Goal: Task Accomplishment & Management: Use online tool/utility

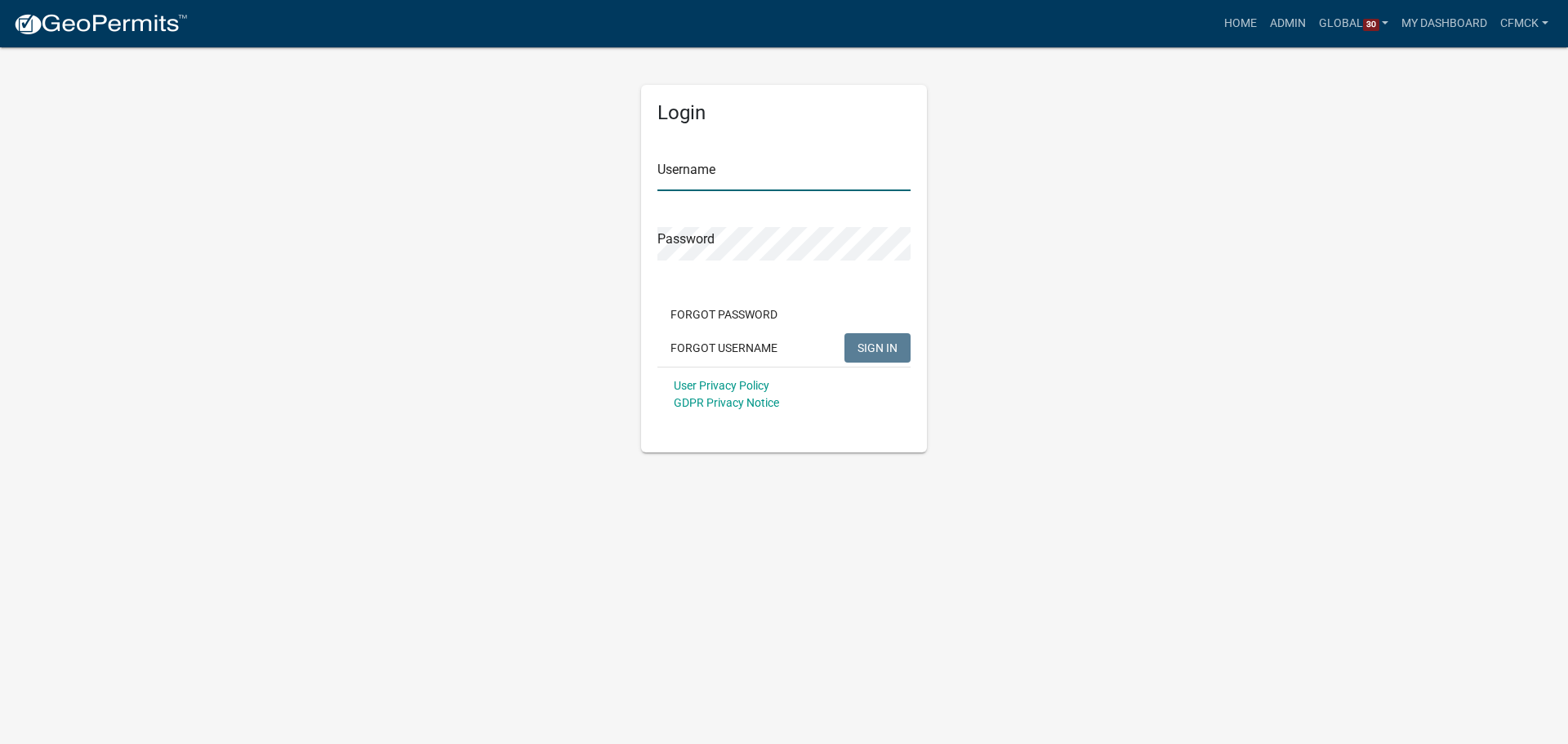
type input "cfmck"
click at [840, 342] on div "Forgot Password Forgot Username SIGN IN" at bounding box center [784, 332] width 253 height 66
click at [847, 344] on button "SIGN IN" at bounding box center [877, 348] width 66 height 30
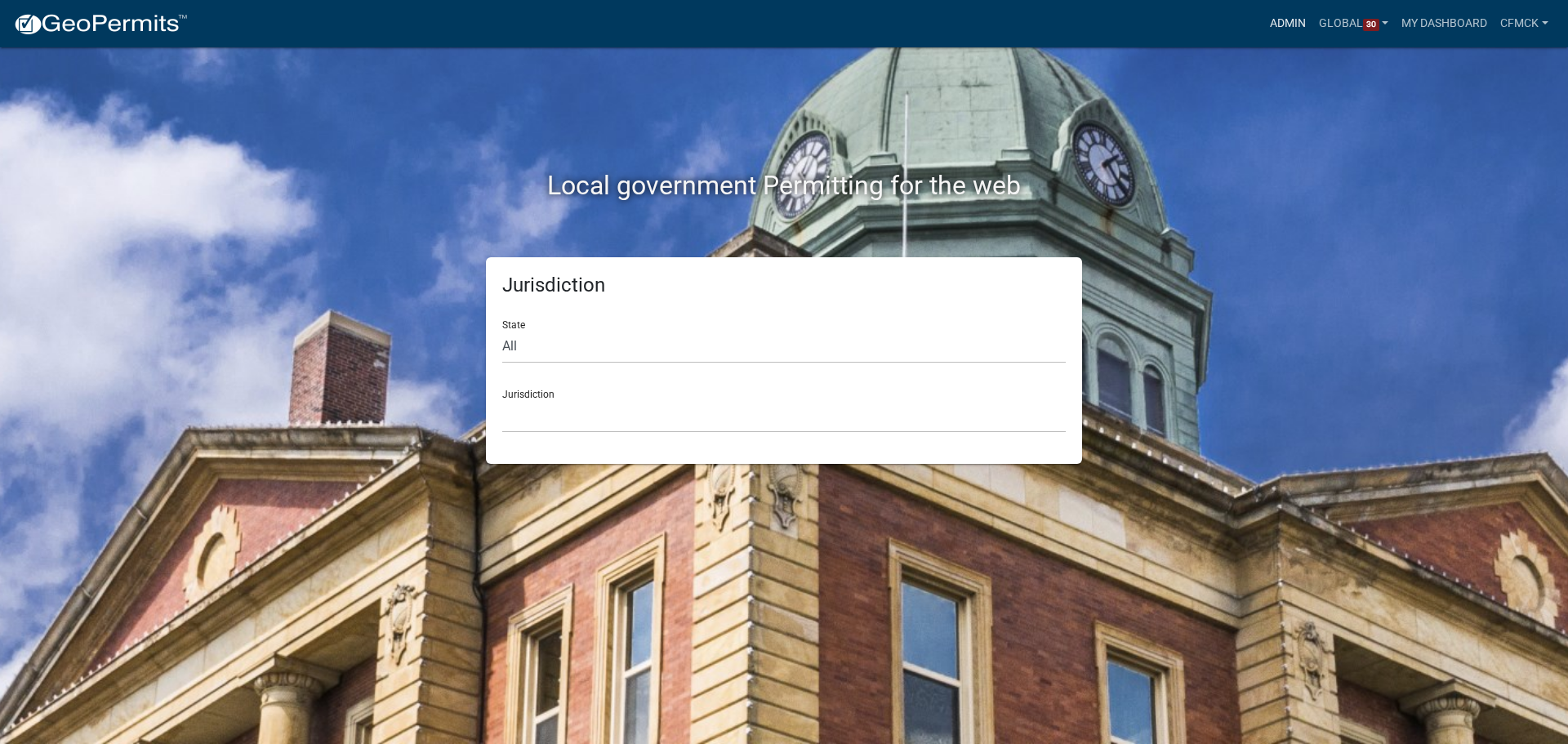
click at [1286, 26] on link "Admin" at bounding box center [1288, 23] width 49 height 31
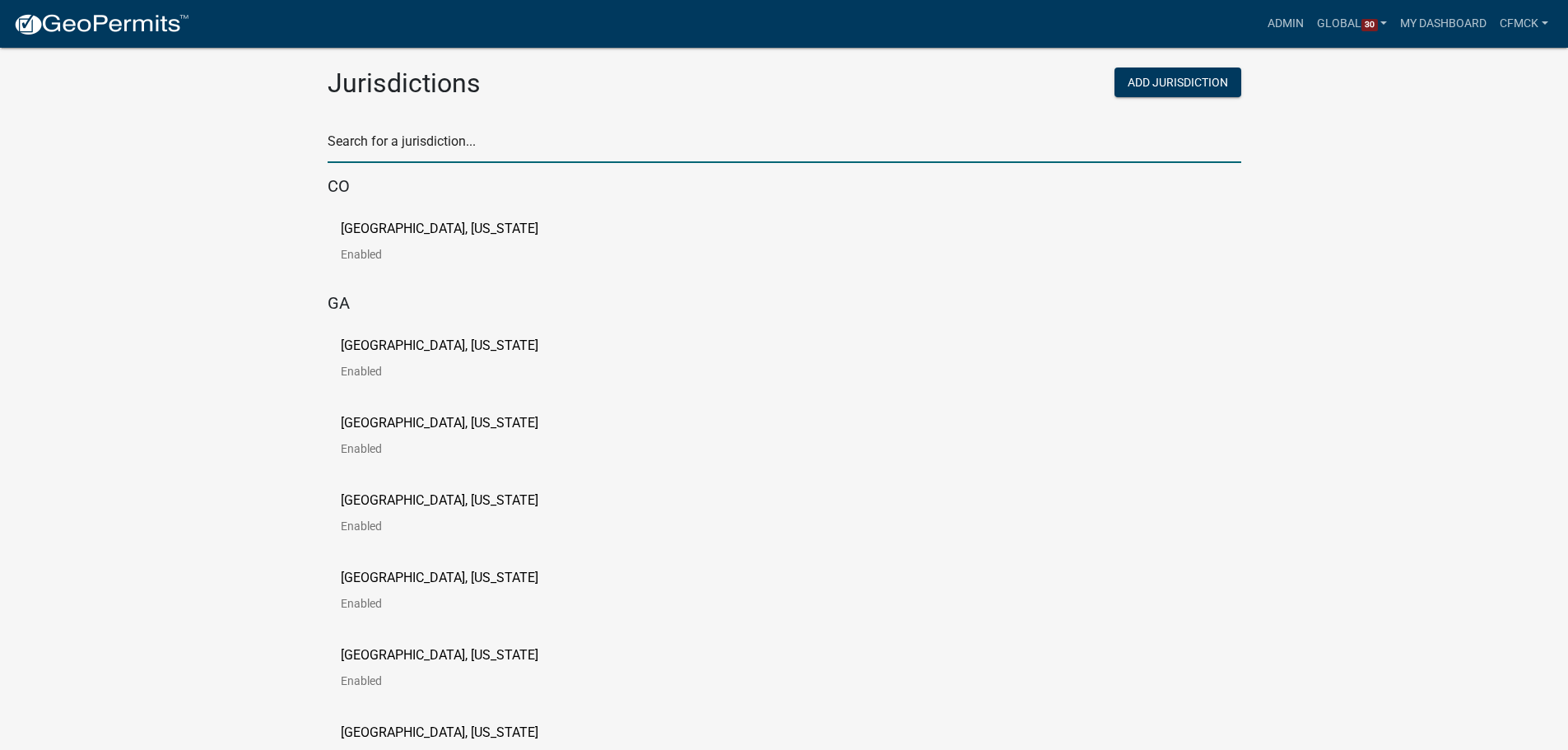
click at [461, 132] on input "text" at bounding box center [784, 146] width 913 height 34
click at [579, 149] on input "text" at bounding box center [784, 146] width 913 height 34
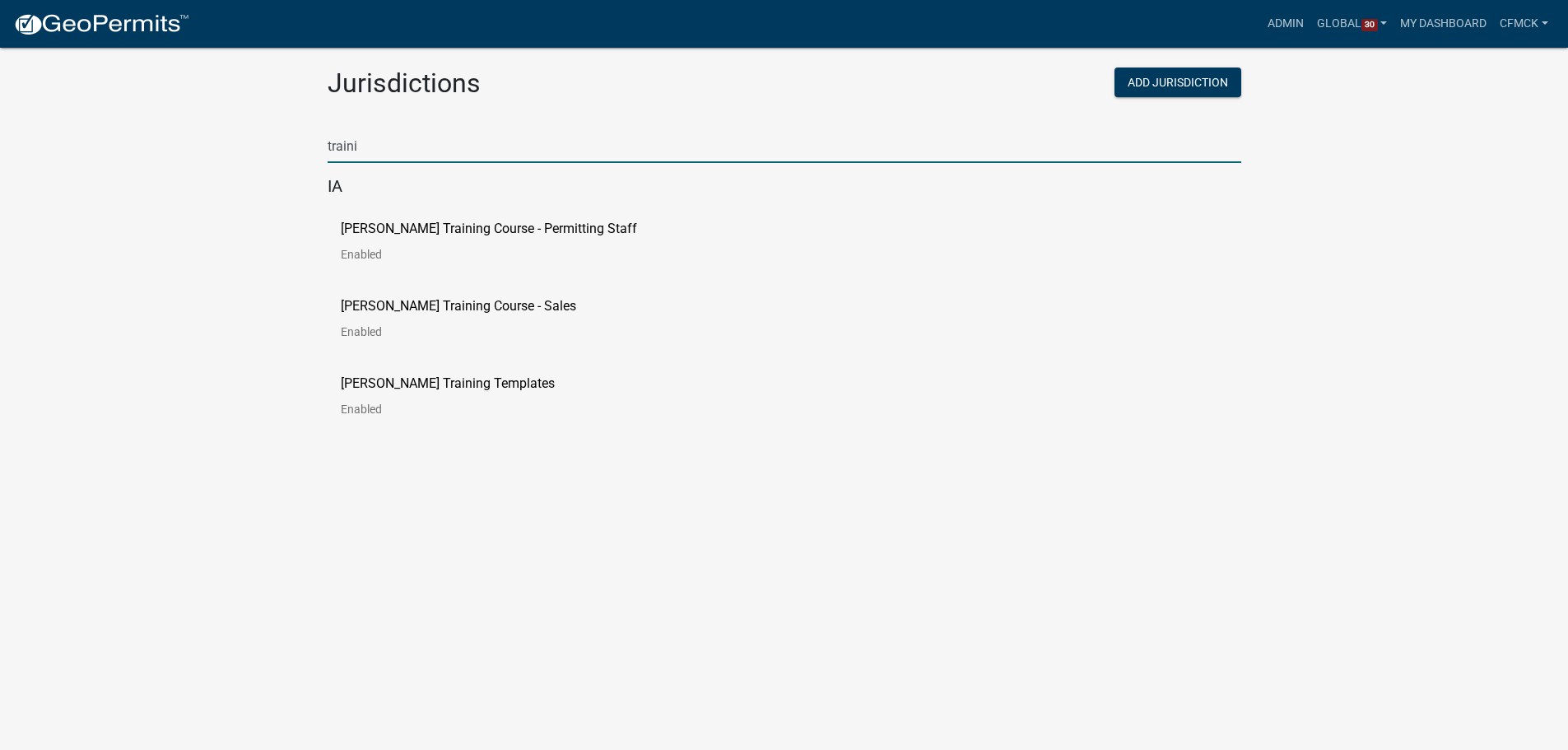
type input "traini"
click at [494, 238] on link "[PERSON_NAME] Training Course - Permitting Staff Enabled" at bounding box center [502, 248] width 323 height 51
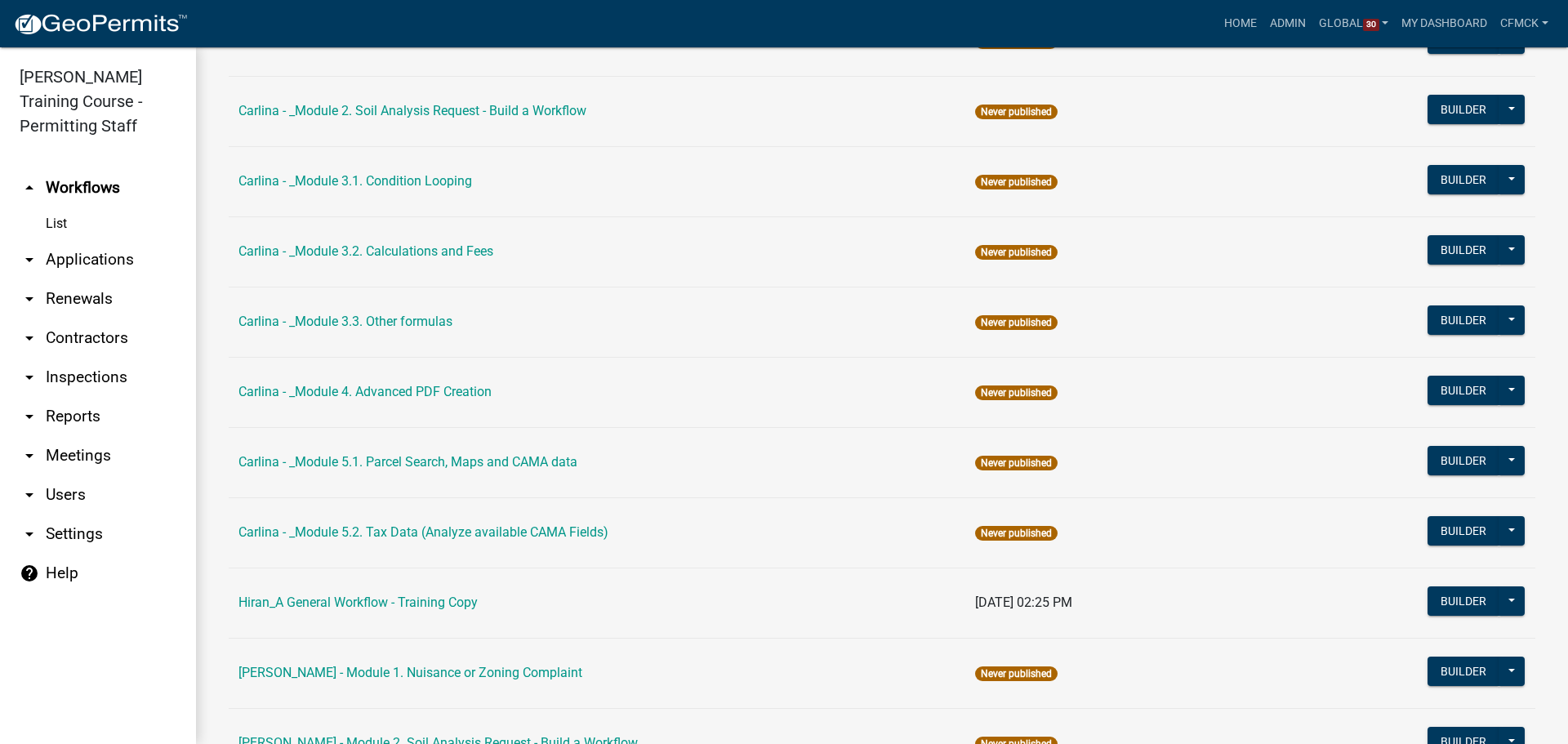
scroll to position [1634, 0]
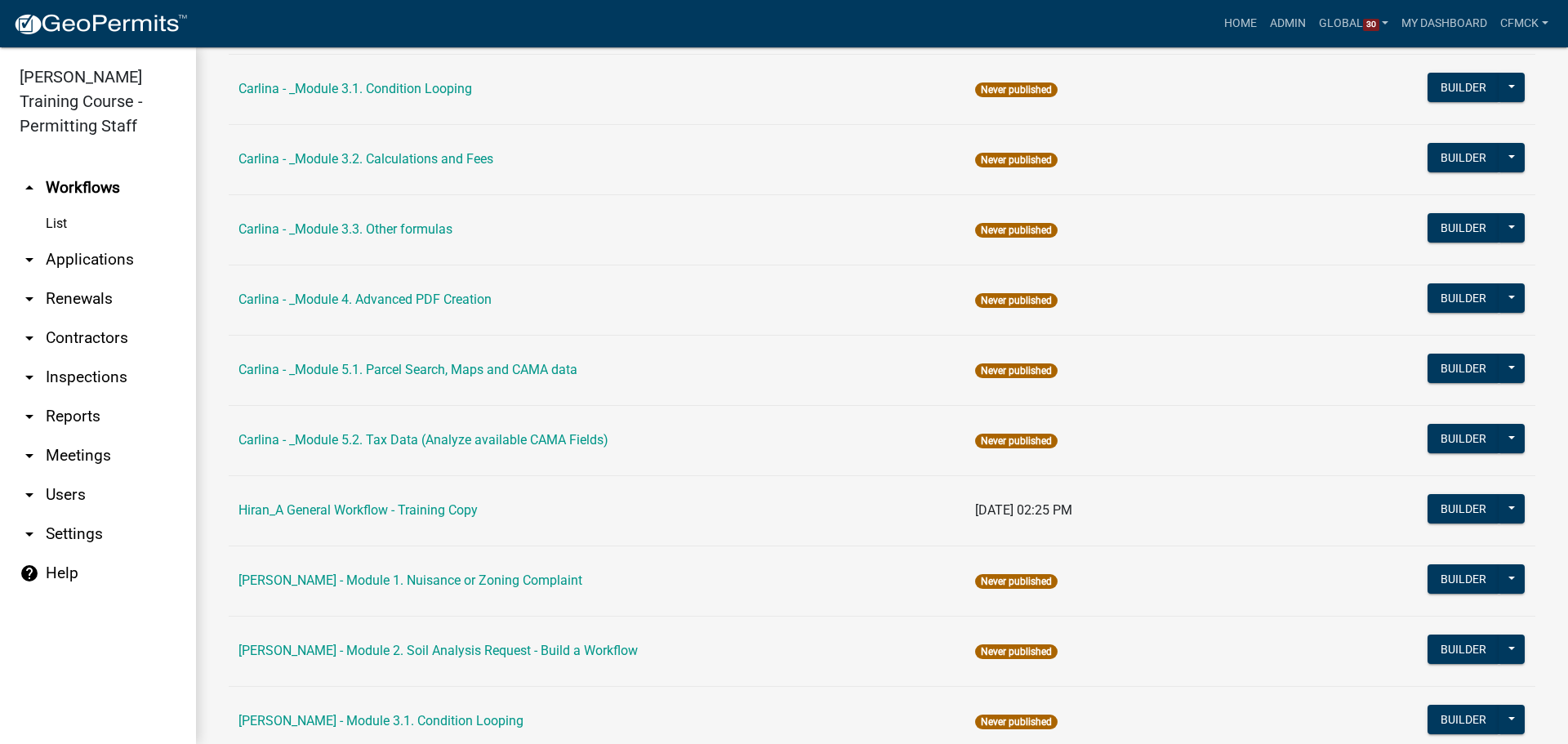
click at [99, 341] on link "arrow_drop_down Contractors" at bounding box center [97, 337] width 196 height 40
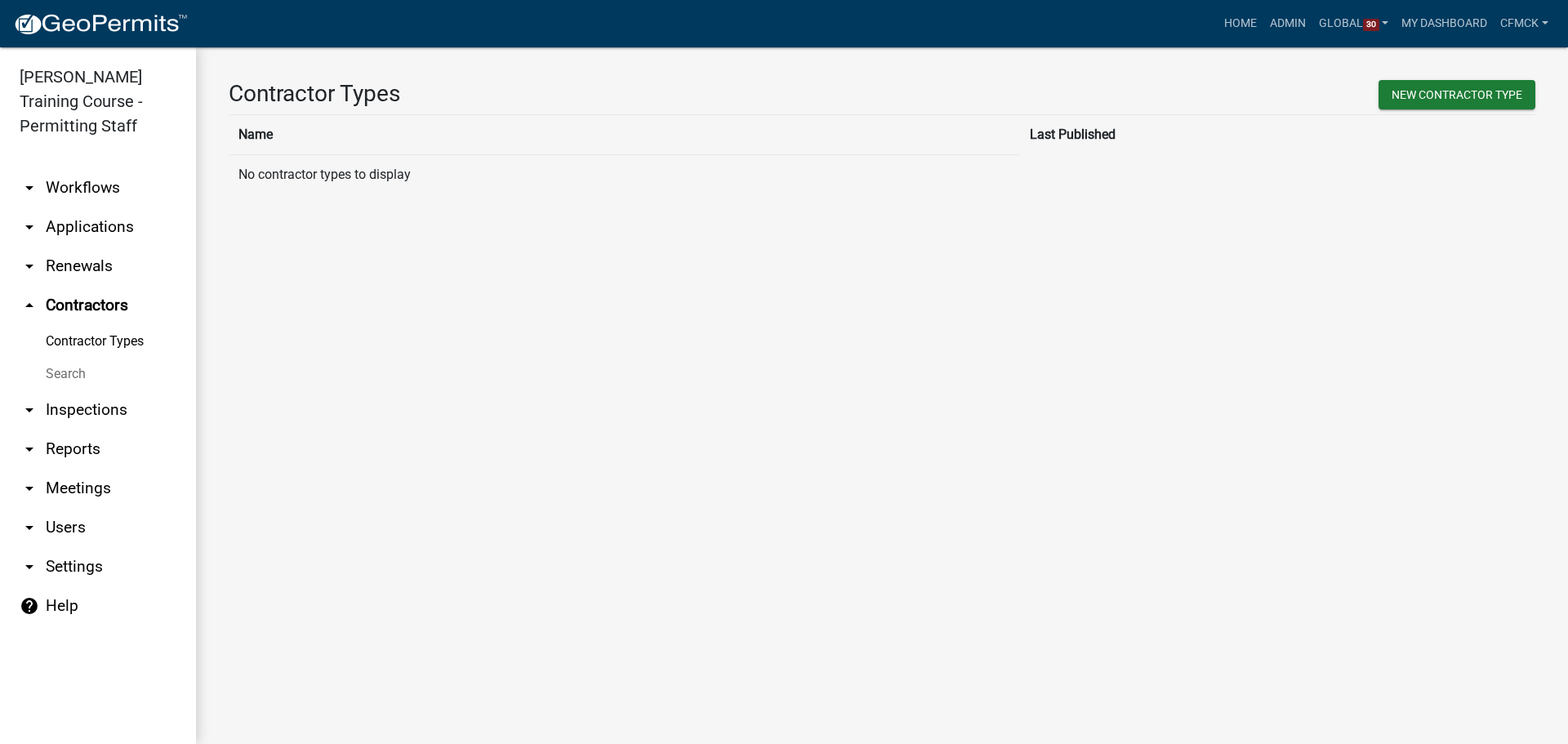
click at [50, 606] on link "help Help" at bounding box center [97, 605] width 196 height 40
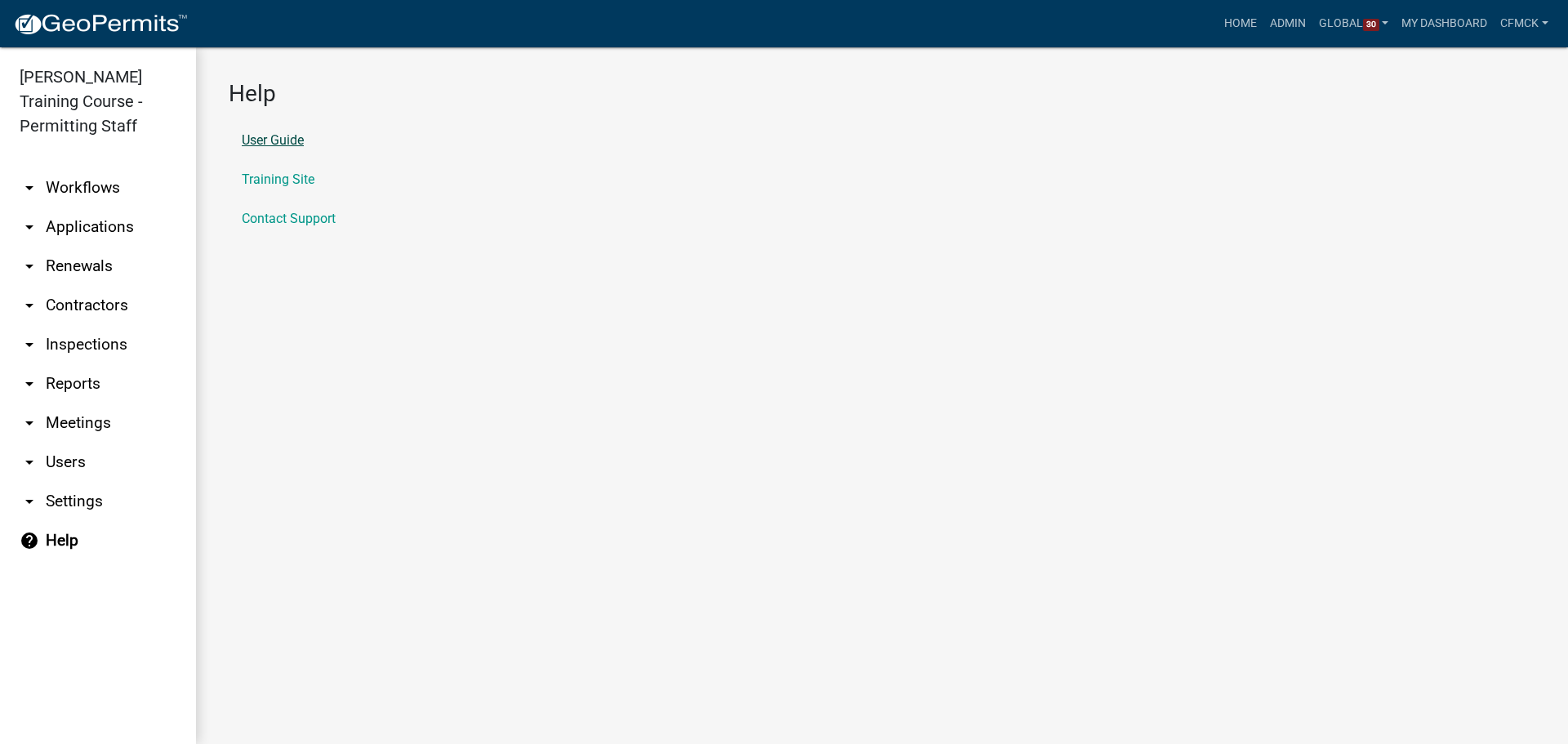
click at [284, 145] on link "User Guide" at bounding box center [273, 141] width 62 height 13
click at [91, 302] on link "arrow_drop_down Contractors" at bounding box center [97, 306] width 196 height 40
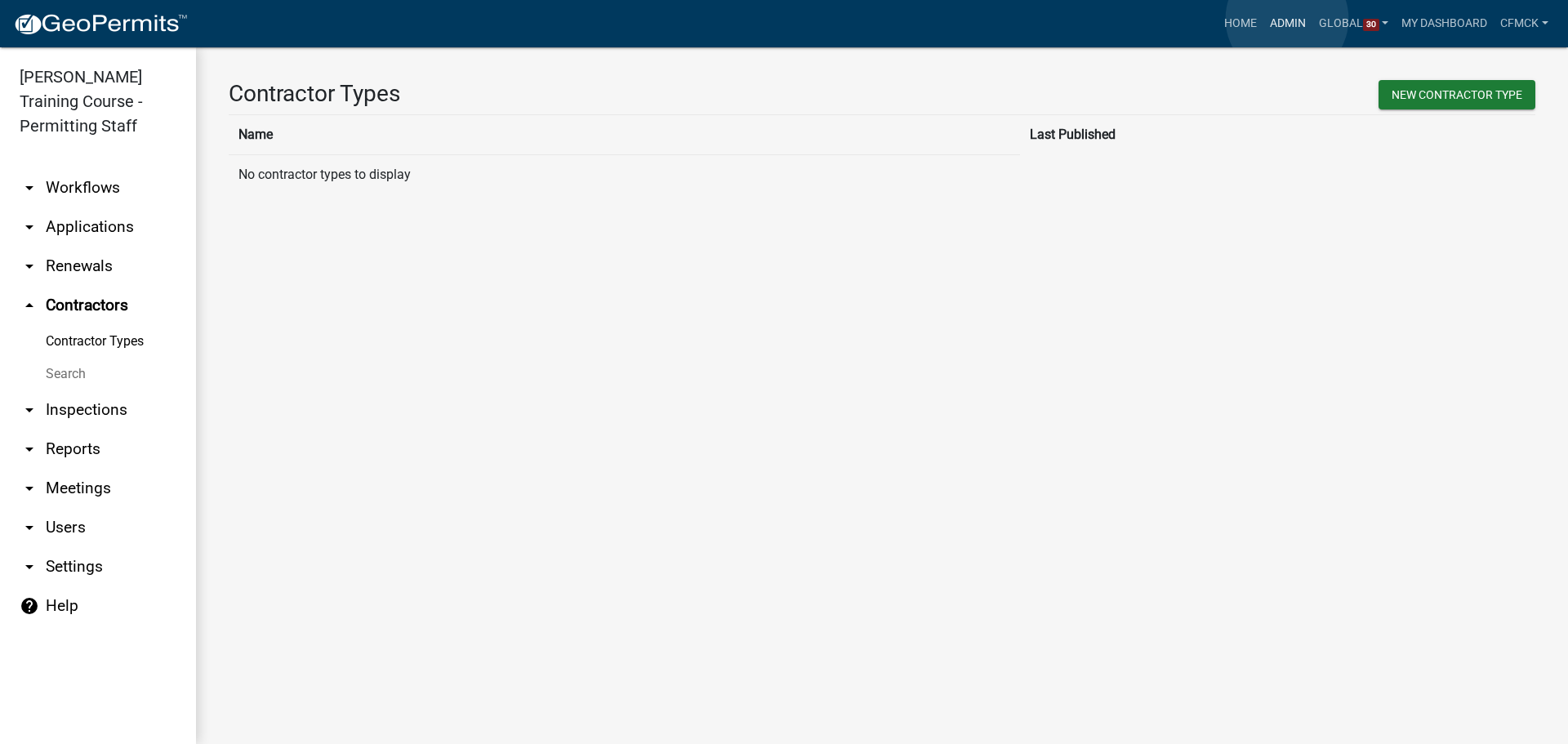
click at [1287, 18] on link "Admin" at bounding box center [1288, 23] width 49 height 31
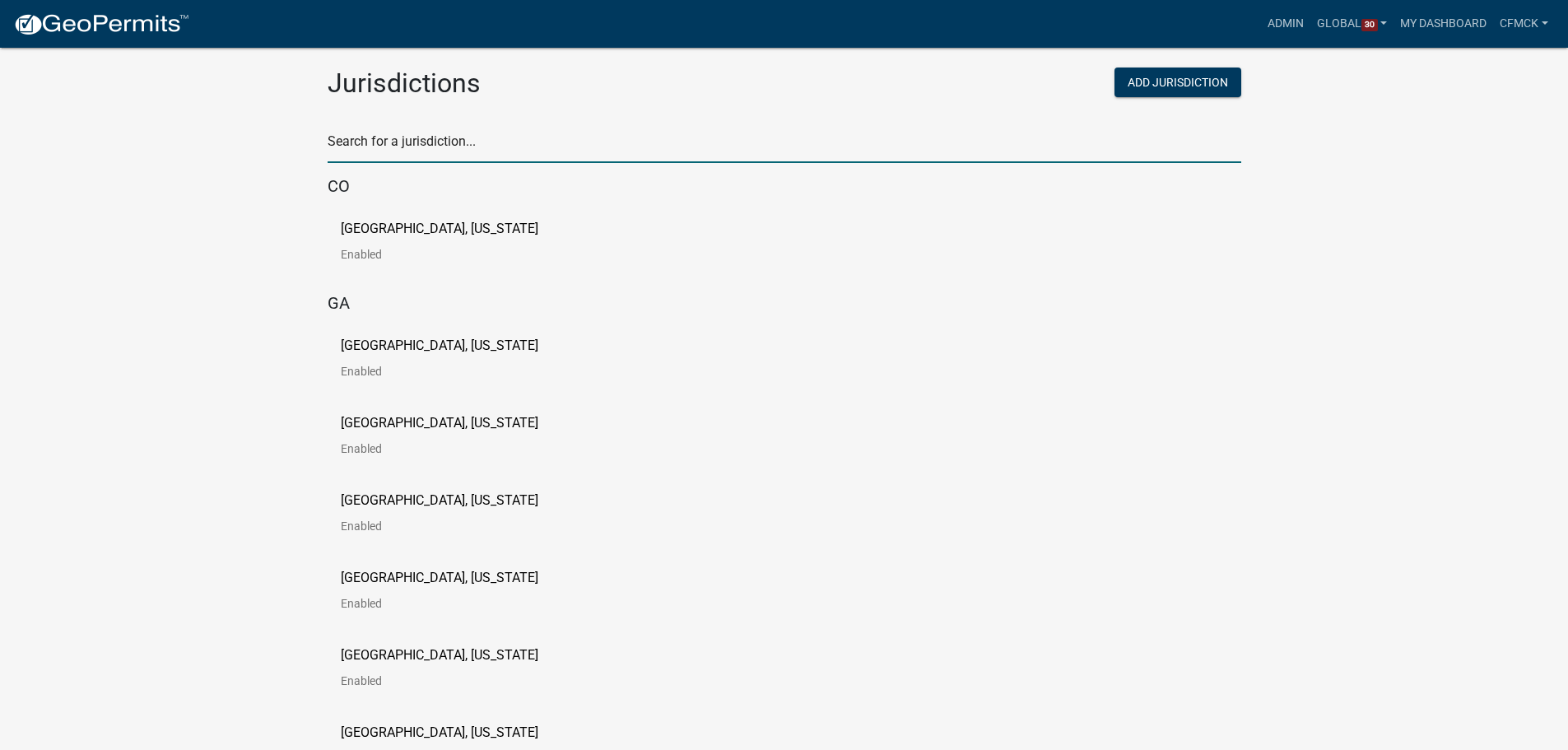
click at [488, 132] on input "text" at bounding box center [784, 146] width 913 height 34
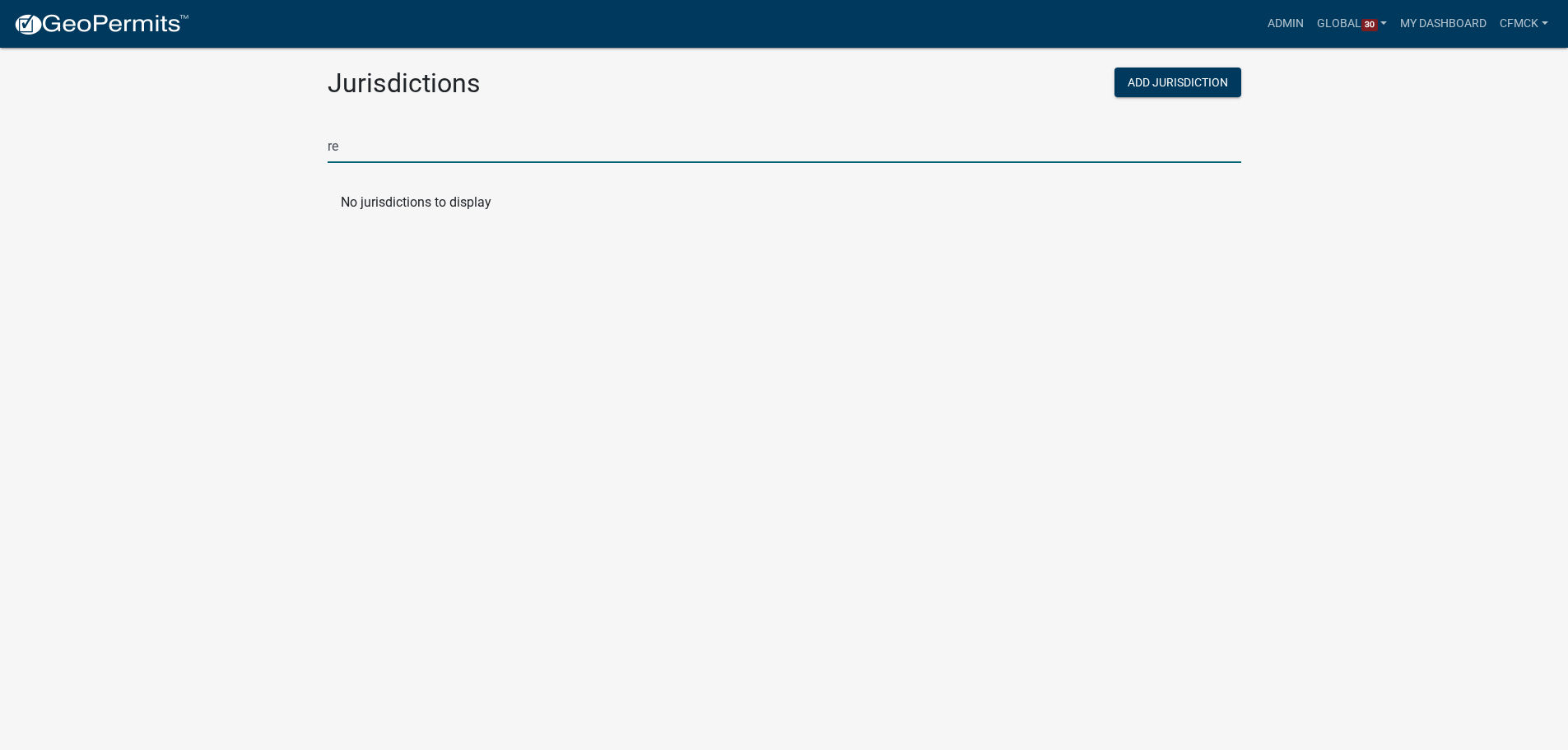
type input "r"
type input "template"
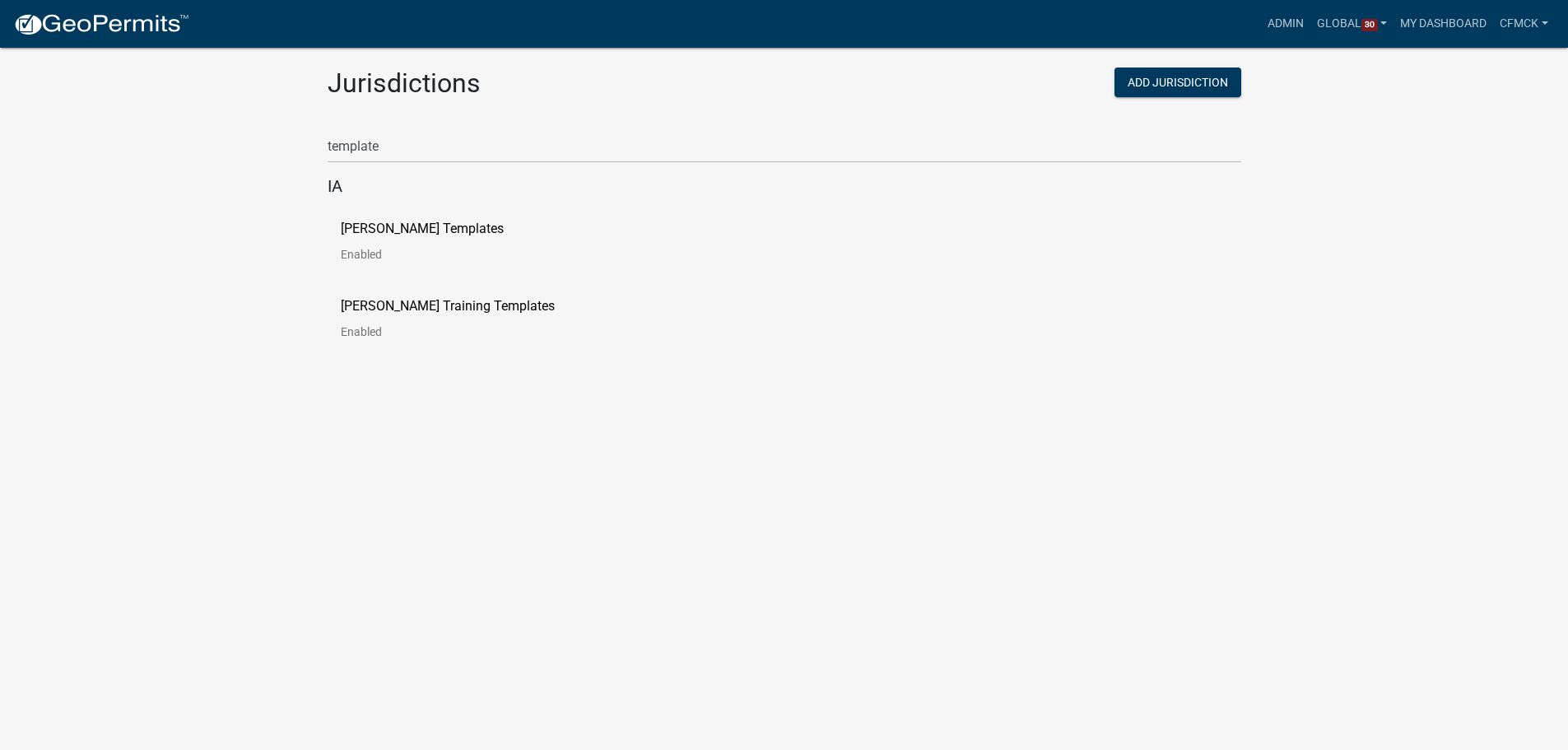
click at [215, 183] on app-global-admin "Toggle drawer menu more_horiz Admin Global 30 Users Roles Payment Processors Wo…" at bounding box center [784, 194] width 1568 height 351
click at [370, 235] on p "[PERSON_NAME] Templates" at bounding box center [423, 229] width 163 height 14
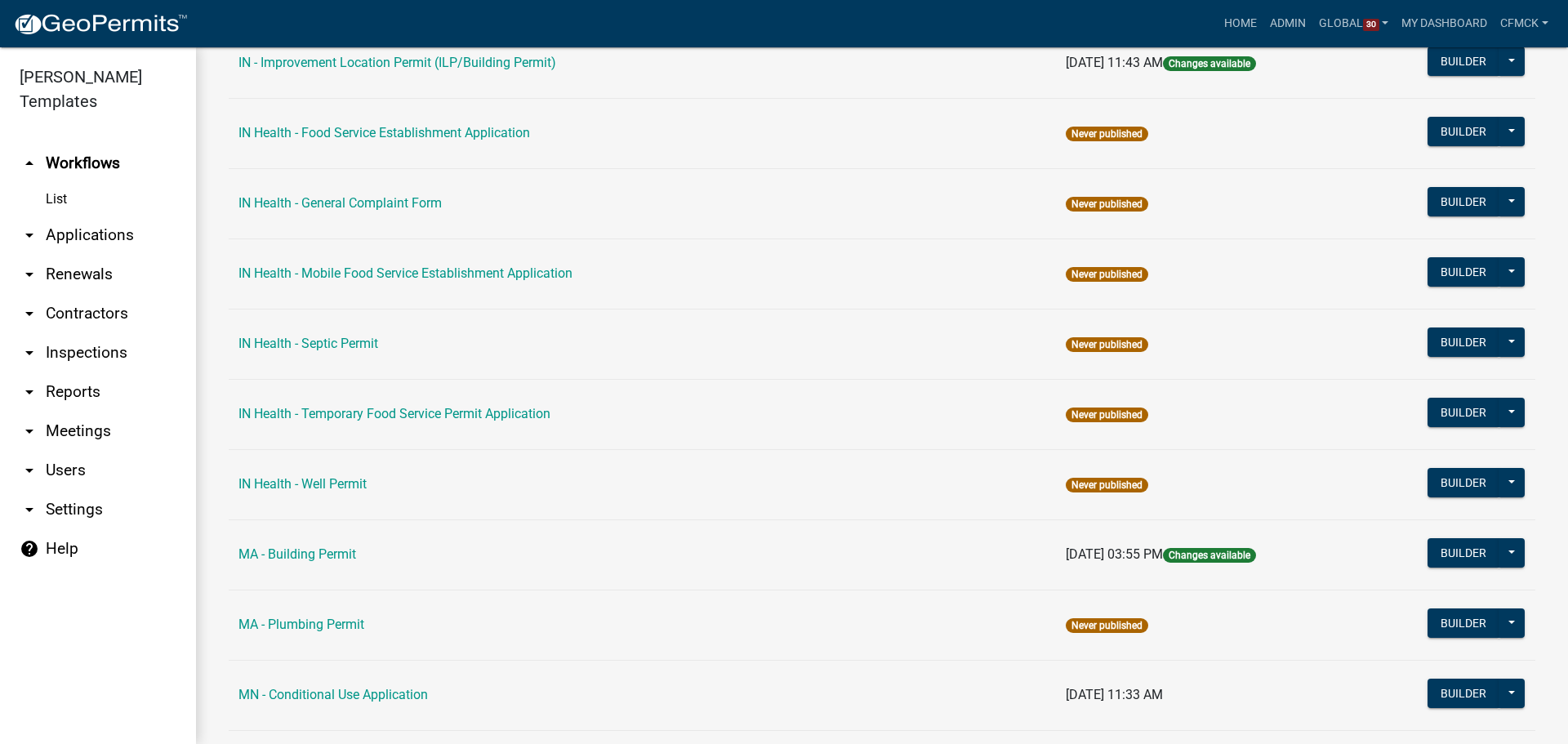
scroll to position [1878, 0]
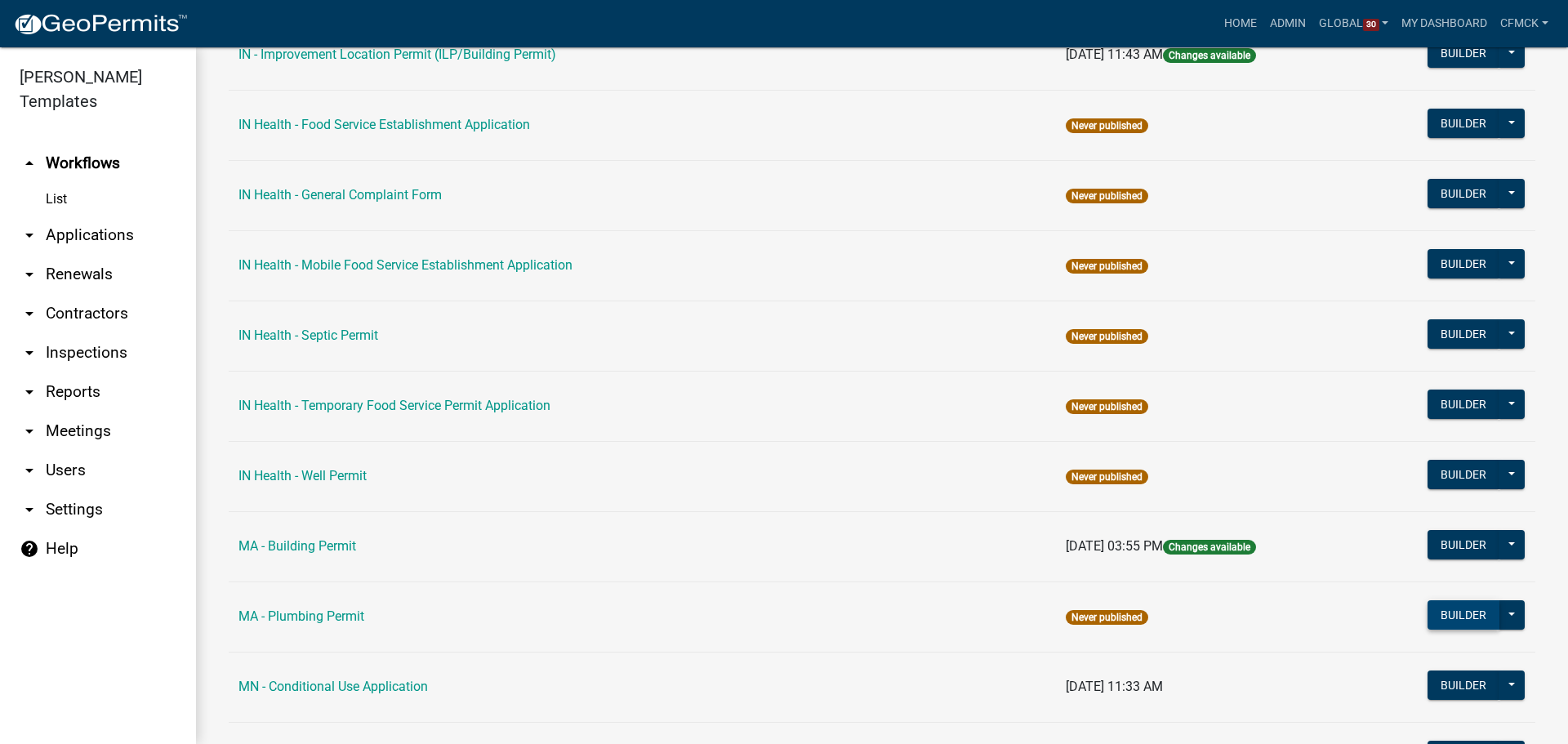
click at [1461, 614] on button "Builder" at bounding box center [1463, 615] width 72 height 30
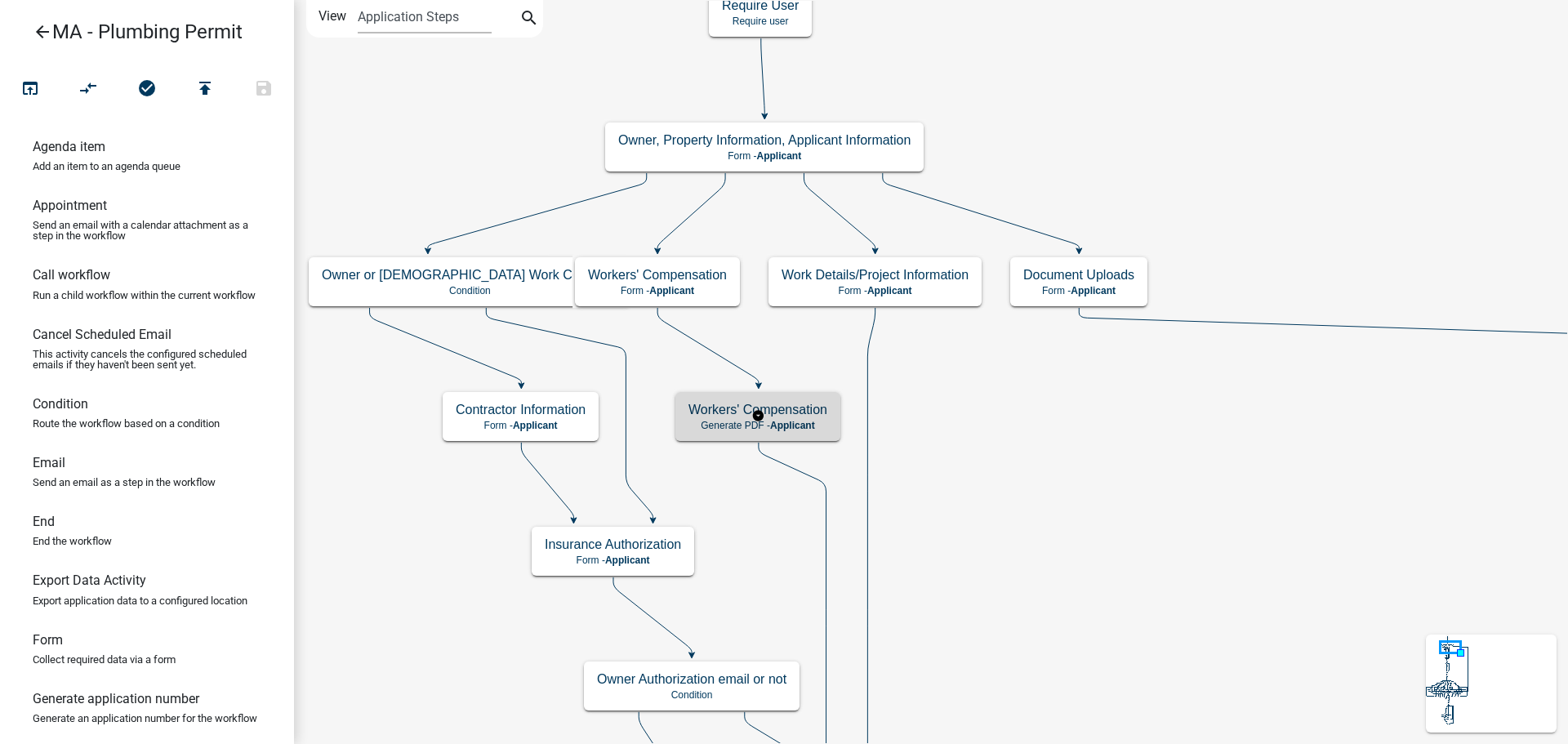
click at [805, 413] on h5 "Workers' Compensation" at bounding box center [757, 410] width 139 height 15
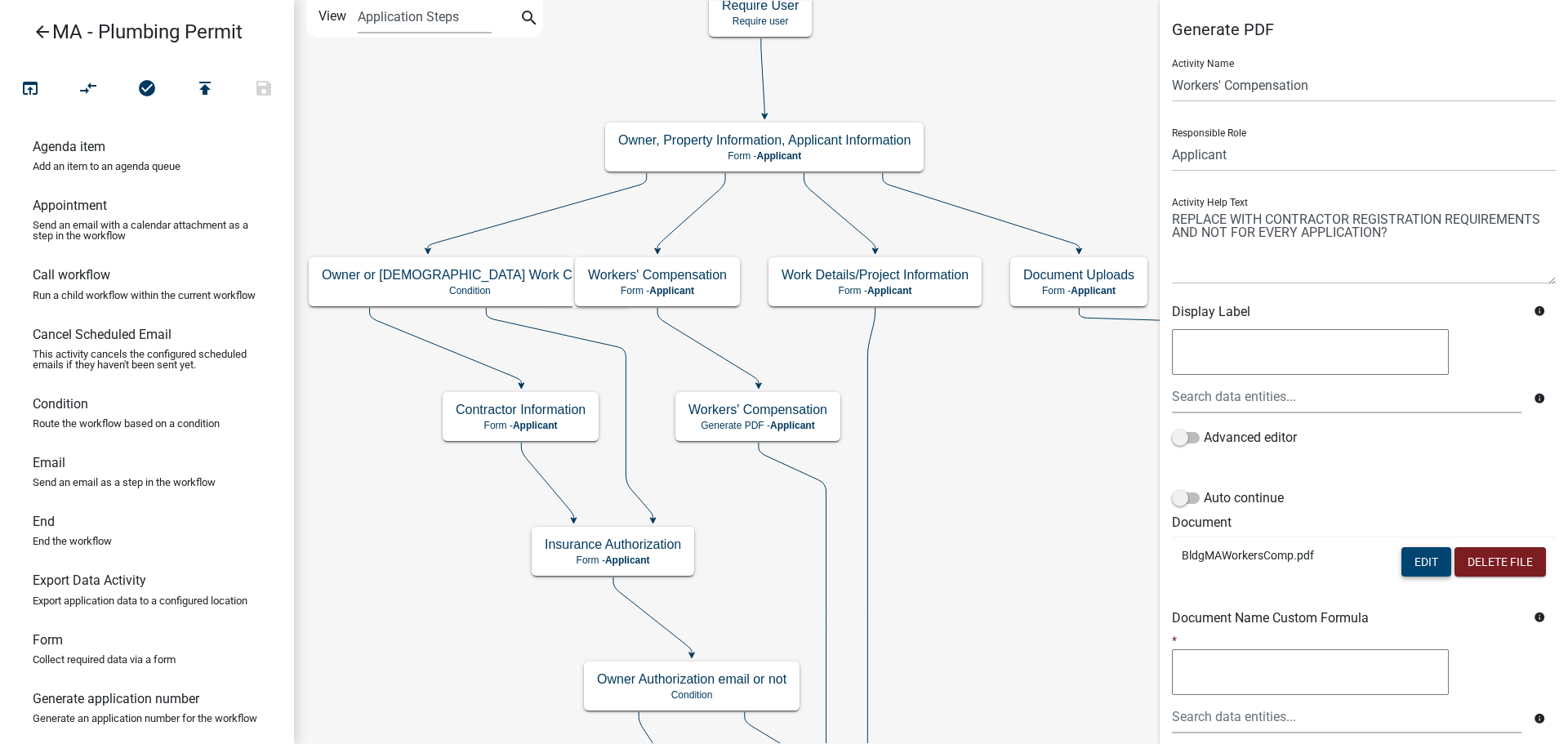
click at [1408, 557] on button "Edit" at bounding box center [1426, 562] width 50 height 30
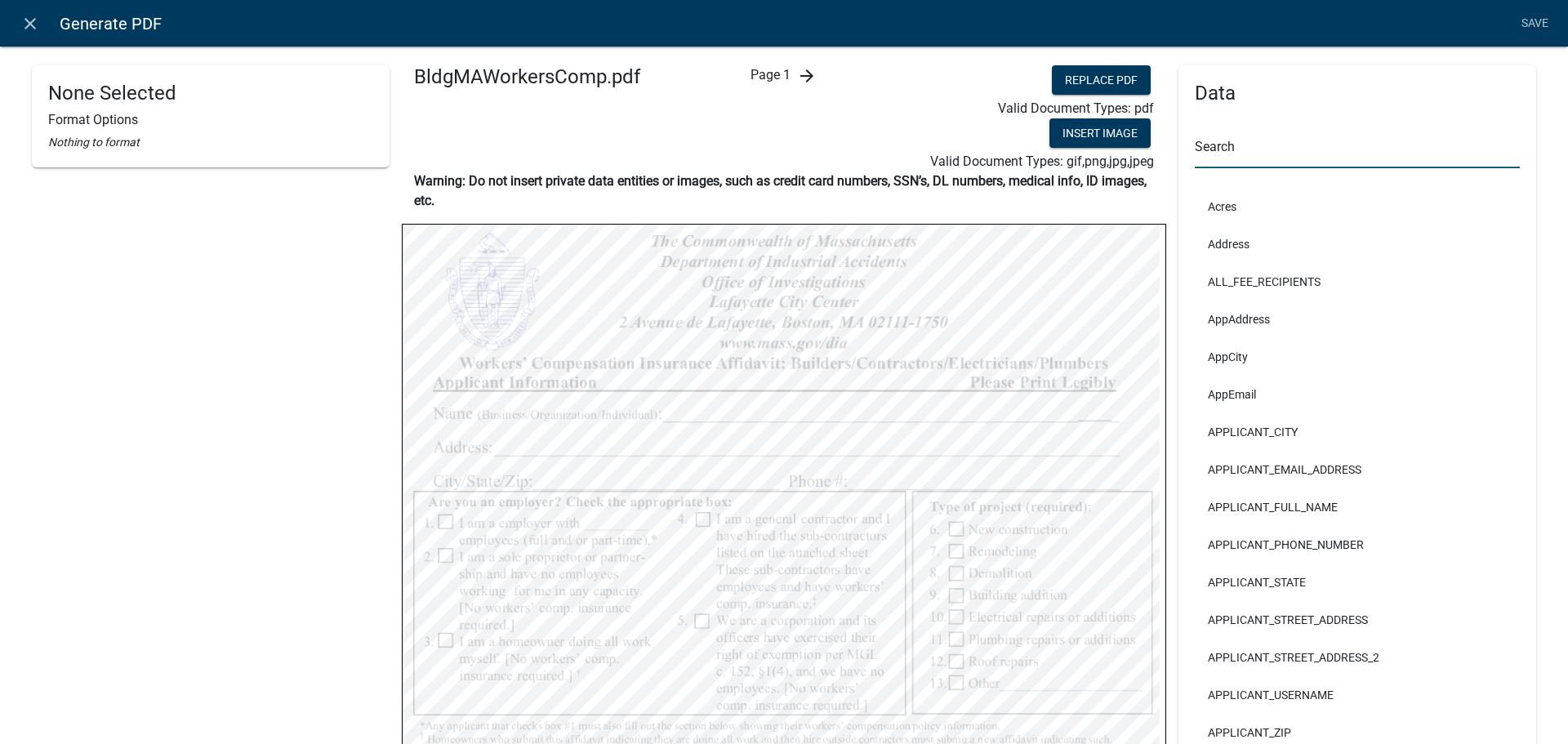
click at [1233, 142] on input "text" at bounding box center [1357, 151] width 325 height 34
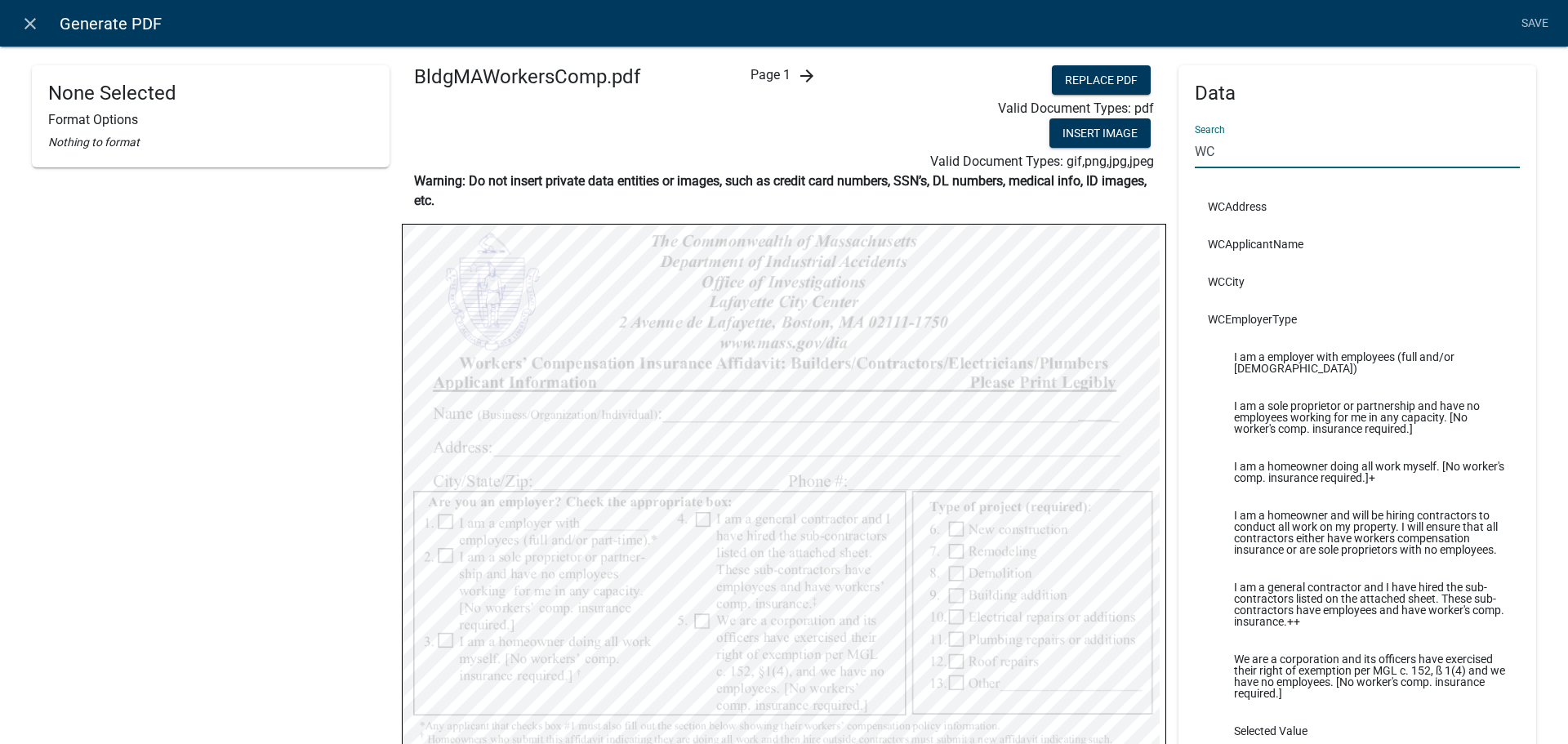
scroll to position [82, 0]
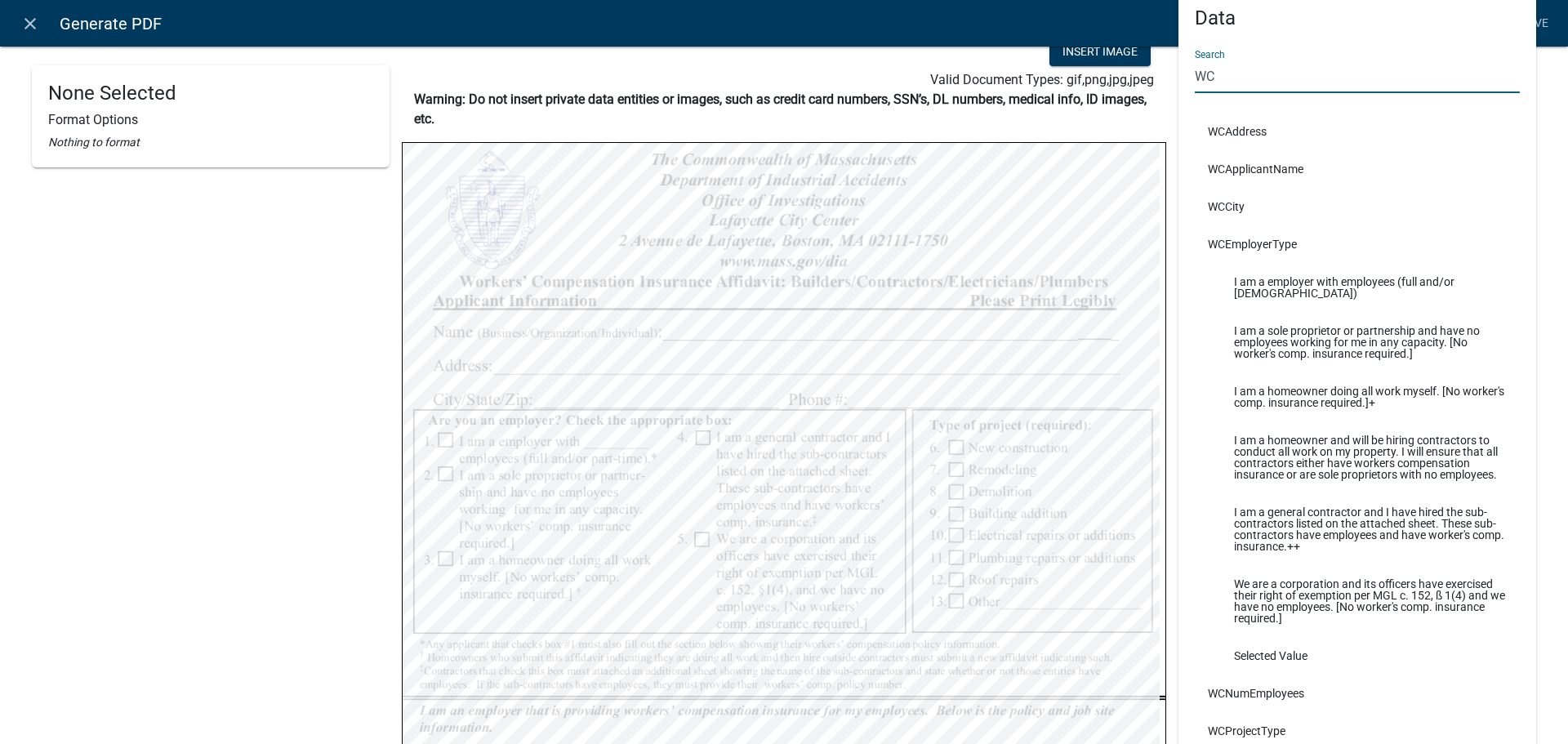
type input "WC"
select select
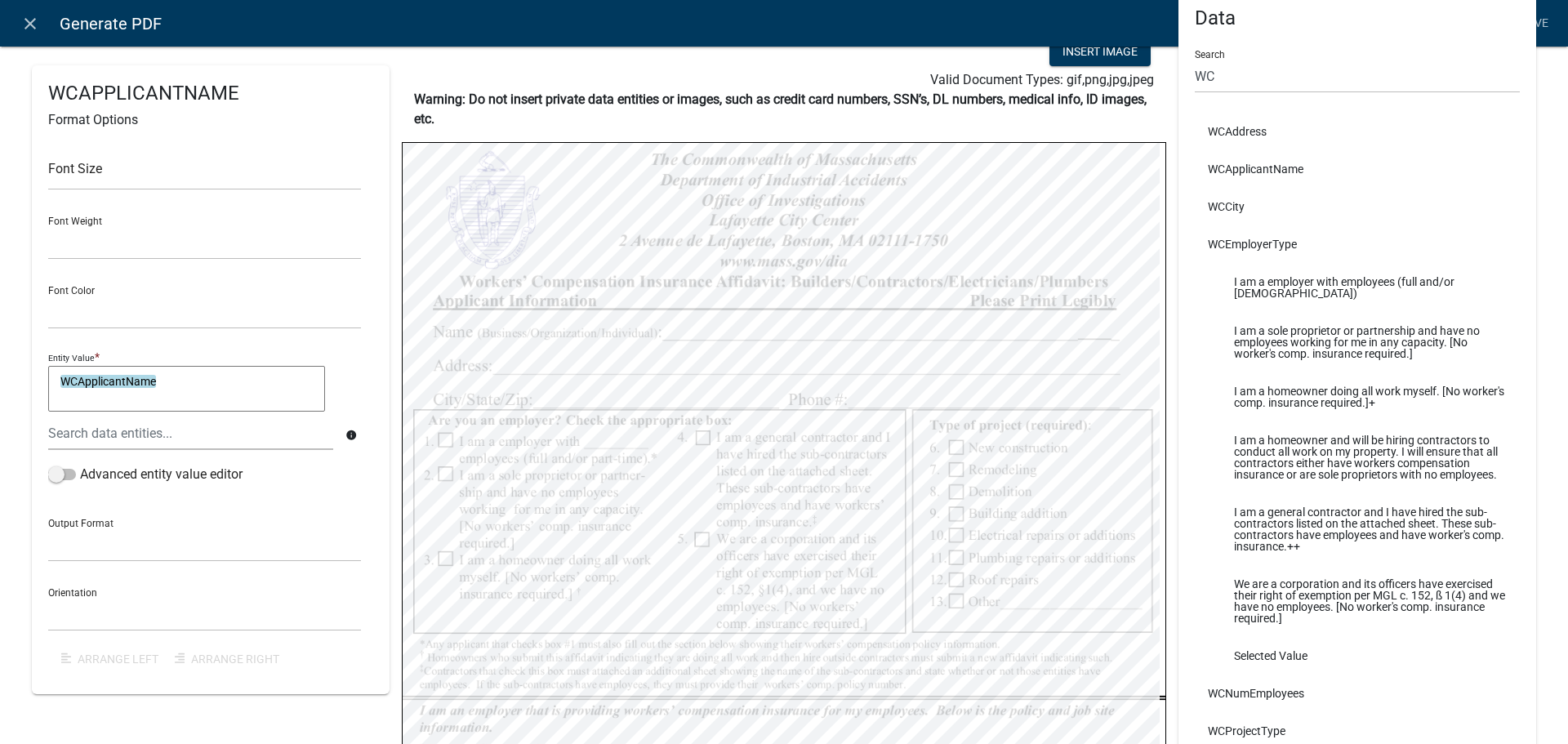
select select
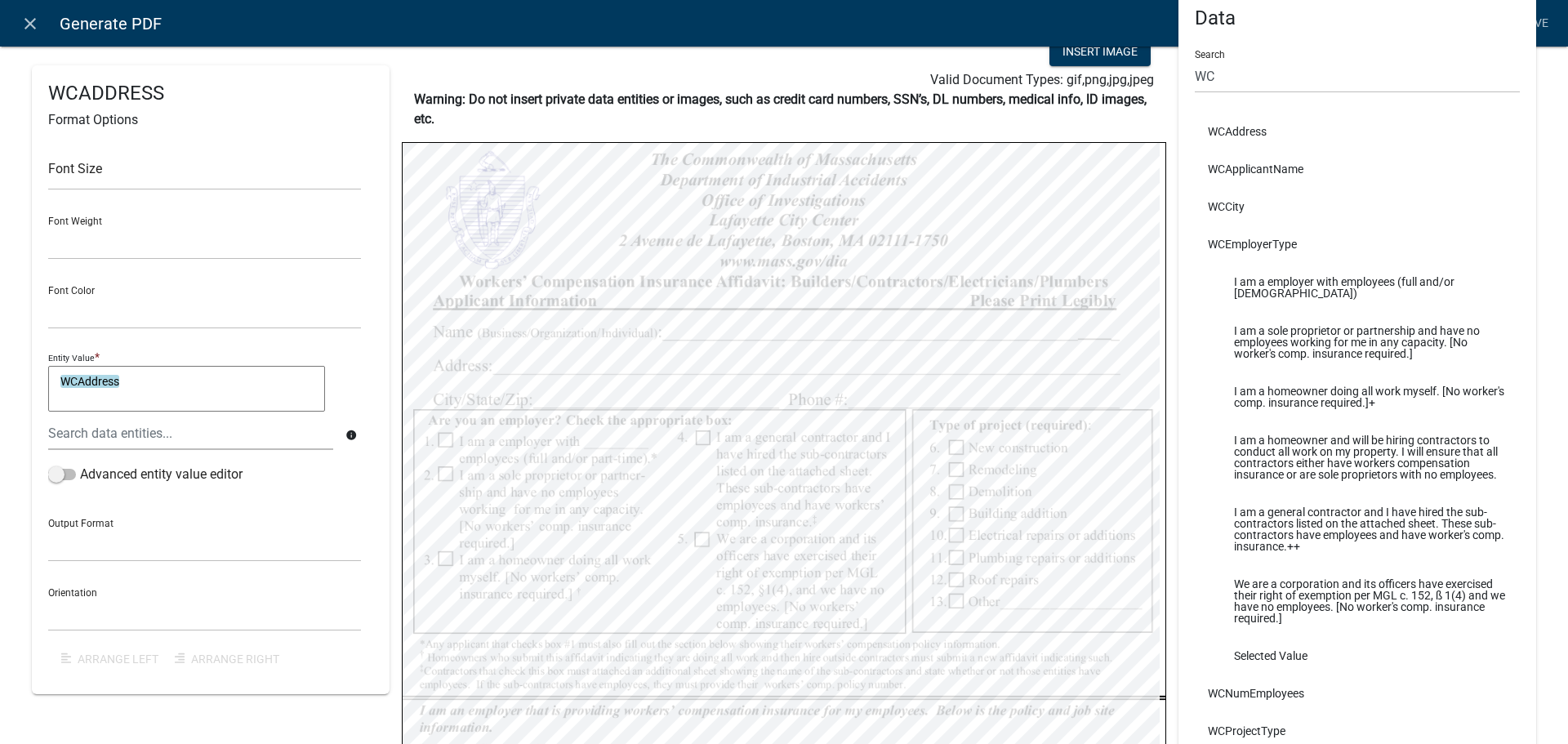
select select
click at [126, 383] on textarea "WCCity" at bounding box center [186, 388] width 277 height 45
type textarea "WCCity &", " &"
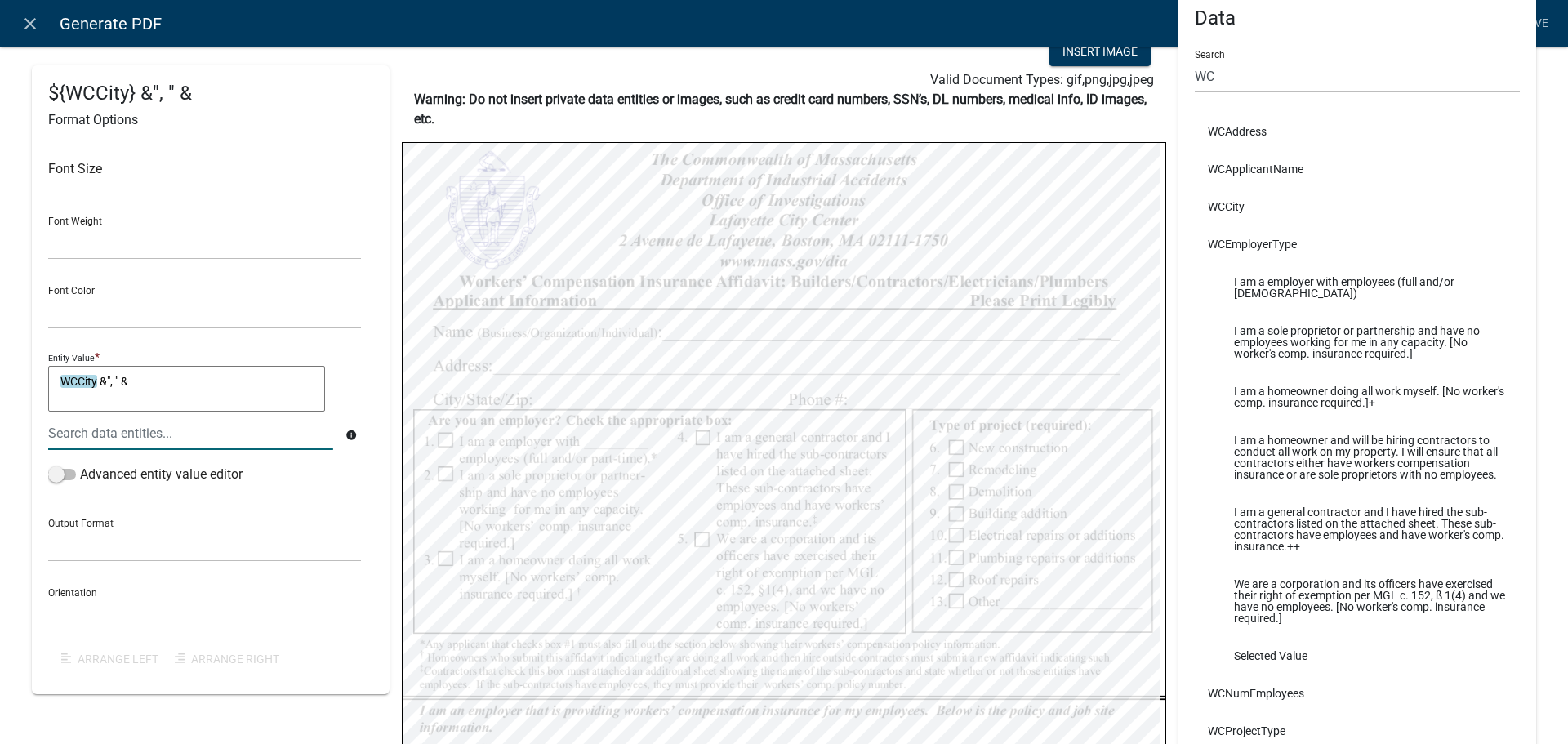
click at [132, 431] on div at bounding box center [190, 433] width 309 height 34
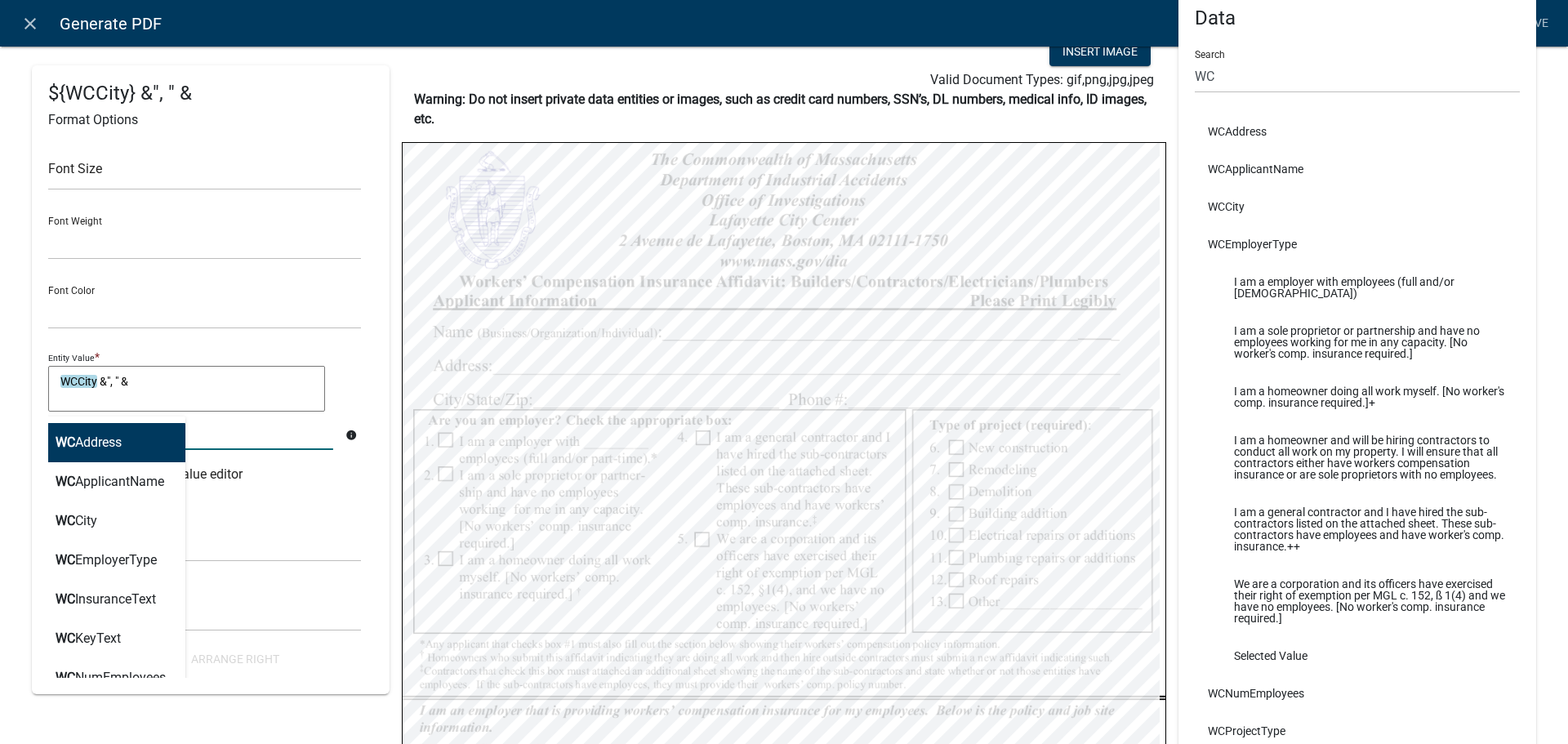
type input "wcst"
click at [132, 431] on button "WCSt ate" at bounding box center [101, 442] width 131 height 40
type textarea "WCCity &", " & WCState"
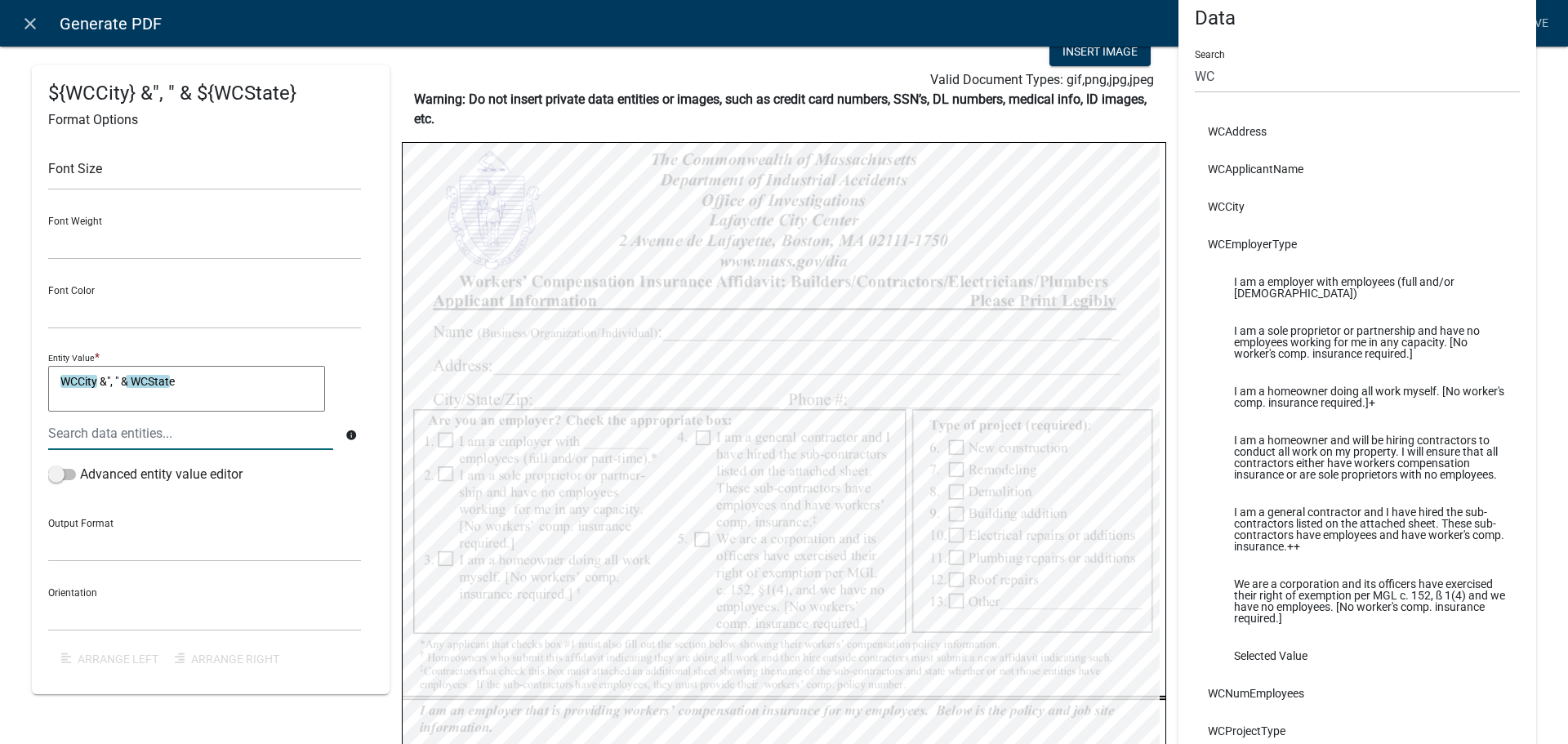
click at [222, 382] on textarea "WCCity &", " & WCState" at bounding box center [186, 388] width 277 height 45
type textarea "WCCity &", " & WCState&" ""
click at [185, 425] on div at bounding box center [190, 433] width 309 height 34
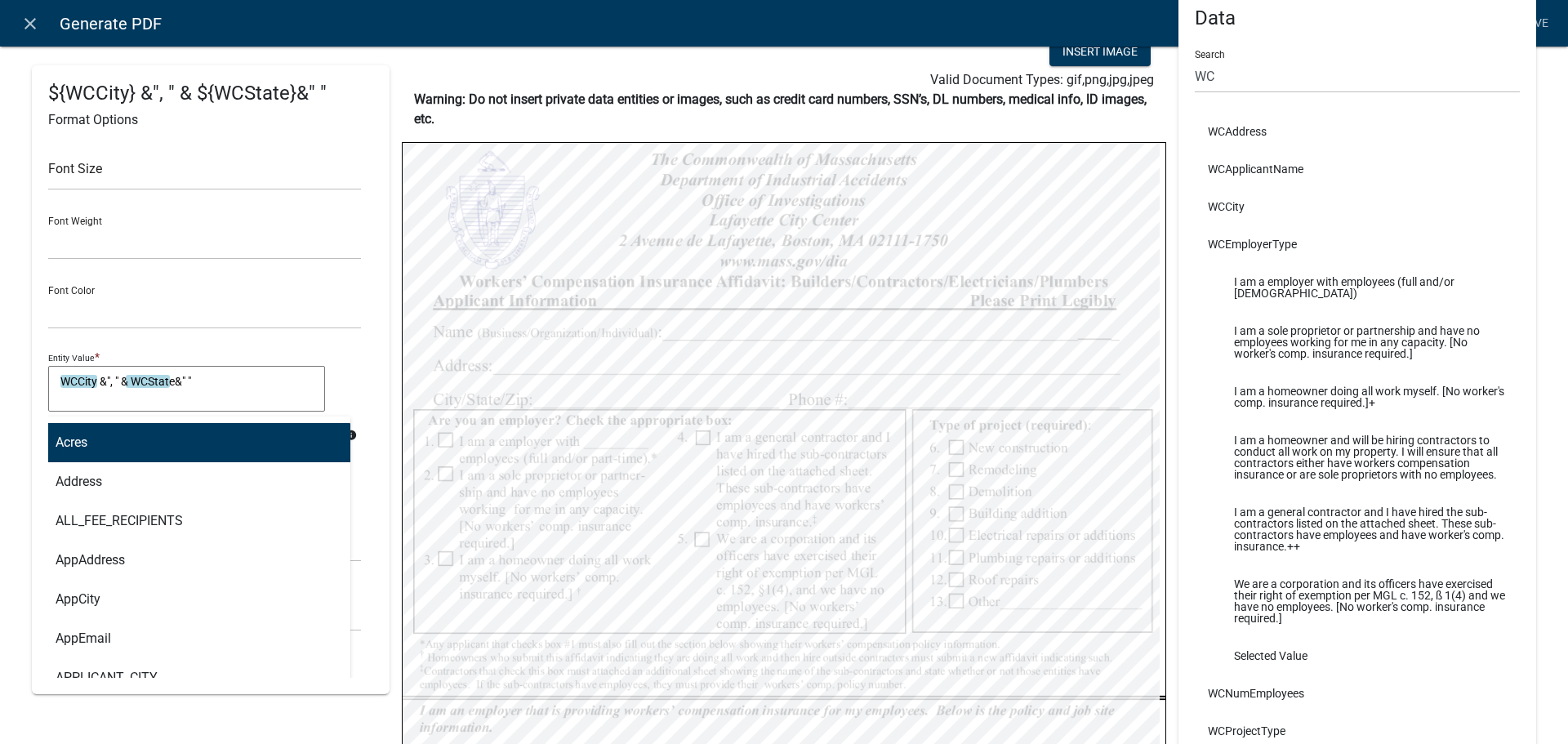
click at [346, 361] on div "Entity Value * WCCity &", " & WCState &" " WCCity &", " & WCState&" " Acres Add…" at bounding box center [204, 407] width 321 height 116
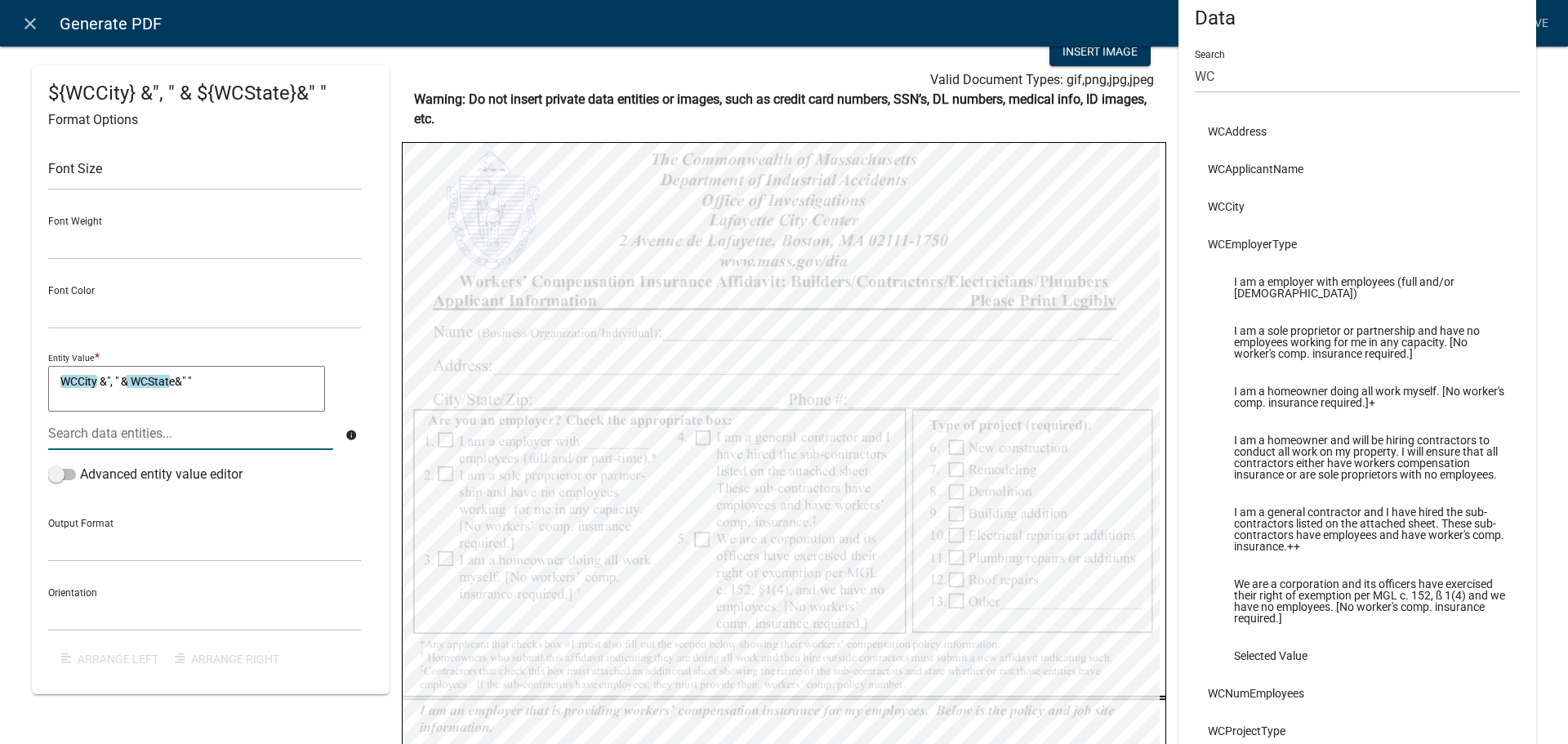
click at [179, 446] on div at bounding box center [190, 433] width 309 height 34
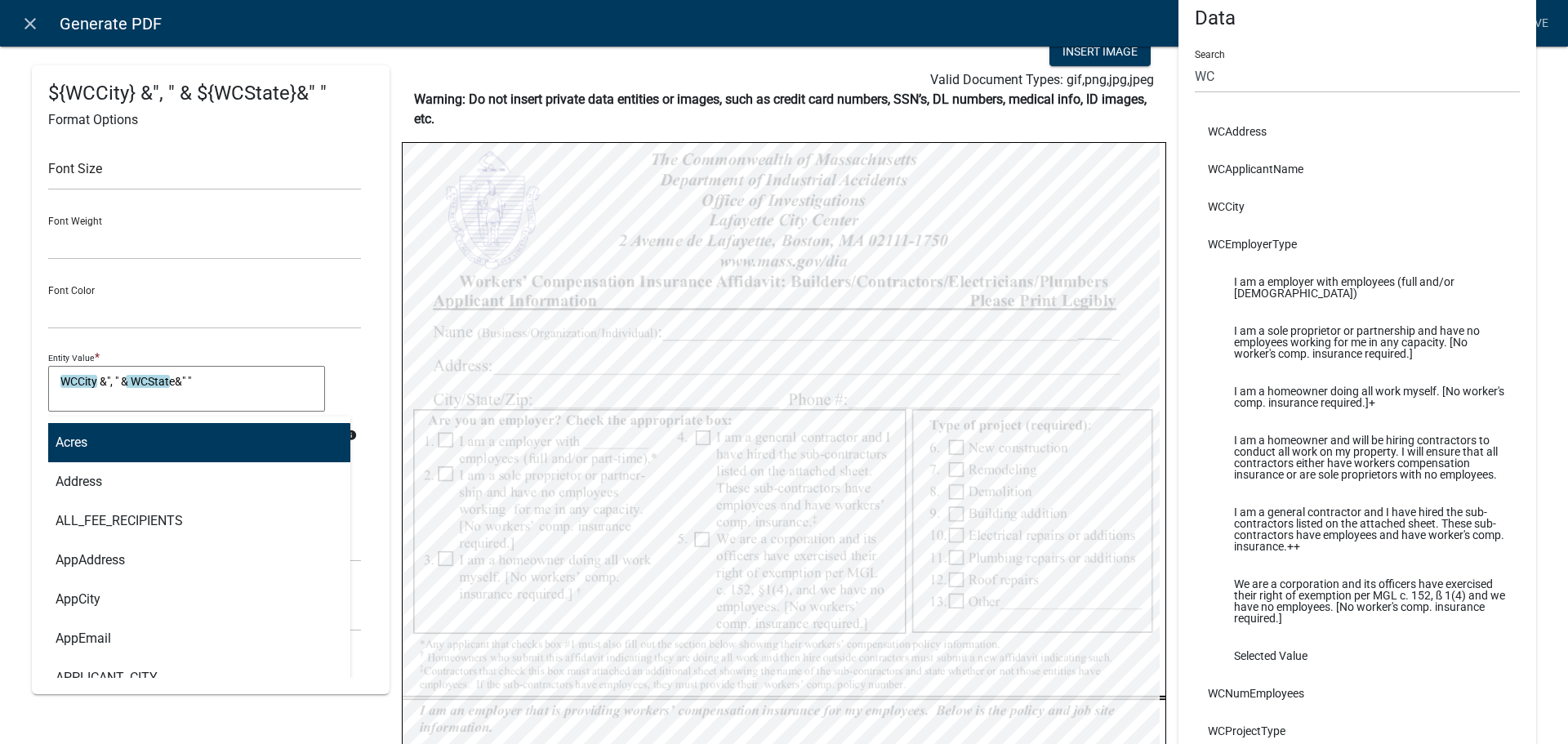
type input "wc"
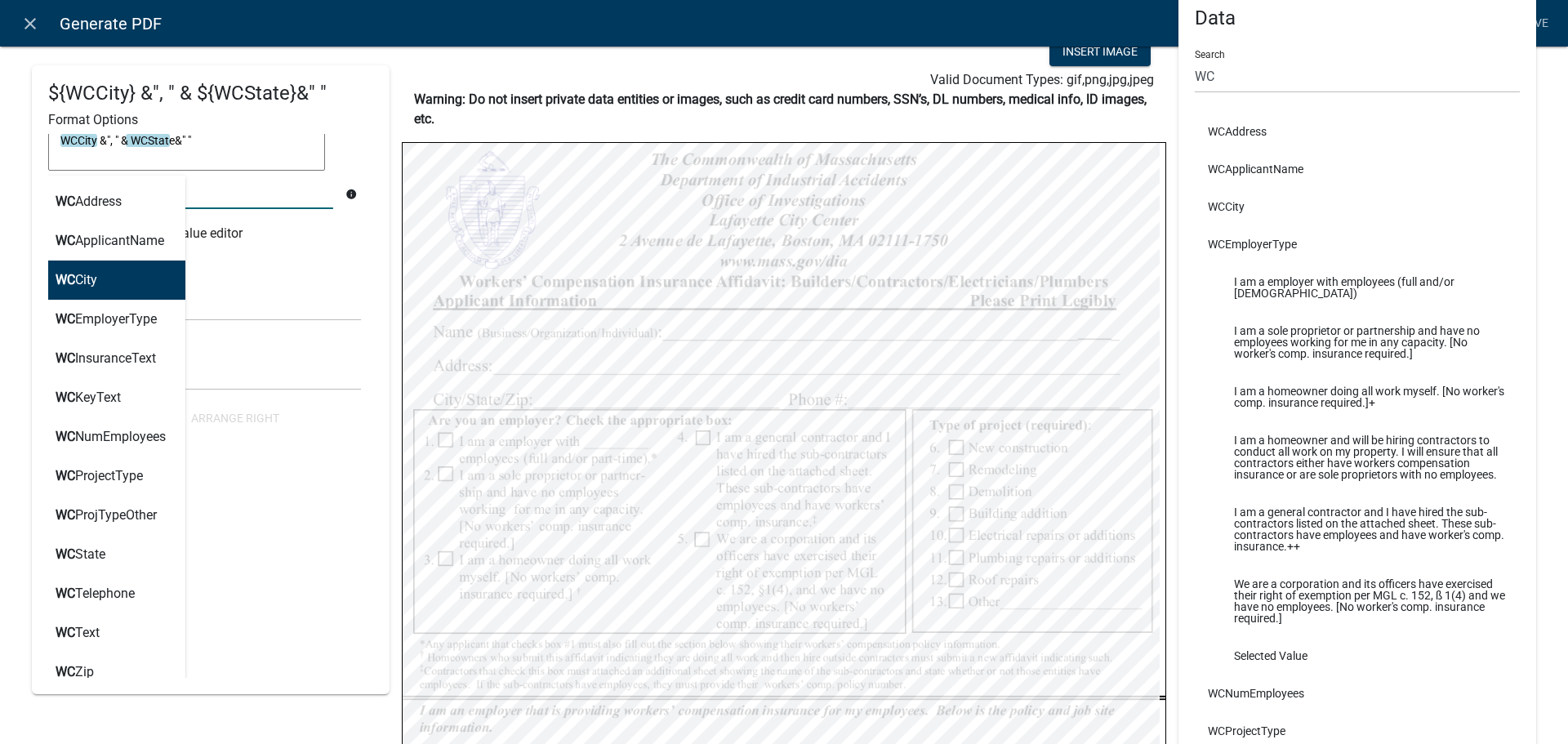
scroll to position [261, 0]
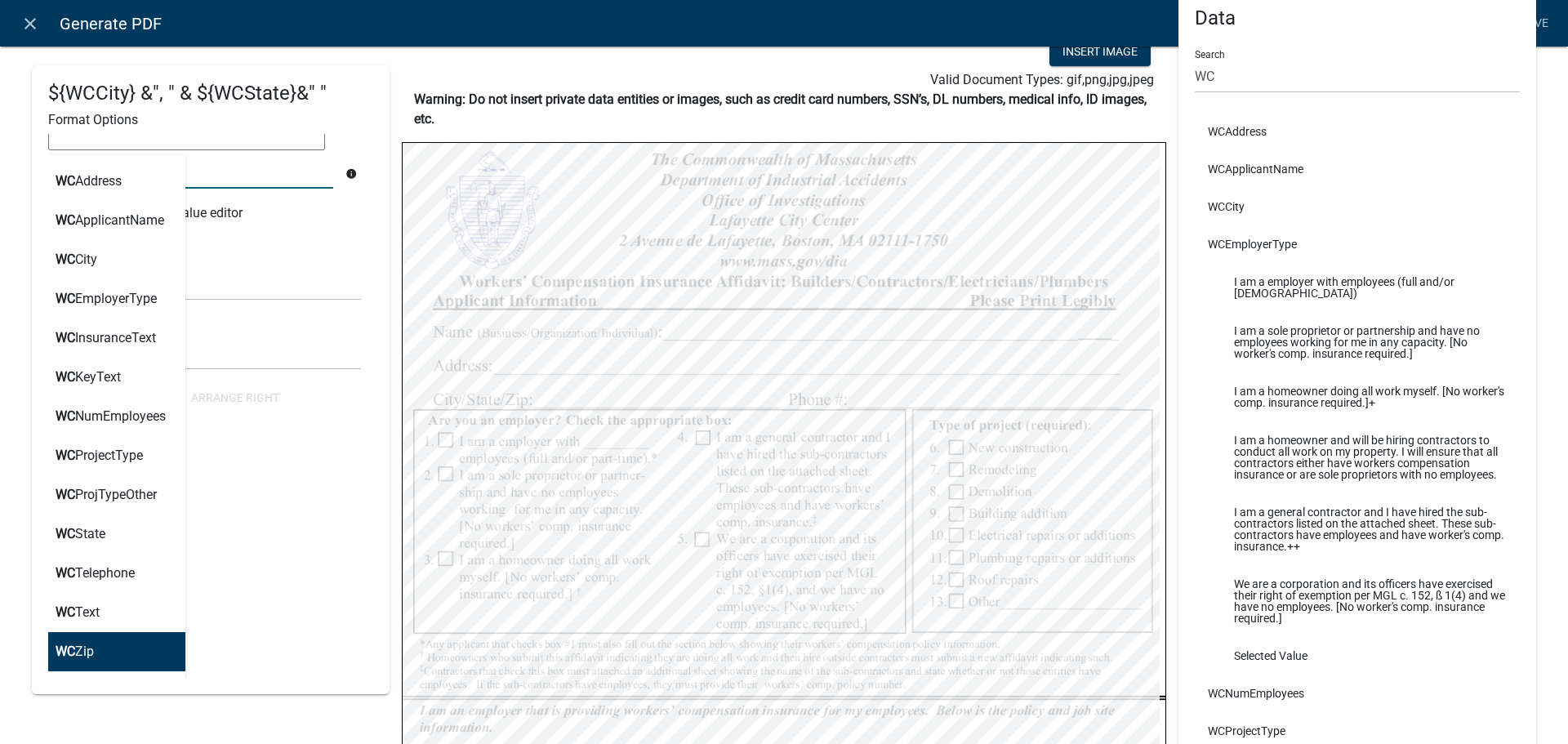
click at [92, 646] on ngb-highlight "WC Zip" at bounding box center [75, 651] width 39 height 13
type textarea "WCCity &", " & WCState&" "WCZip"
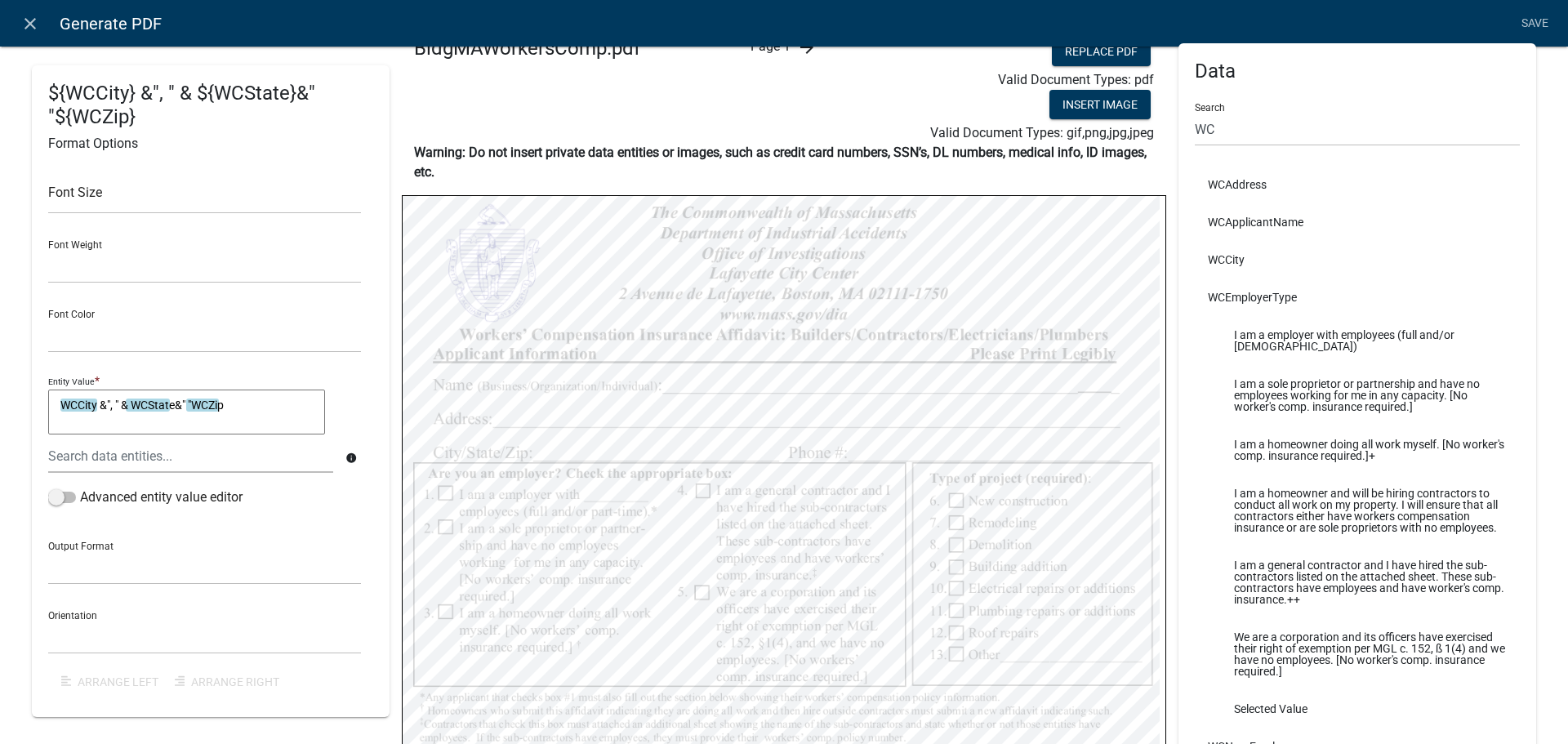
scroll to position [0, 0]
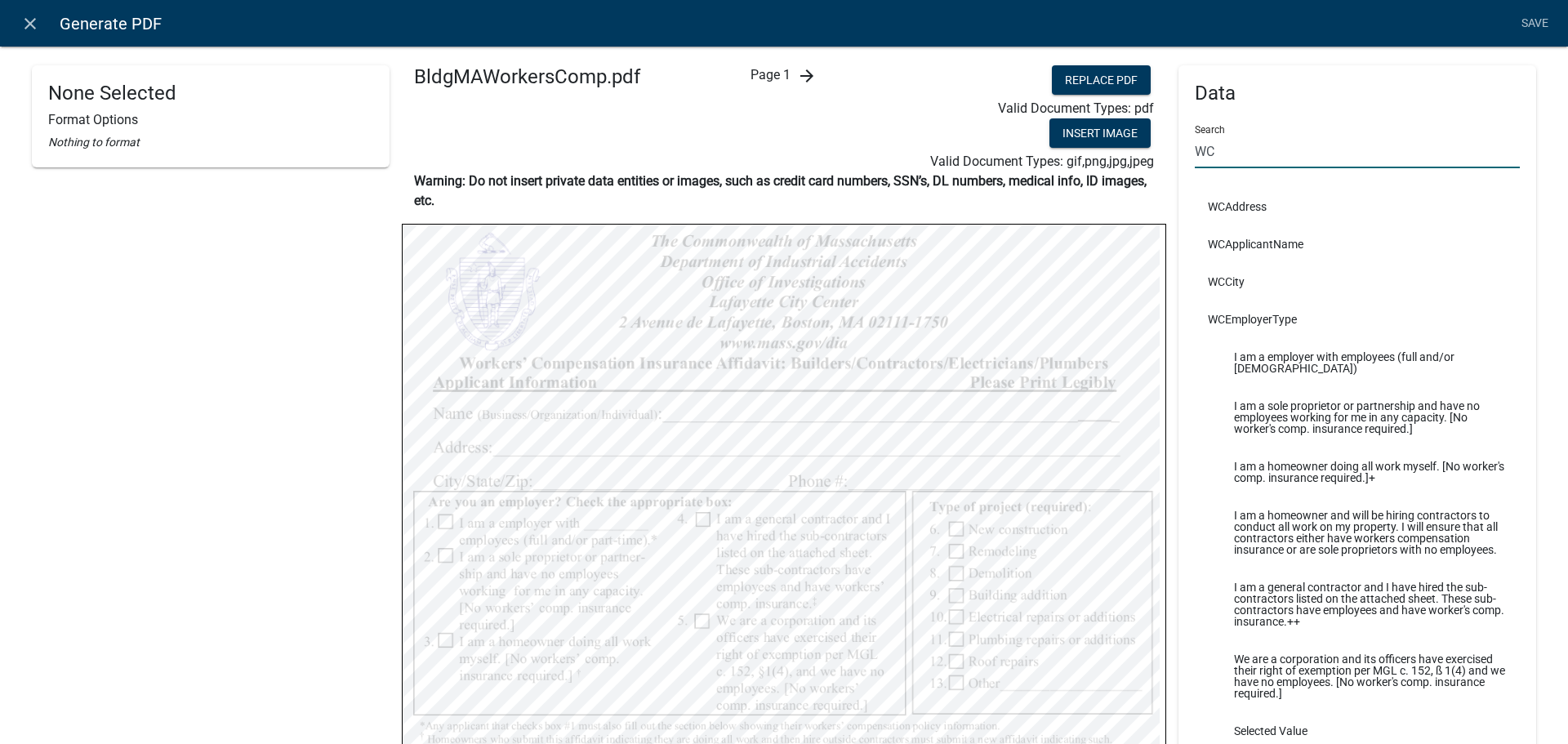
click at [1298, 142] on input "WC" at bounding box center [1357, 151] width 325 height 34
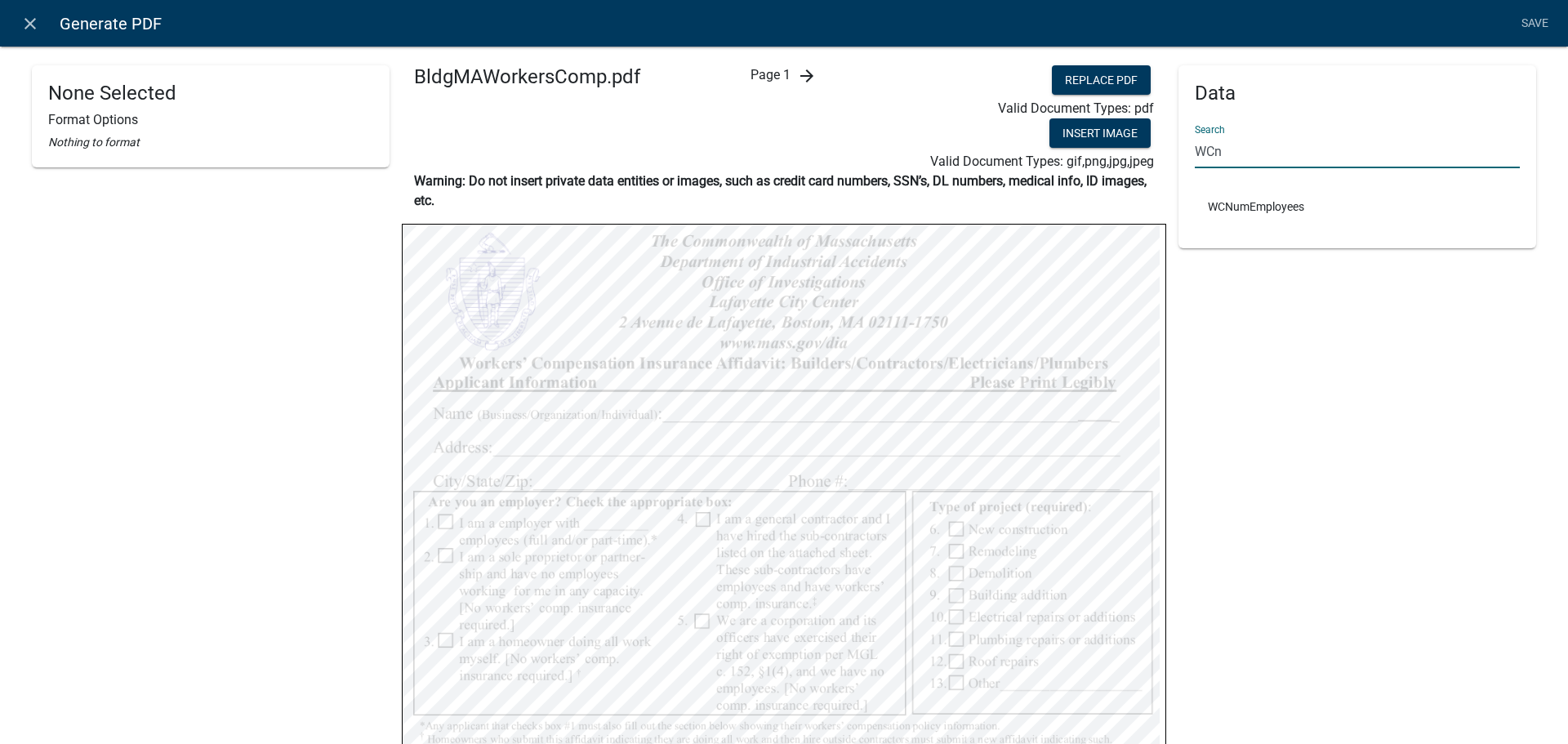
type input "WC"
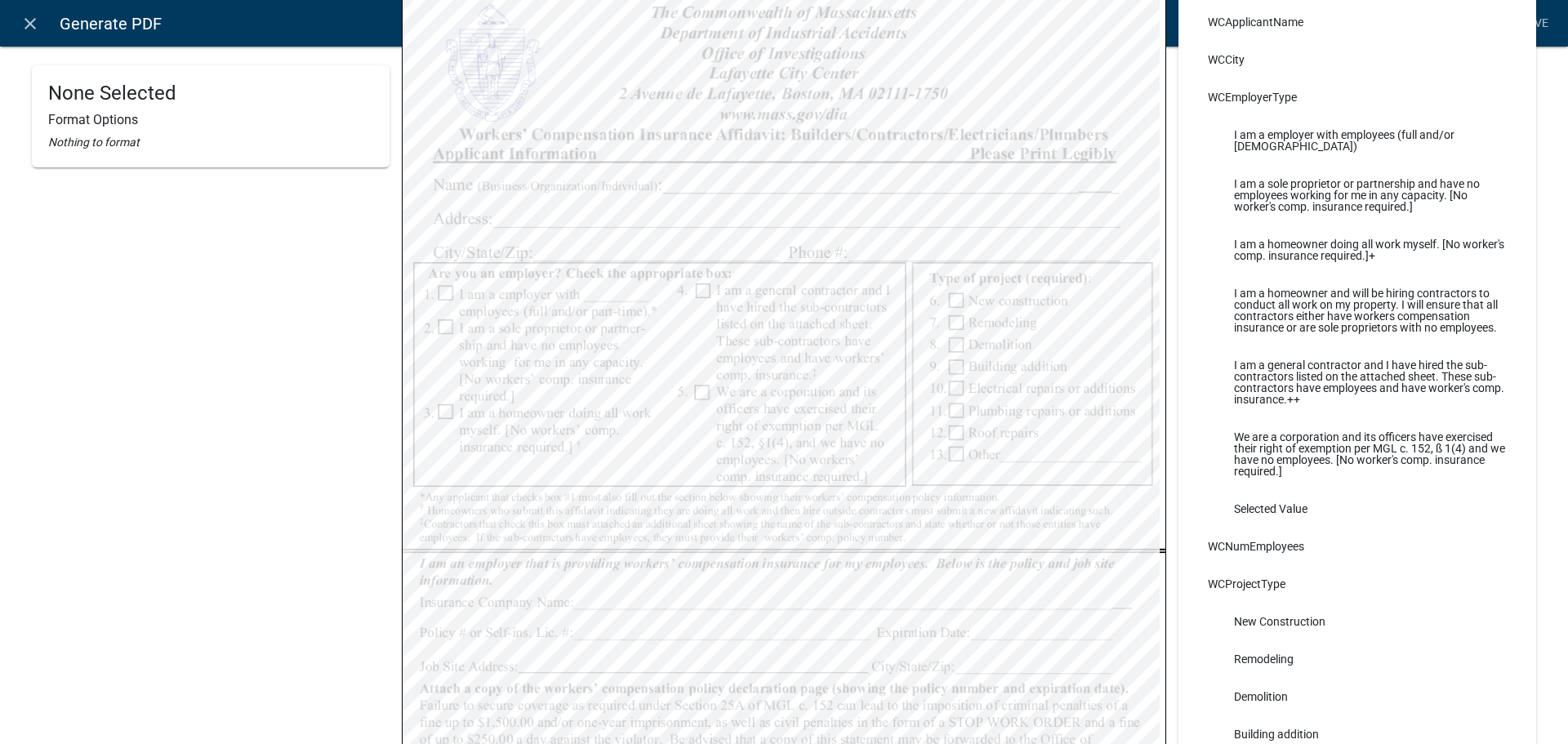
scroll to position [245, 0]
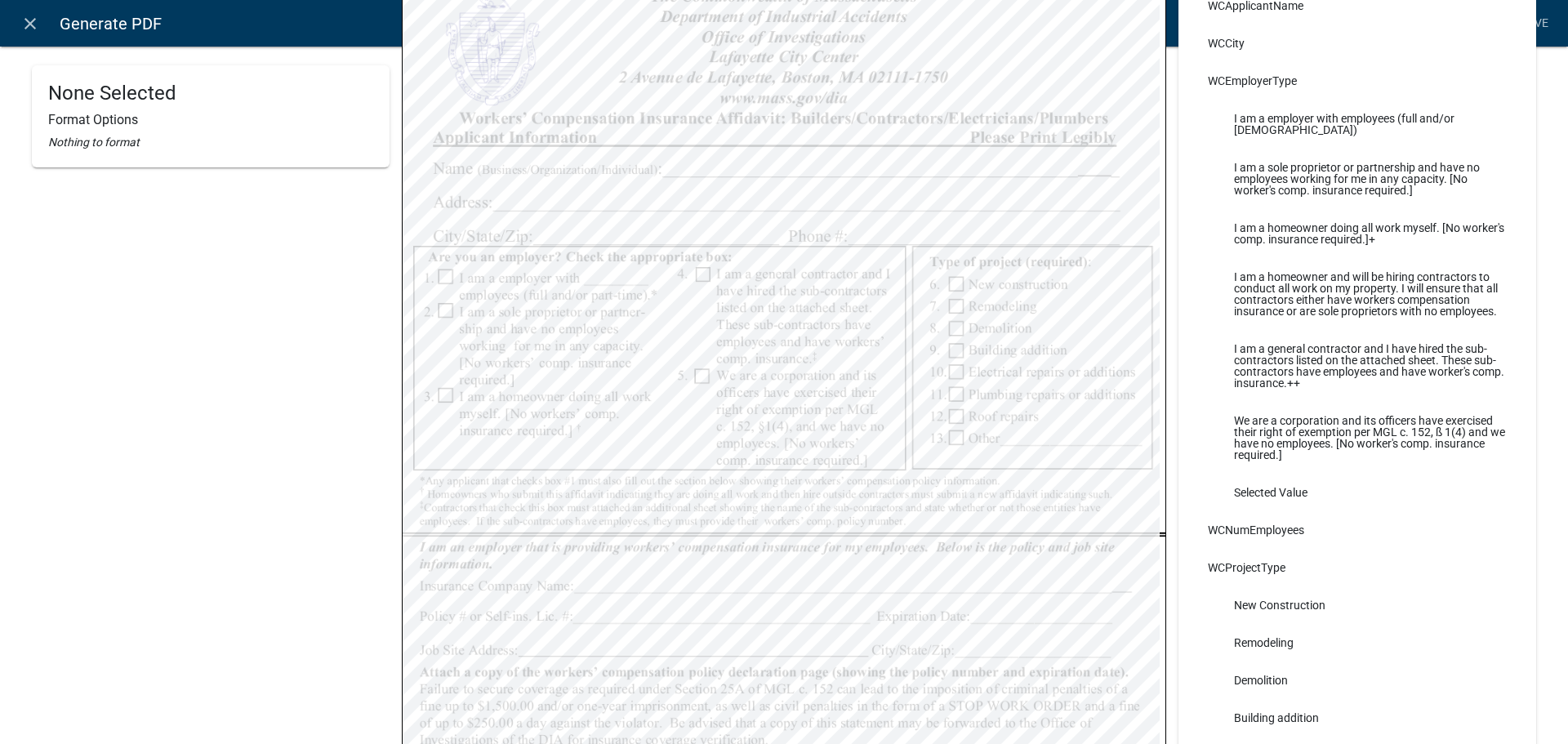
select select
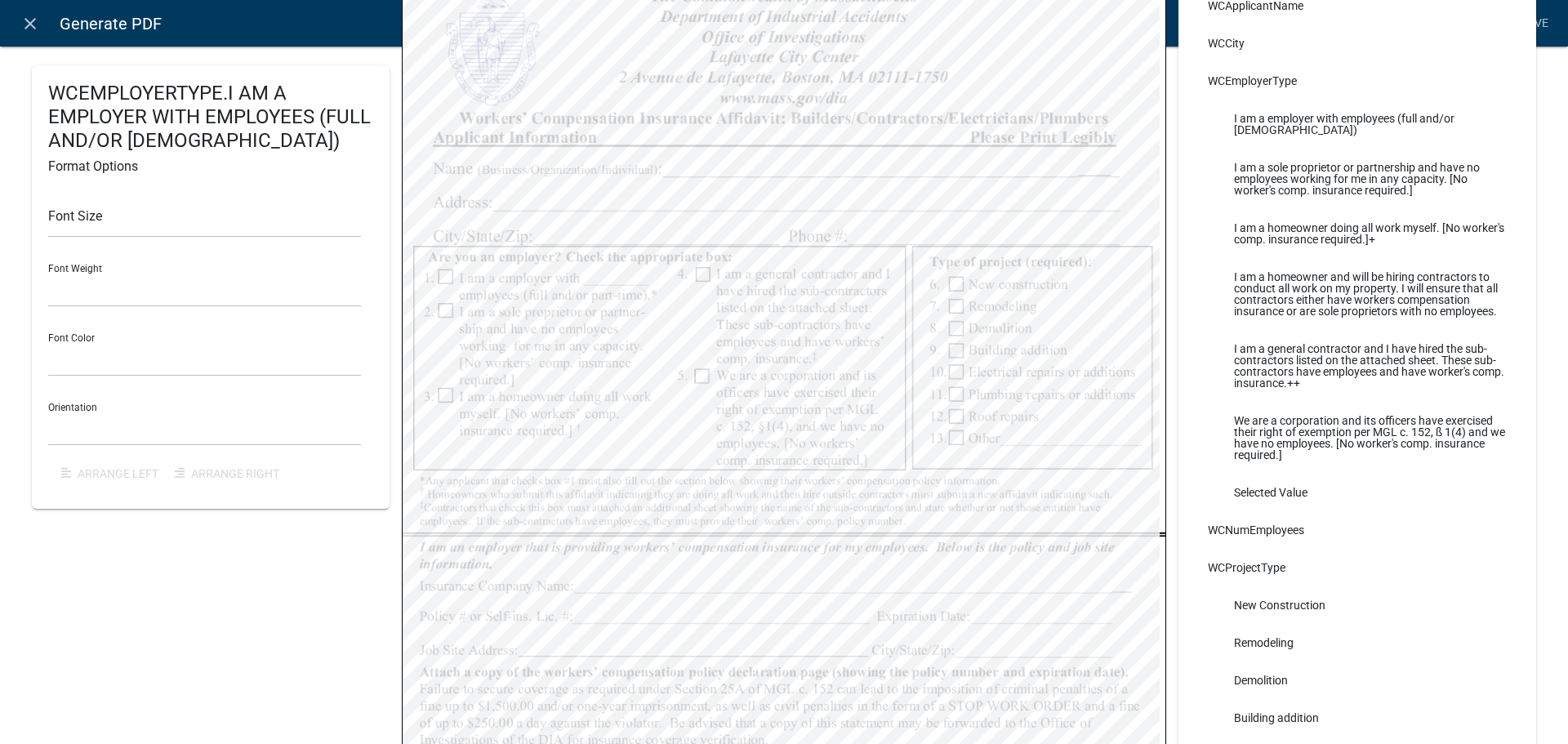
select select
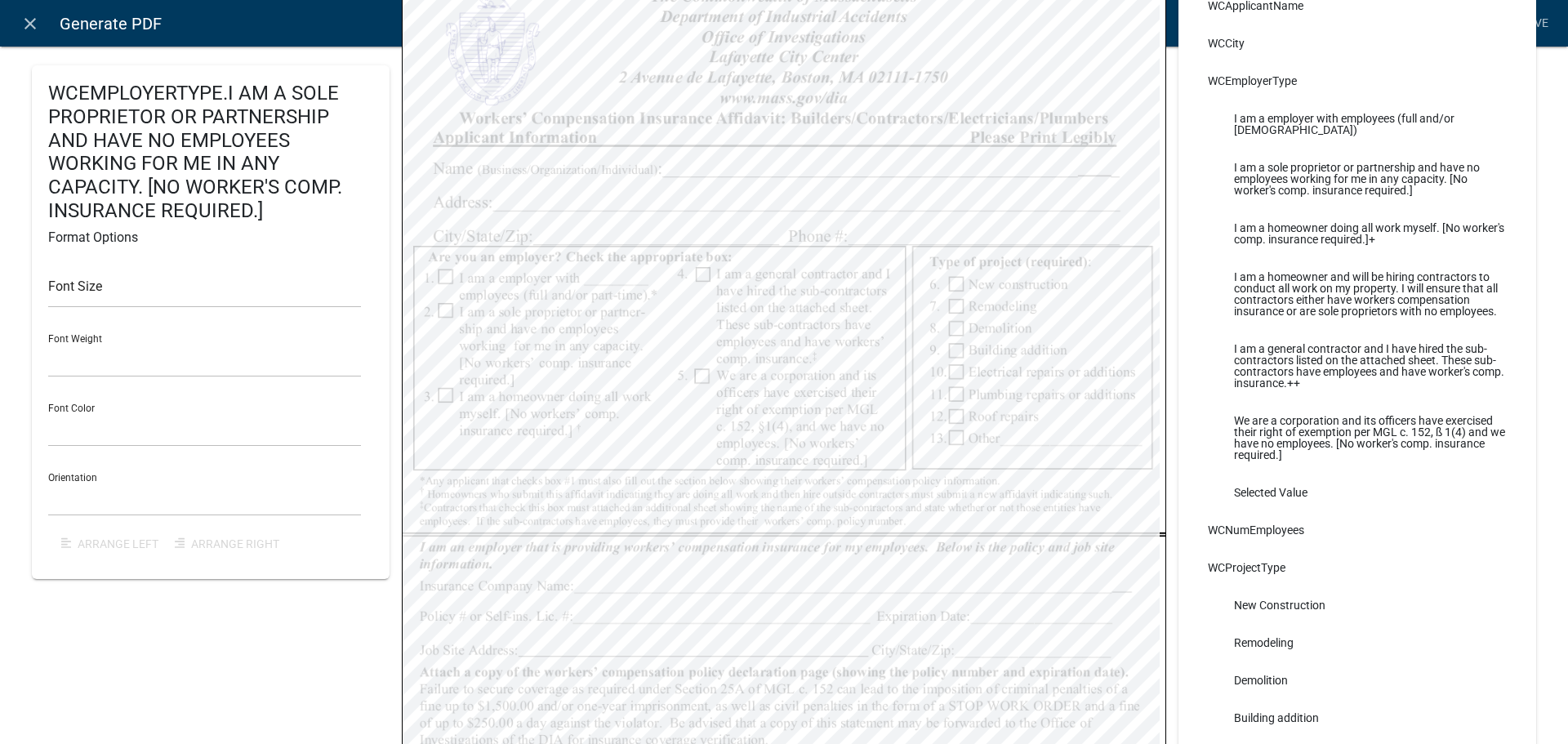
select select
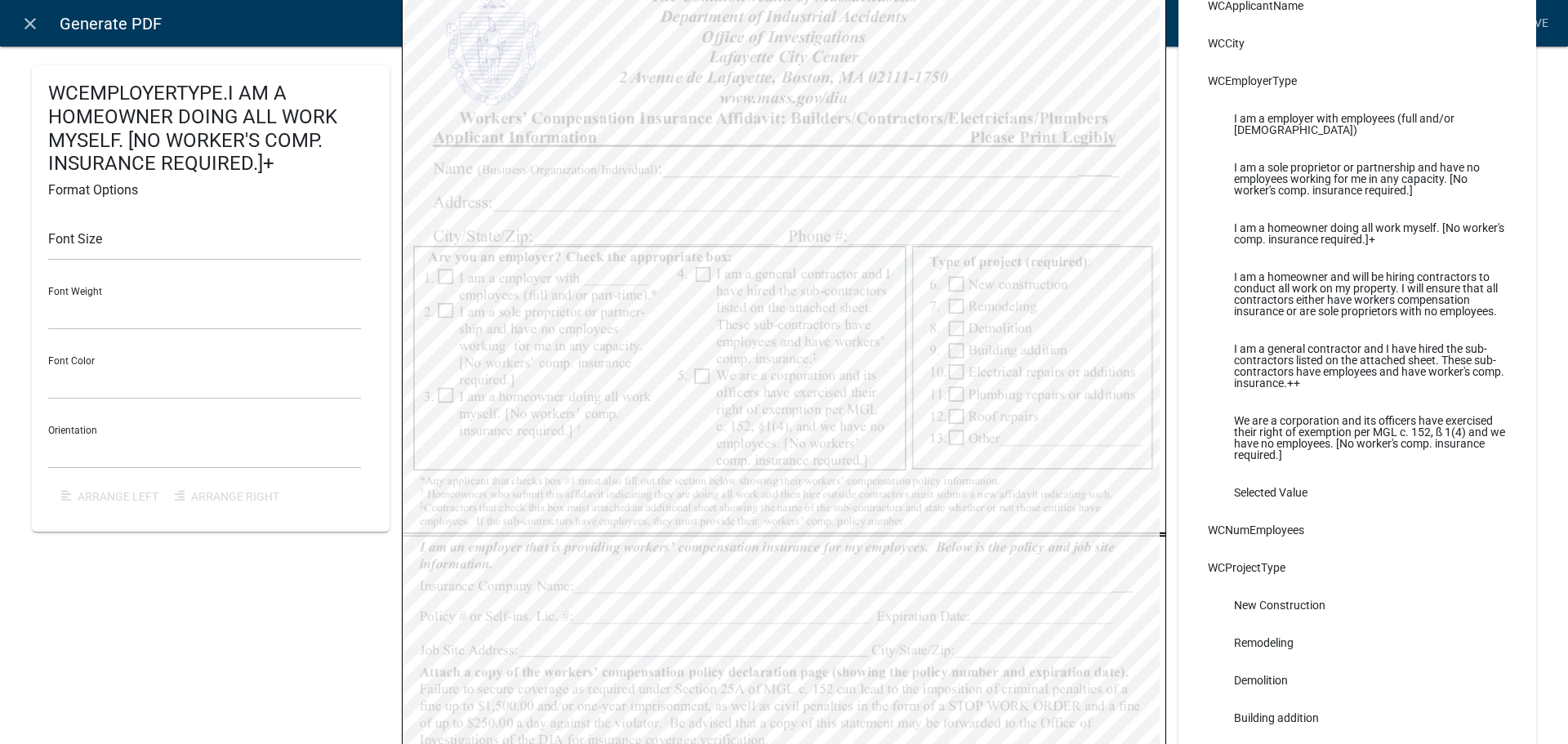
select select
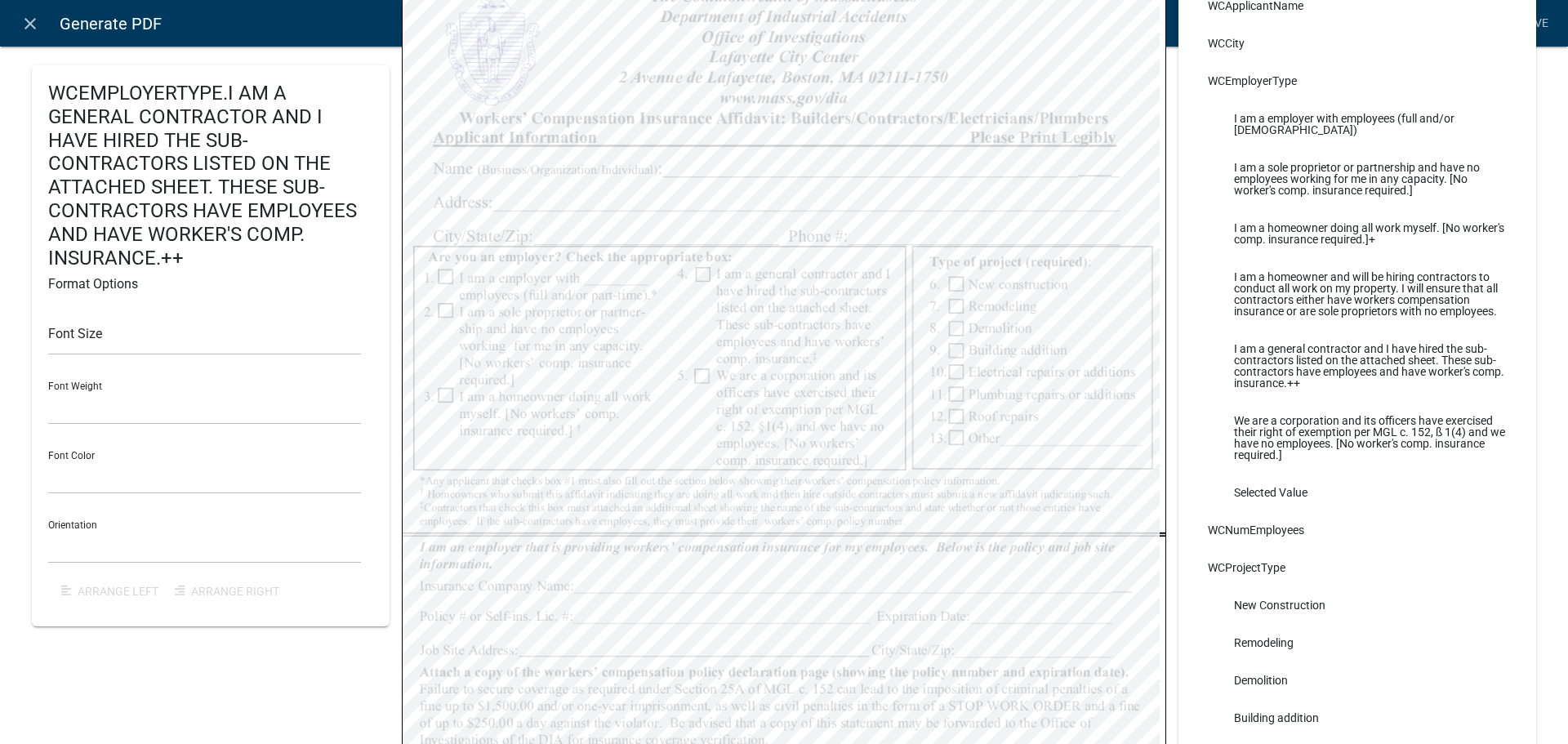
select select
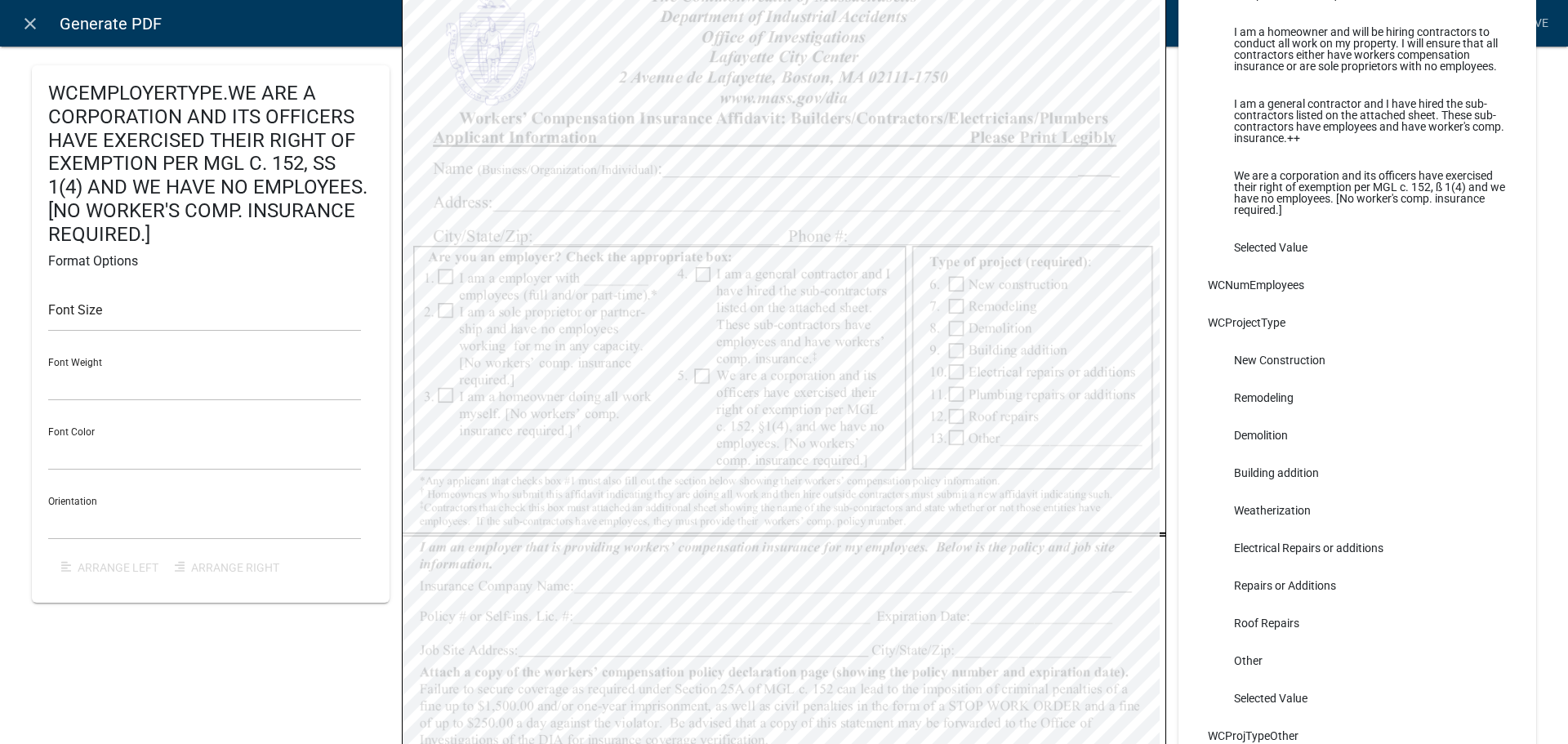
scroll to position [277, 0]
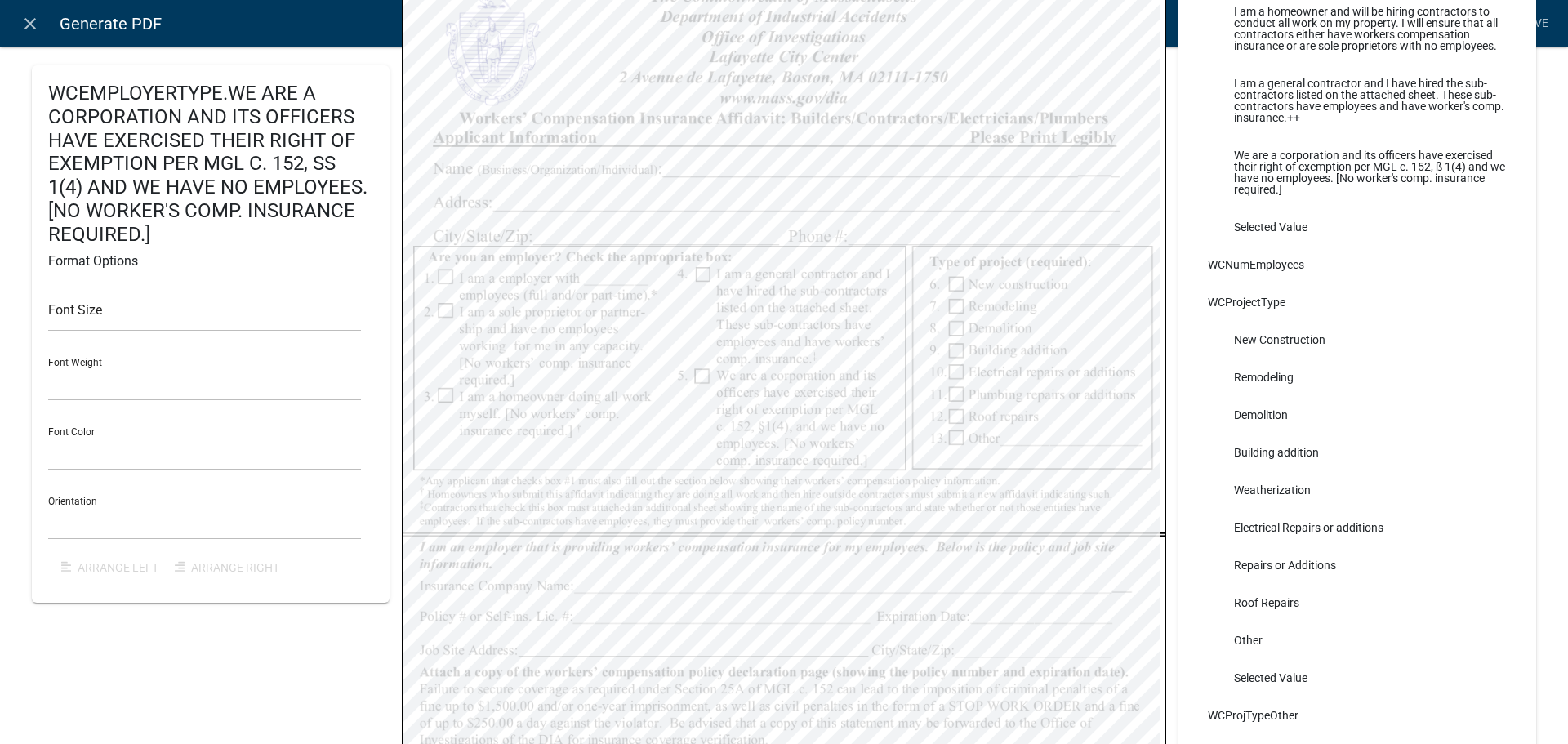
select select
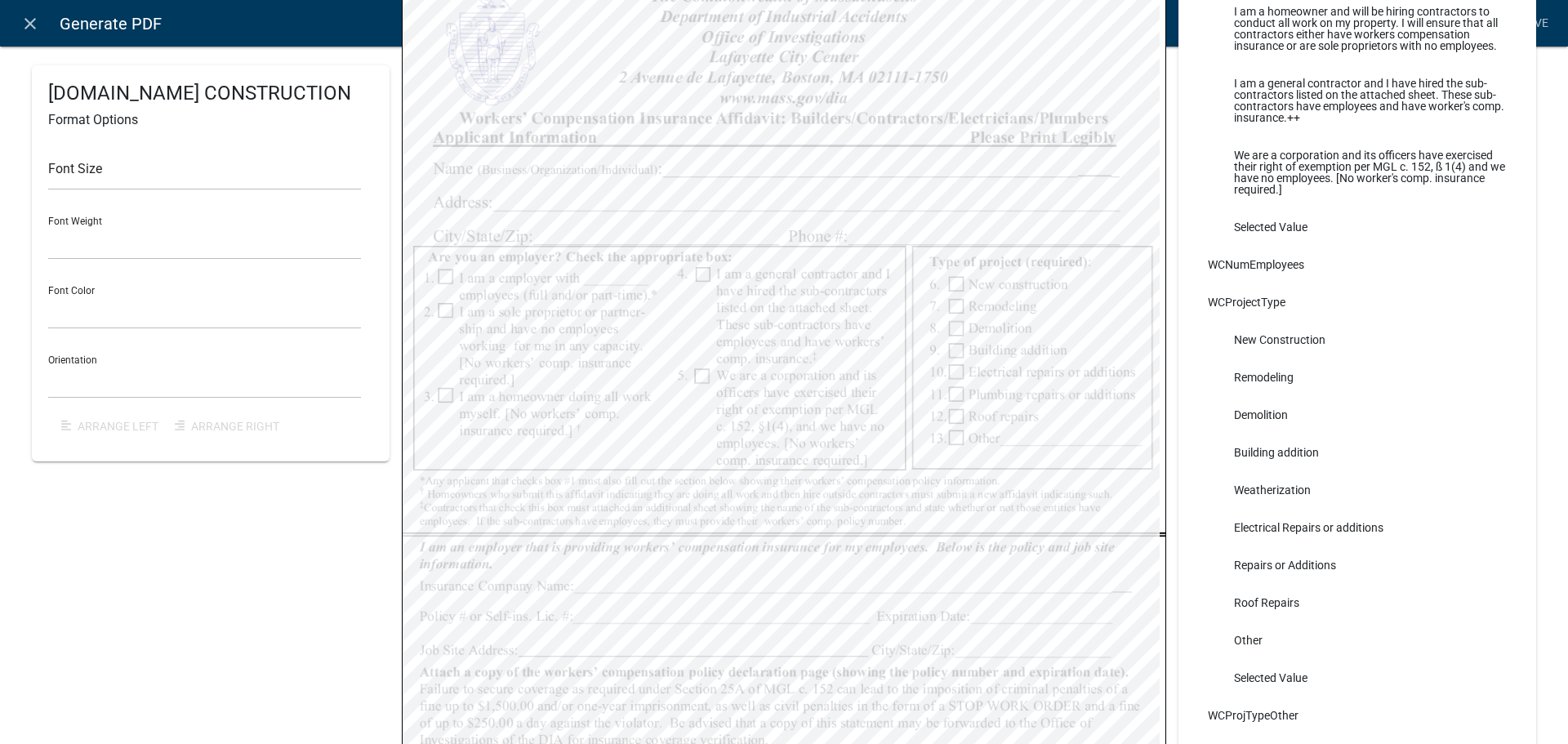
select select
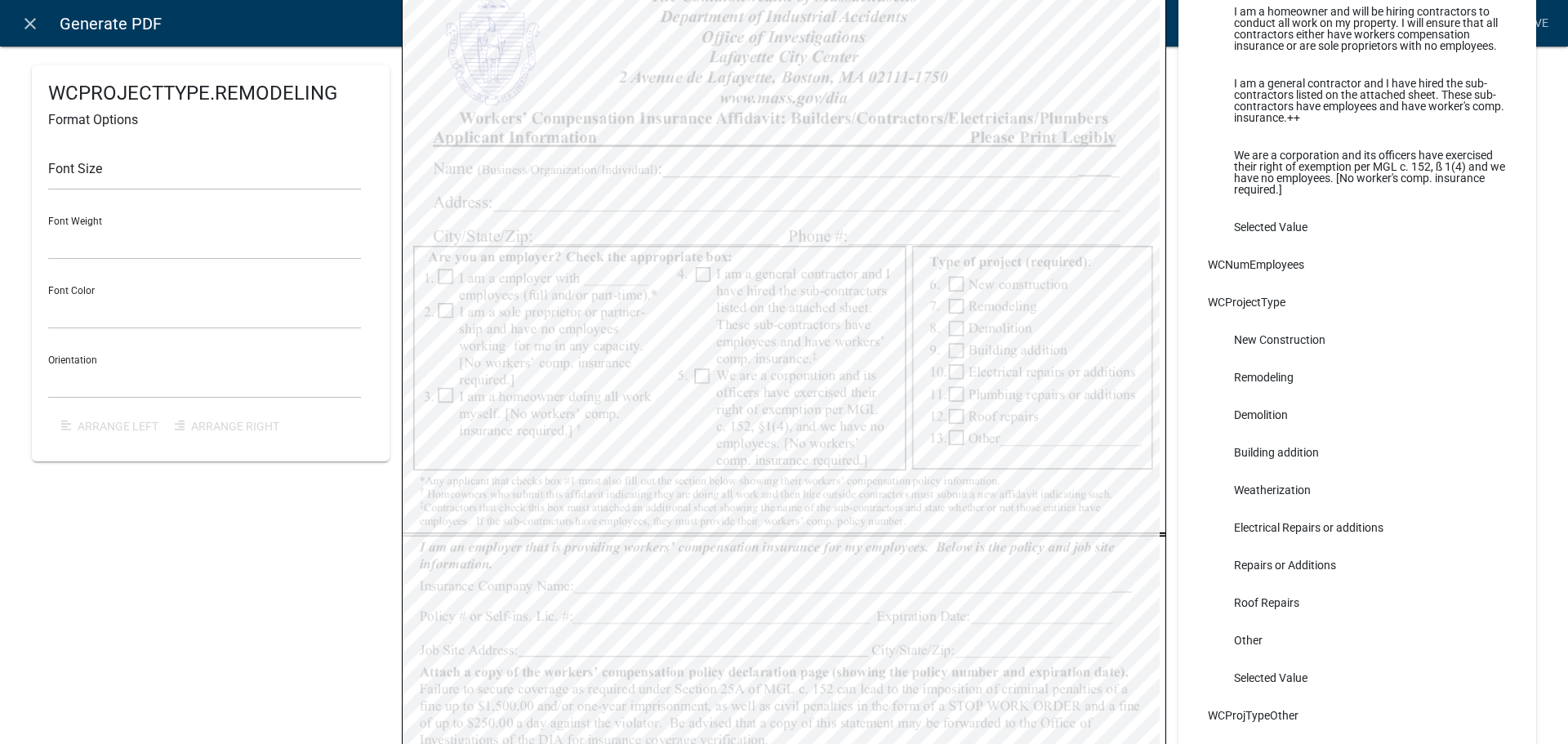
select select
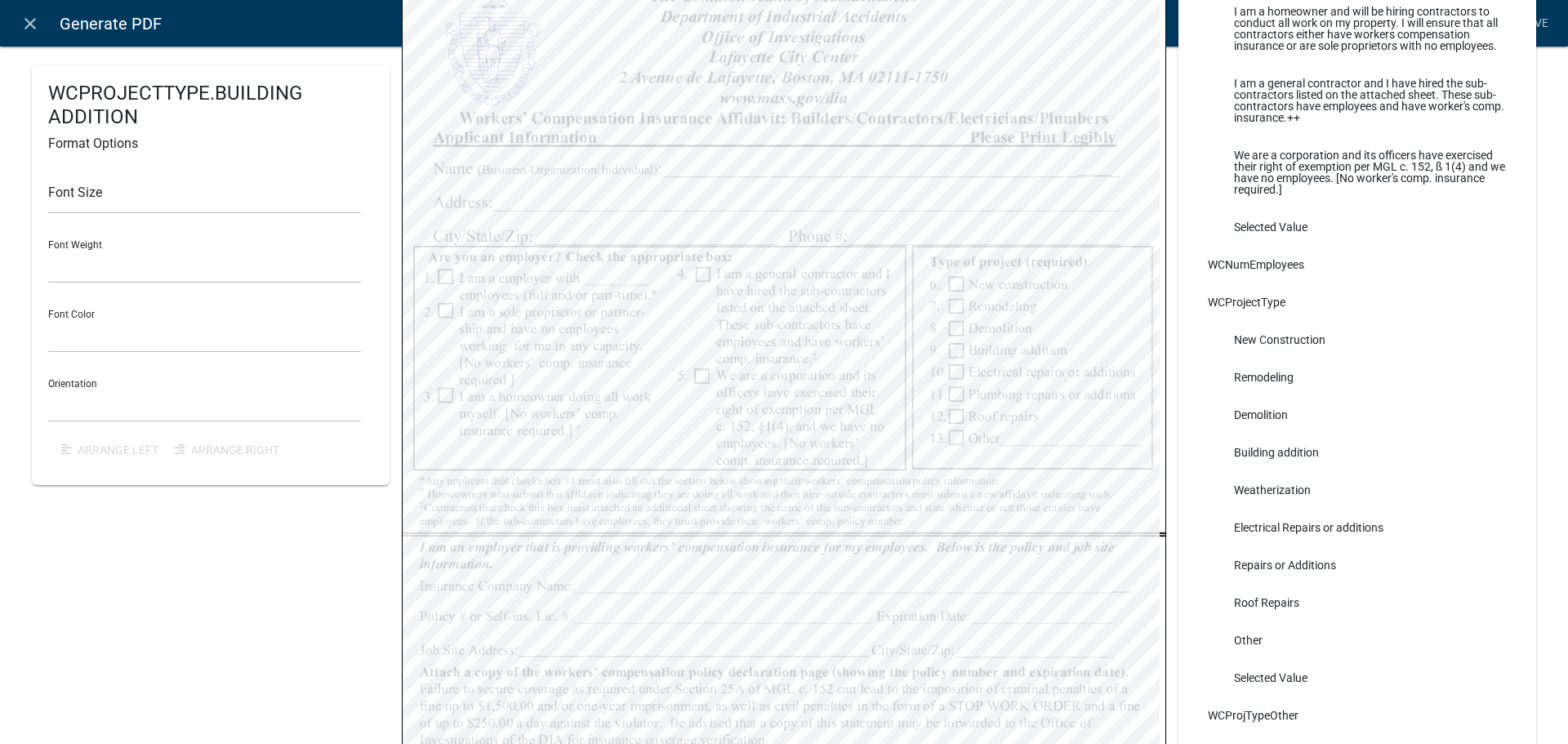
select select
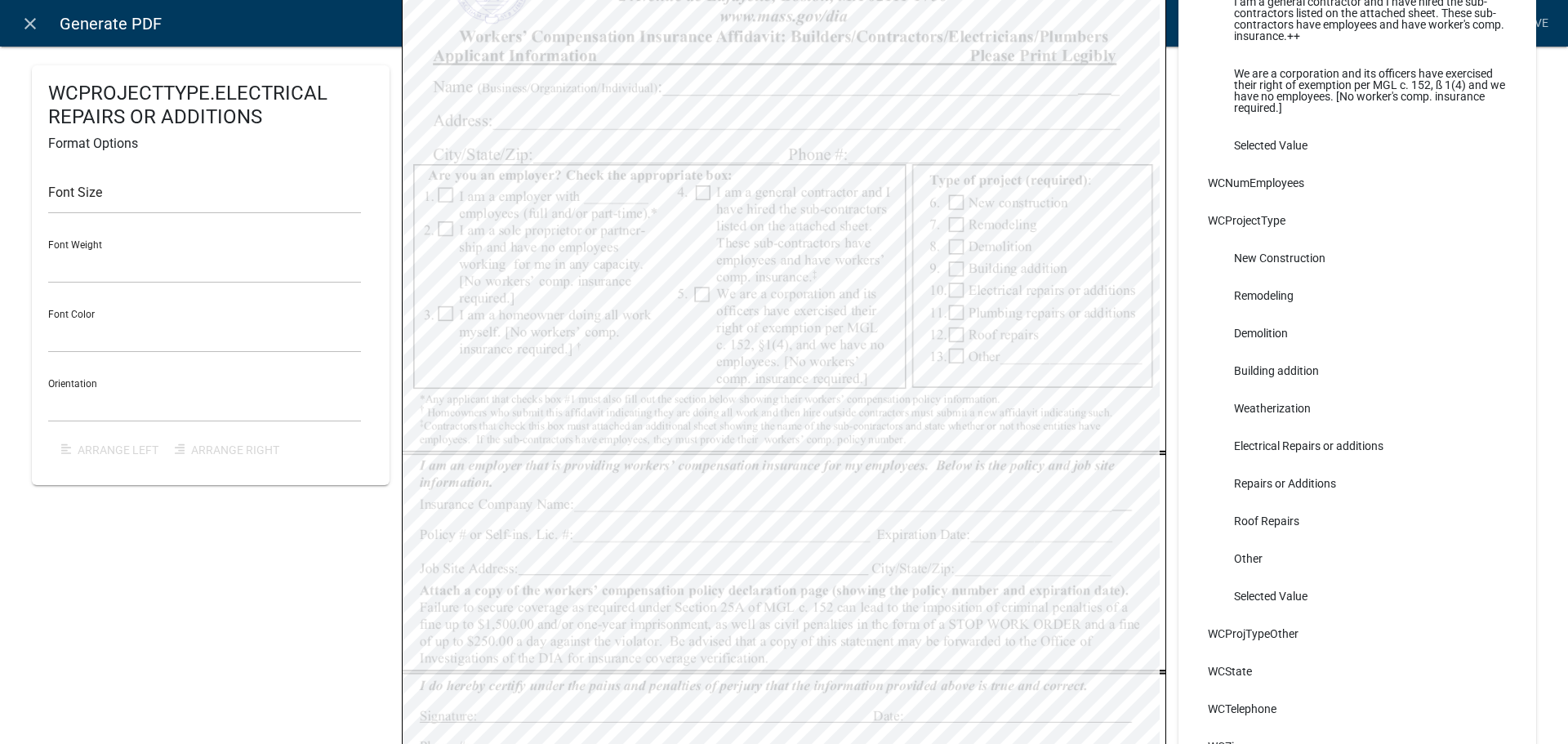
select select
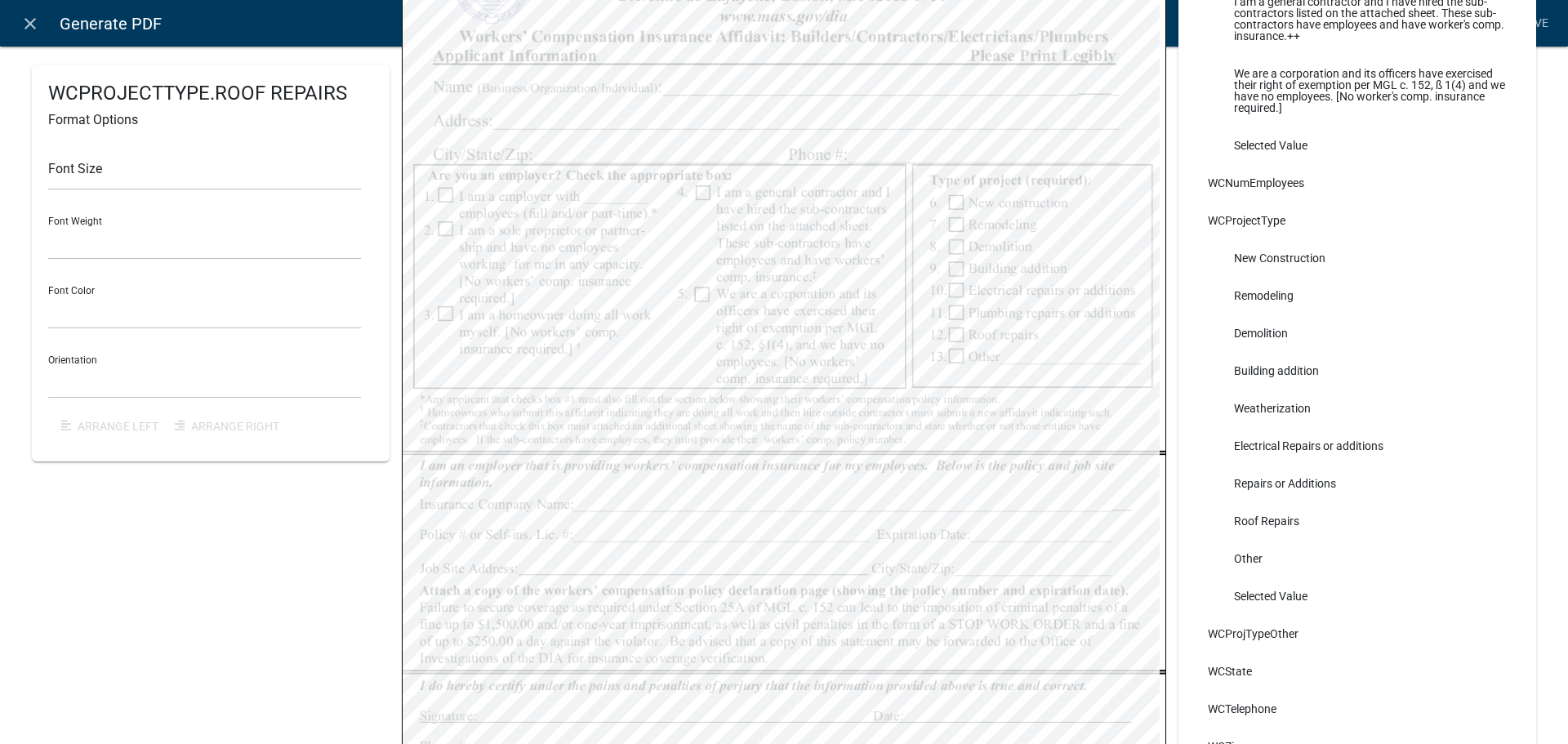
select select
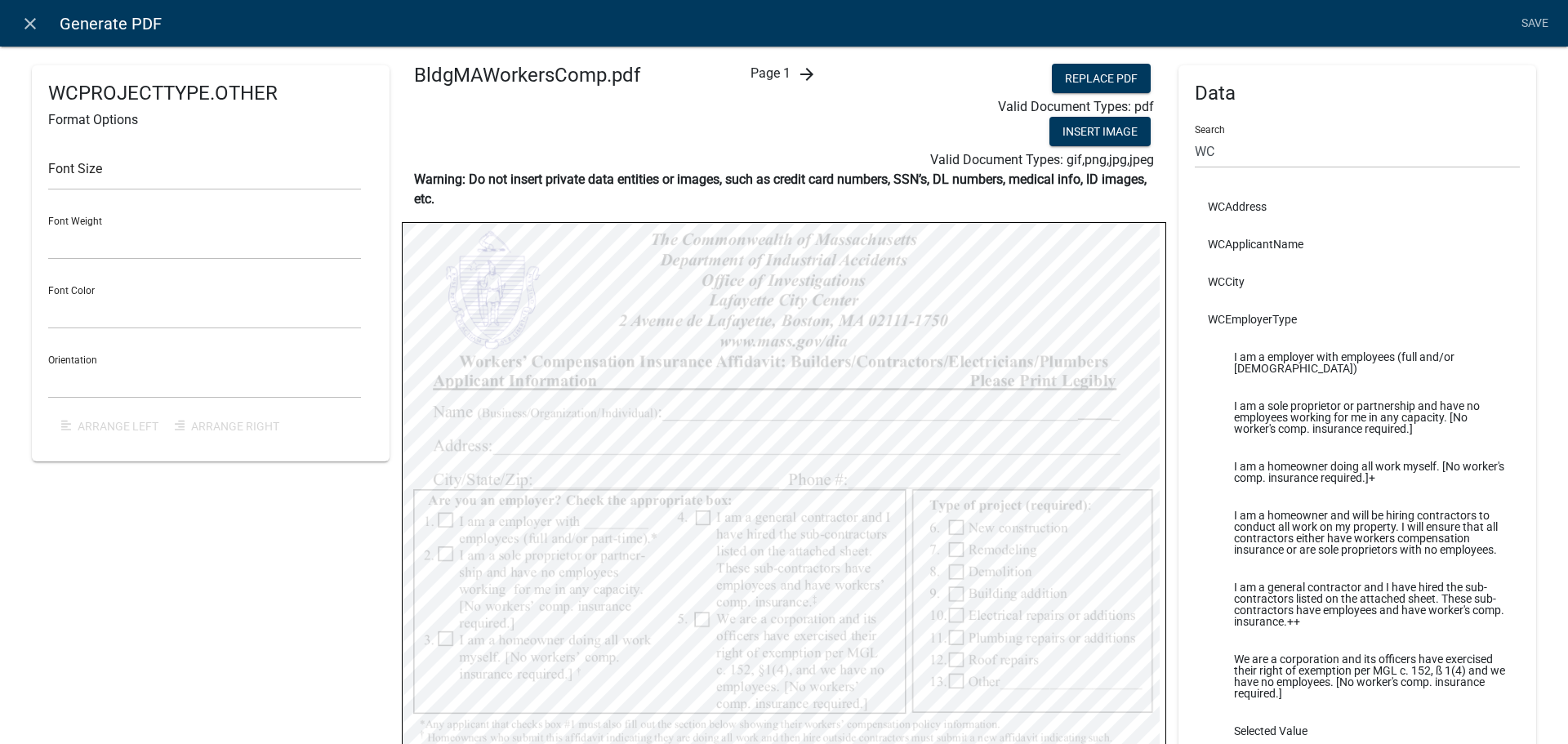
scroll to position [0, 0]
drag, startPoint x: 1308, startPoint y: 140, endPoint x: 1306, endPoint y: 147, distance: 7.3
click at [1308, 141] on input "WC" at bounding box center [1357, 151] width 325 height 34
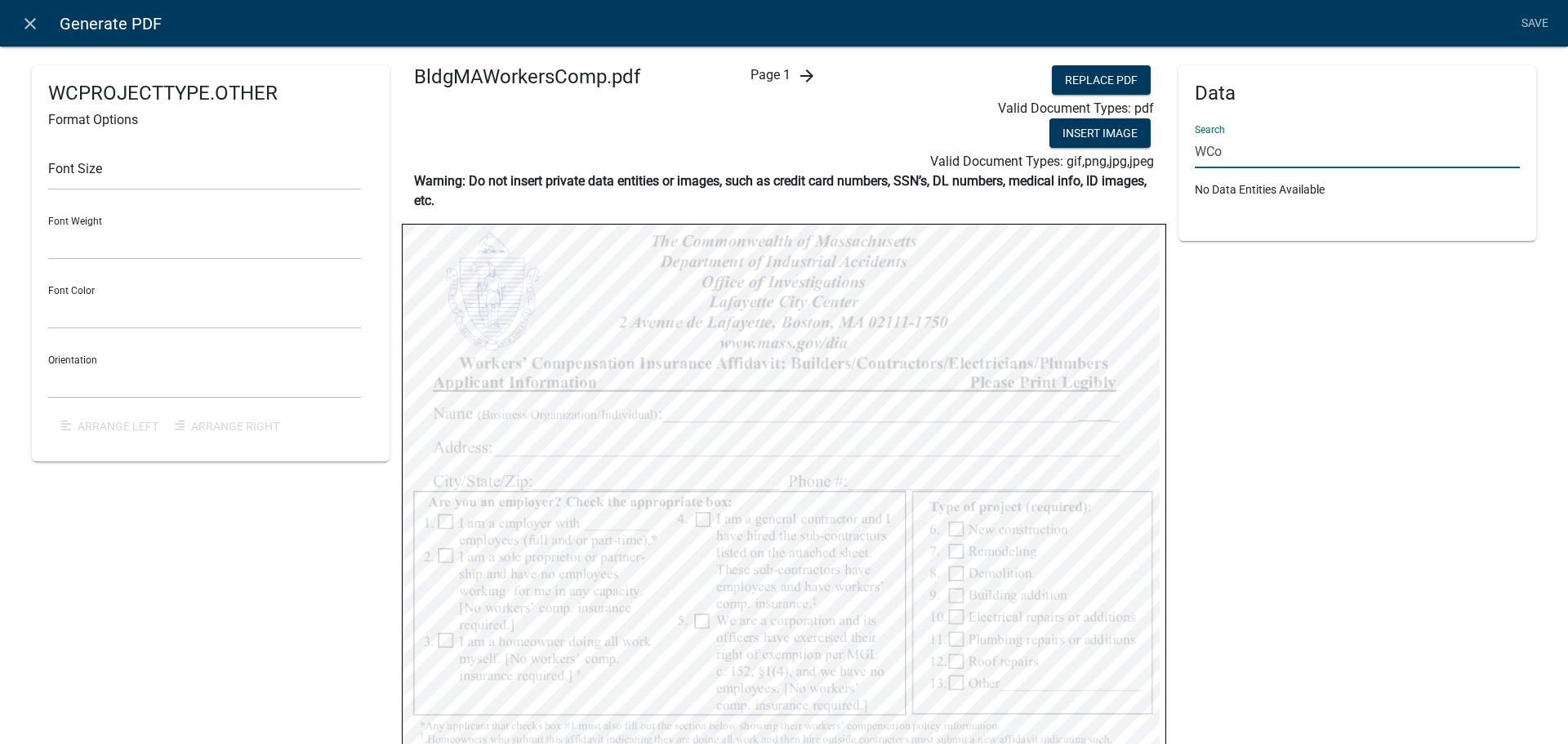
type input "WC"
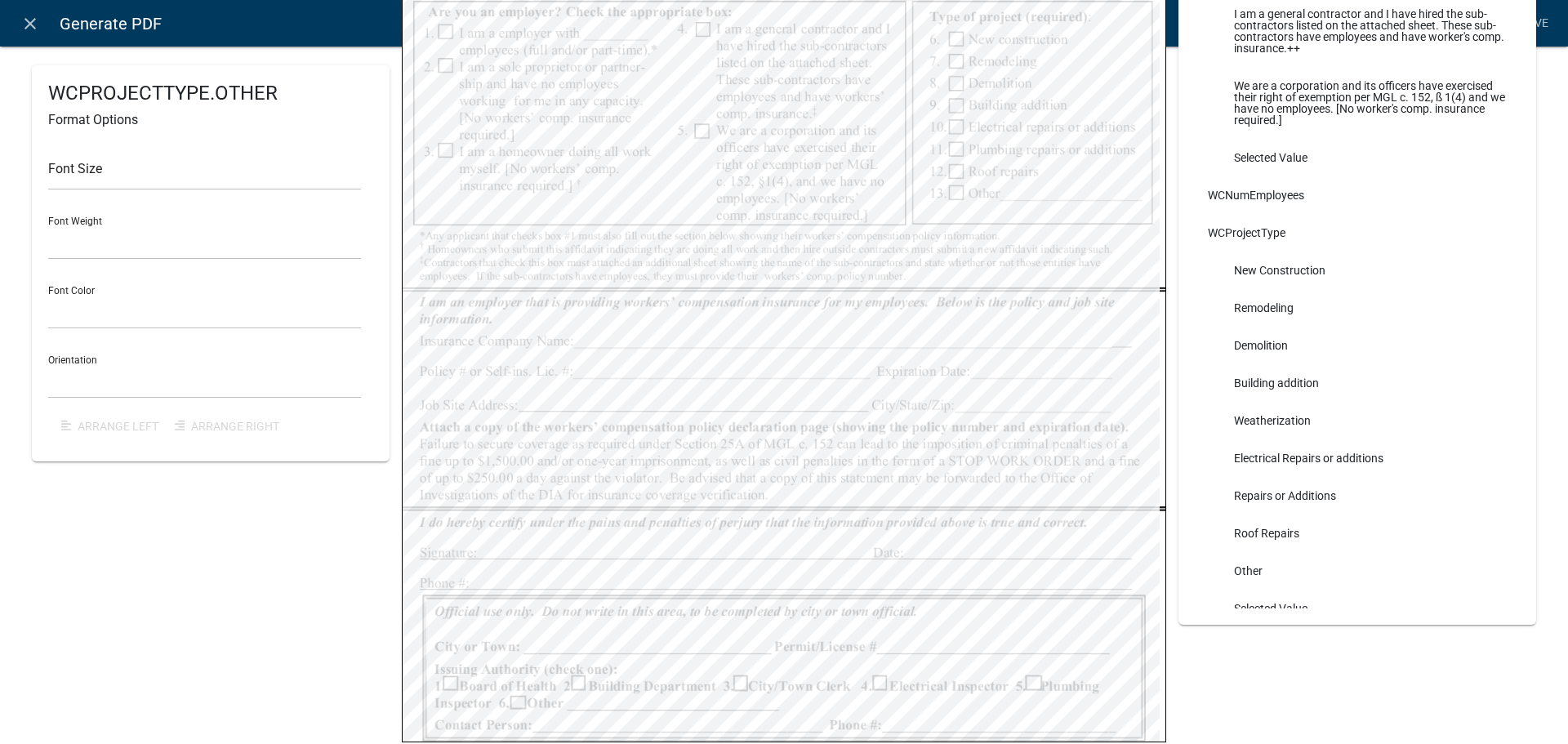
scroll to position [277, 0]
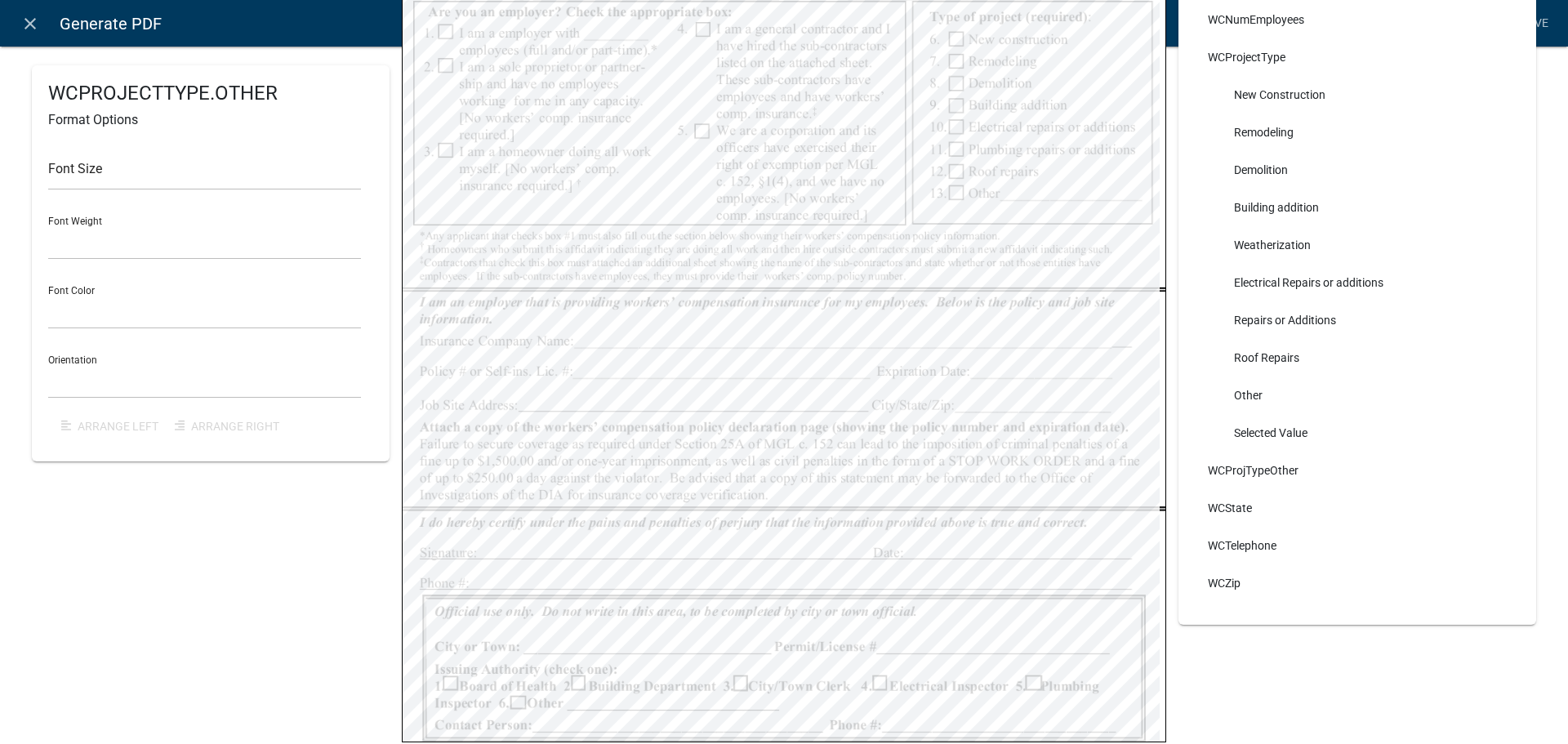
select select
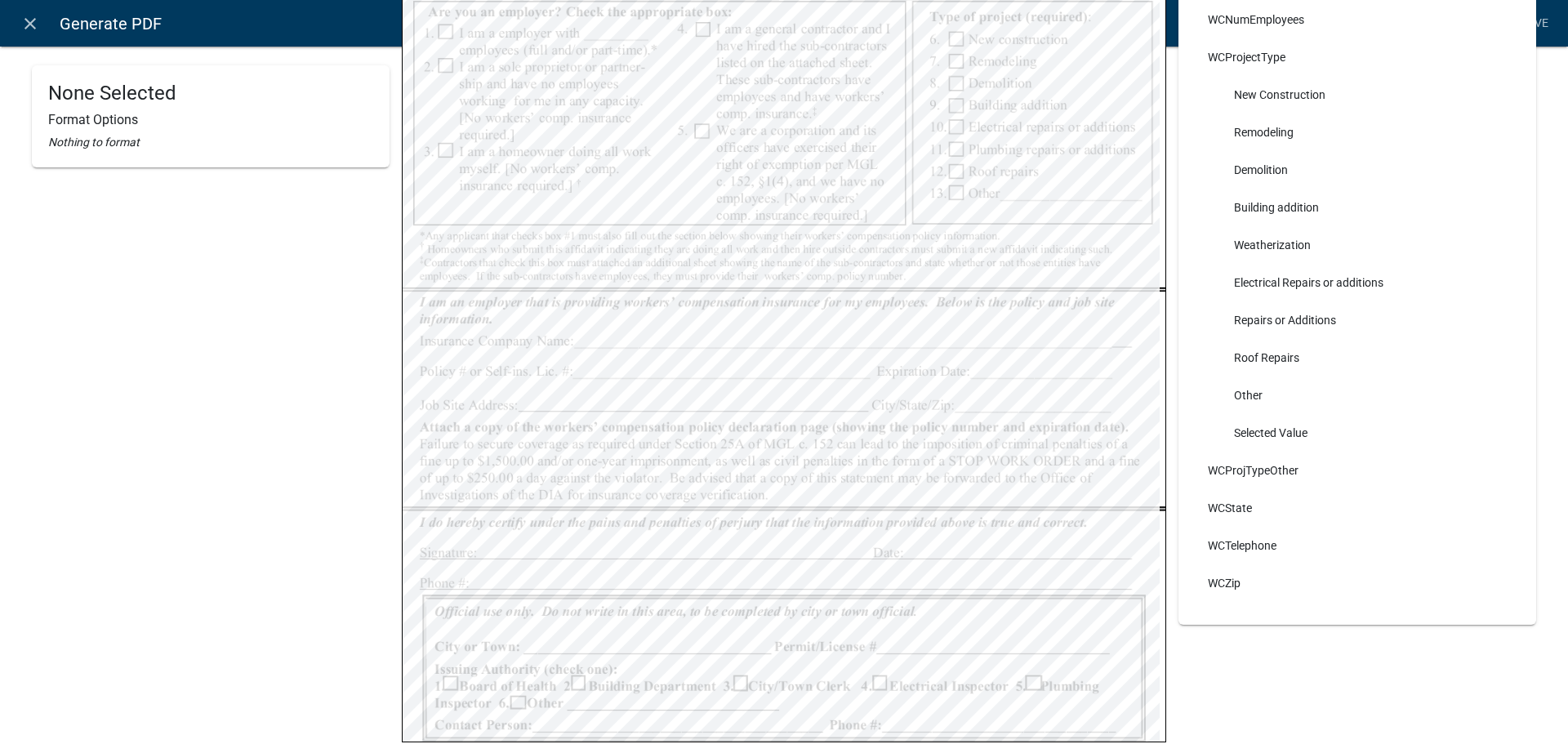
select select
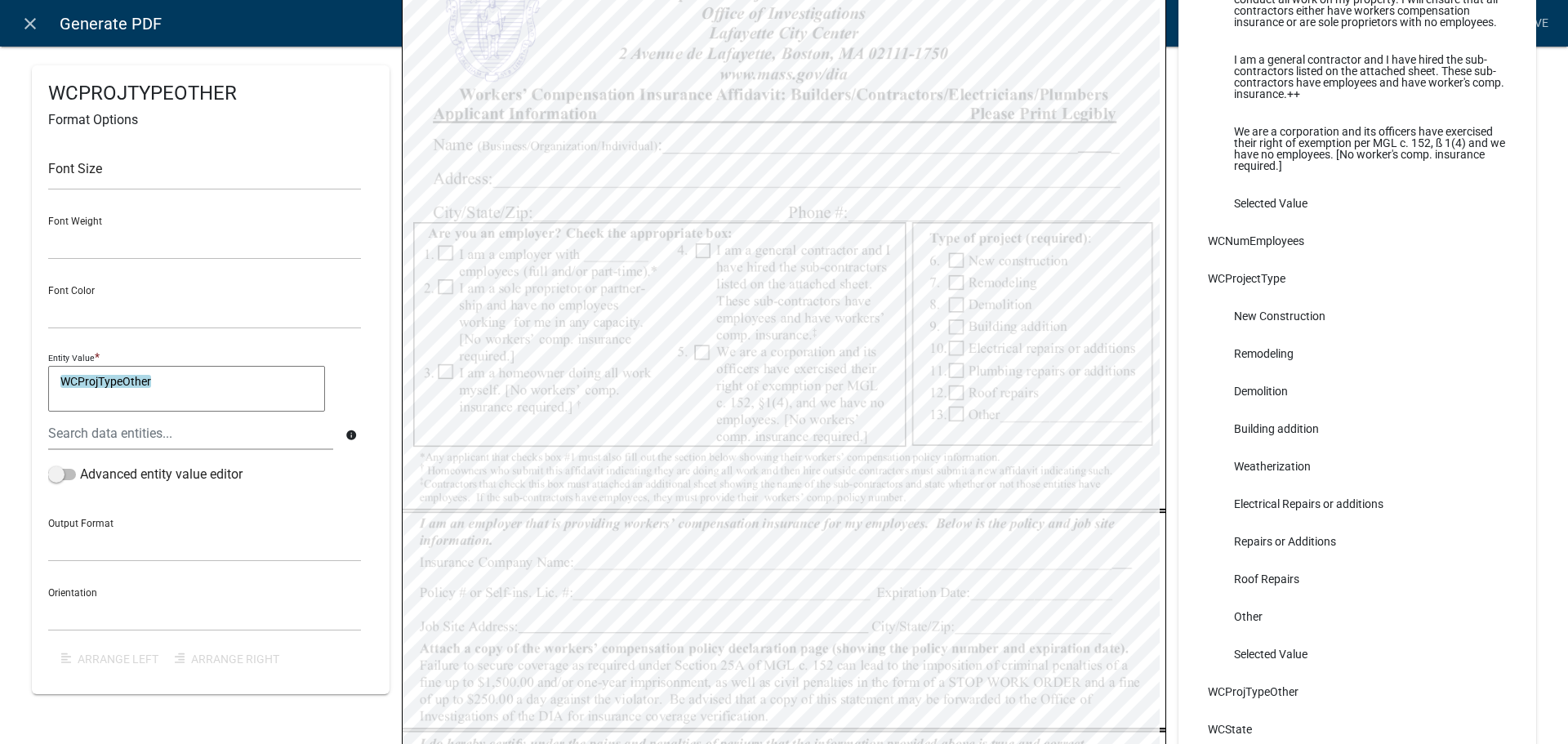
scroll to position [324, 0]
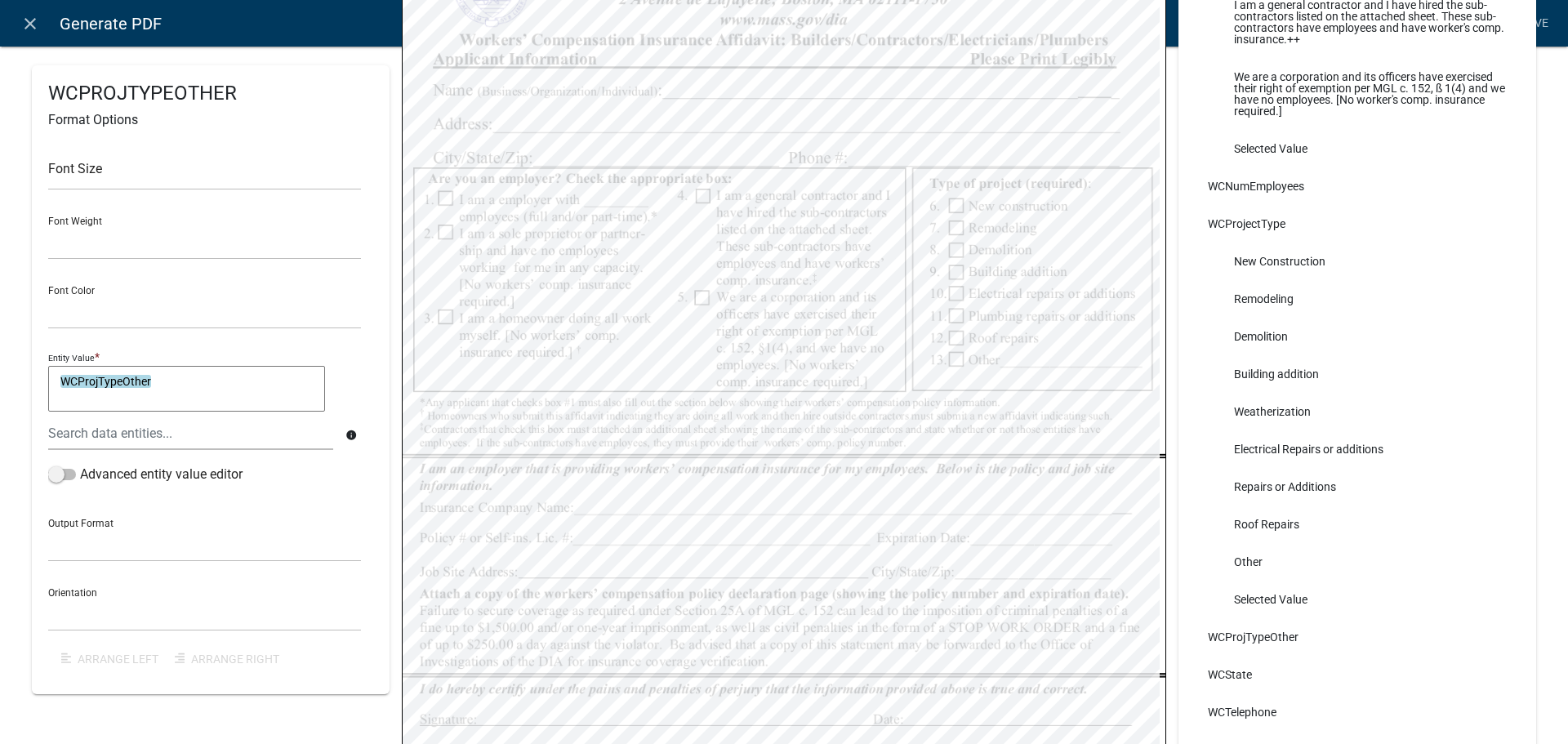
select select
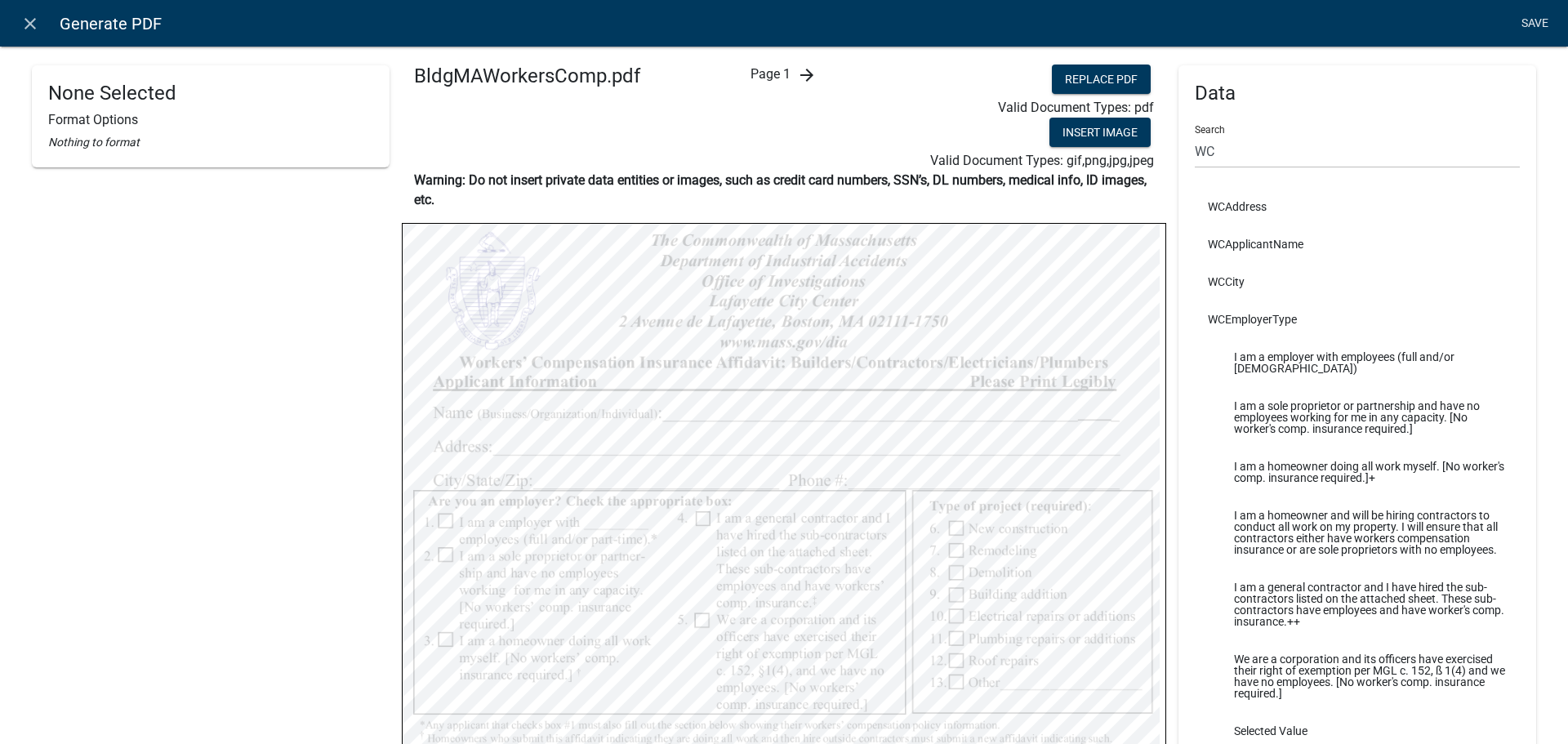
scroll to position [0, 0]
click at [1530, 14] on link "Save" at bounding box center [1534, 23] width 40 height 31
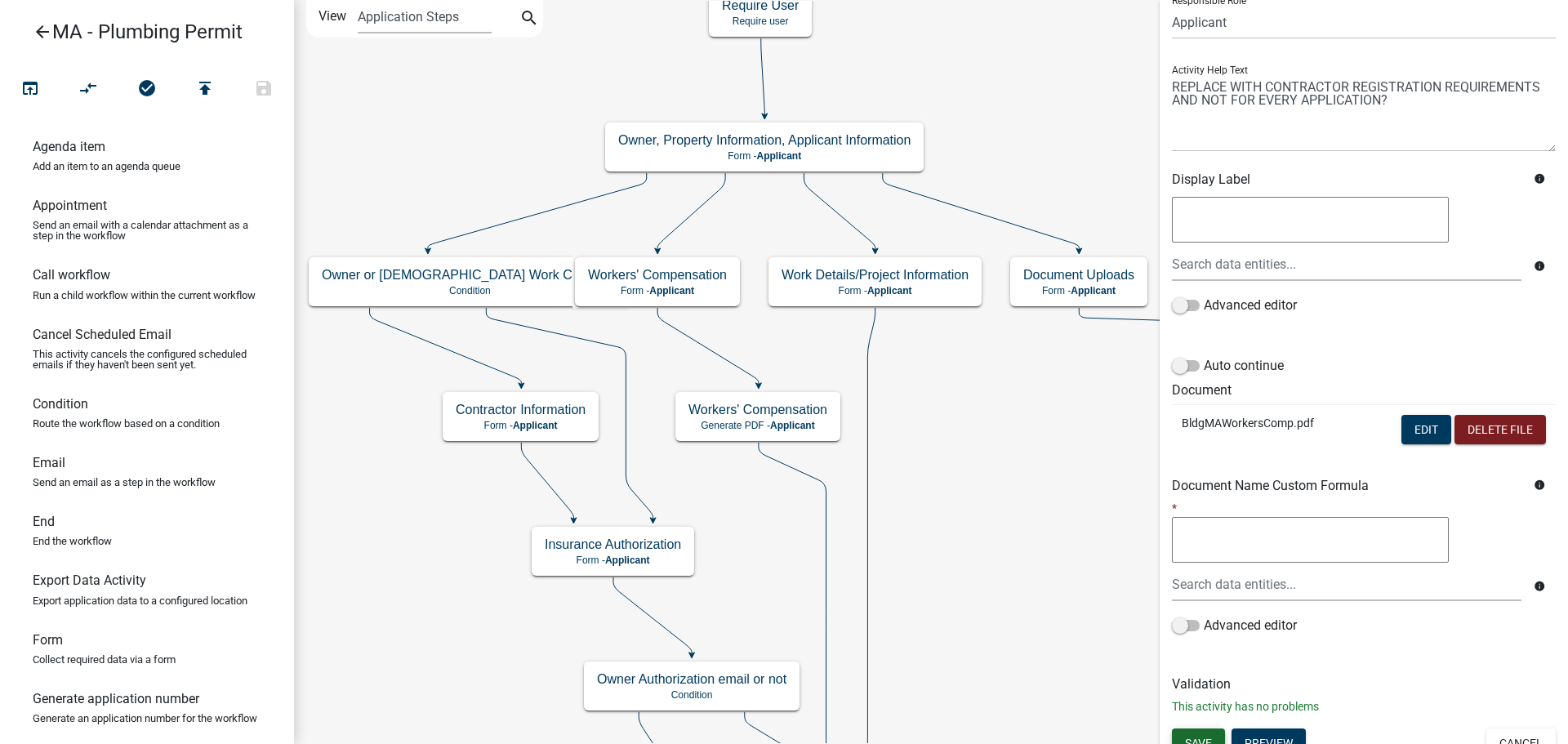
scroll to position [150, 0]
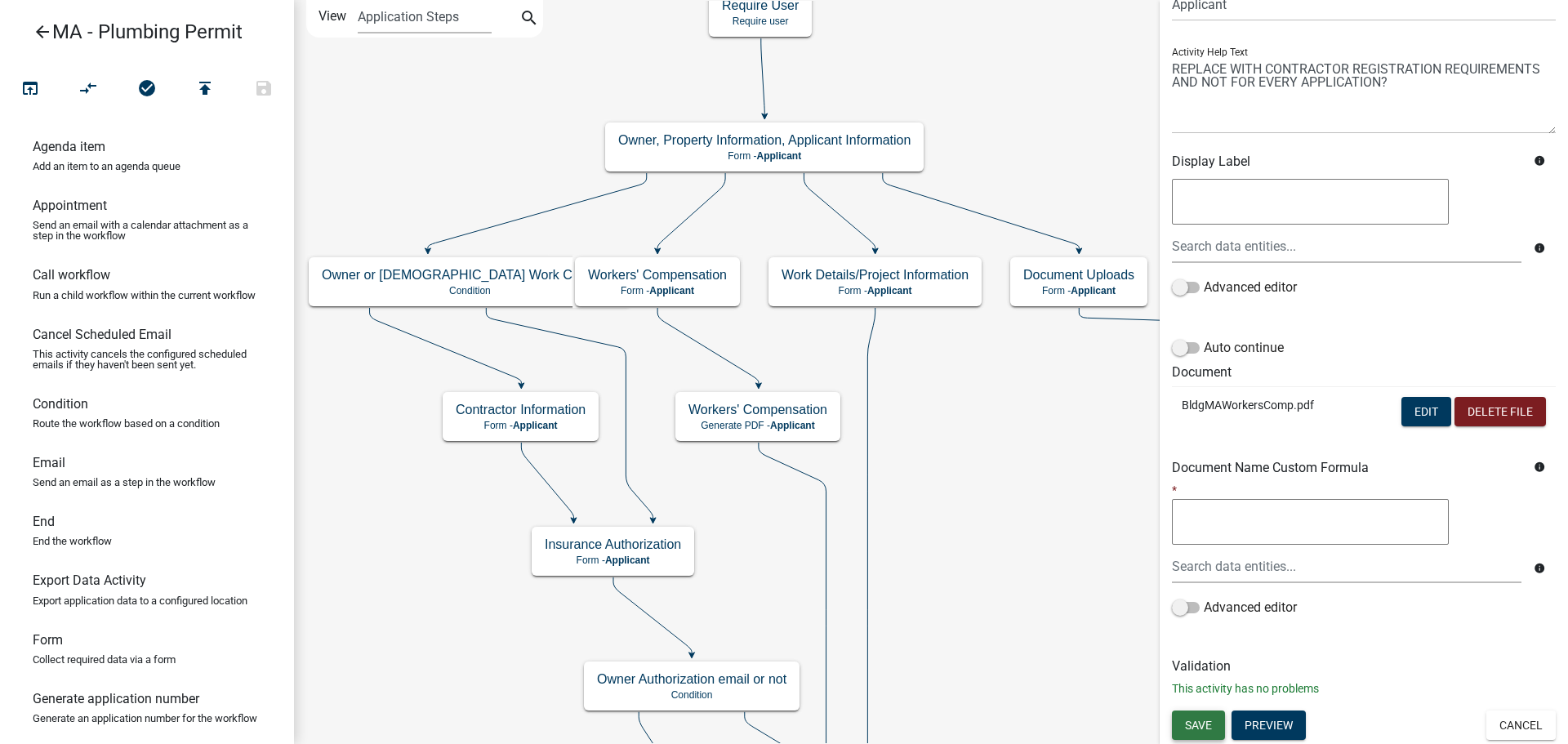
click at [1197, 725] on span "Save" at bounding box center [1198, 725] width 27 height 13
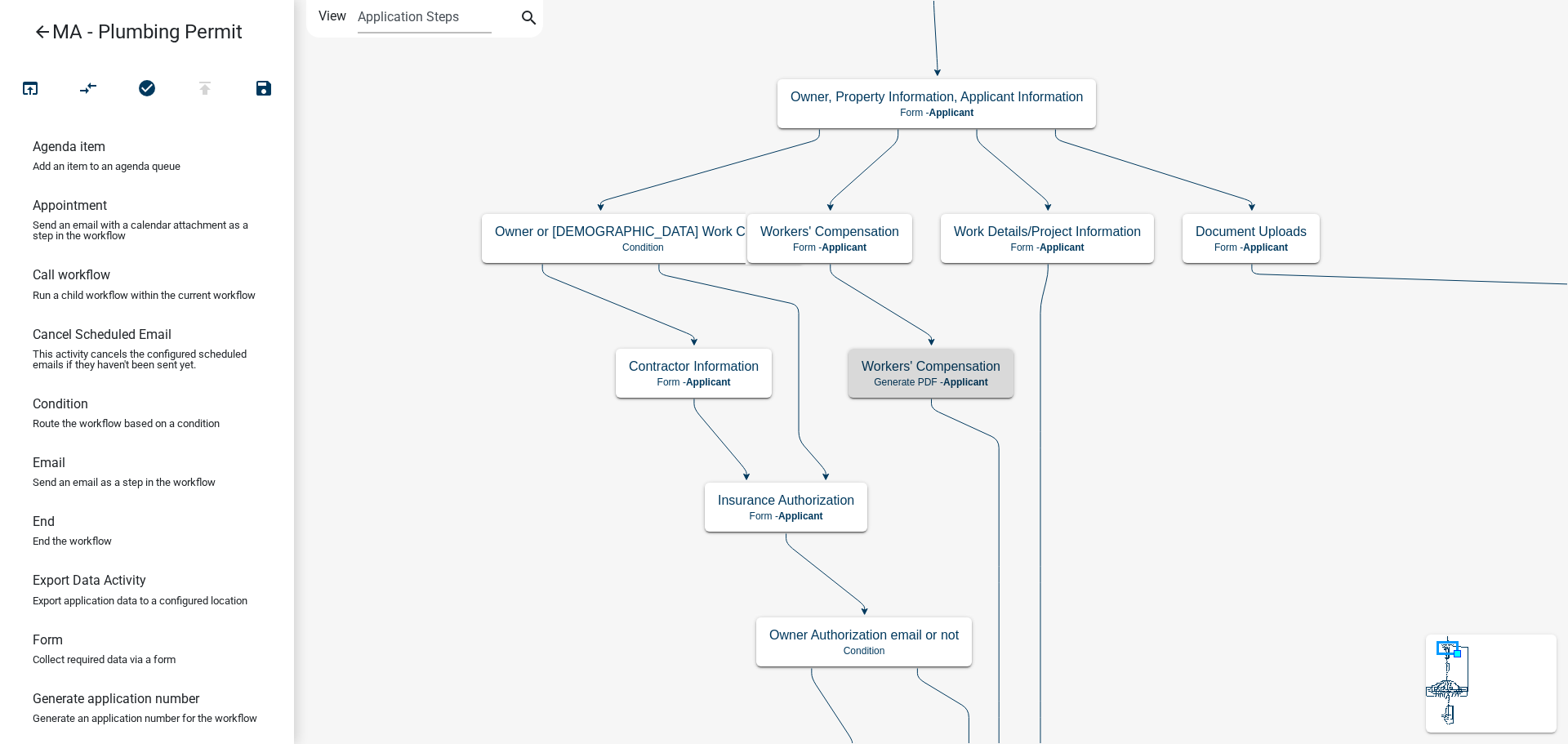
scroll to position [0, 0]
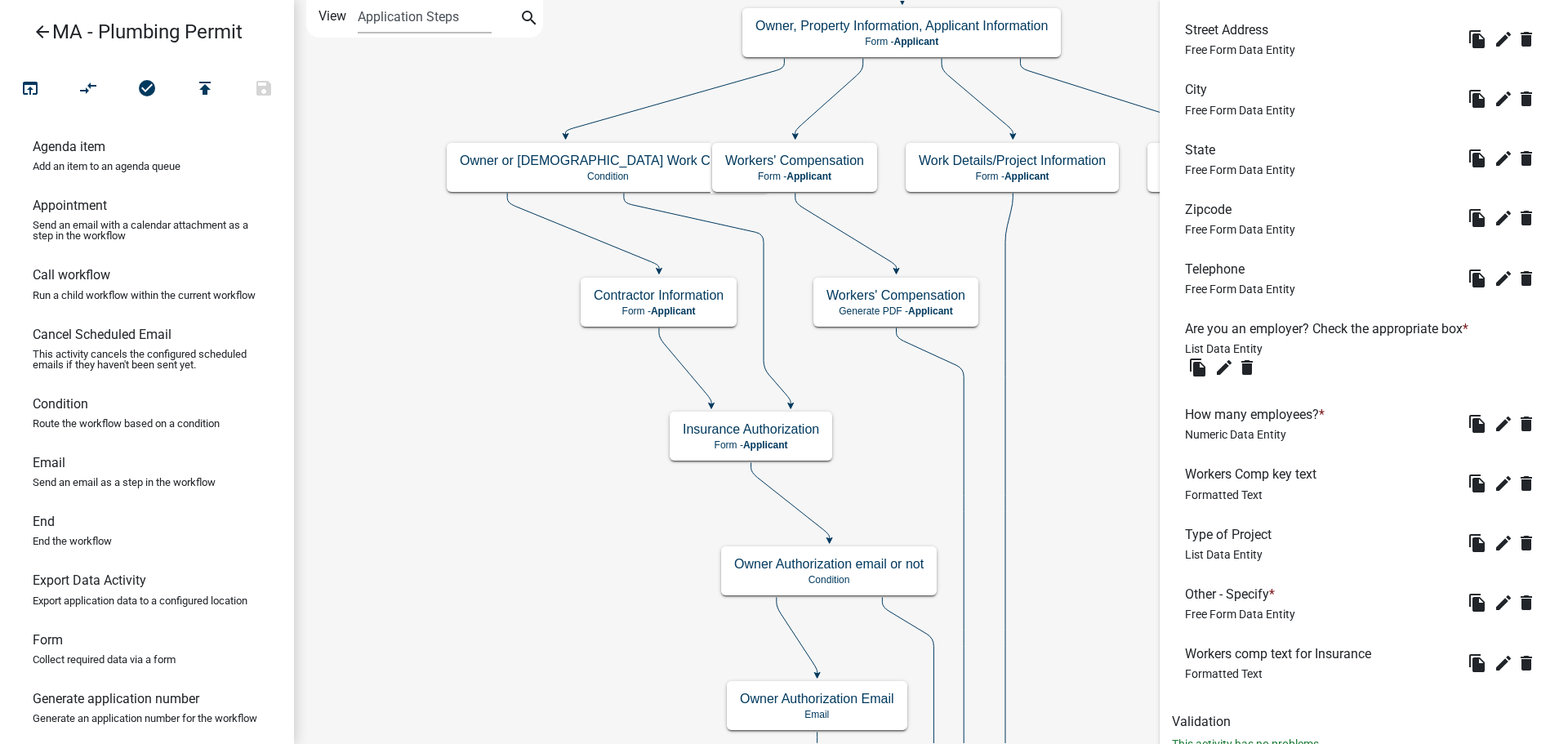
scroll to position [710, 0]
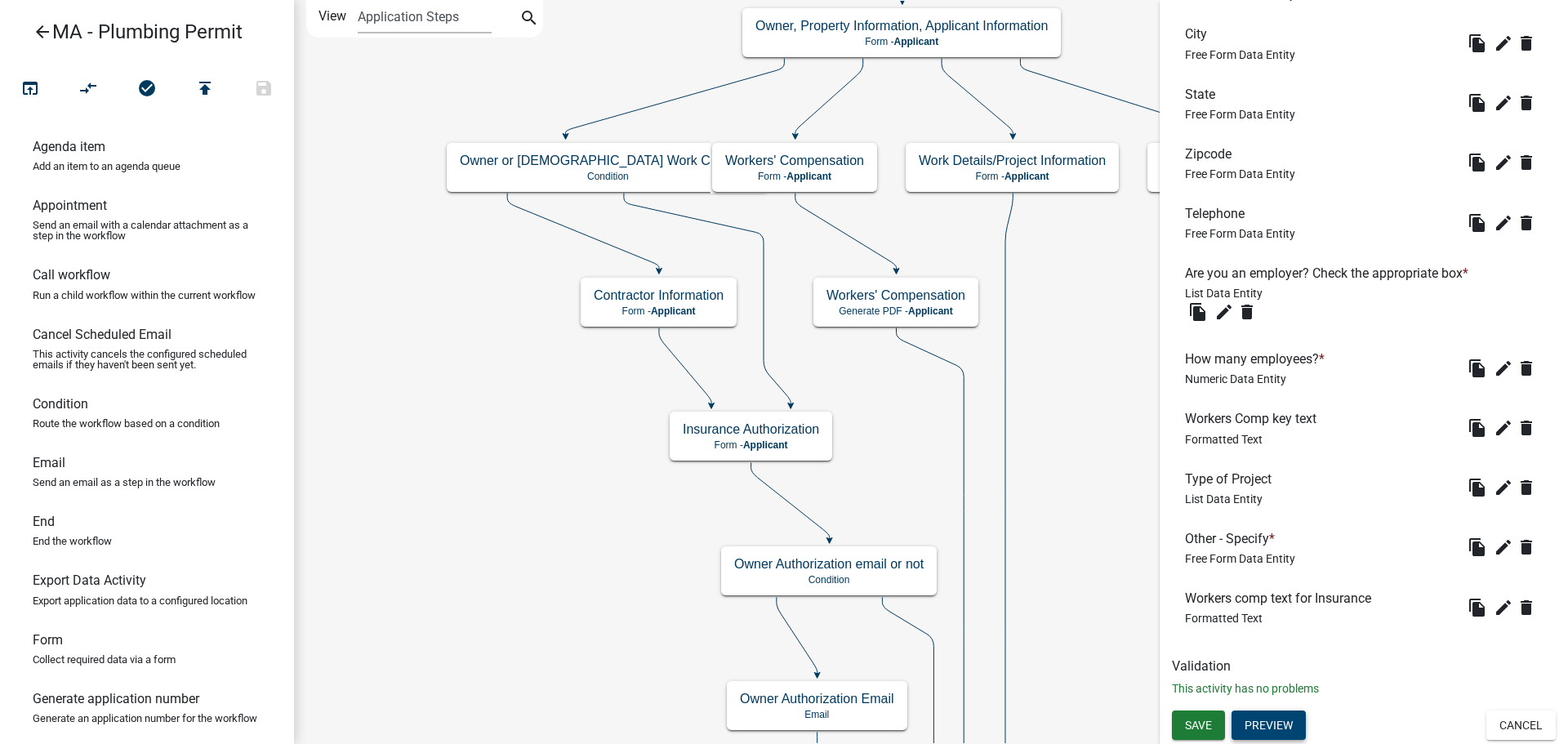
click at [1284, 714] on button "Preview" at bounding box center [1268, 725] width 74 height 30
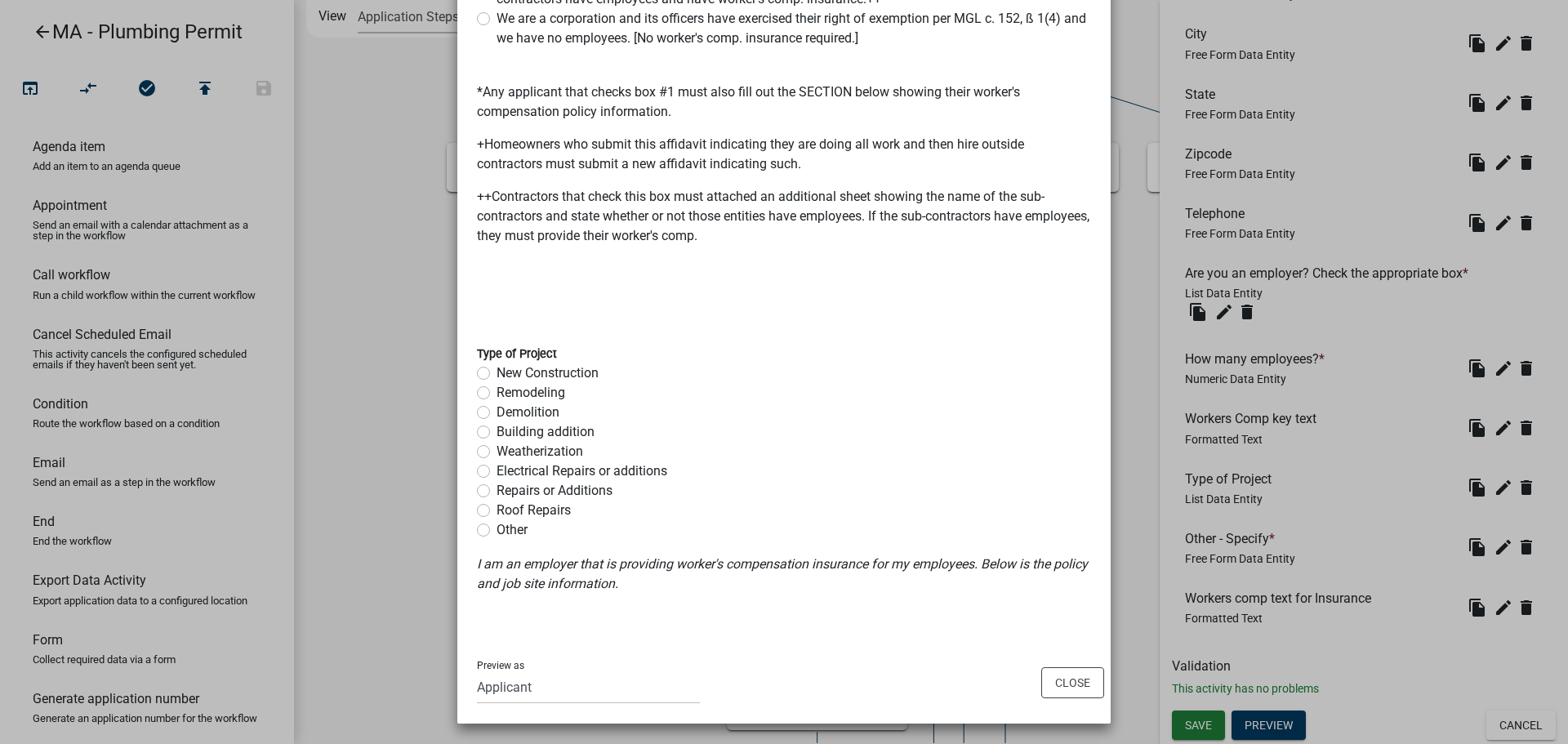
scroll to position [1098, 0]
click at [1050, 676] on button "Close" at bounding box center [1072, 680] width 63 height 31
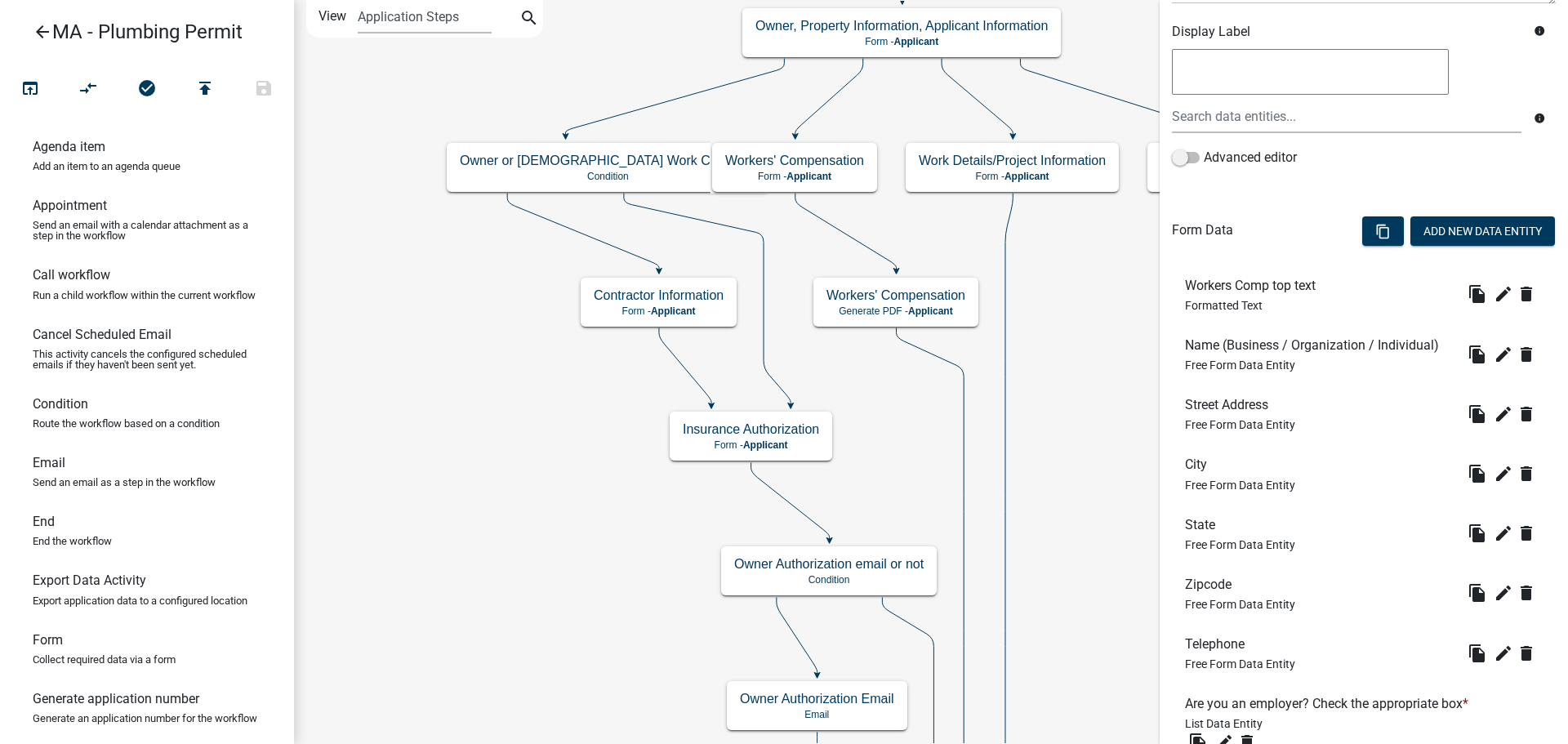
scroll to position [139, 0]
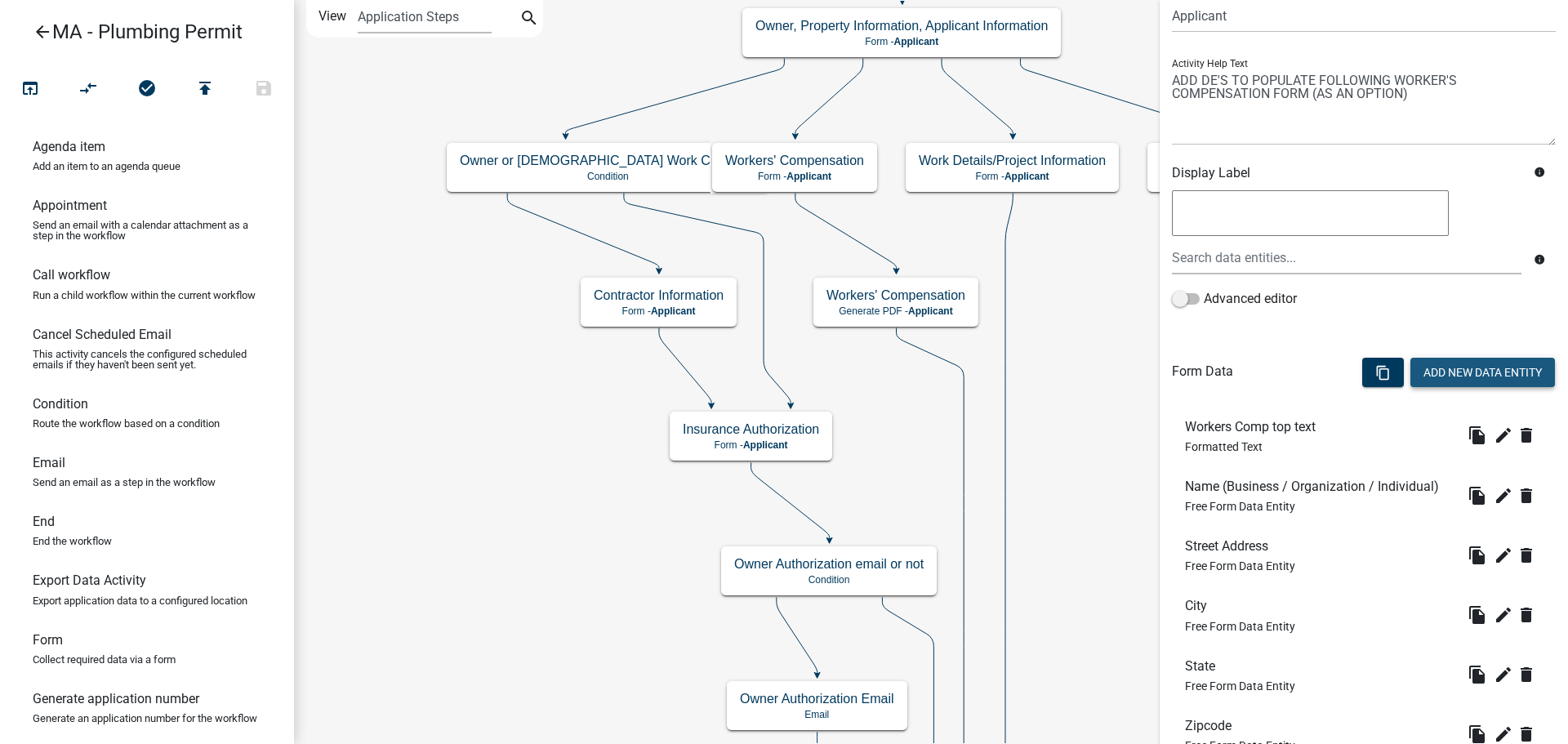
click at [1504, 371] on button "Add New Data Entity" at bounding box center [1482, 372] width 145 height 30
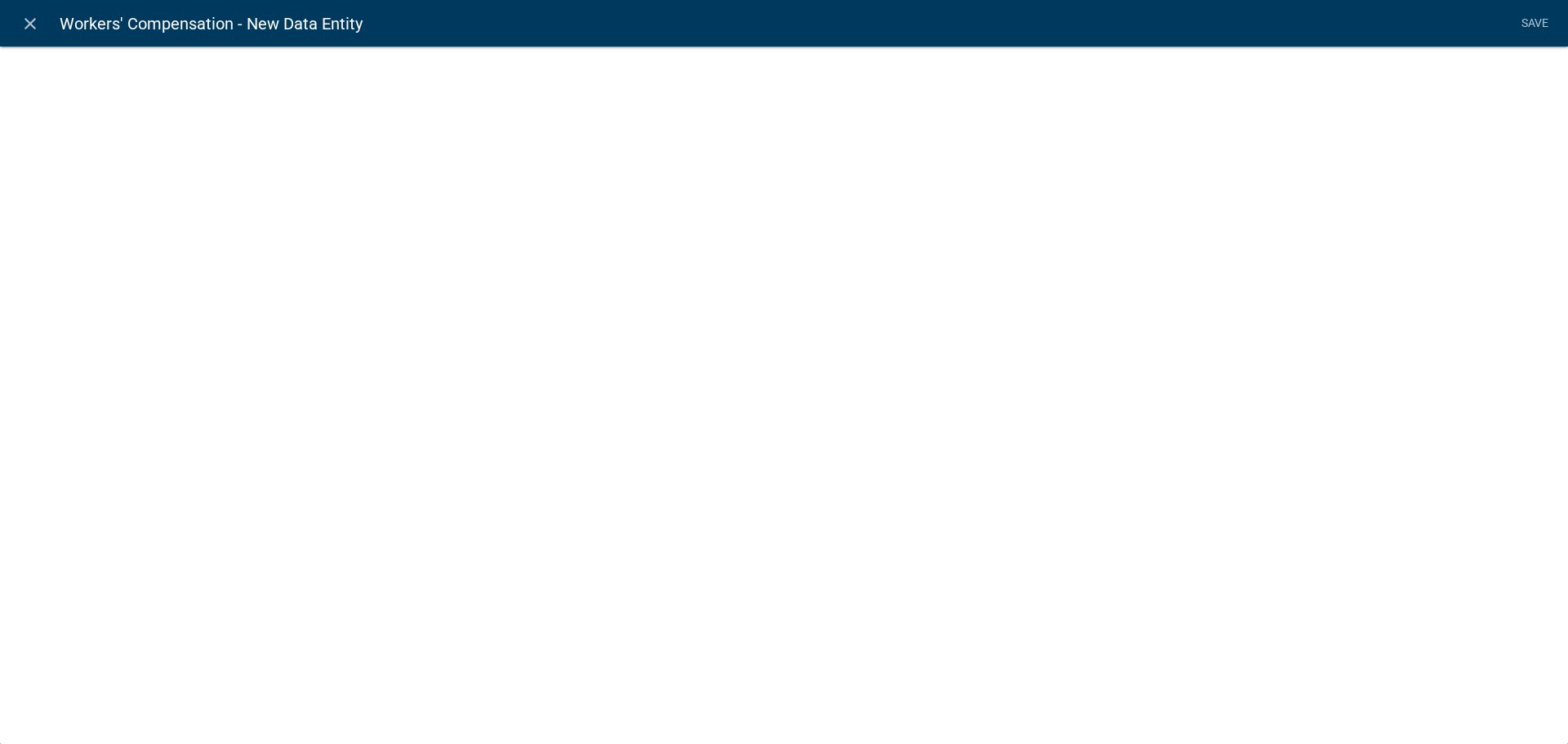
select select
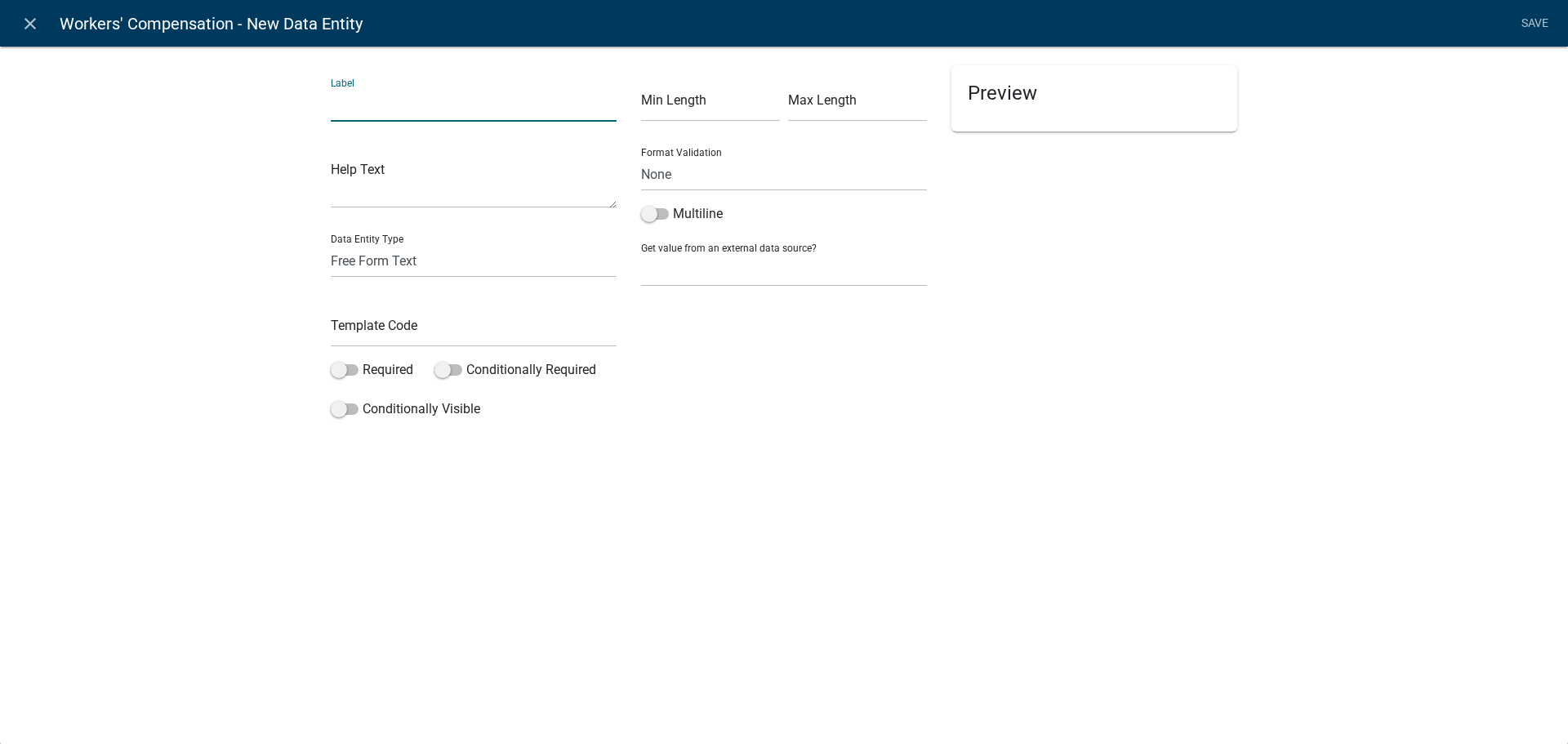
click at [364, 105] on input "text" at bounding box center [473, 105] width 286 height 34
type input "Insurance Company Name"
click at [483, 332] on input "text" at bounding box center [473, 330] width 286 height 34
type input "WCInsCompName"
click at [705, 398] on div "Min Length Max Length Format Validation None Email PhoneNumber Multiline Get va…" at bounding box center [784, 246] width 310 height 360
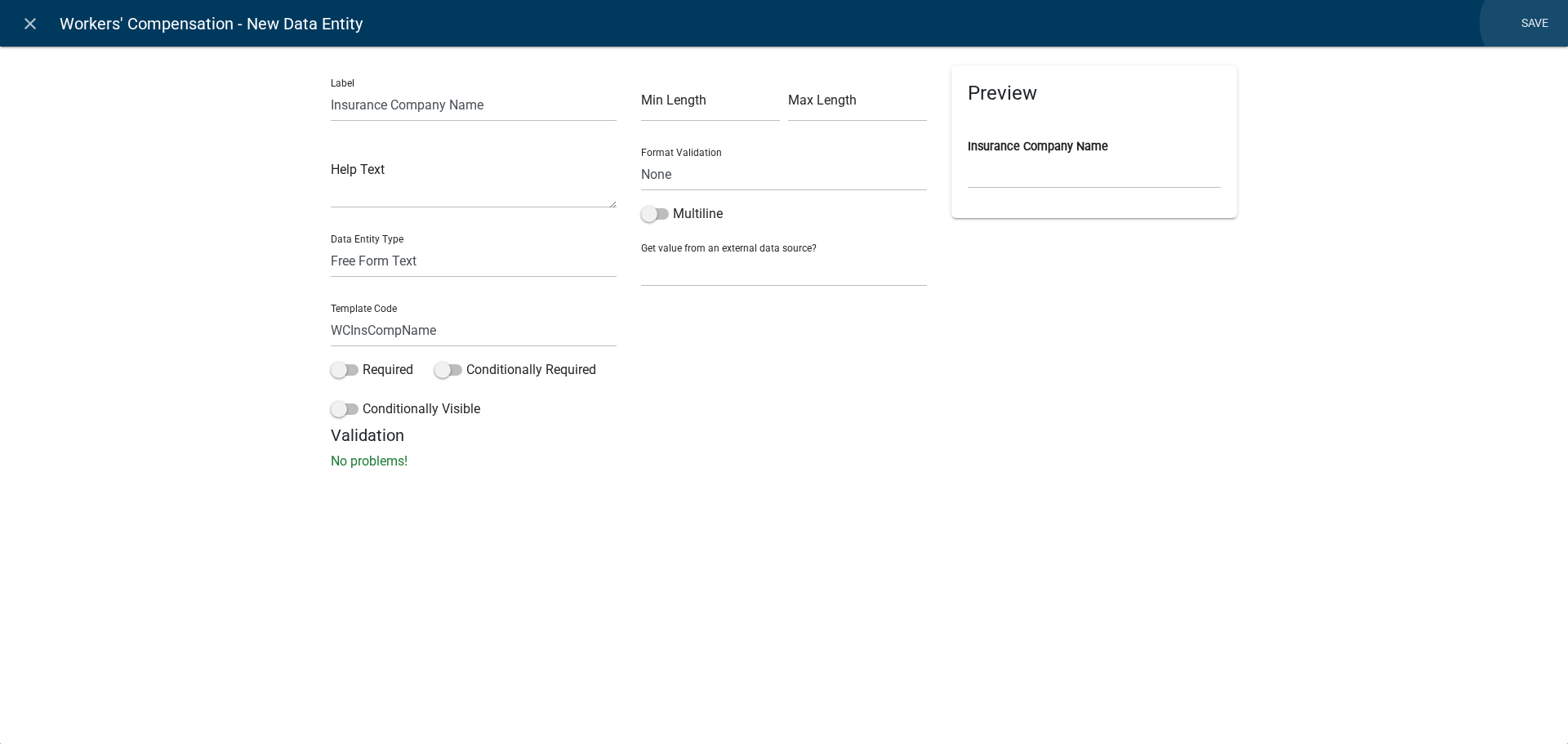
click at [1531, 23] on link "Save" at bounding box center [1534, 23] width 40 height 31
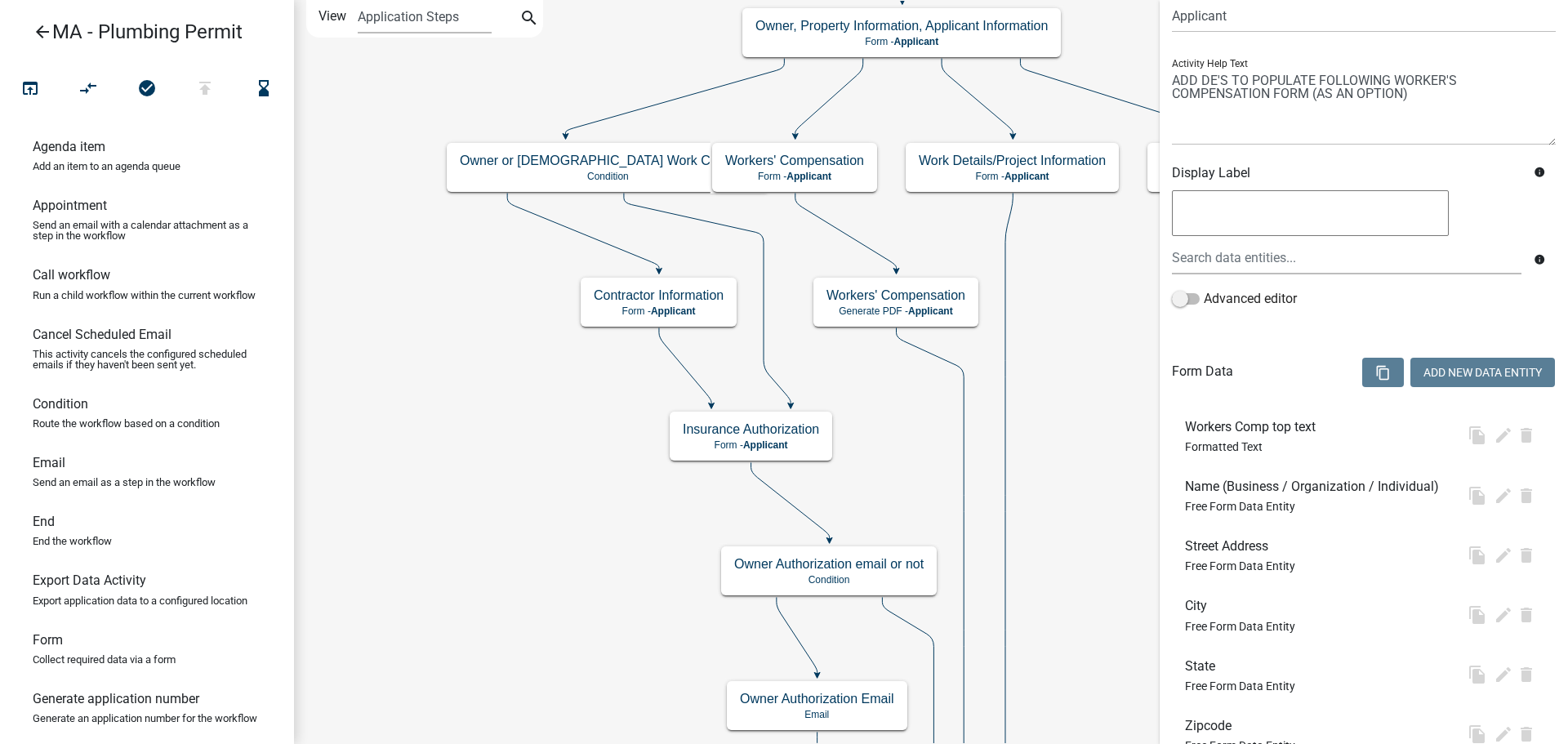
scroll to position [0, 0]
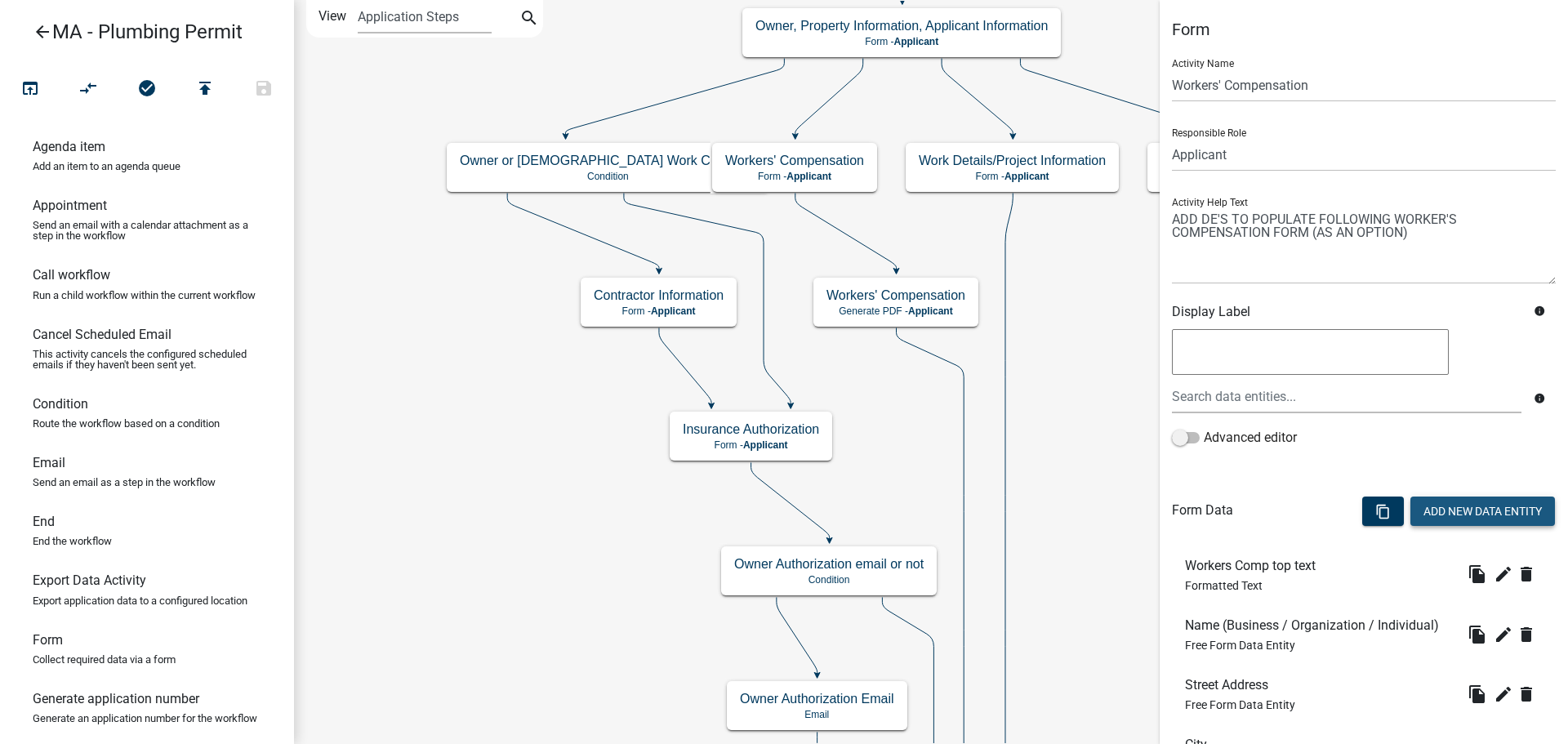
click at [1466, 514] on button "Add New Data Entity" at bounding box center [1482, 511] width 145 height 30
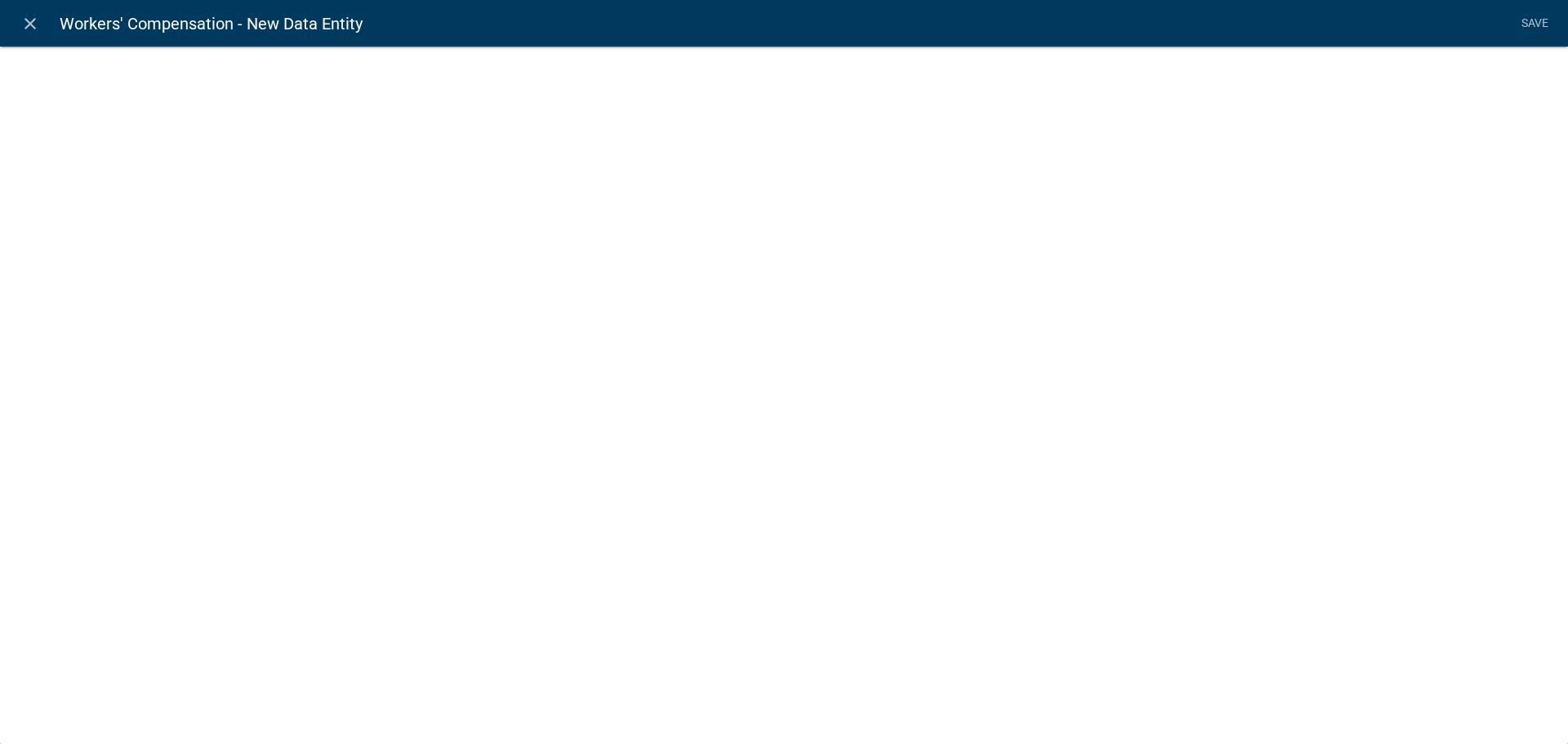
select select
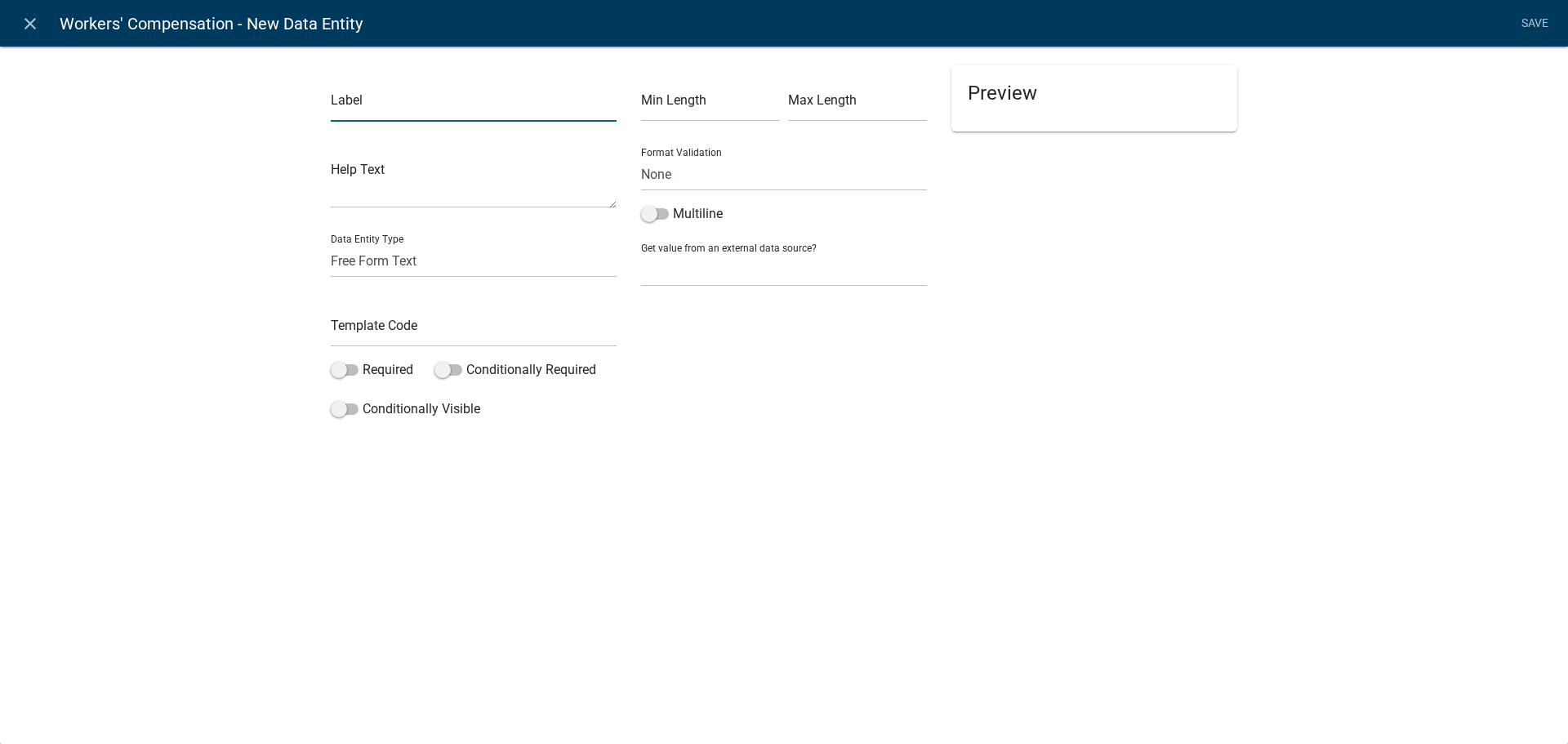
click at [367, 108] on input "text" at bounding box center [473, 105] width 286 height 34
type input "Policy # or Self-ins. Lic. #"
click at [393, 332] on input "text" at bounding box center [473, 330] width 286 height 34
type input "WCPolicy#"
click at [1056, 443] on div "Label Policy # or Self-ins. Lic. # Help Text Data Entity Type Free Form Text Do…" at bounding box center [784, 239] width 1568 height 440
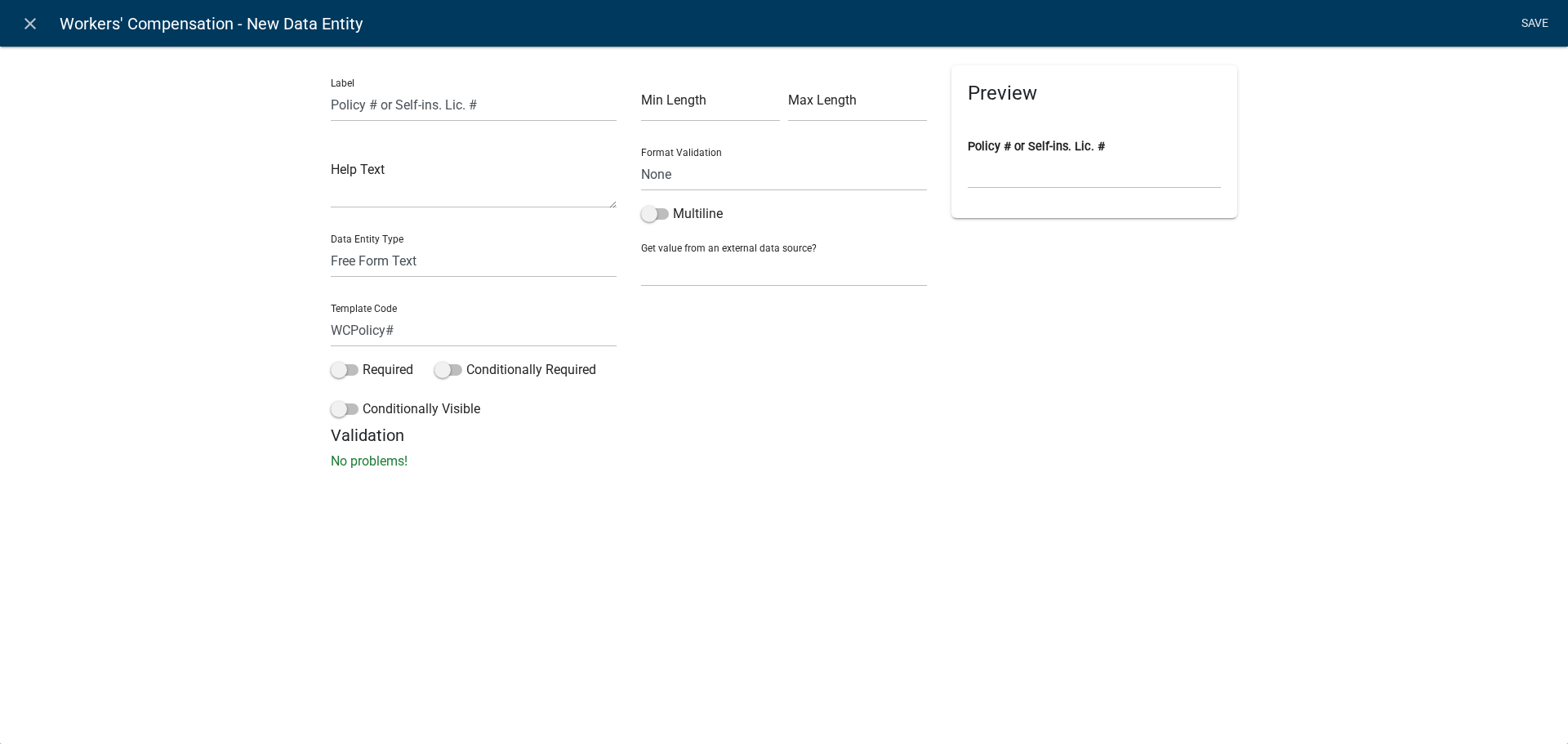
click at [1525, 18] on link "Save" at bounding box center [1534, 23] width 40 height 31
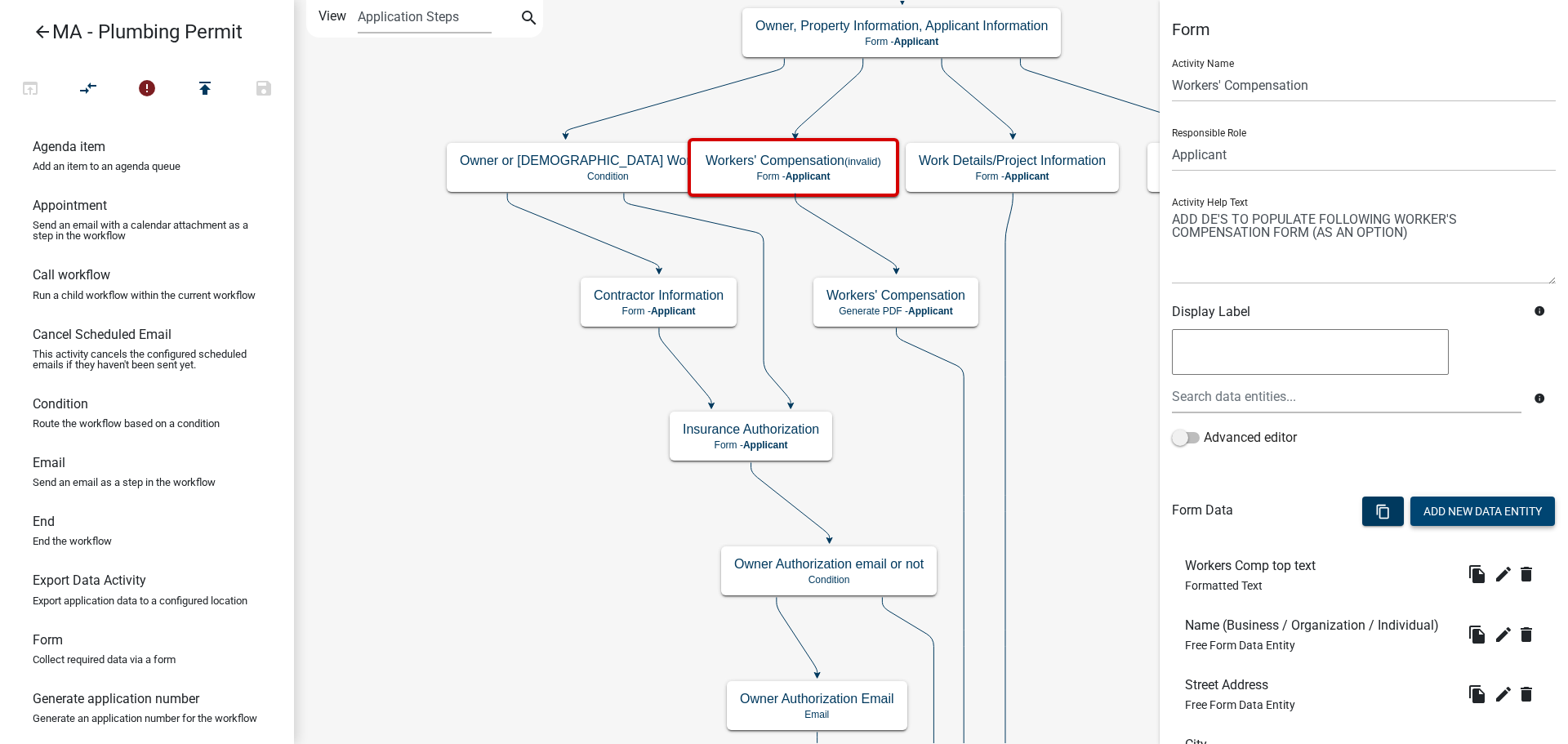
click at [1425, 501] on button "Add New Data Entity" at bounding box center [1482, 511] width 145 height 30
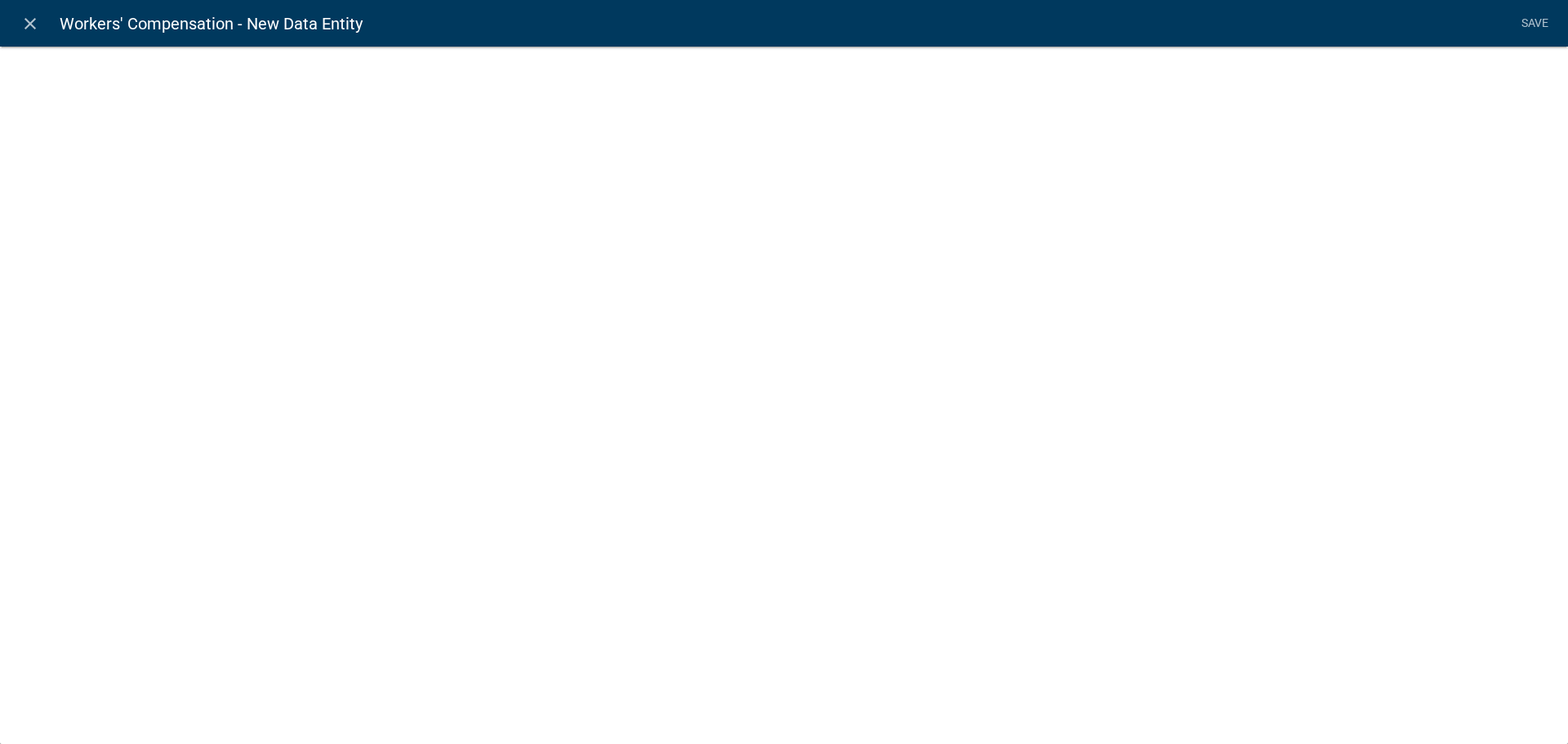
select select
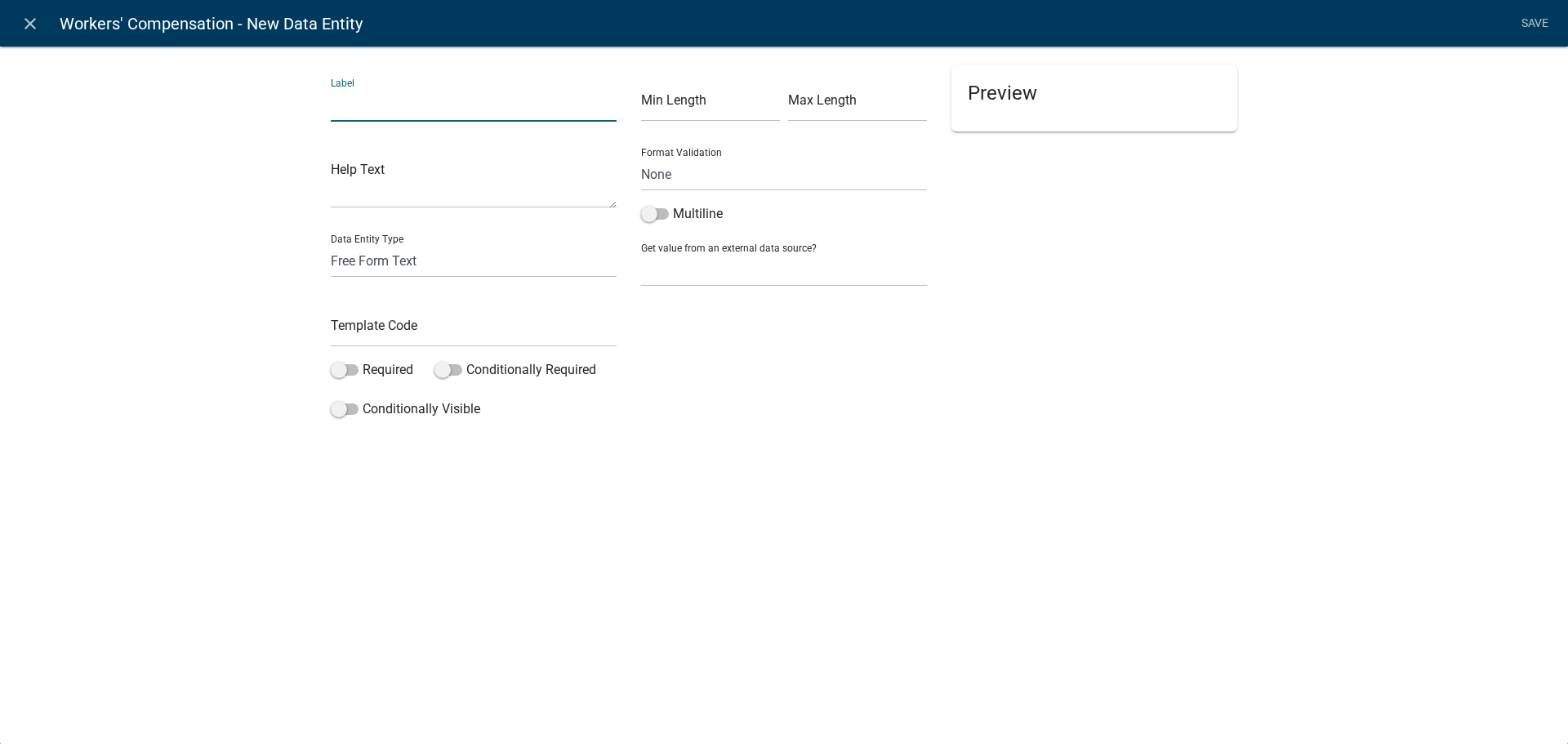
click at [373, 115] on input "text" at bounding box center [473, 105] width 286 height 34
type input "Expiration Date"
click at [398, 265] on select "Free Form Text Document Display Entity Value Fee Numeric Data Date Map Sketch D…" at bounding box center [473, 260] width 286 height 34
select select "numeric-data"
click at [331, 244] on select "Free Form Text Document Display Entity Value Fee Numeric Data Date Map Sketch D…" at bounding box center [473, 260] width 286 height 34
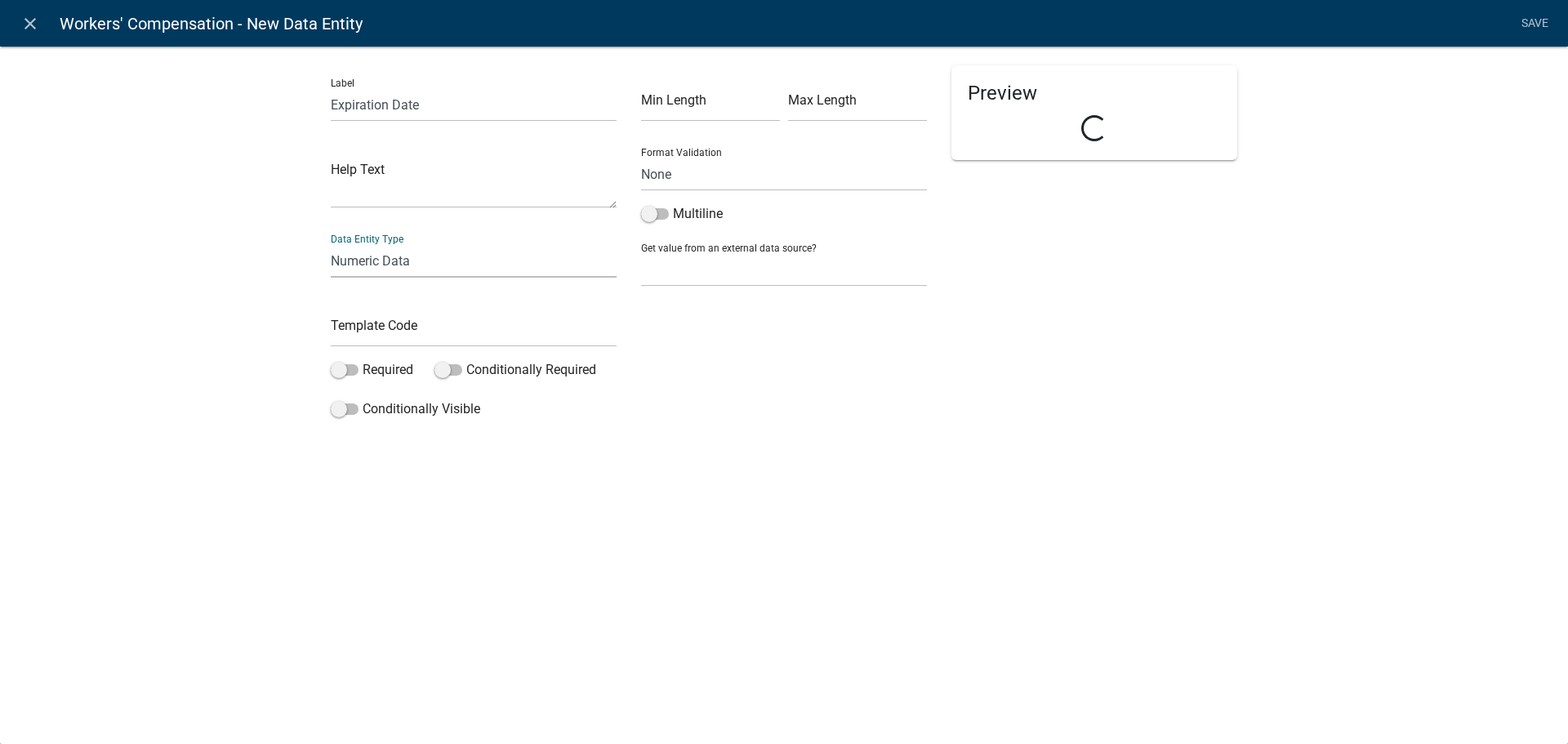
select select "numeric-data"
select select
click at [409, 270] on select "Free Form Text Document Display Entity Value Fee Numeric Data Date Map Sketch D…" at bounding box center [473, 260] width 286 height 34
select select "date"
click at [331, 244] on select "Free Form Text Document Display Entity Value Fee Numeric Data Date Map Sketch D…" at bounding box center [473, 260] width 286 height 34
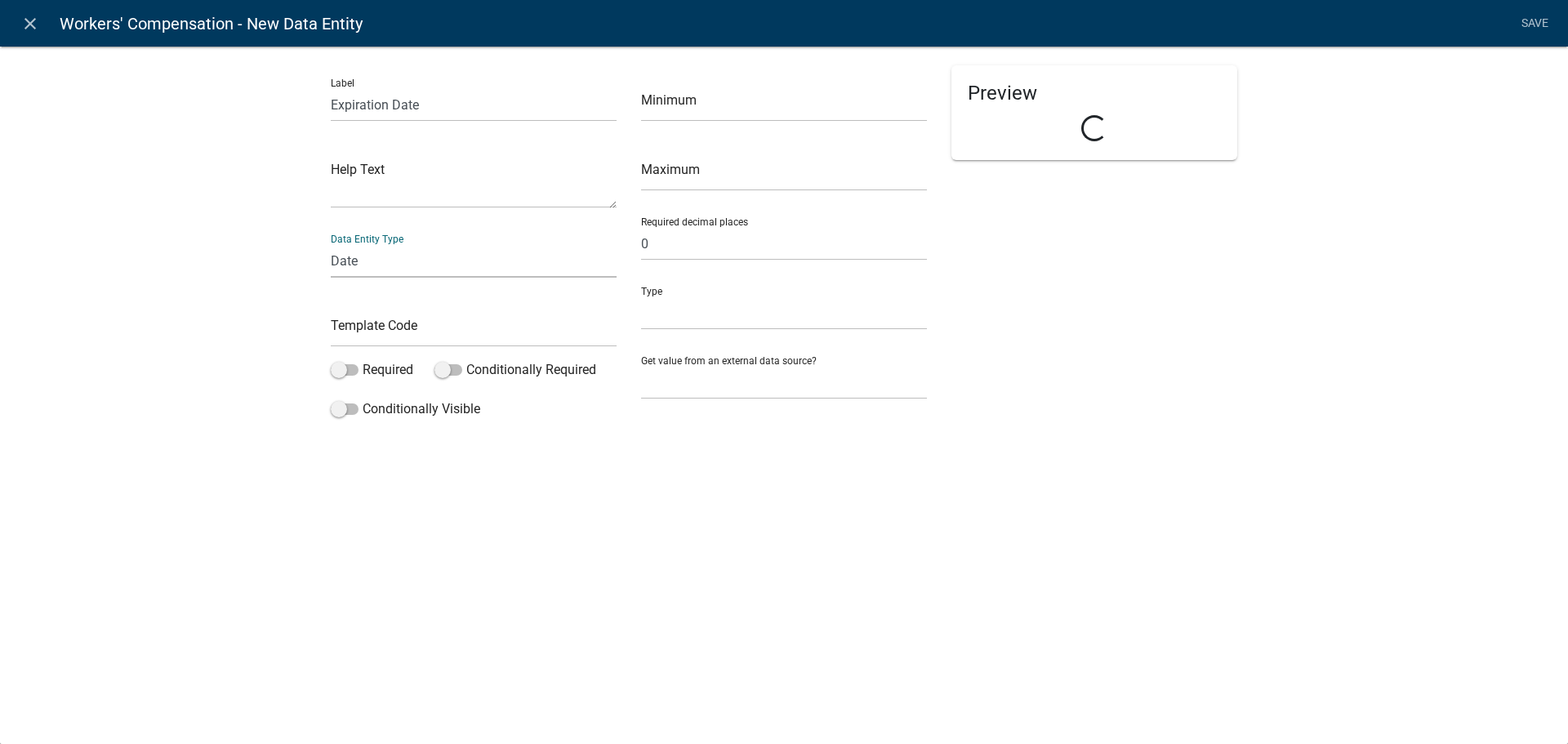
select select "date"
select select
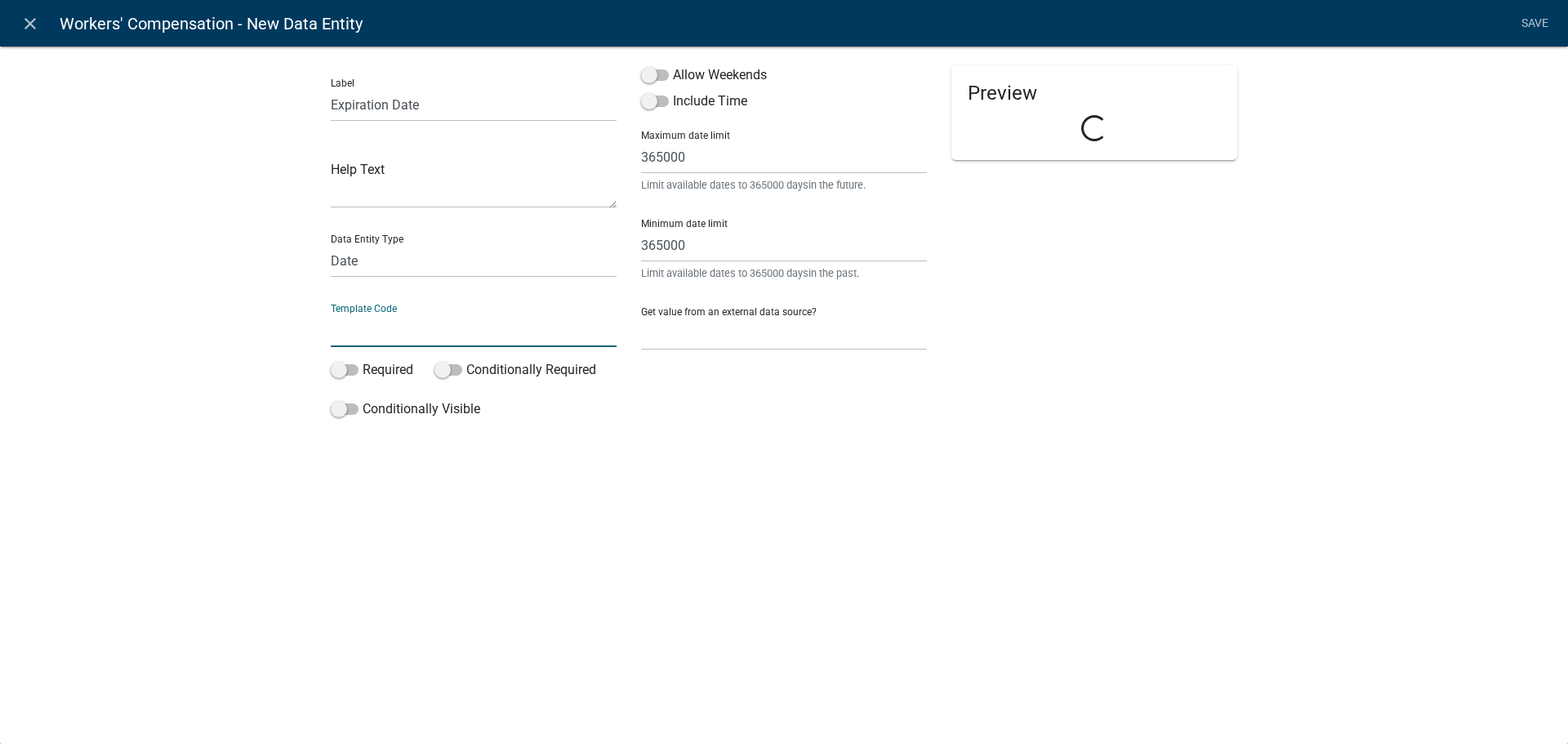
click at [425, 330] on input "text" at bounding box center [473, 330] width 286 height 34
type input "WCInsExpDate"
click at [586, 445] on div "Validation No problems!" at bounding box center [784, 447] width 906 height 45
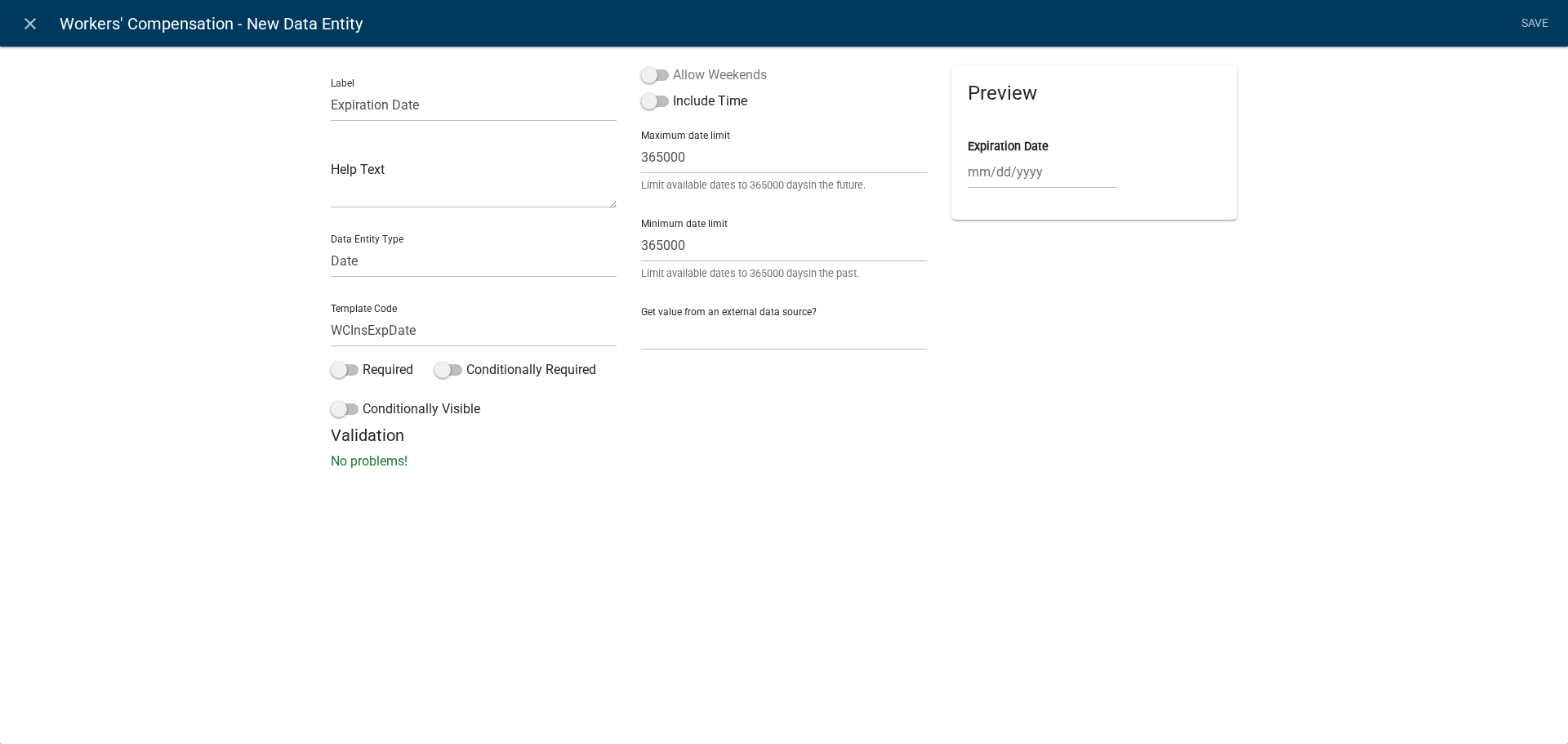
click at [742, 74] on label "Allow Weekends" at bounding box center [704, 75] width 125 height 19
click at [673, 66] on input "Allow Weekends" at bounding box center [673, 66] width 0 height 0
click at [1529, 21] on link "Save" at bounding box center [1534, 23] width 40 height 31
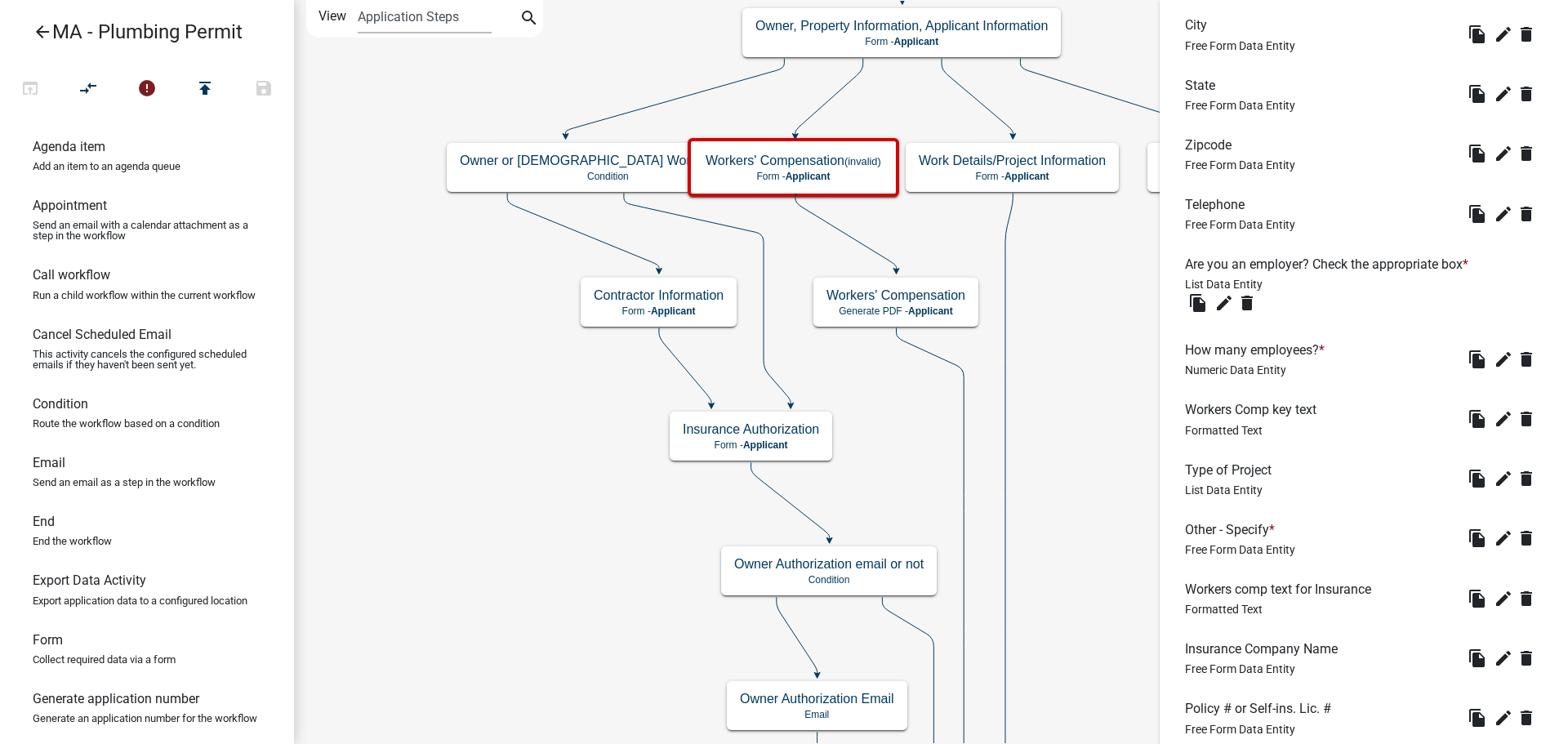
scroll to position [890, 0]
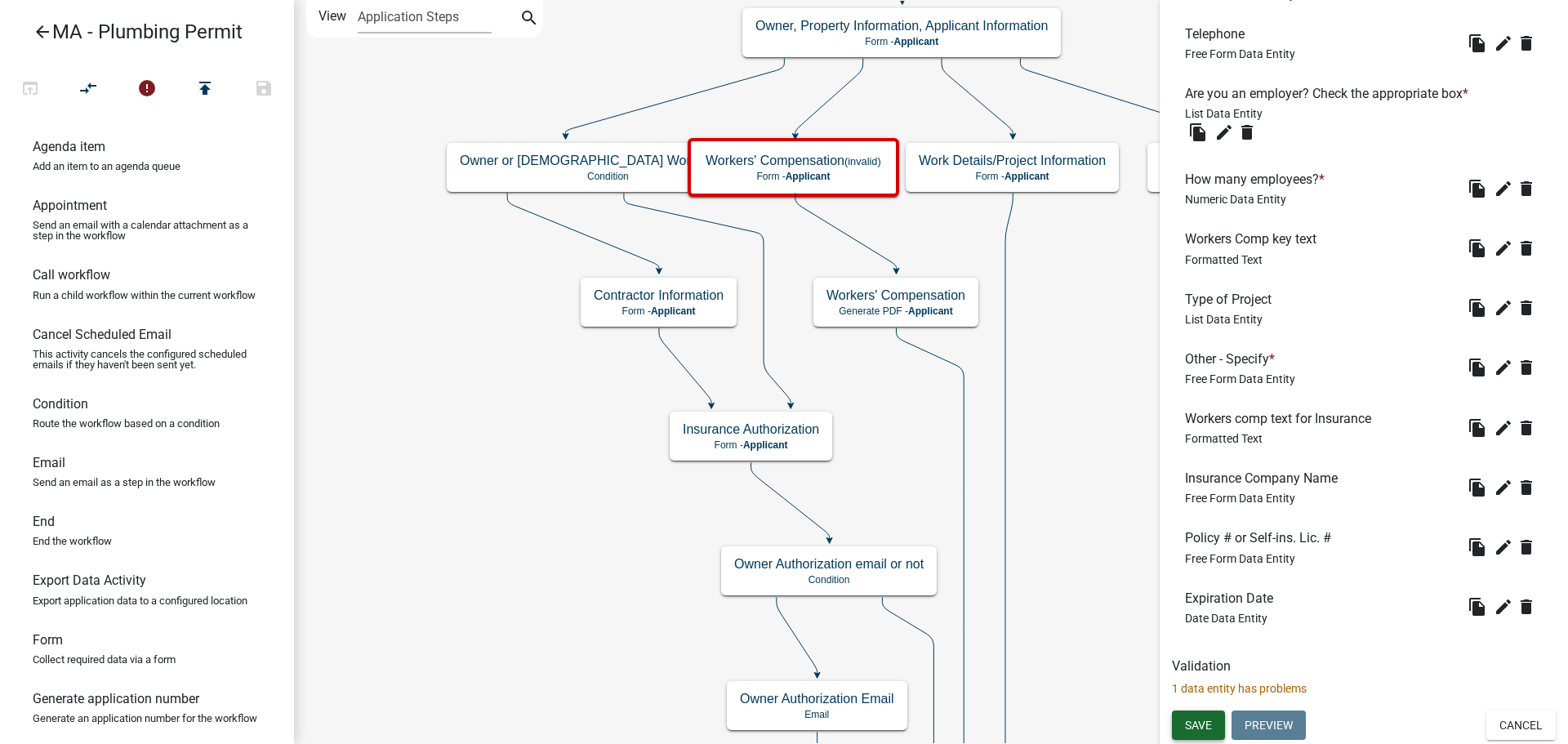
click at [1203, 717] on button "Save" at bounding box center [1198, 725] width 53 height 30
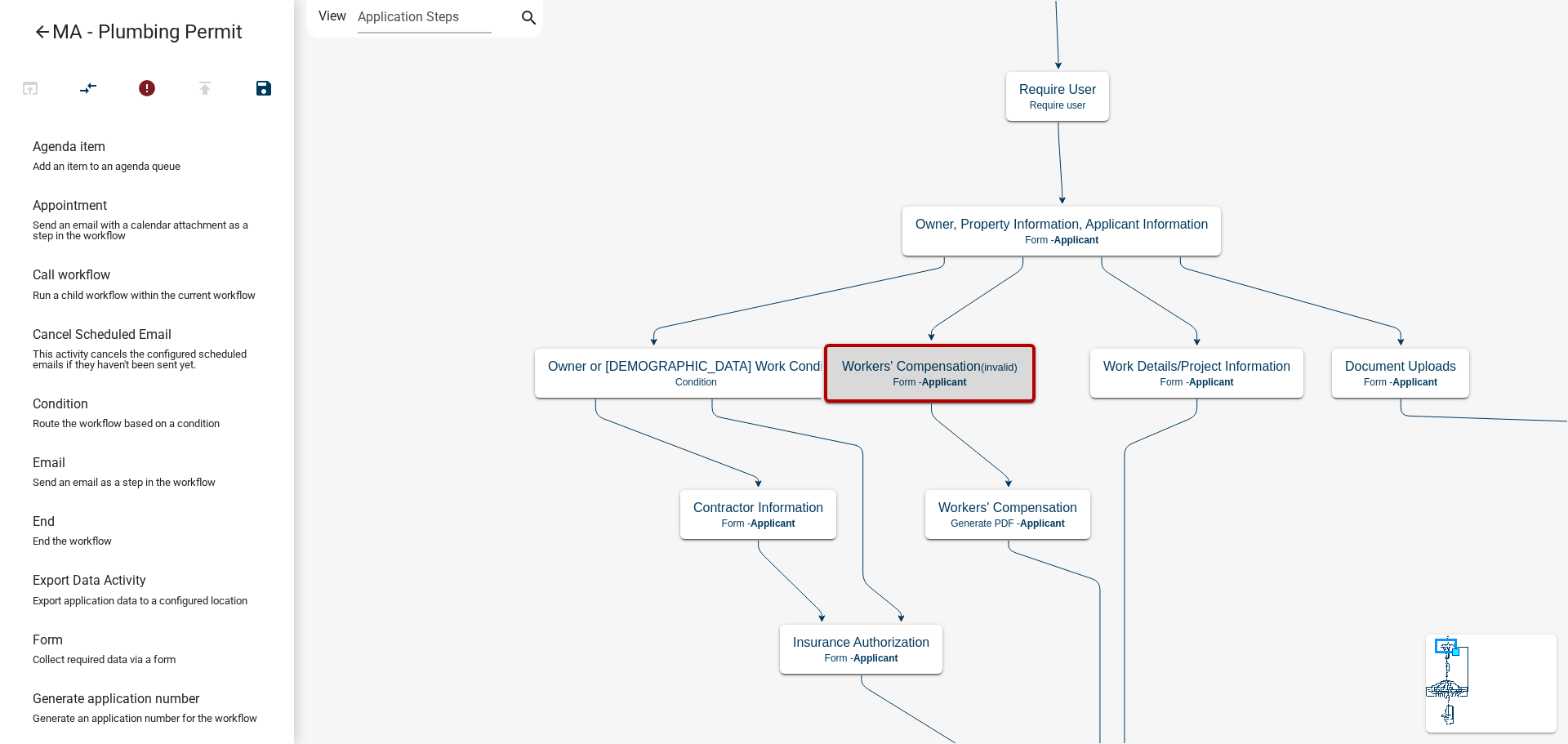
scroll to position [0, 0]
click at [1002, 379] on p "Form - Applicant" at bounding box center [930, 383] width 175 height 12
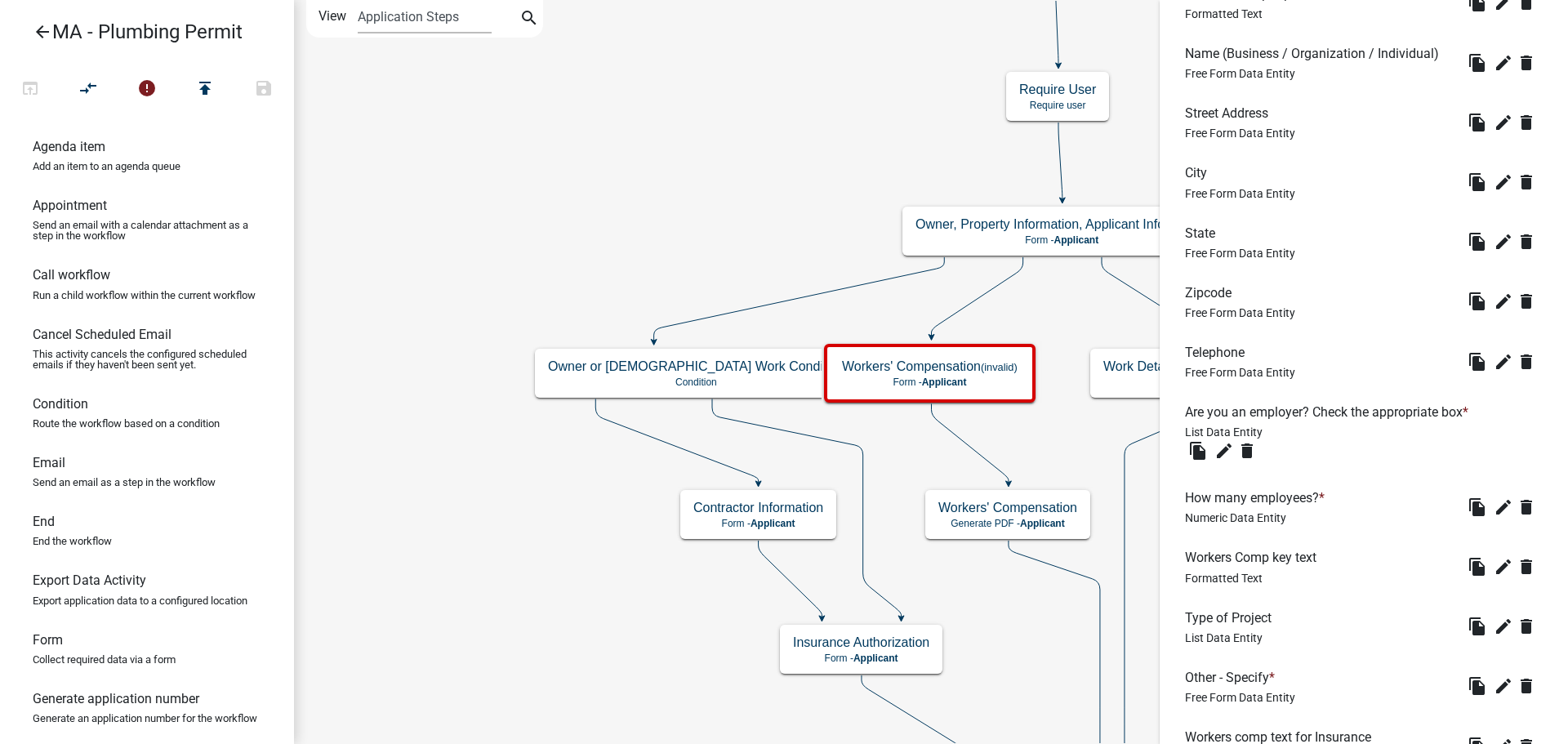
scroll to position [917, 0]
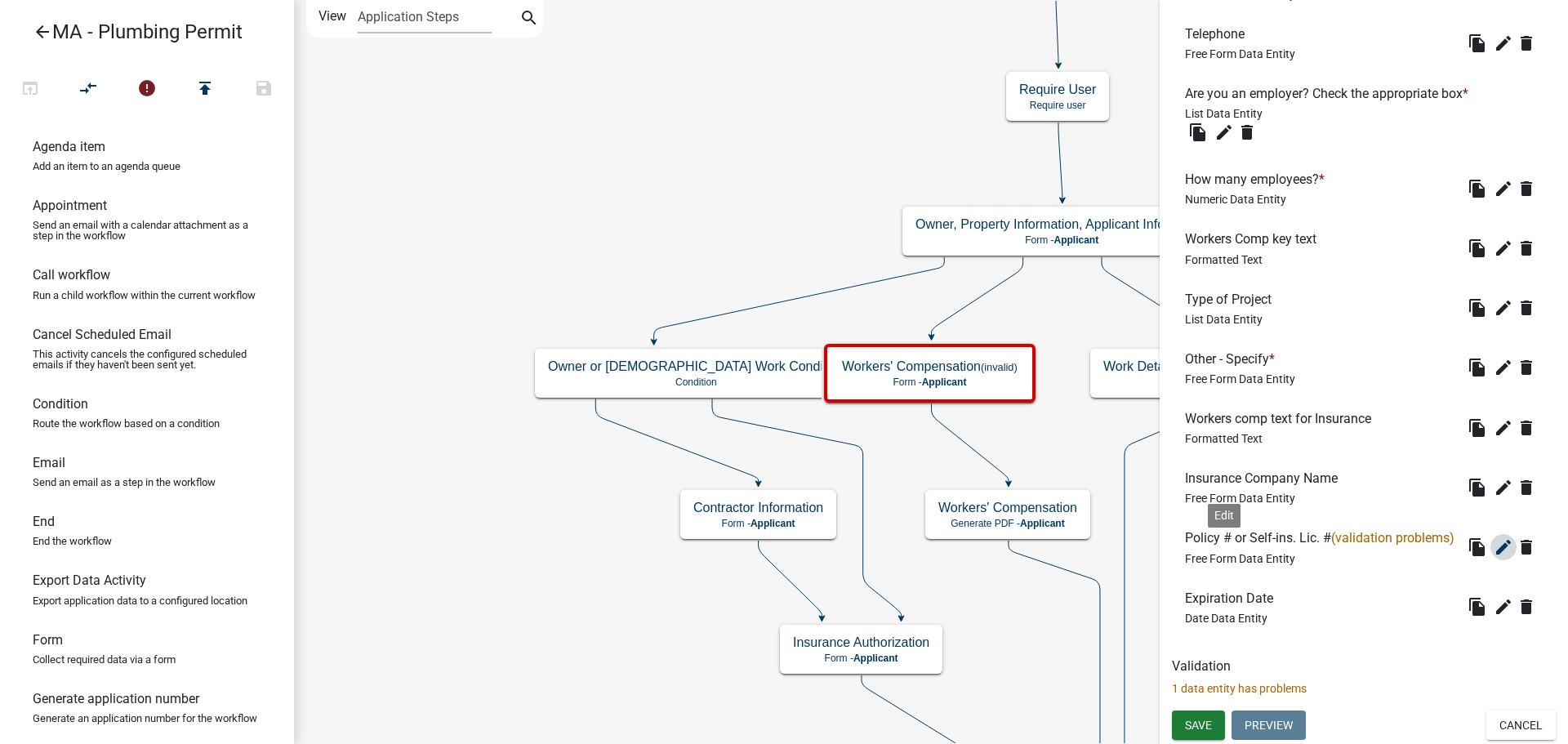
click at [1494, 546] on icon "edit" at bounding box center [1503, 547] width 19 height 19
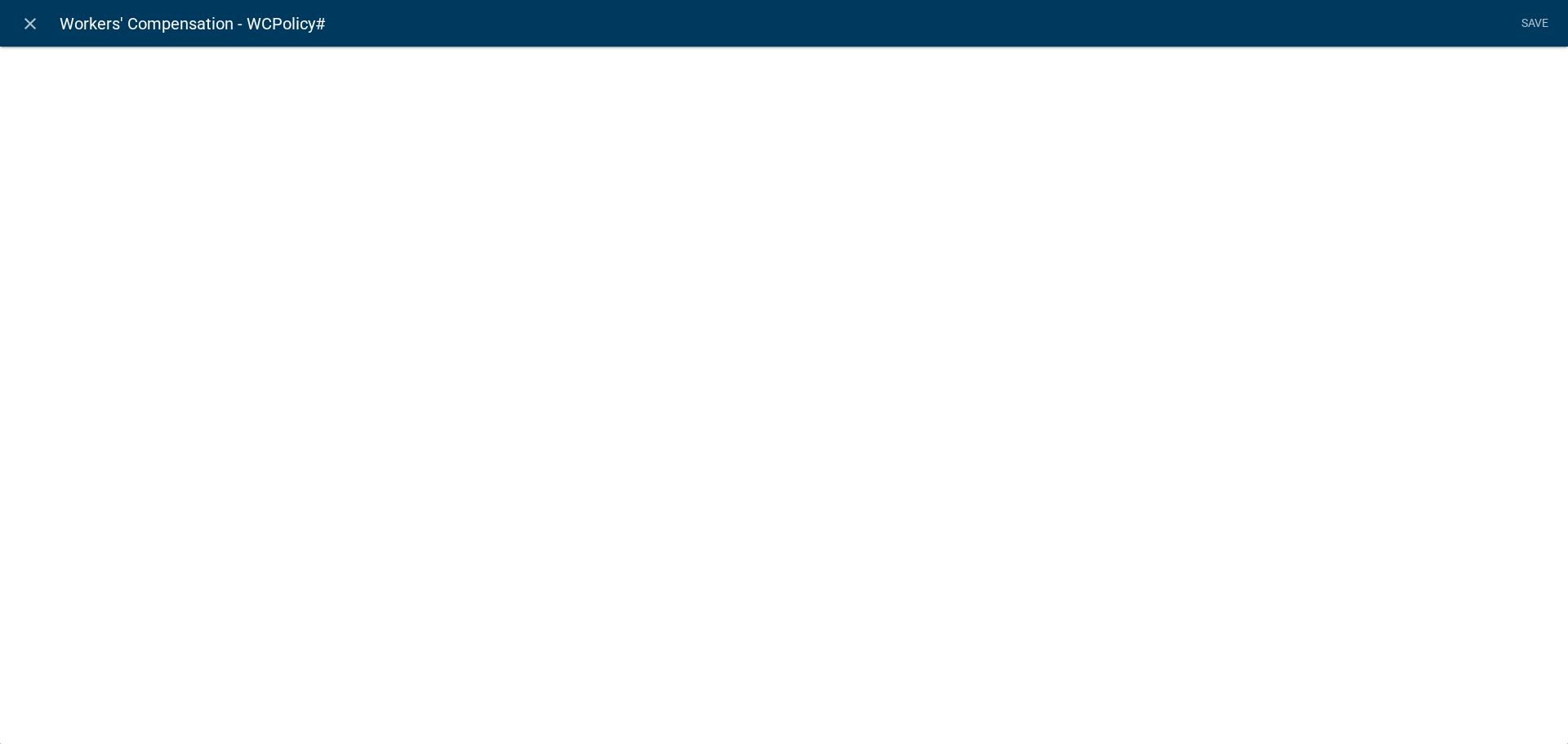
select select
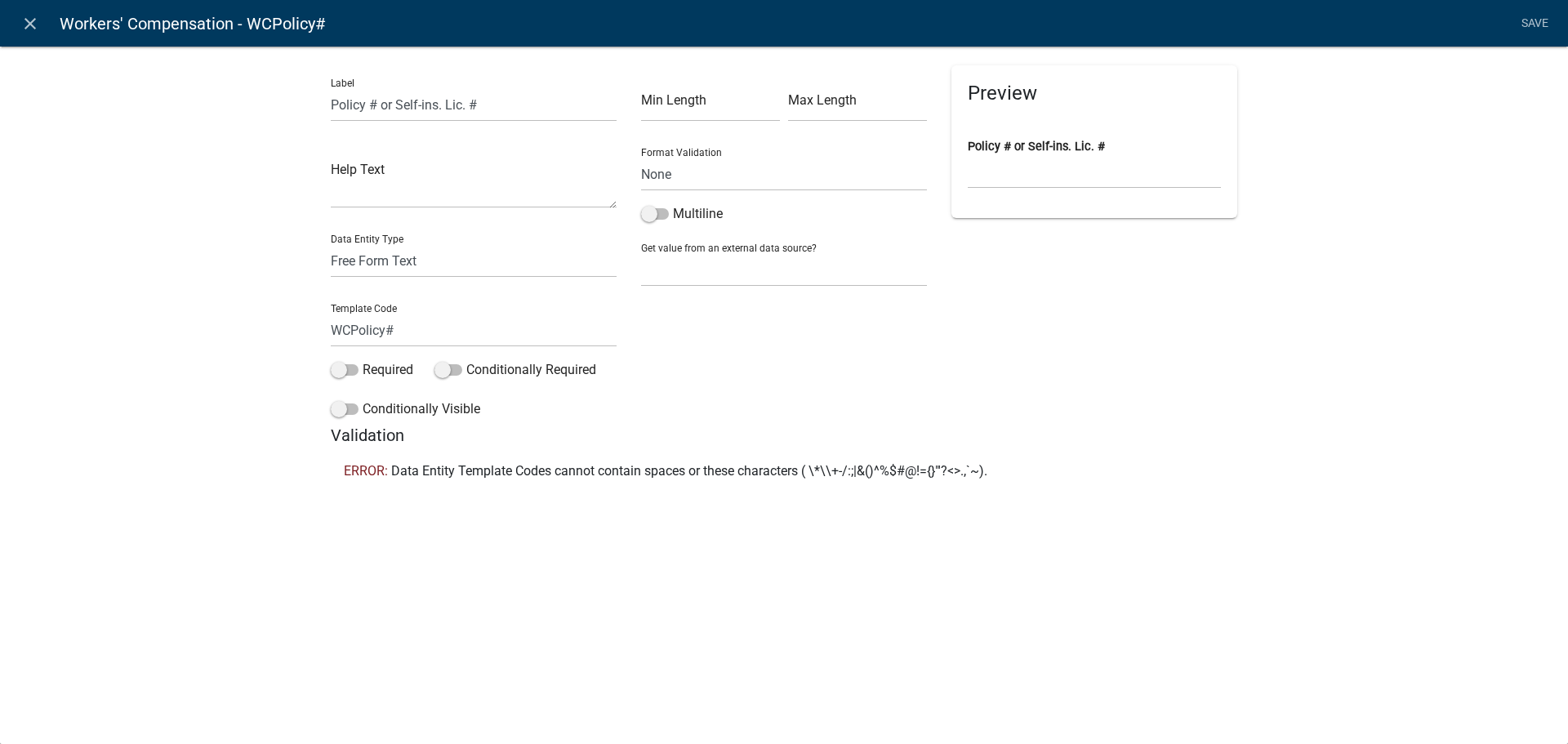
click at [1139, 313] on div "Preview Policy # or Self-ins. Lic. #" at bounding box center [1094, 246] width 310 height 360
click at [438, 331] on input "WCPolicy#" at bounding box center [473, 330] width 286 height 34
type input "WCPolicyNum"
click at [1315, 429] on div "Label Policy # or Self-ins. Lic. # Help Text Data Entity Type Free Form Text Do…" at bounding box center [784, 272] width 1568 height 505
click at [1537, 18] on link "Save" at bounding box center [1534, 23] width 40 height 31
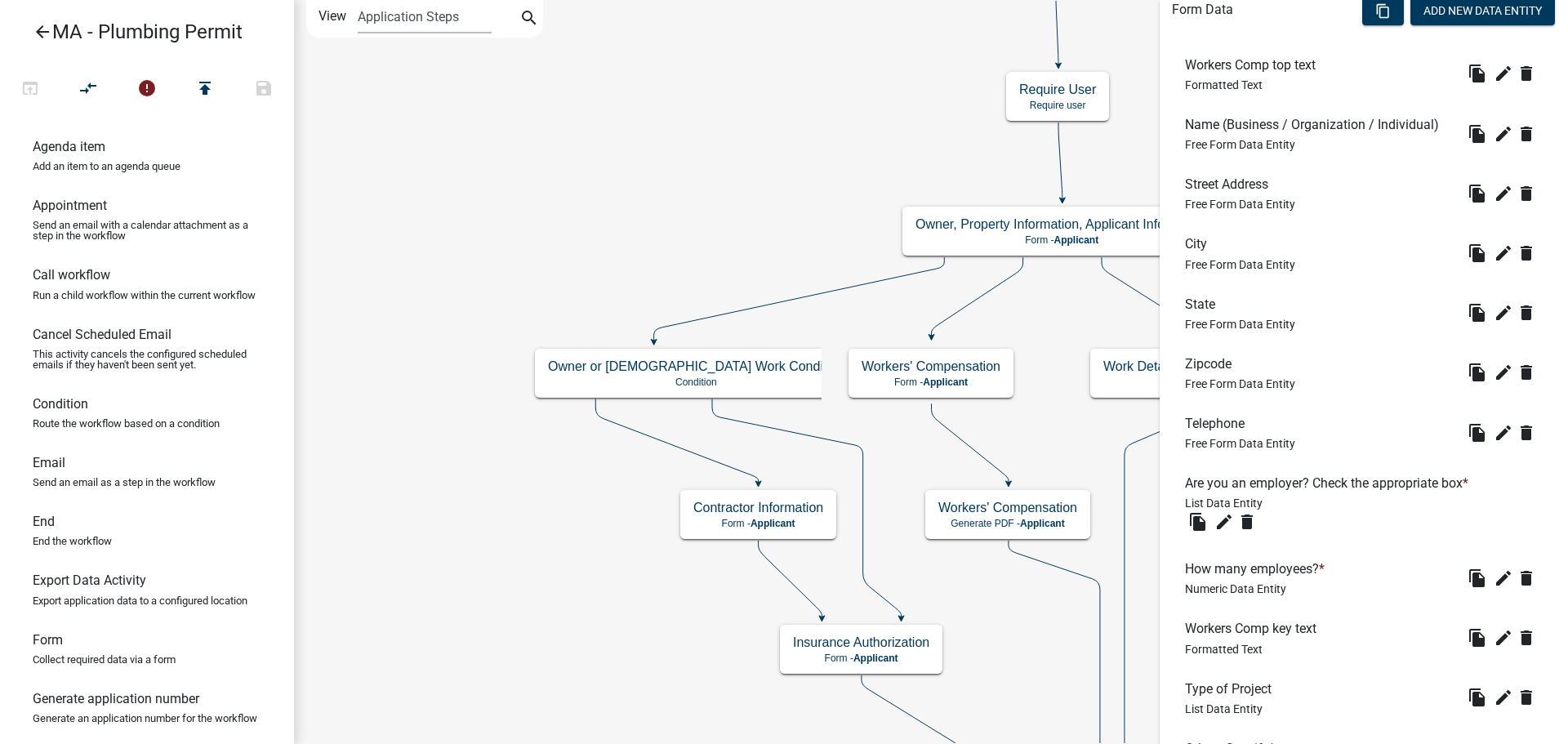
scroll to position [318, 0]
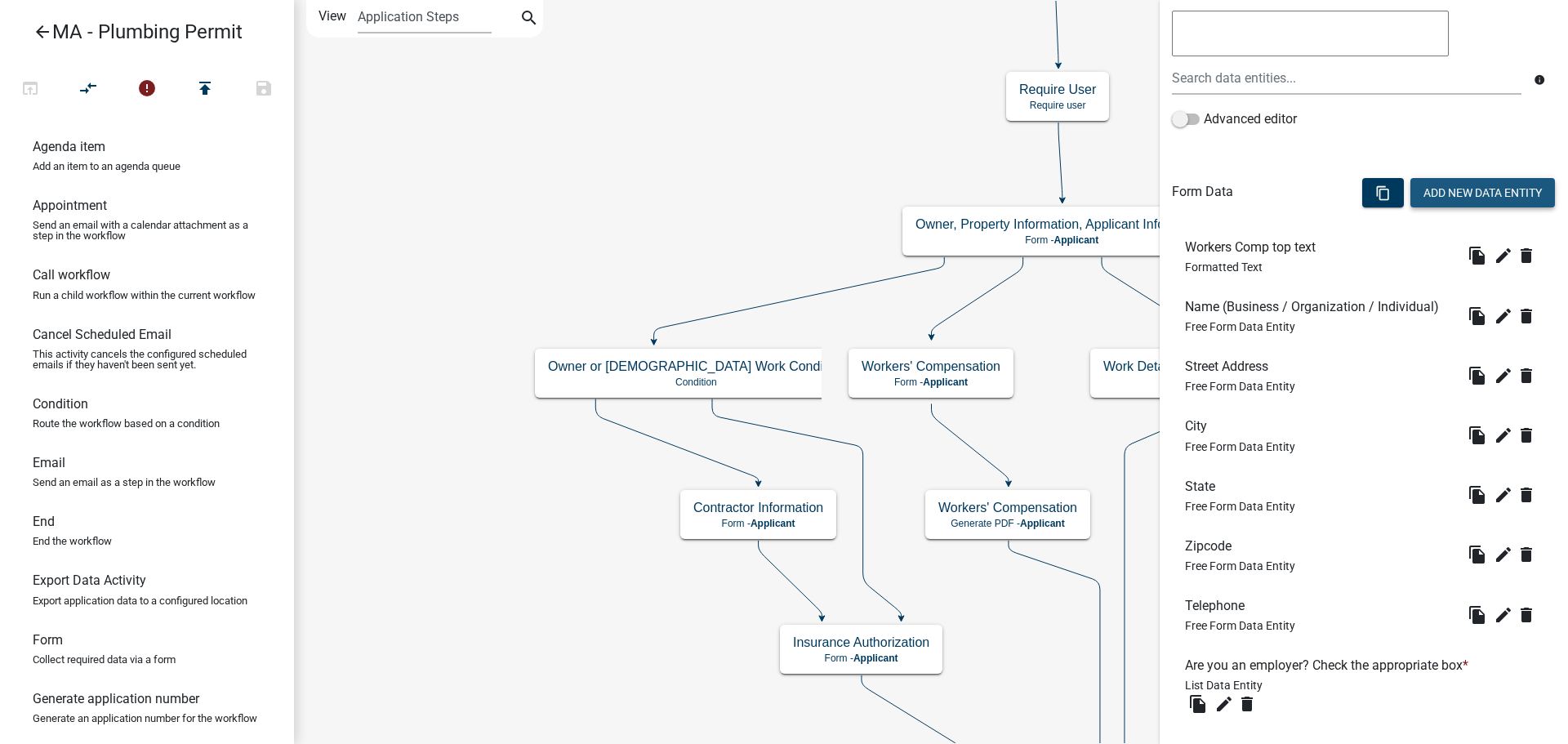
click at [1444, 206] on button "Add New Data Entity" at bounding box center [1482, 193] width 145 height 30
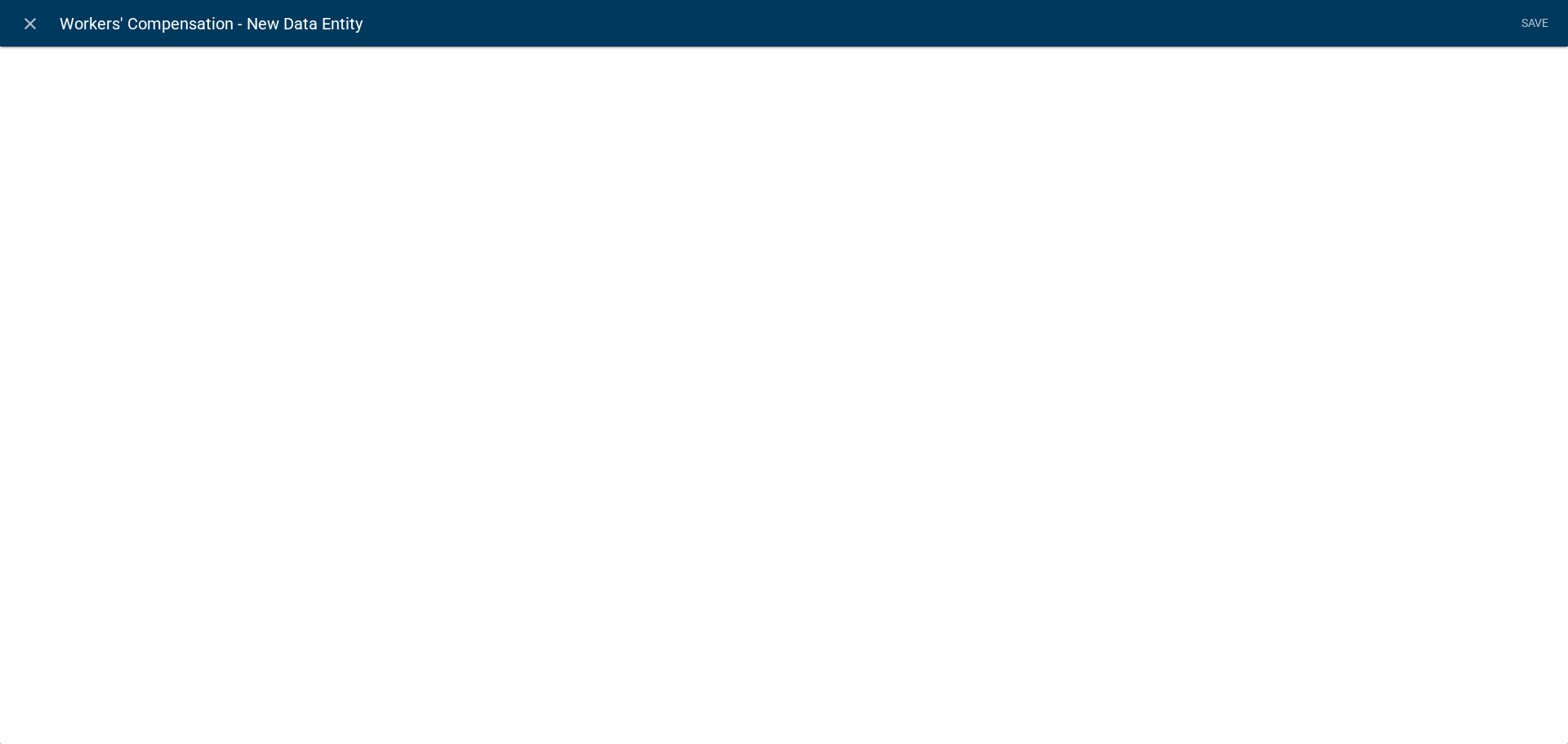
select select
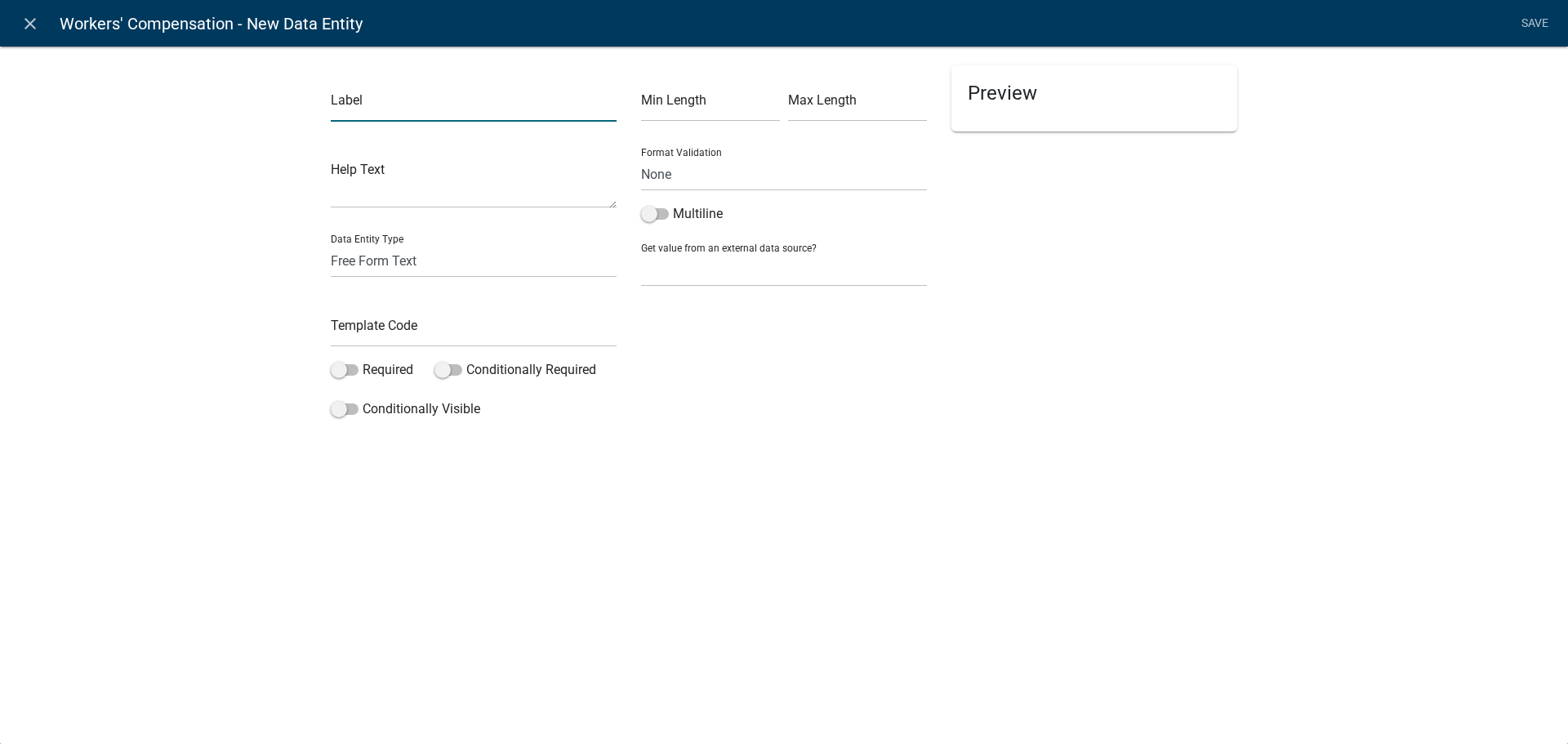
click at [359, 110] on input "text" at bounding box center [473, 105] width 286 height 34
type input "W"
type input "Job Site Address"
click at [383, 259] on select "Free Form Text Document Display Entity Value Fee Numeric Data Date Map Sketch D…" at bounding box center [473, 260] width 286 height 34
select select "rich-text"
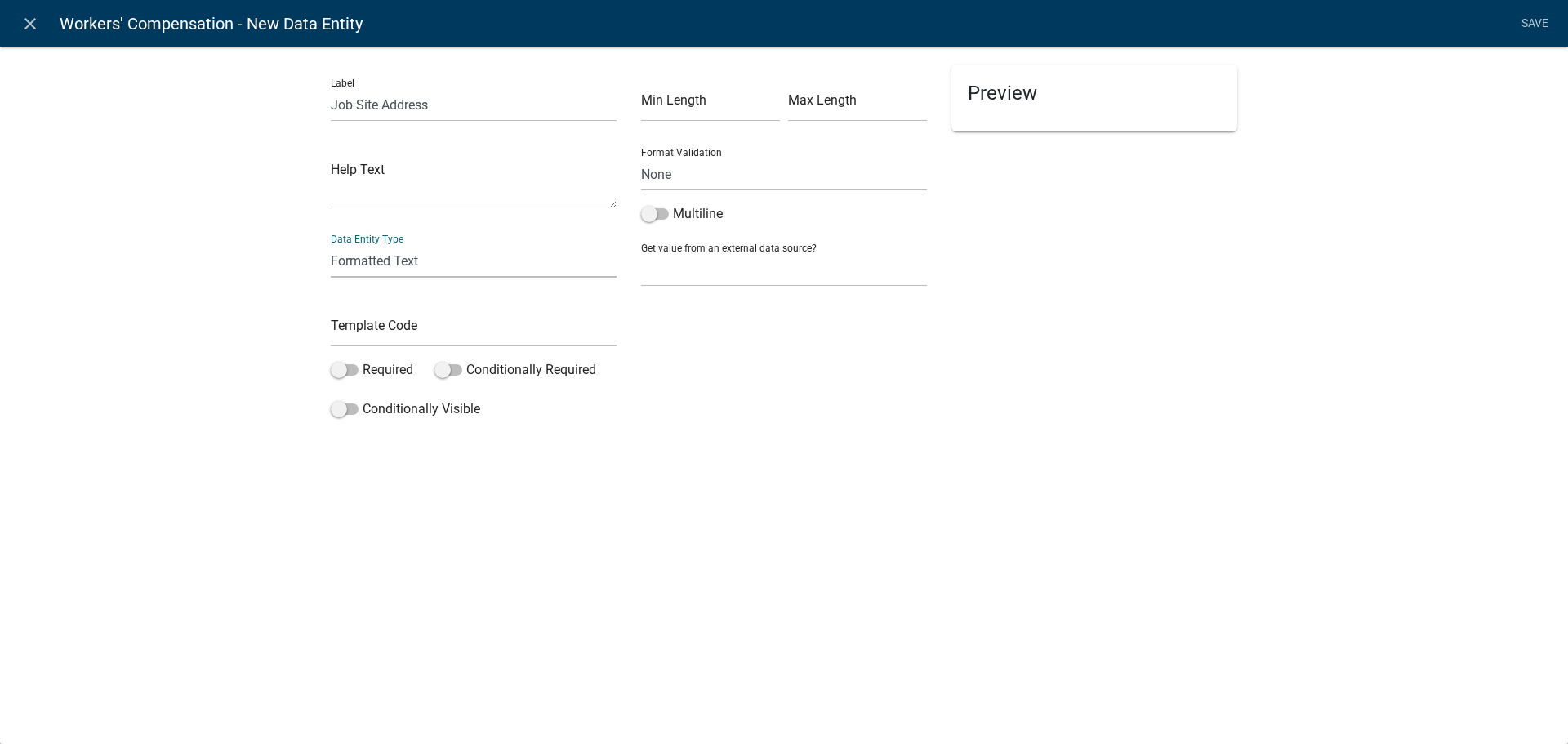
click at [331, 244] on select "Free Form Text Document Display Entity Value Fee Numeric Data Date Map Sketch D…" at bounding box center [473, 260] width 286 height 34
select select "rich-text"
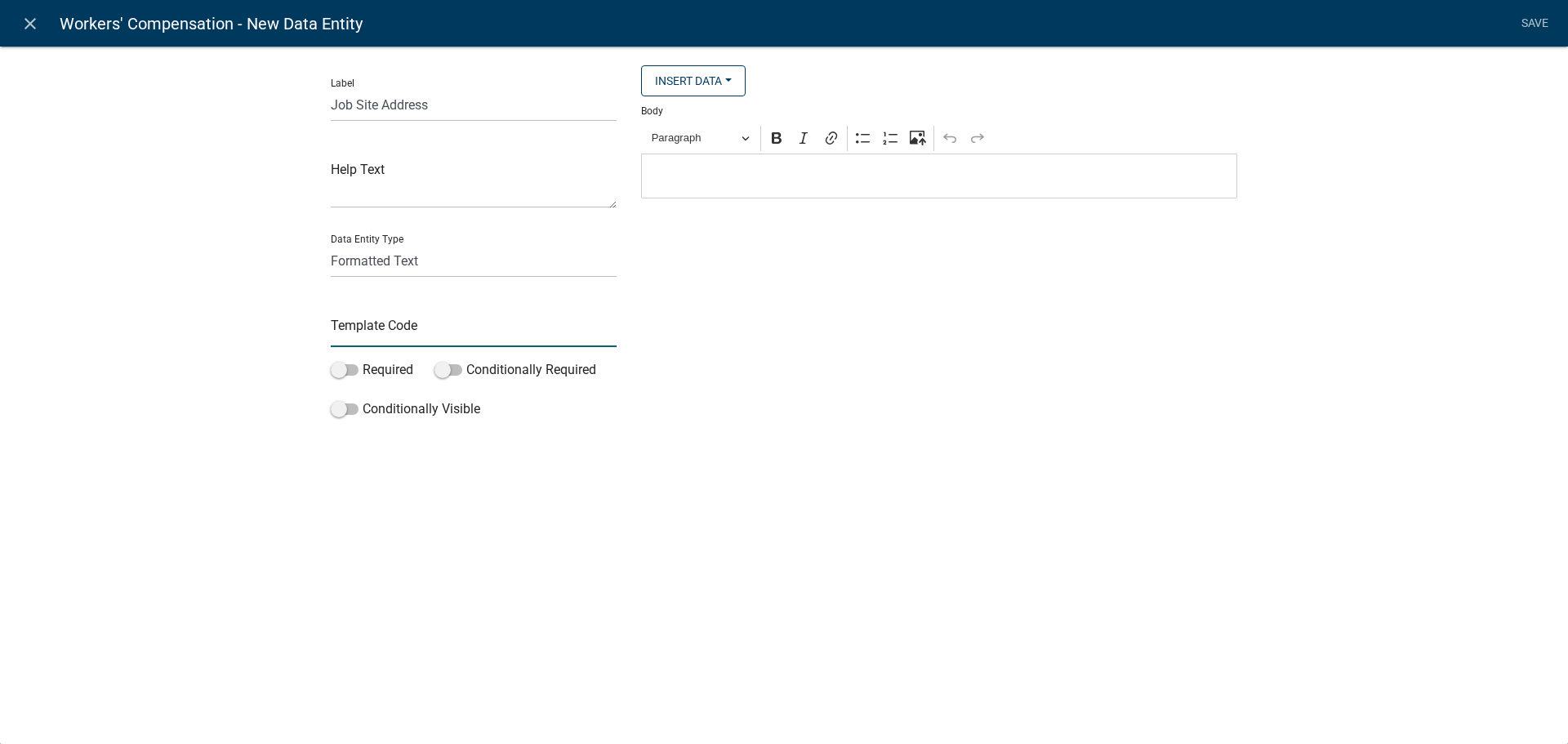
click at [388, 327] on input "text" at bounding box center [473, 330] width 286 height 34
type input "WCJobSiteText"
click at [731, 394] on div "Insert Data Size (Acres) Address Fee Recipients Applicant Address City Applican…" at bounding box center [939, 246] width 621 height 360
click at [880, 179] on p "Editor editing area: main. Press Alt+0 for help." at bounding box center [939, 176] width 579 height 19
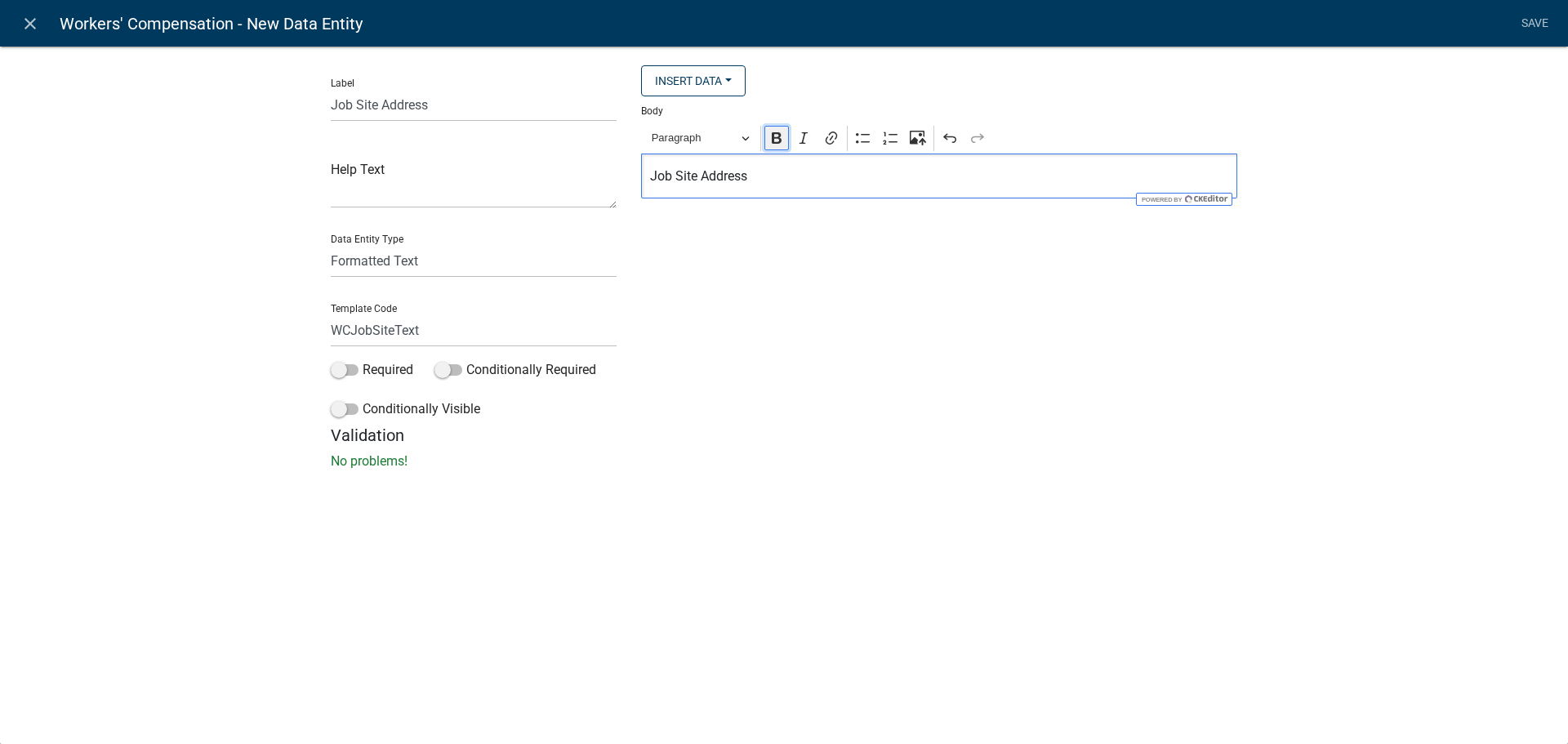
click at [769, 141] on icon "Editor toolbar" at bounding box center [776, 138] width 16 height 16
click at [1526, 26] on link "Save" at bounding box center [1534, 23] width 40 height 31
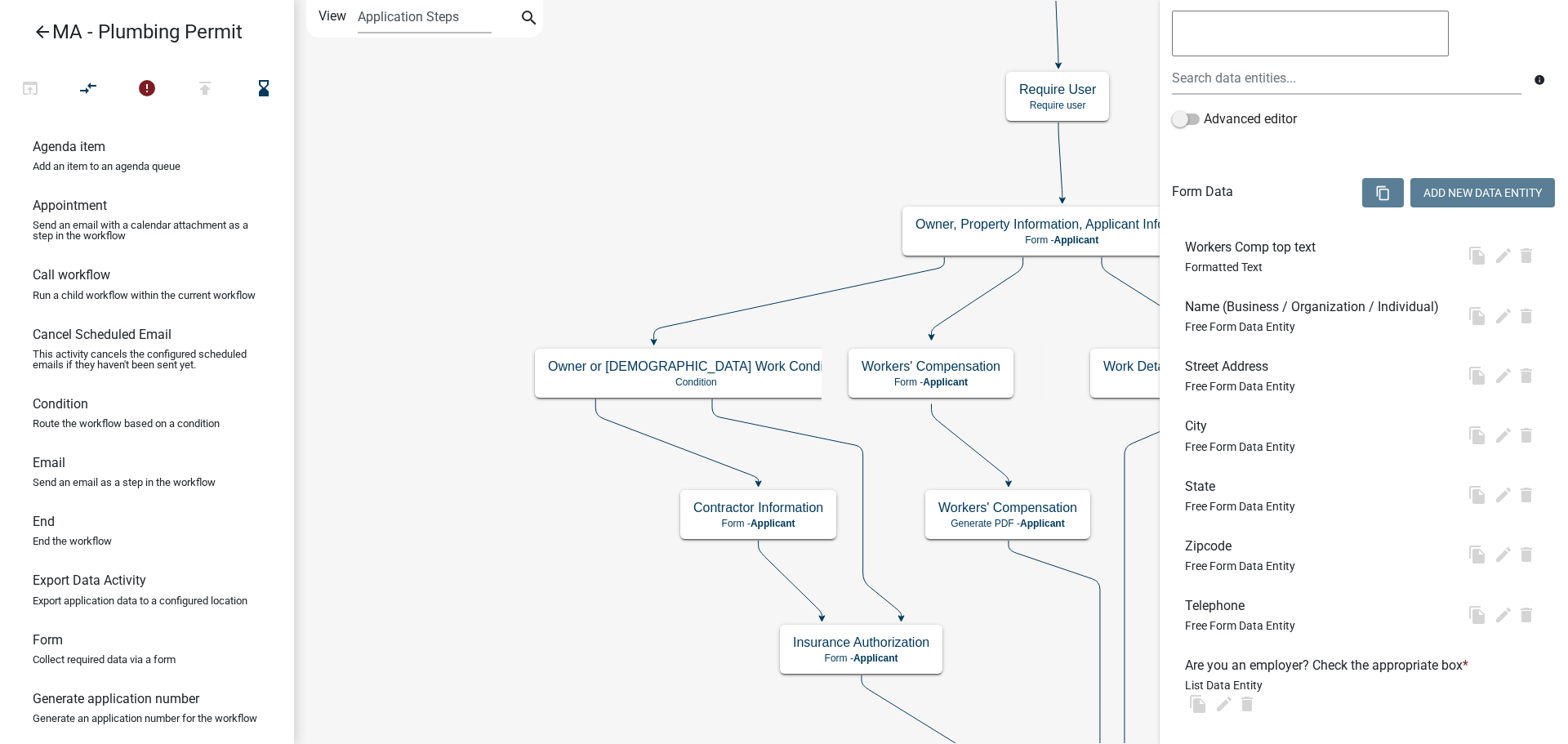
scroll to position [0, 0]
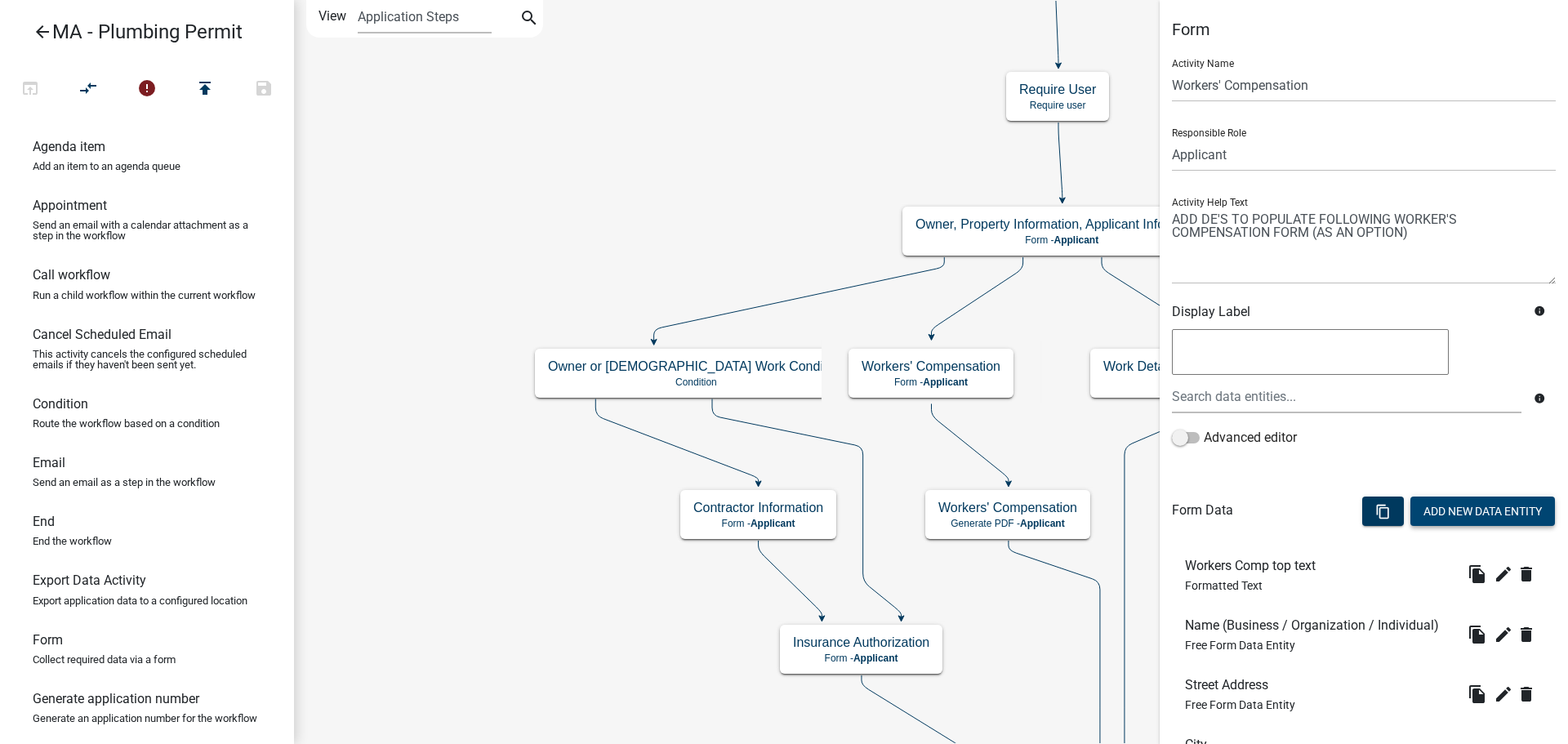
click at [1464, 505] on button "Add New Data Entity" at bounding box center [1482, 511] width 145 height 30
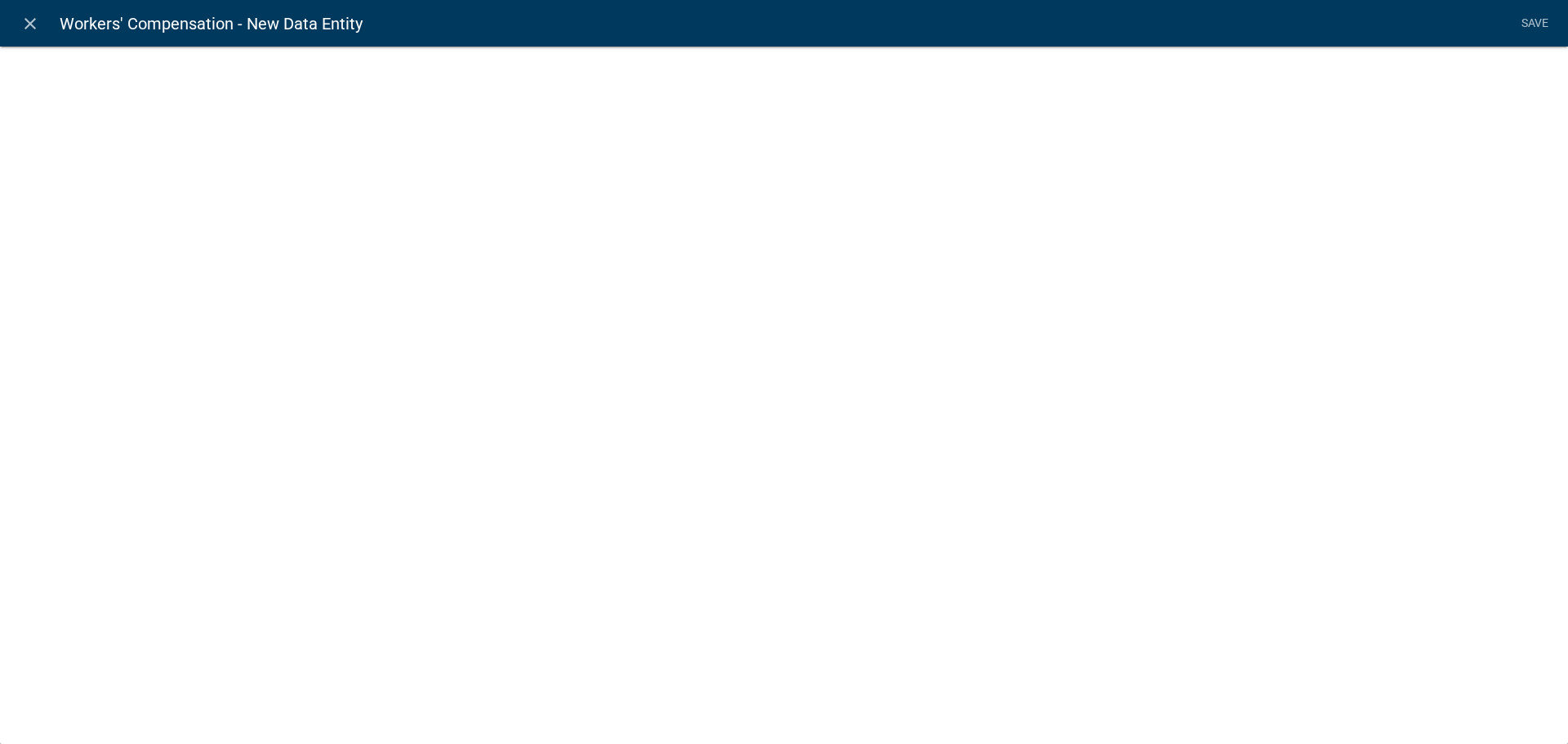
select select
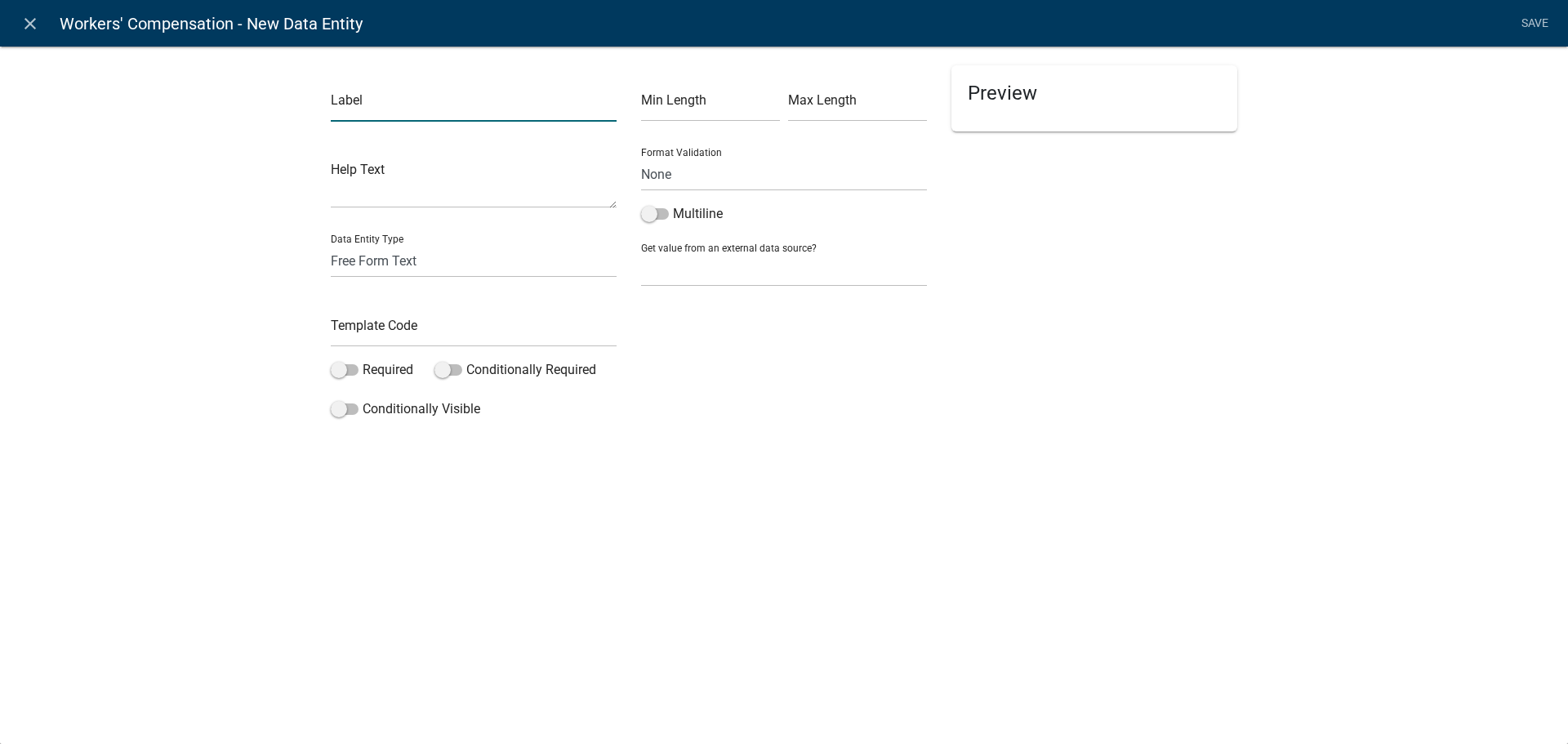
click at [397, 103] on input "text" at bounding box center [473, 105] width 286 height 34
type input "A"
type input "S"
type input "A"
type input "S"
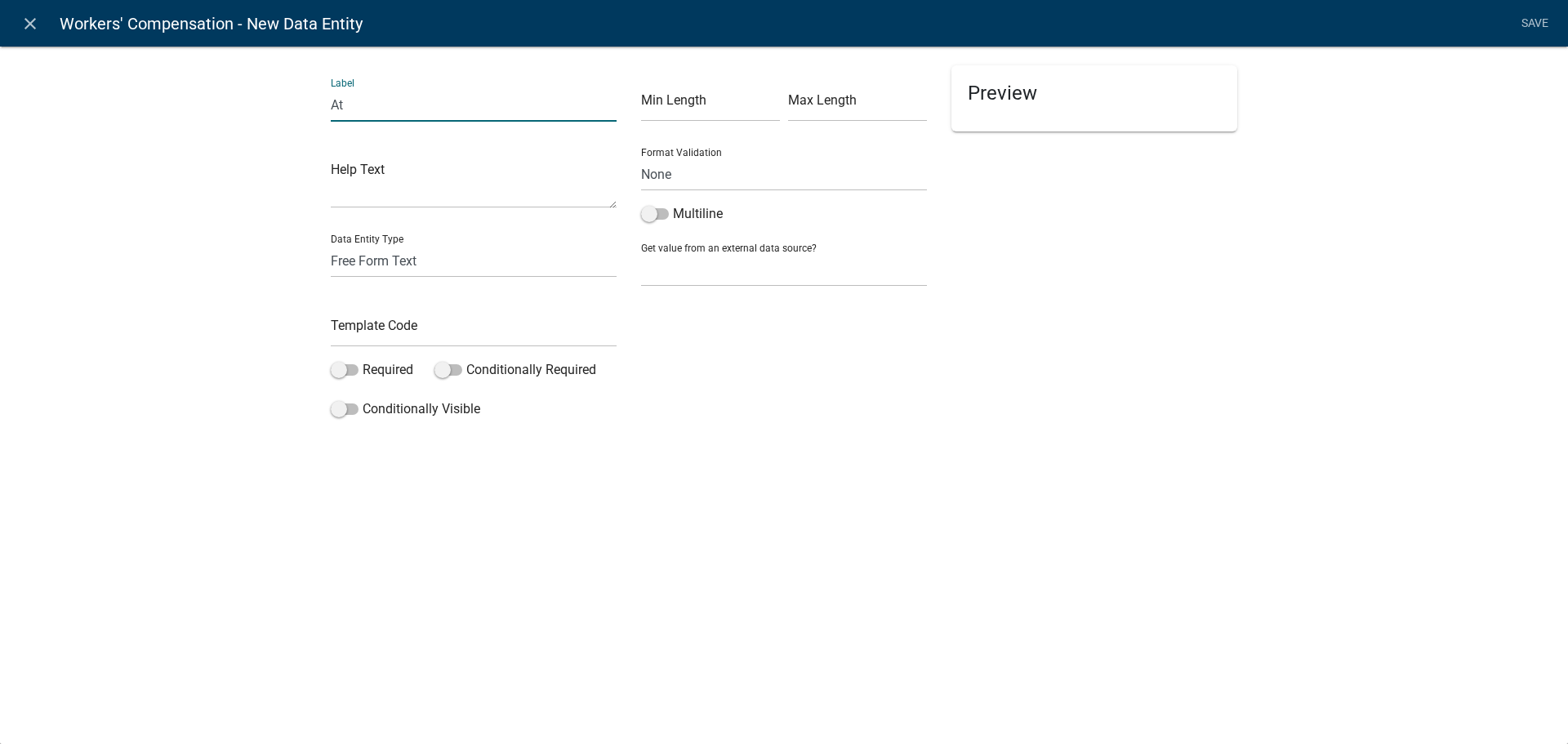
type input "A"
type input "Street Address"
click at [404, 330] on input "text" at bounding box center [473, 330] width 286 height 34
type input "WCSiteAddress"
click at [409, 259] on select "Free Form Text Document Display Entity Value Fee Numeric Data Date Map Sketch D…" at bounding box center [473, 260] width 286 height 34
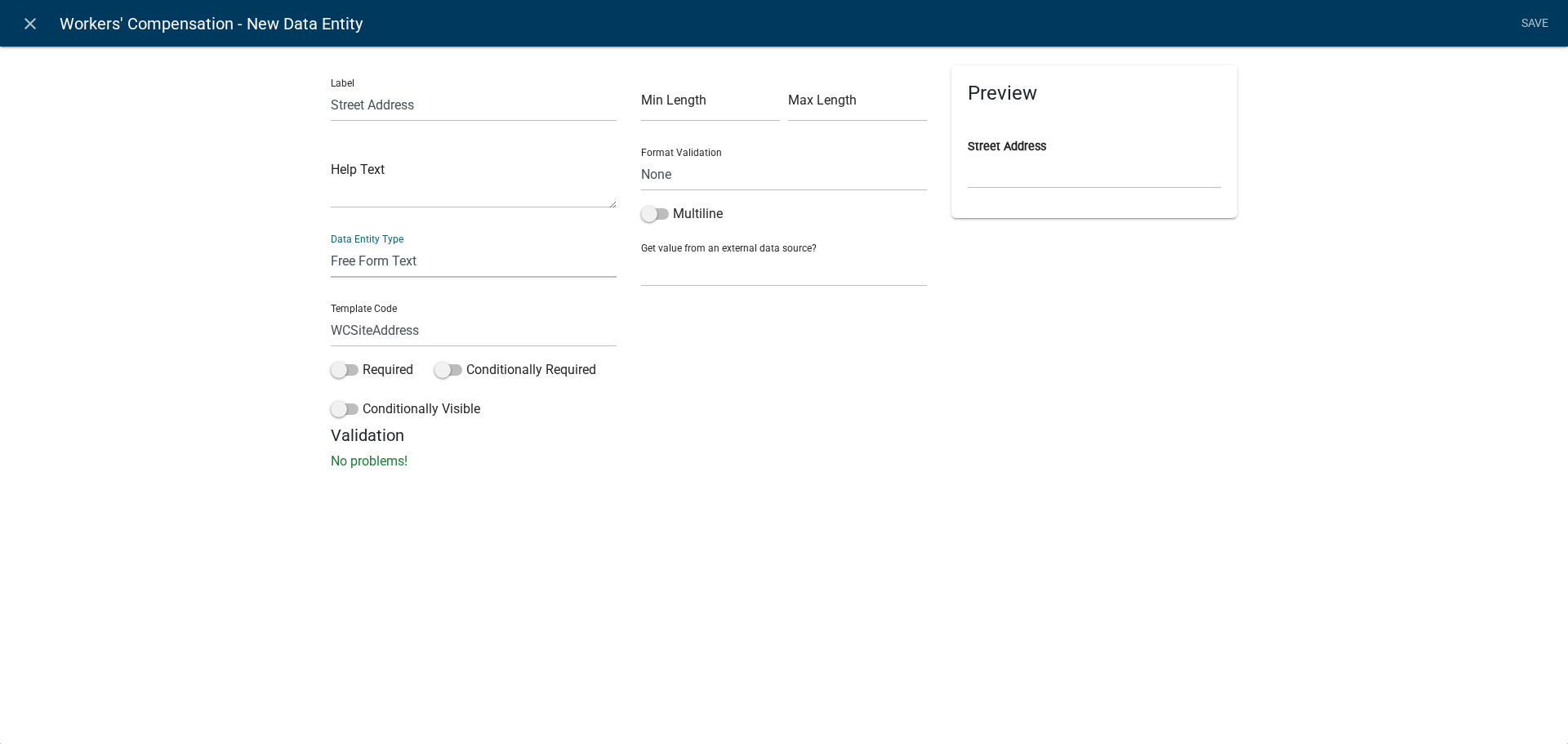
select select "display-entity-value"
click at [331, 244] on select "Free Form Text Document Display Entity Value Fee Numeric Data Date Map Sketch D…" at bounding box center [473, 260] width 286 height 34
select select "display-entity-value"
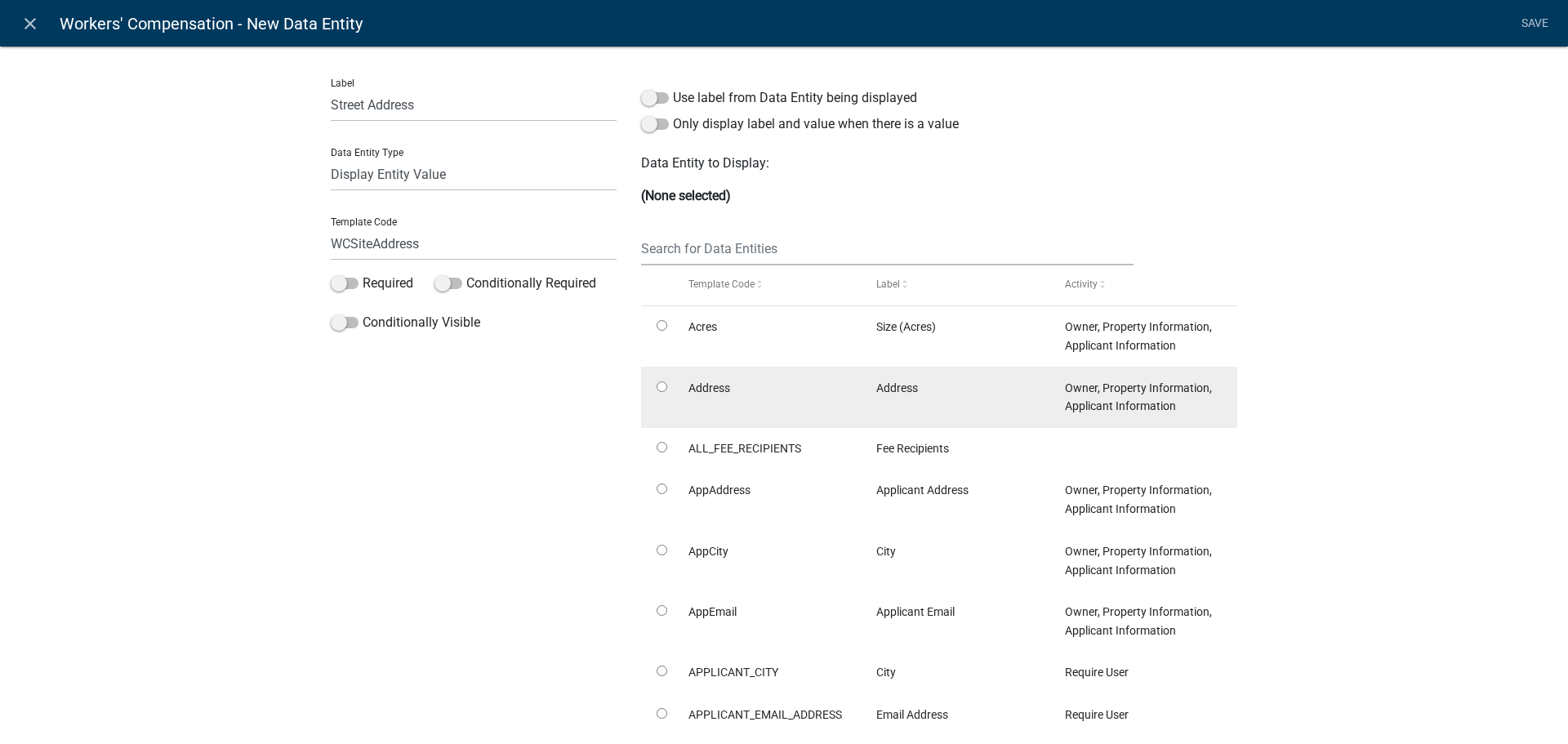
click at [657, 390] on input "radio" at bounding box center [661, 386] width 11 height 11
radio input "true"
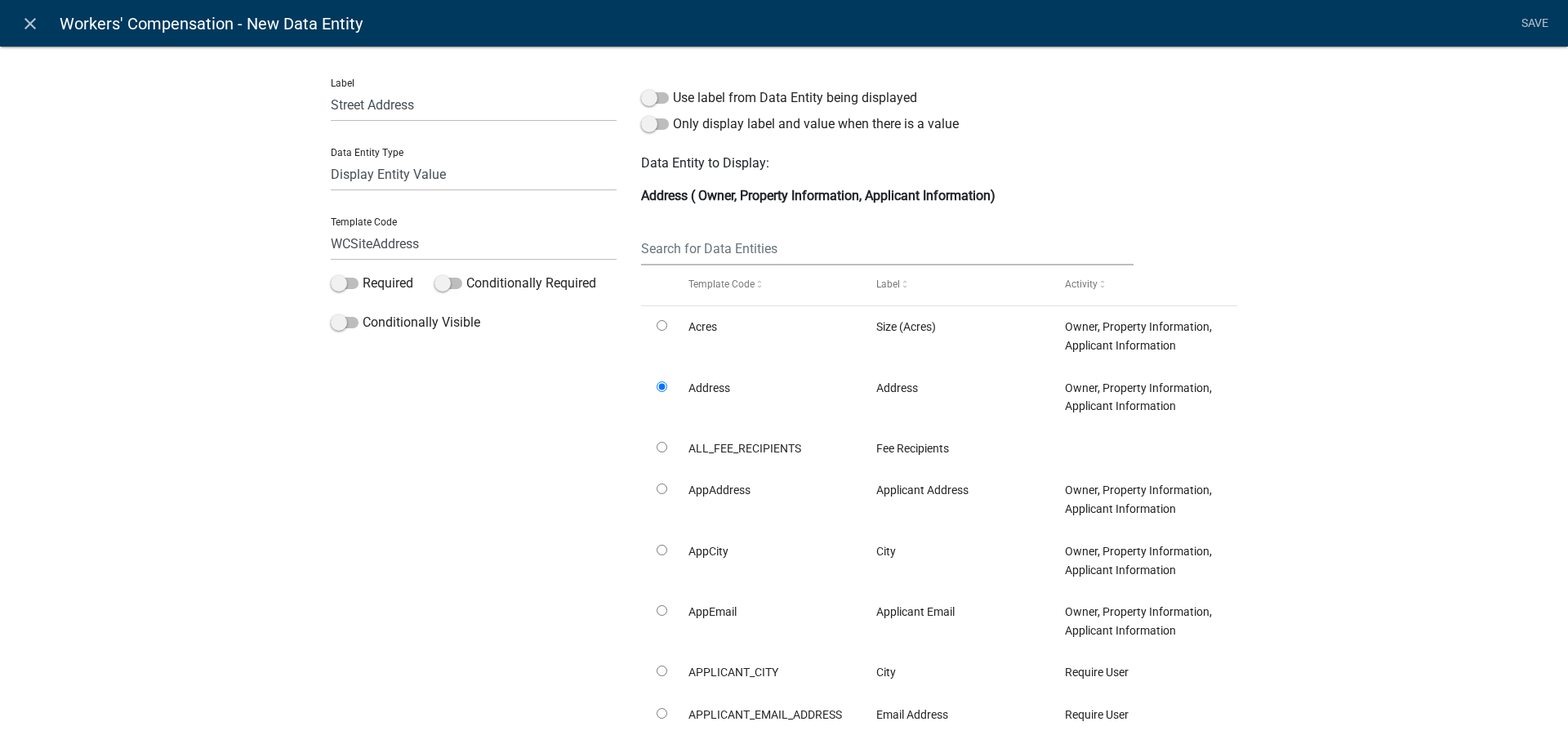
click at [579, 78] on div "Label Street Address" at bounding box center [473, 93] width 286 height 56
click at [1533, 20] on link "Save" at bounding box center [1534, 23] width 40 height 31
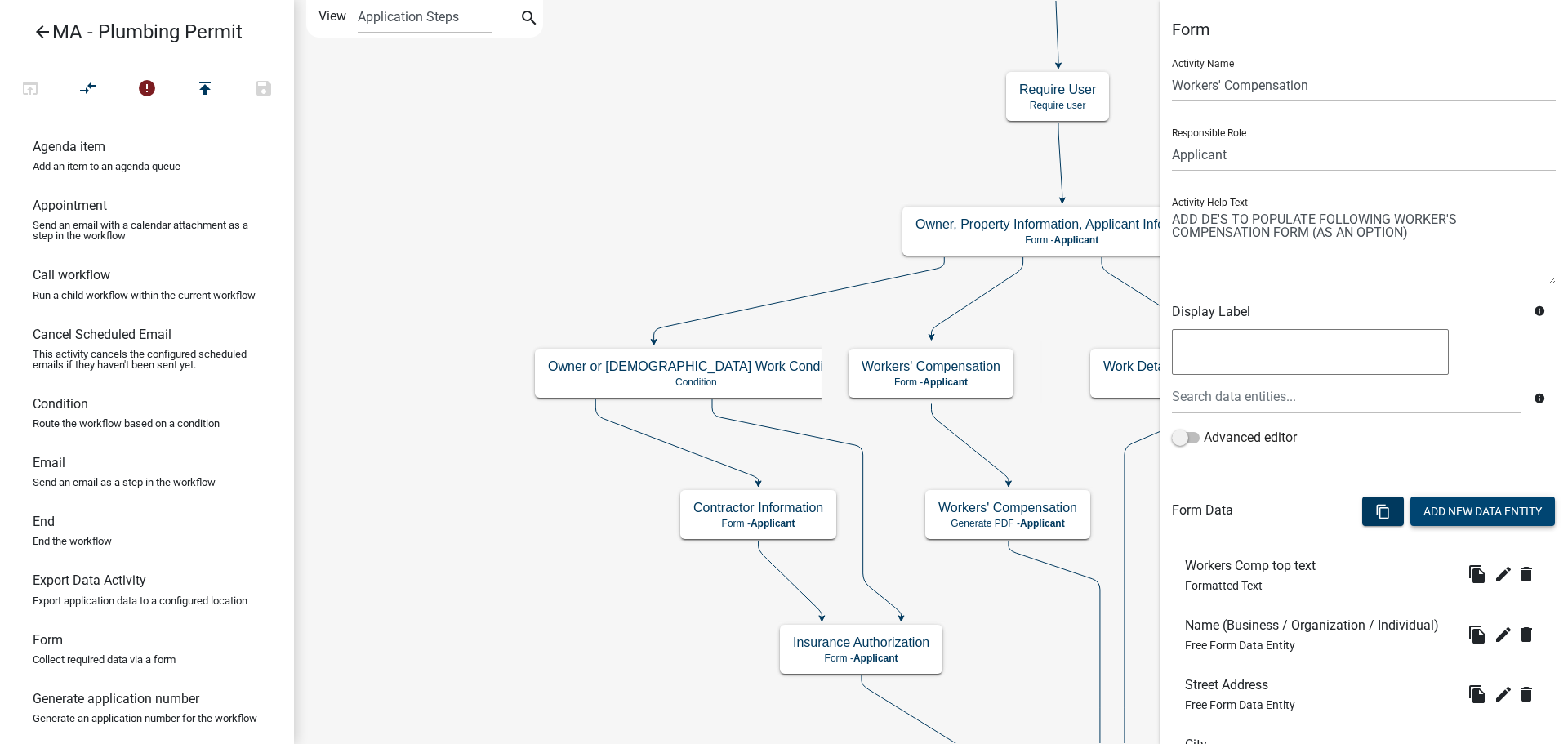
click at [1448, 508] on button "Add New Data Entity" at bounding box center [1482, 511] width 145 height 30
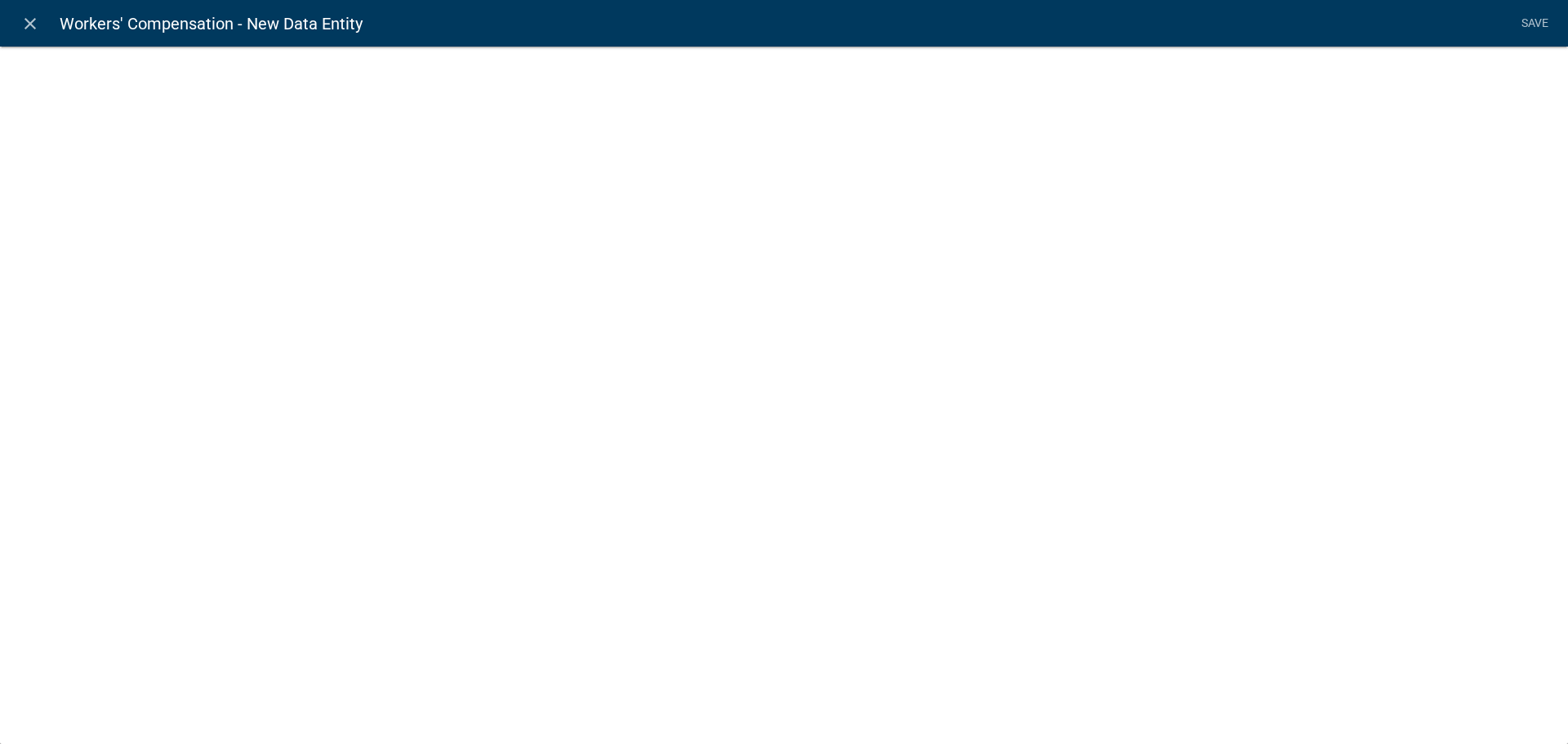
select select
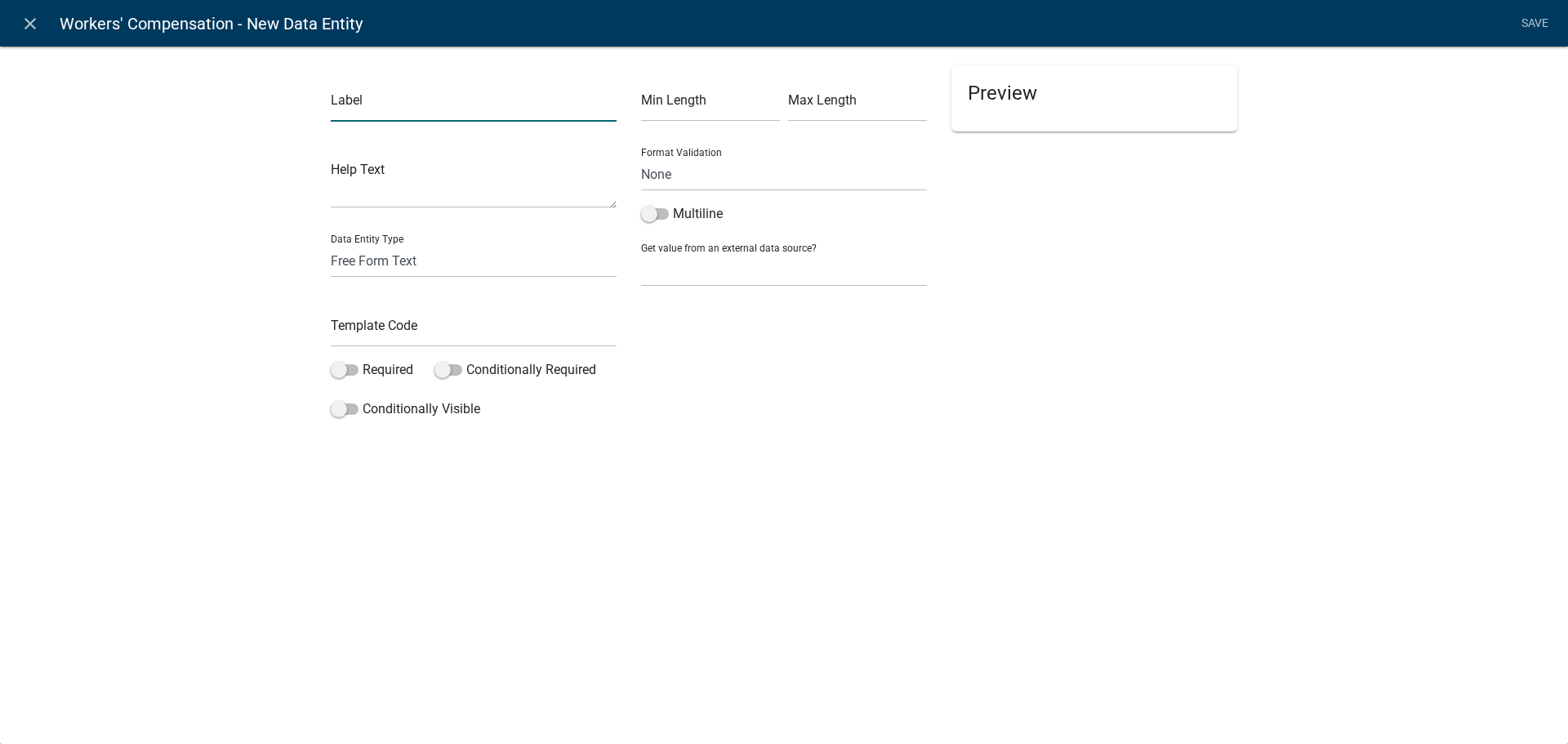
click at [419, 103] on input "text" at bounding box center [473, 105] width 286 height 34
type input "City"
click at [389, 255] on select "Free Form Text Document Display Entity Value Fee Numeric Data Date Map Sketch D…" at bounding box center [473, 260] width 286 height 34
select select "numeric-data"
click at [331, 244] on select "Free Form Text Document Display Entity Value Fee Numeric Data Date Map Sketch D…" at bounding box center [473, 260] width 286 height 34
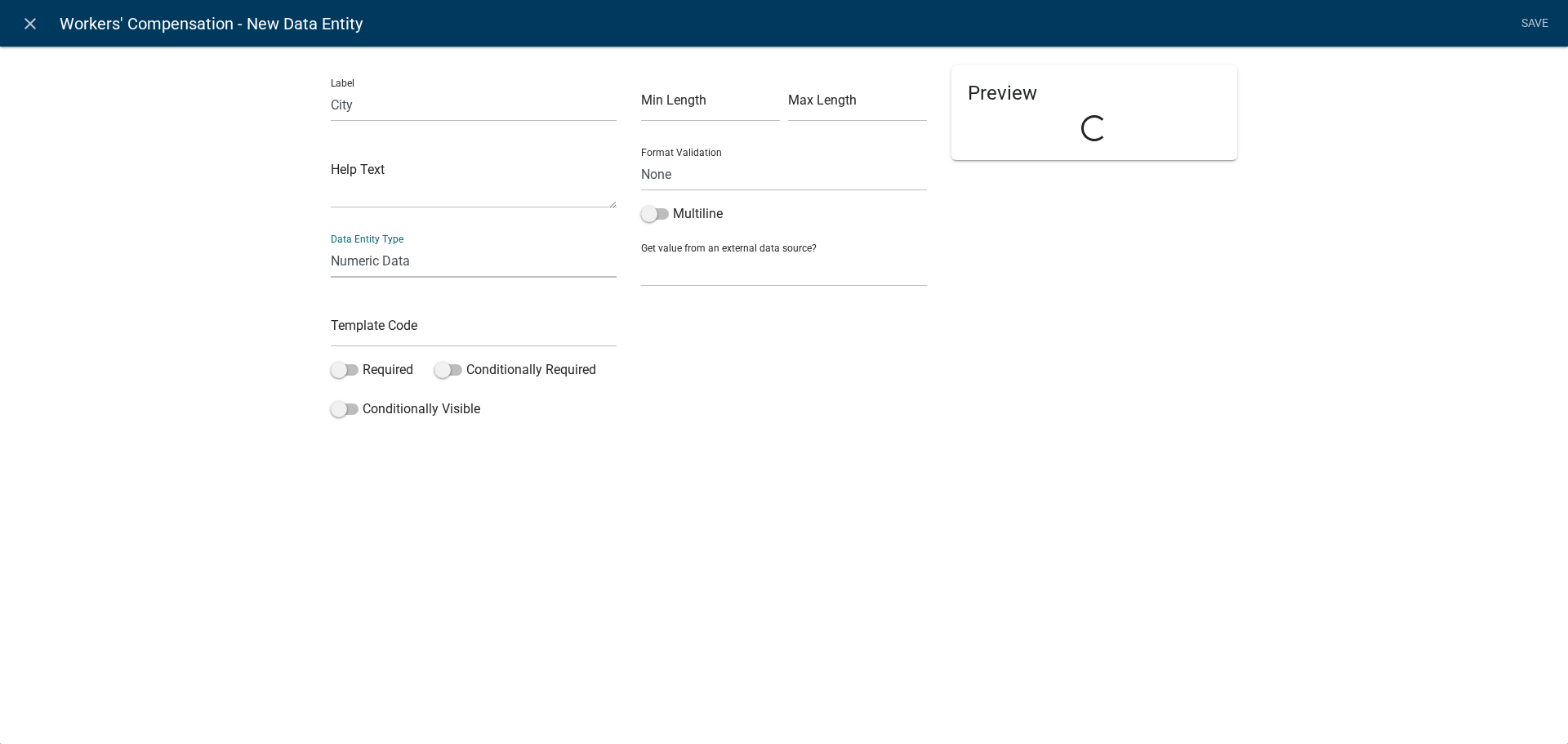
select select "numeric-data"
select select
click at [399, 258] on select "Free Form Text Document Display Entity Value Fee Numeric Data Date Map Sketch D…" at bounding box center [473, 260] width 286 height 34
select select "display-entity-value"
click at [331, 244] on select "Free Form Text Document Display Entity Value Fee Numeric Data Date Map Sketch D…" at bounding box center [473, 260] width 286 height 34
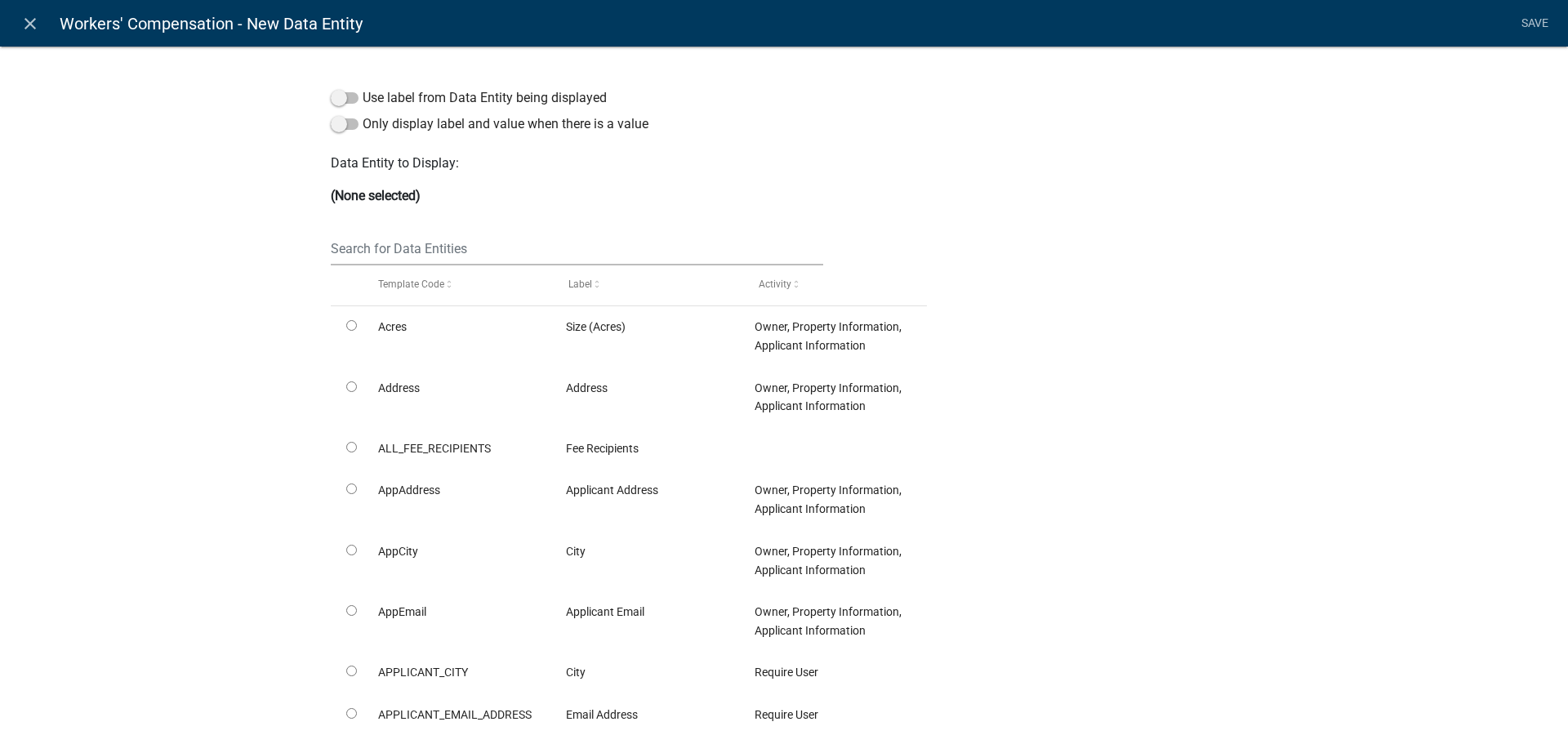
select select "display-entity-value"
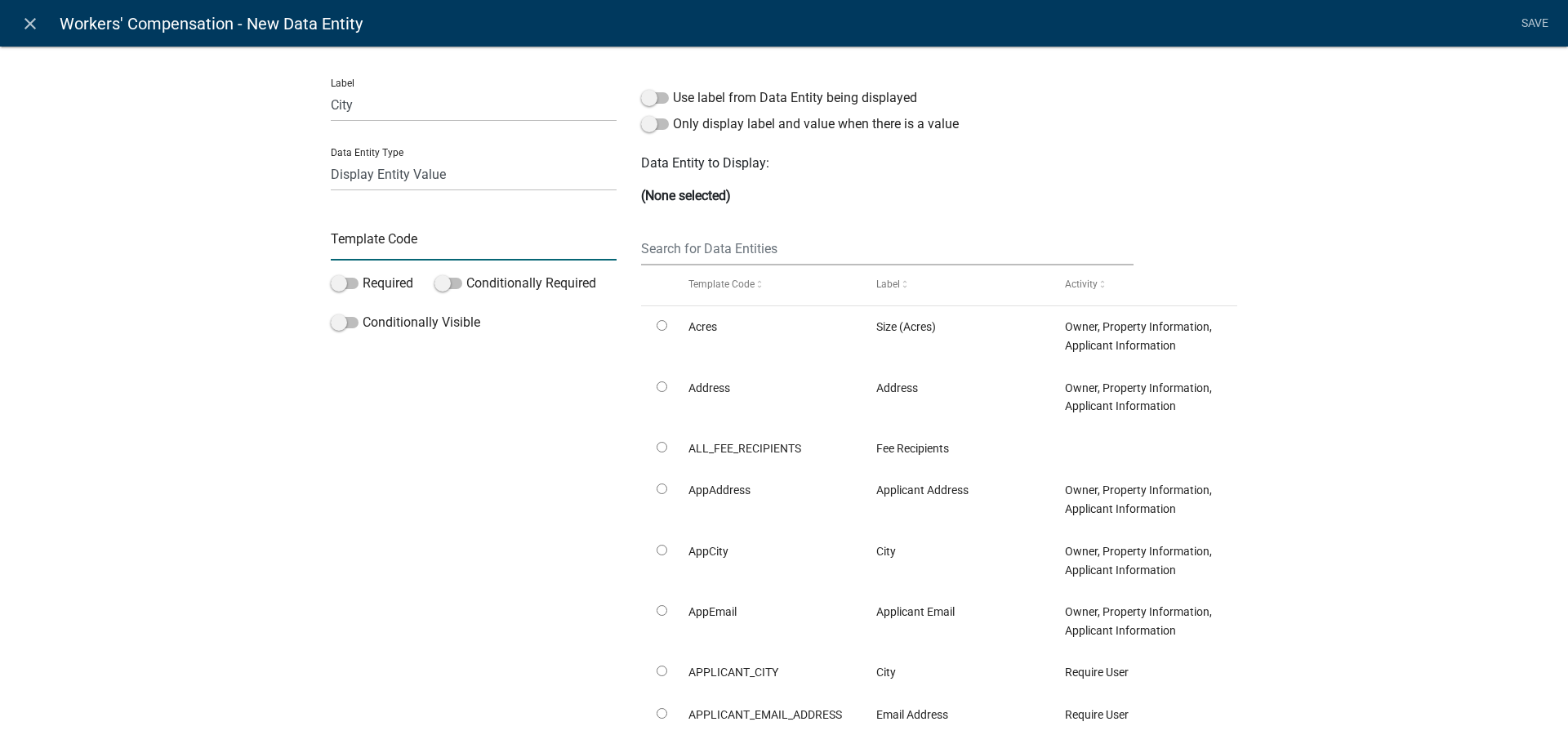
click at [414, 227] on input "text" at bounding box center [473, 244] width 286 height 34
type input "WCSiteCity"
click at [734, 258] on input "text" at bounding box center [887, 249] width 492 height 34
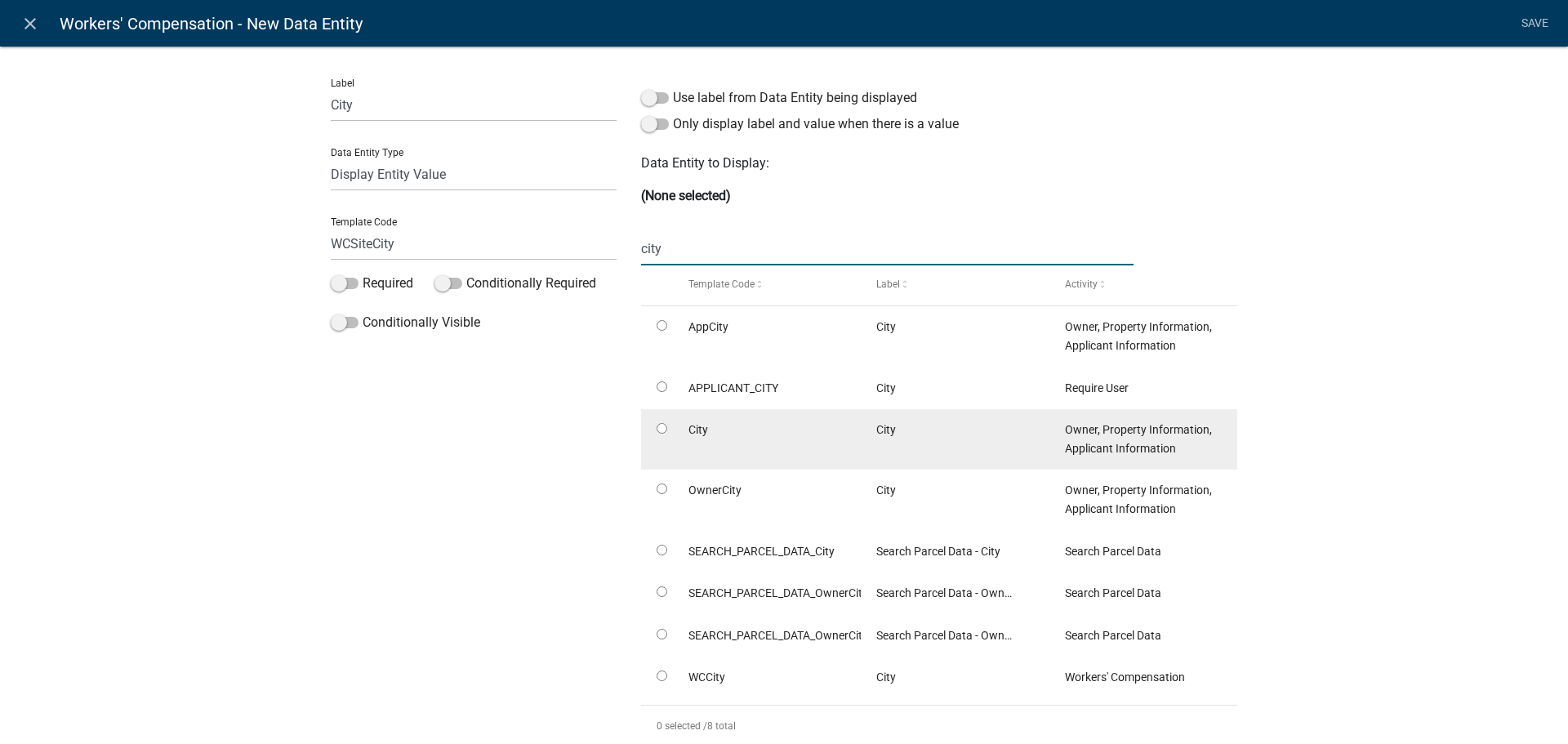
type input "city"
click at [657, 425] on input "radio" at bounding box center [661, 428] width 11 height 11
radio input "true"
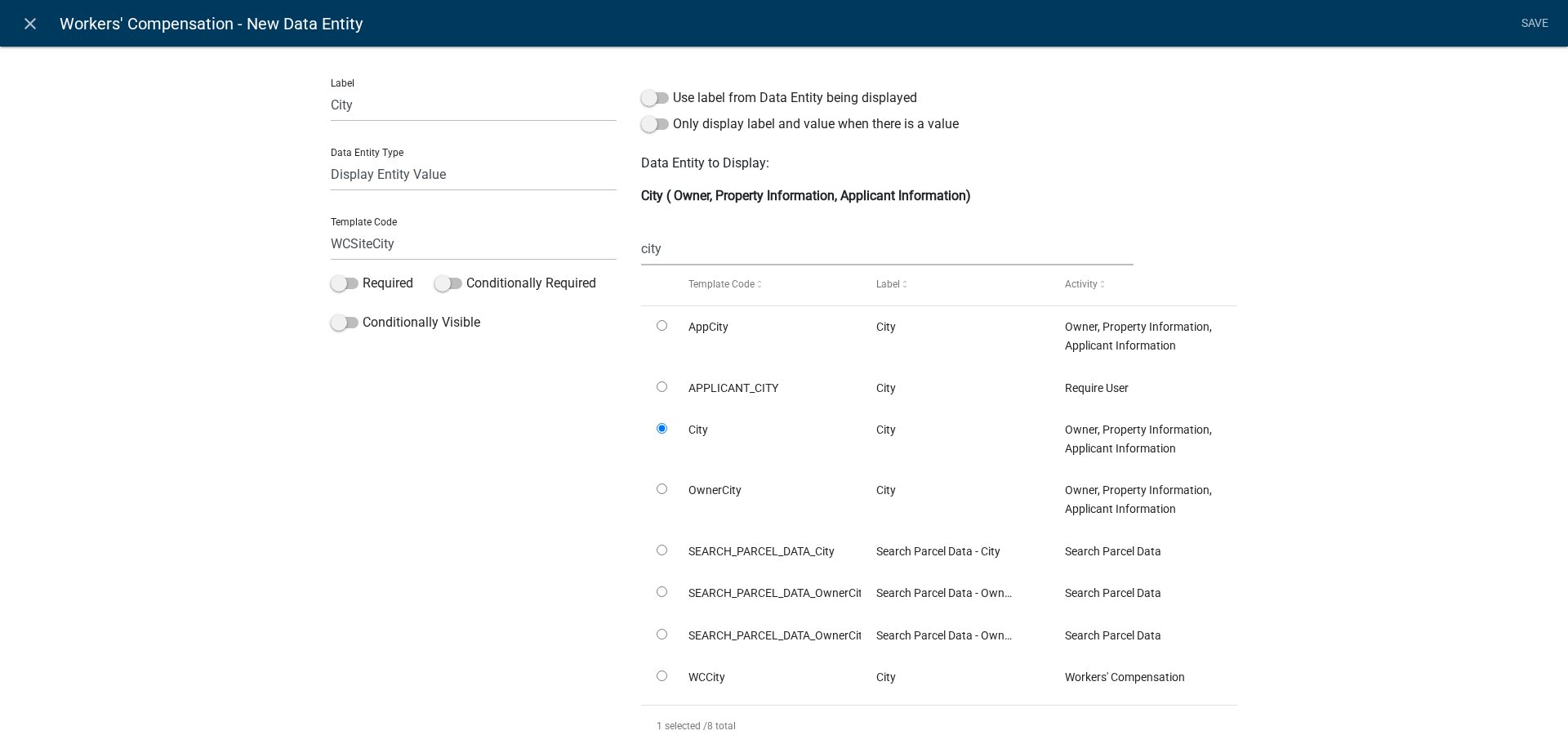
click at [1319, 168] on div "Label City Data Entity Type Free Form Text Document Display Entity Value Fee Nu…" at bounding box center [784, 430] width 1568 height 821
click at [1538, 22] on link "Save" at bounding box center [1534, 23] width 40 height 31
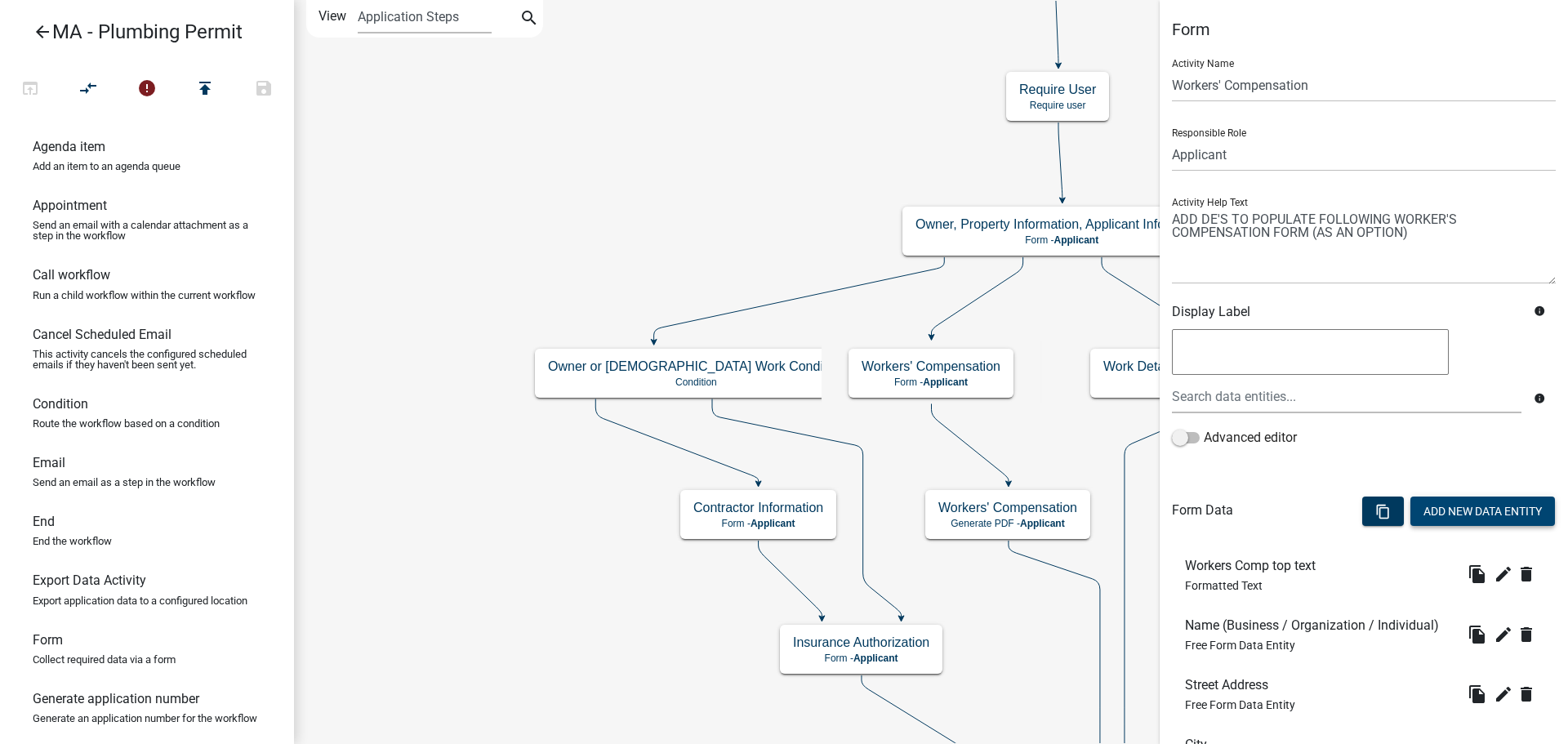
click at [1466, 509] on button "Add New Data Entity" at bounding box center [1482, 511] width 145 height 30
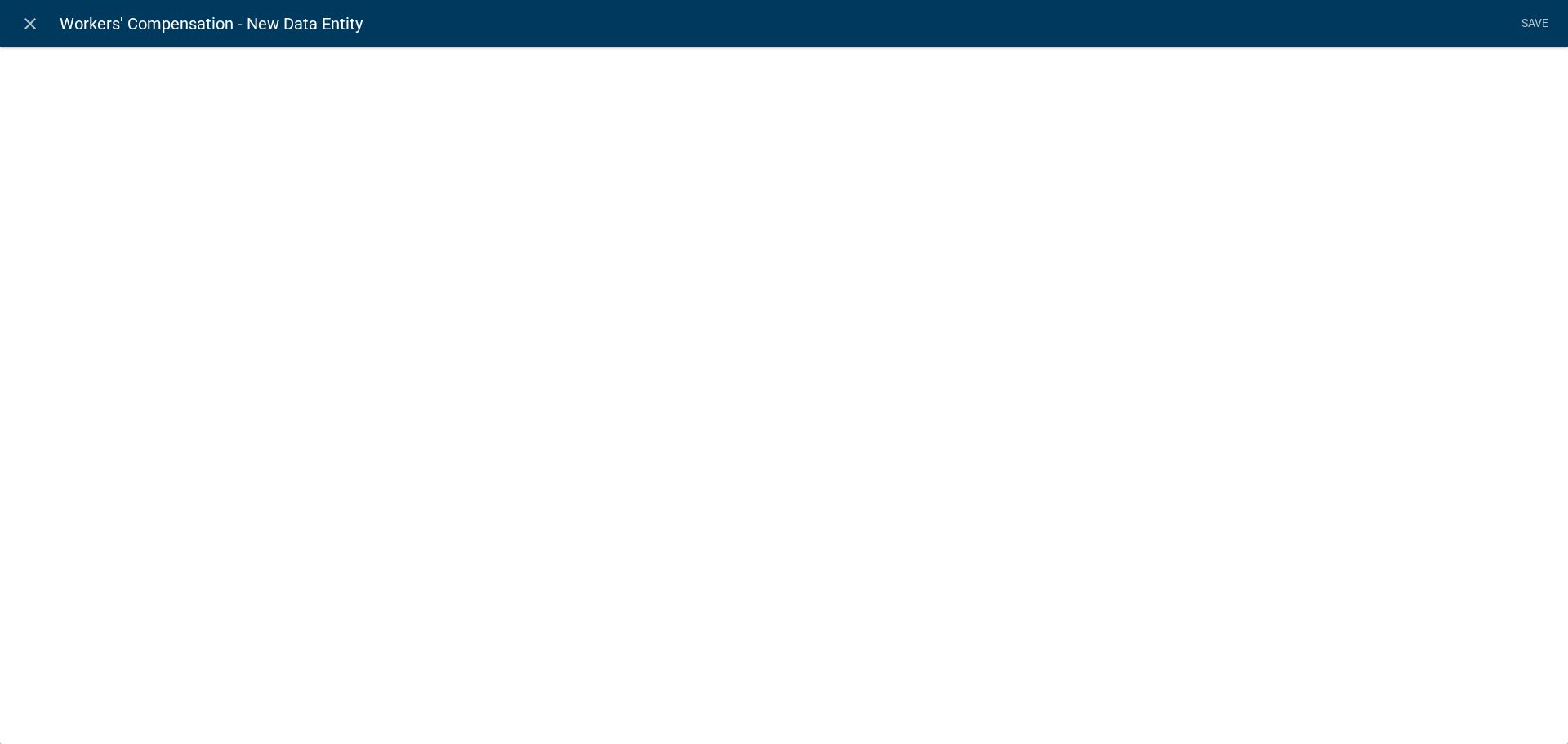
select select
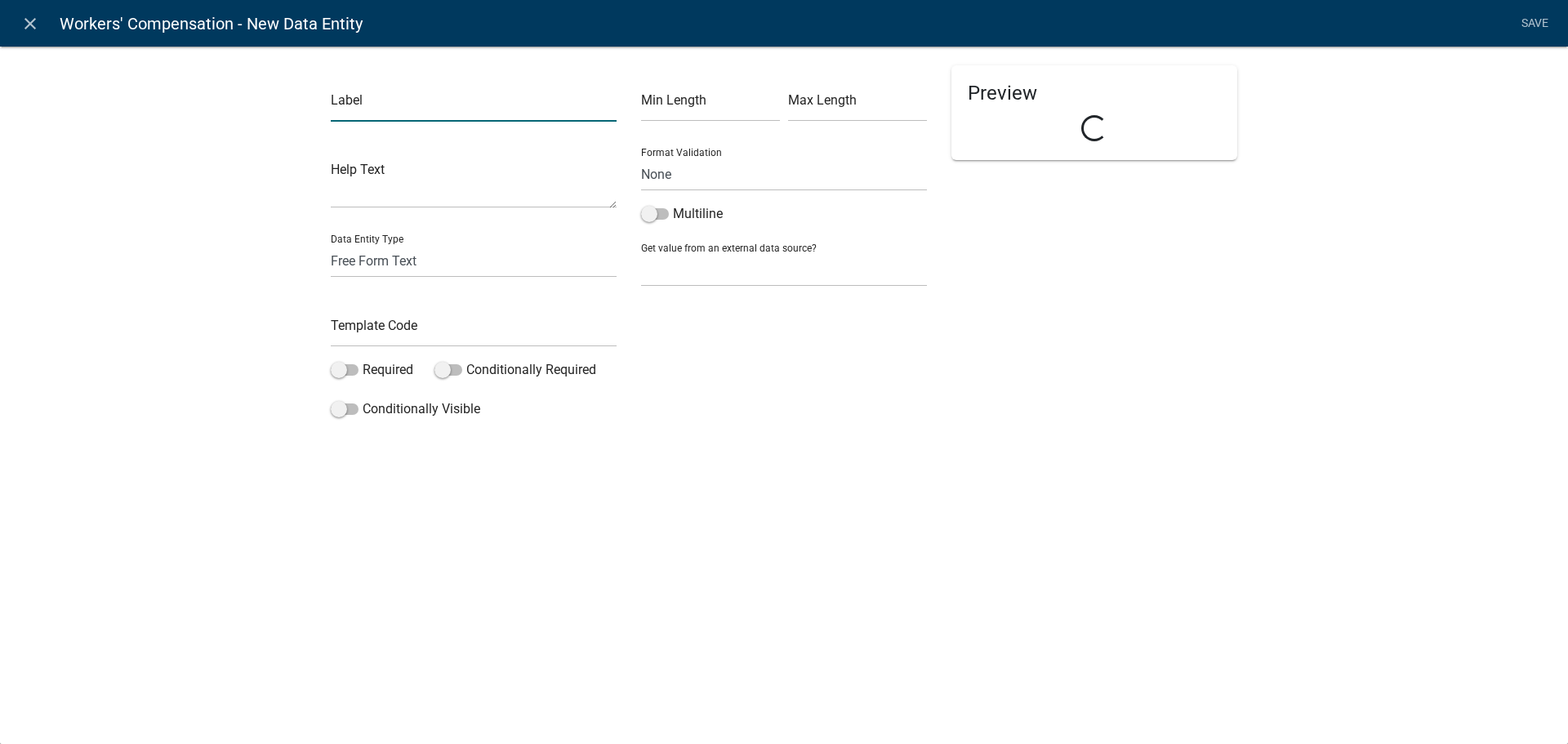
click at [347, 107] on input "text" at bounding box center [473, 105] width 286 height 34
type input "State"
click at [388, 309] on div "Template Code" at bounding box center [473, 319] width 286 height 56
click at [392, 324] on input "text" at bounding box center [473, 330] width 286 height 34
type input "C"
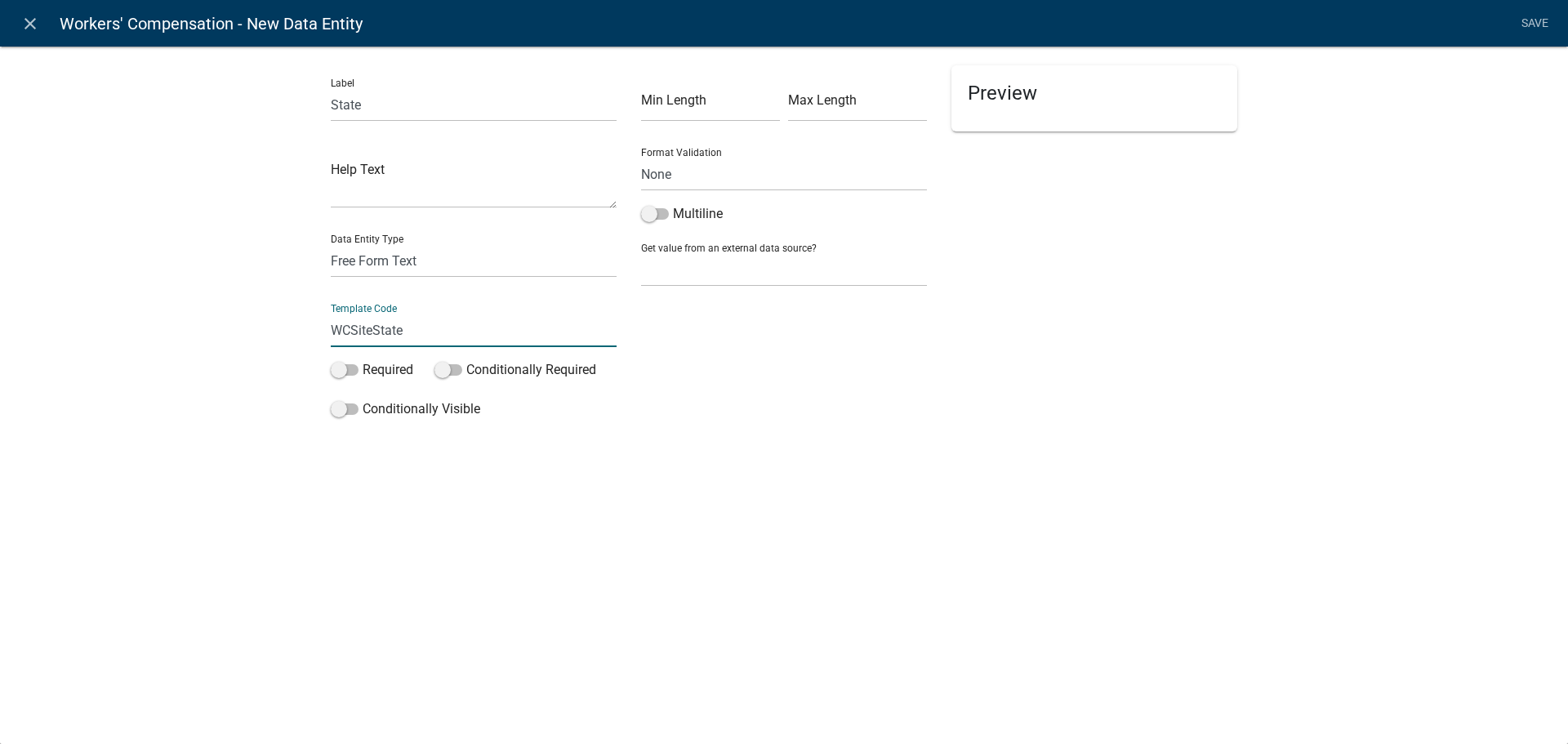
type input "WCSiteState"
click at [428, 260] on select "Free Form Text Document Display Entity Value Fee Numeric Data Date Map Sketch D…" at bounding box center [473, 260] width 286 height 34
select select "display-entity-value"
click at [331, 244] on select "Free Form Text Document Display Entity Value Fee Numeric Data Date Map Sketch D…" at bounding box center [473, 260] width 286 height 34
select select "display-entity-value"
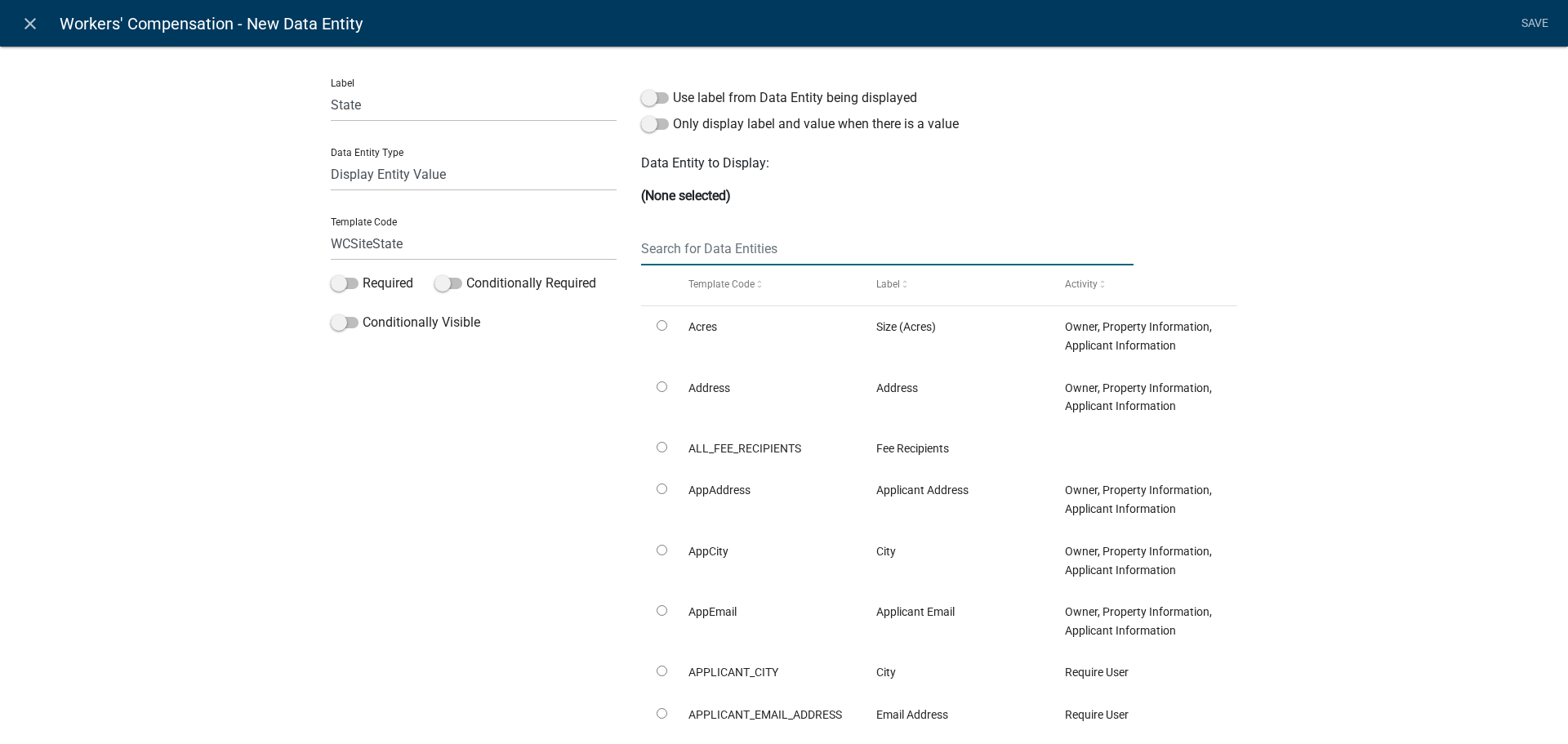
click at [771, 260] on input "text" at bounding box center [887, 249] width 492 height 34
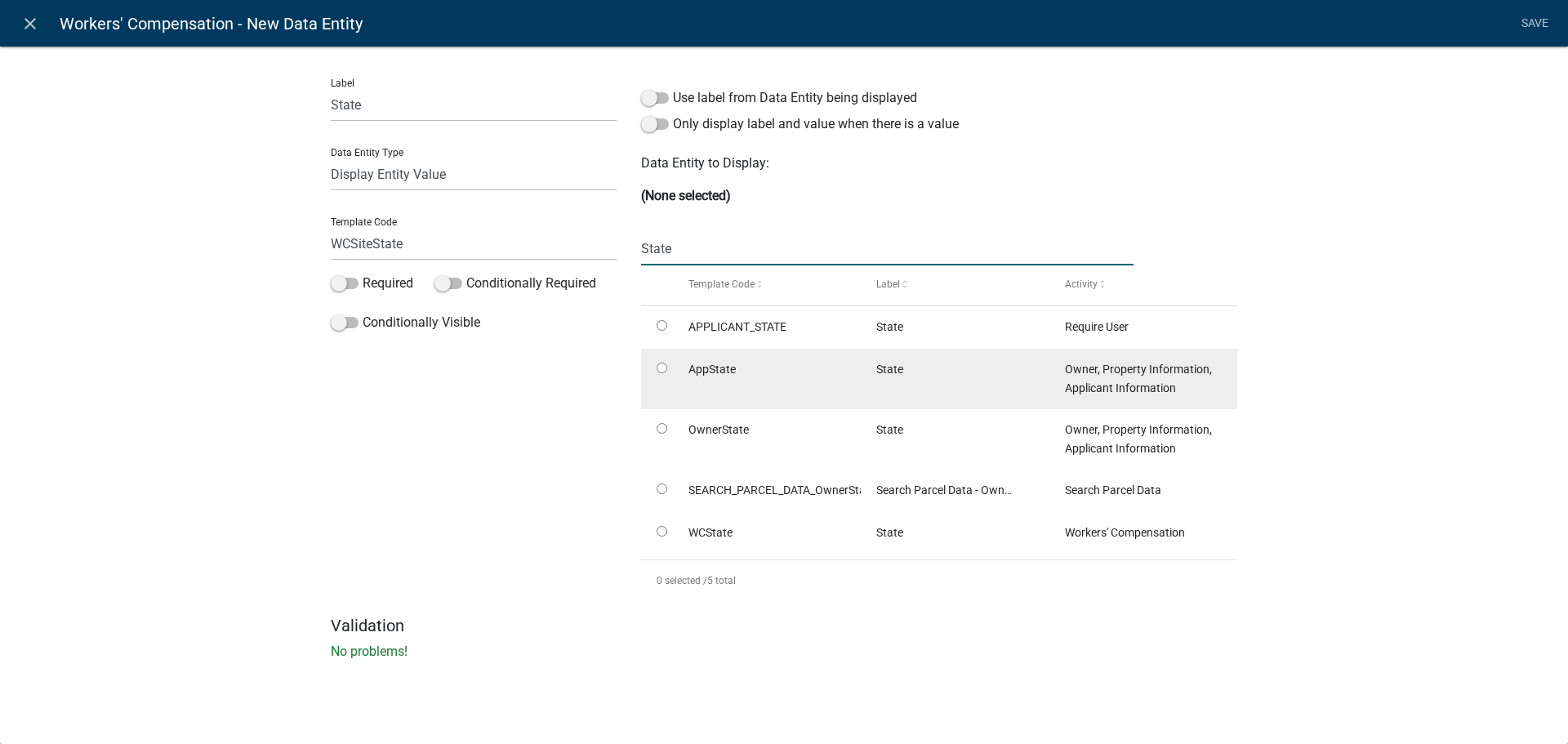
type input "State"
click at [659, 365] on input "radio" at bounding box center [661, 367] width 11 height 11
radio input "true"
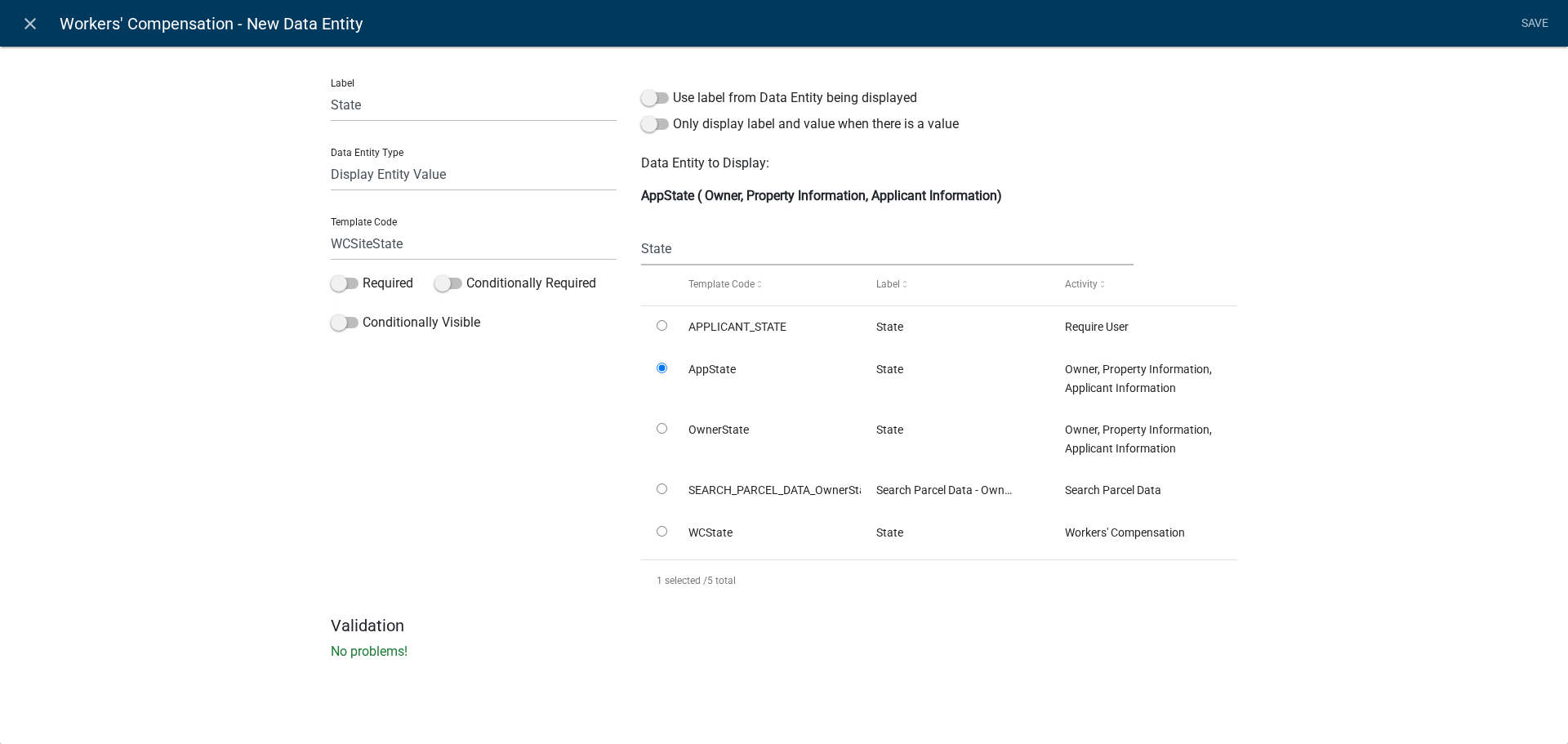
click at [1405, 199] on div "Label State Data Entity Type Free Form Text Document Display Entity Value Fee N…" at bounding box center [784, 358] width 1568 height 677
click at [1520, 28] on link "Save" at bounding box center [1534, 23] width 40 height 31
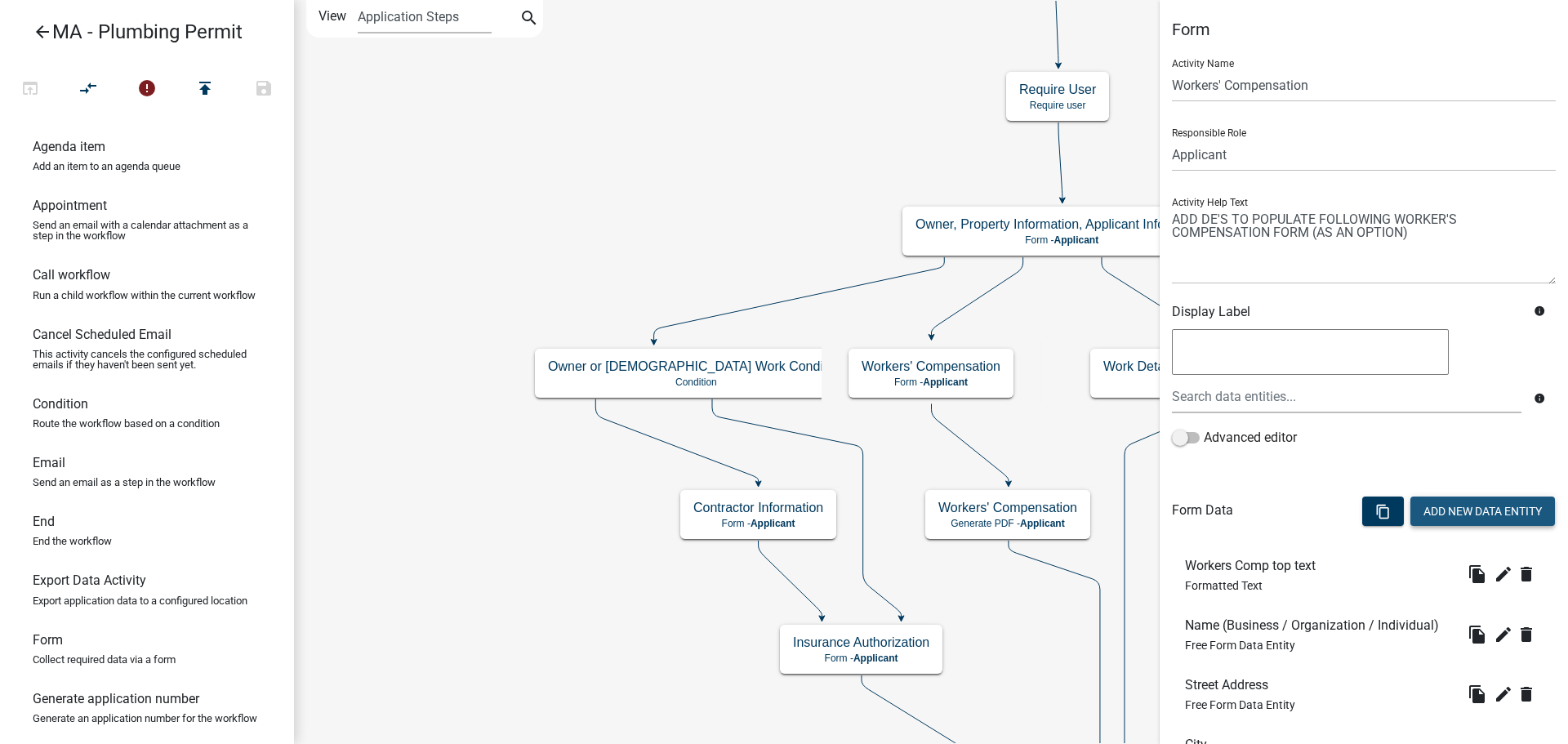
click at [1466, 509] on button "Add New Data Entity" at bounding box center [1482, 511] width 145 height 30
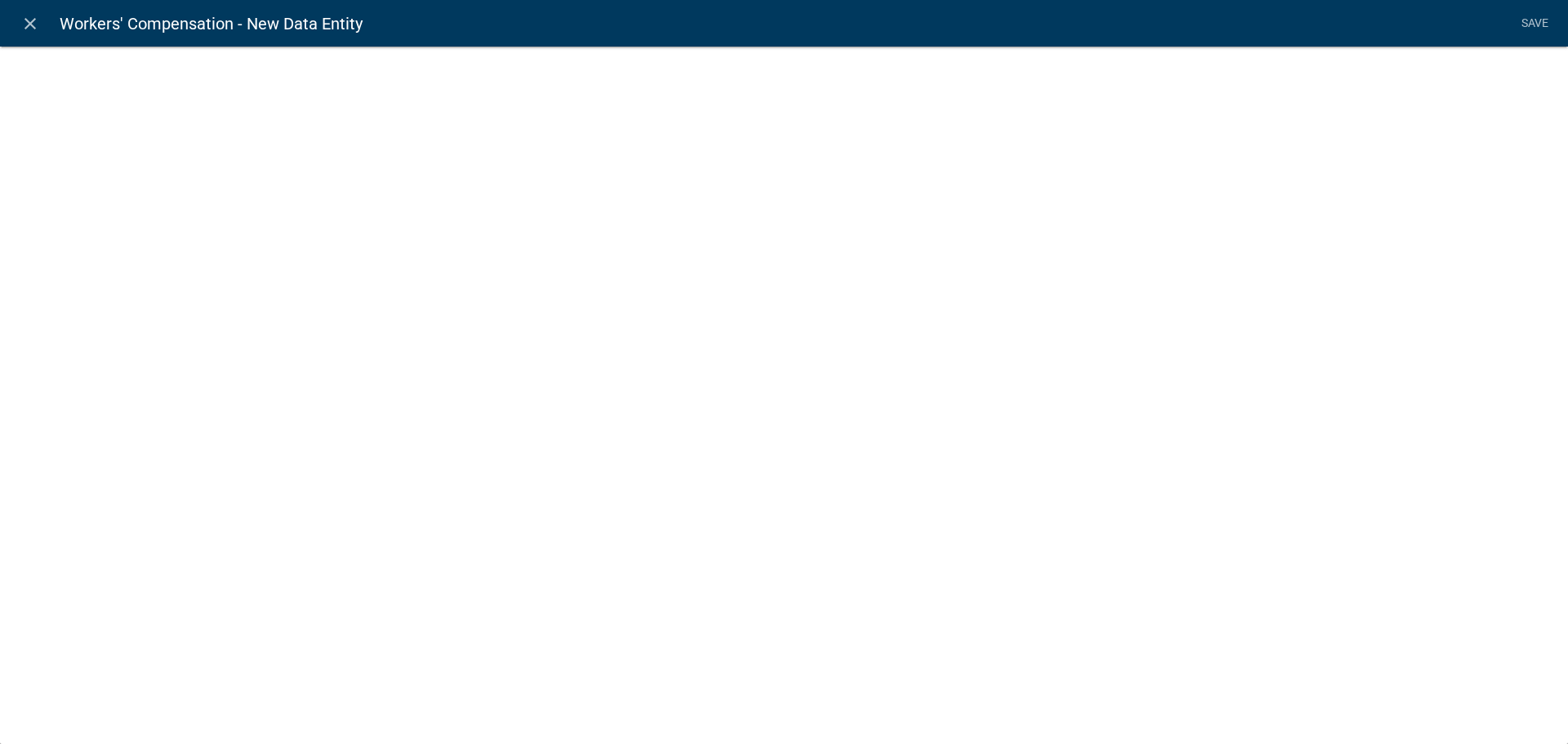
select select
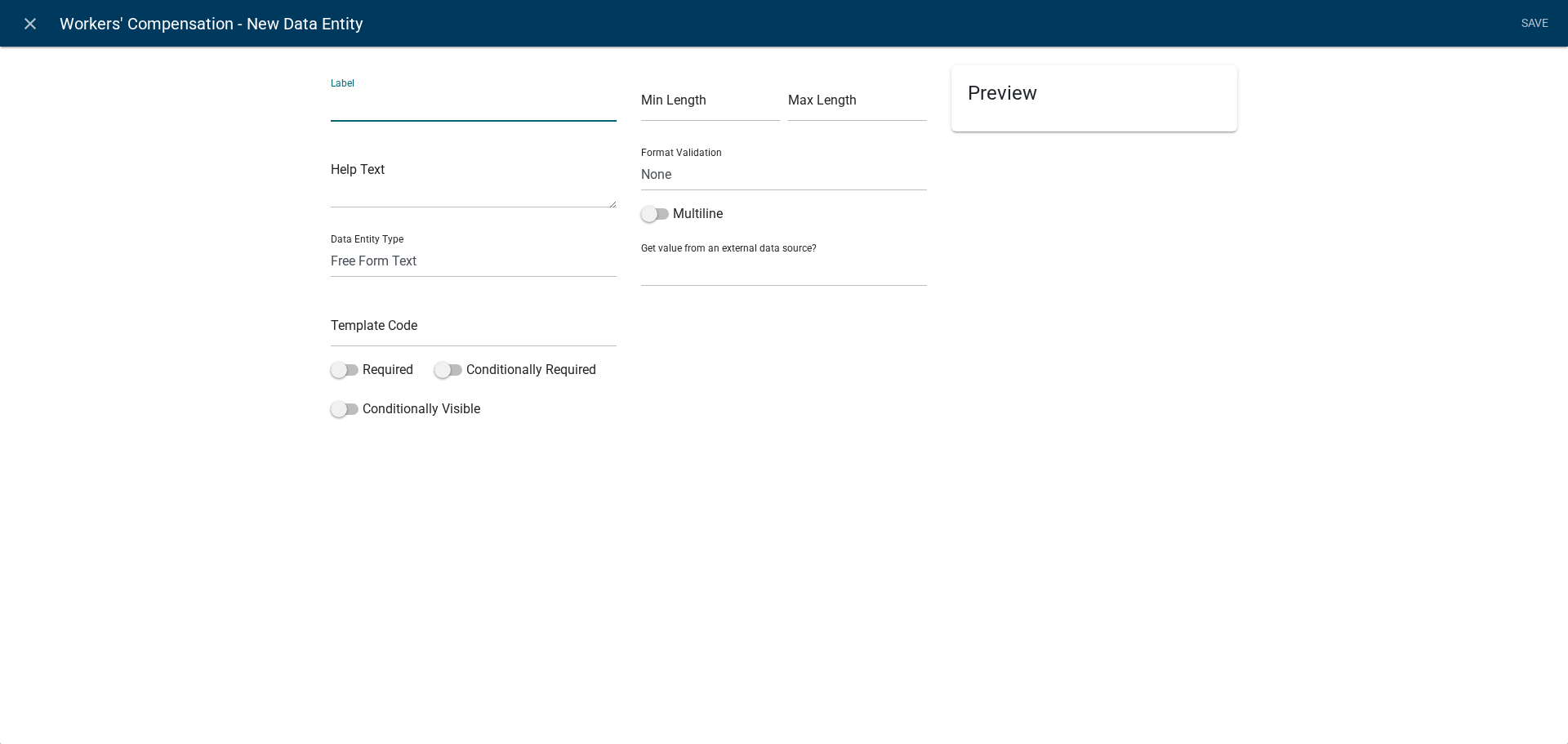
click at [339, 110] on input "text" at bounding box center [473, 105] width 286 height 34
type input "Zip"
click at [391, 260] on select "Free Form Text Document Display Entity Value Fee Numeric Data Date Map Sketch D…" at bounding box center [473, 260] width 286 height 34
select select "display-entity-value"
click at [331, 244] on select "Free Form Text Document Display Entity Value Fee Numeric Data Date Map Sketch D…" at bounding box center [473, 260] width 286 height 34
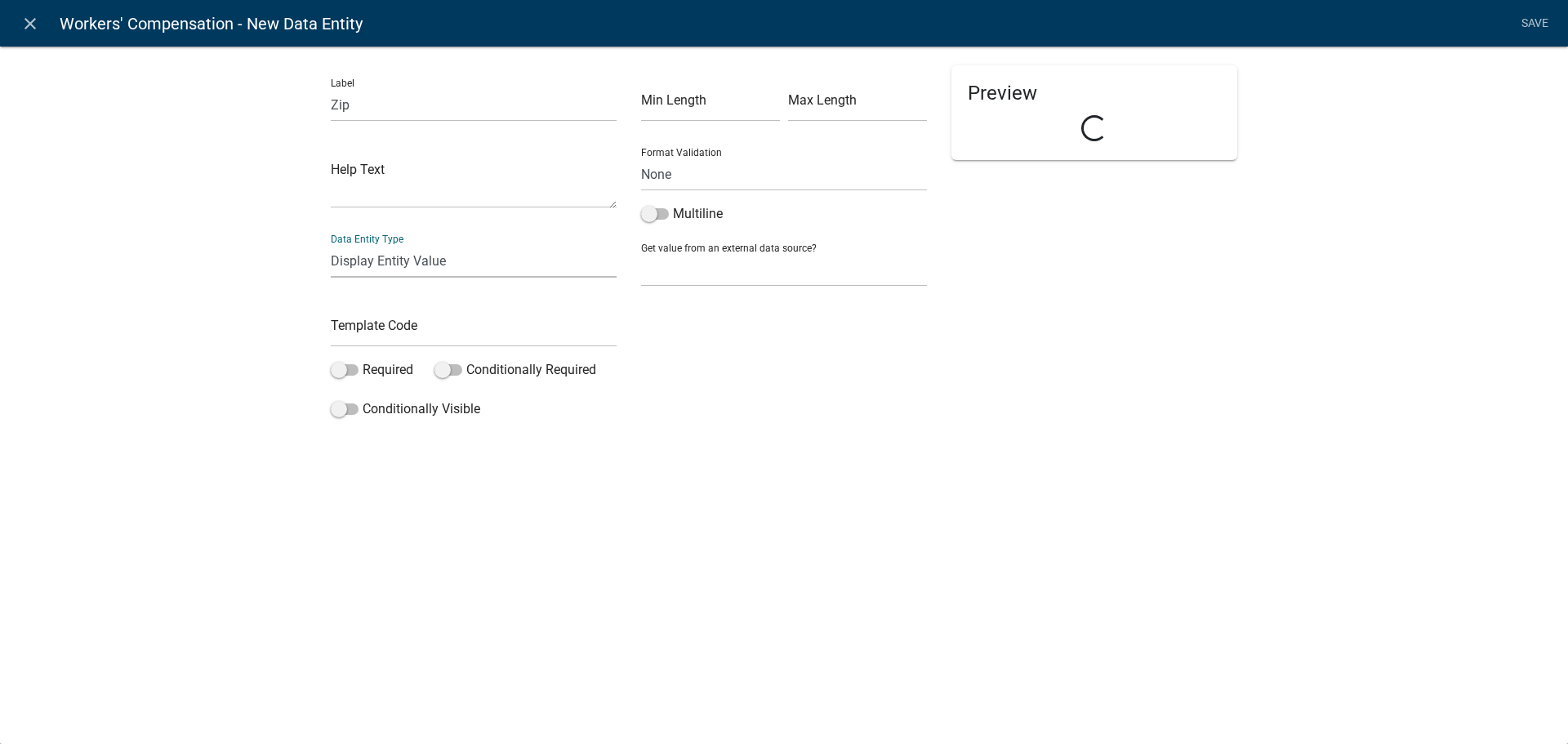
click at [412, 337] on div "Label Zip Help Text Data Entity Type Free Form Text Document Display Entity Val…" at bounding box center [784, 246] width 931 height 360
select select "display-entity-value"
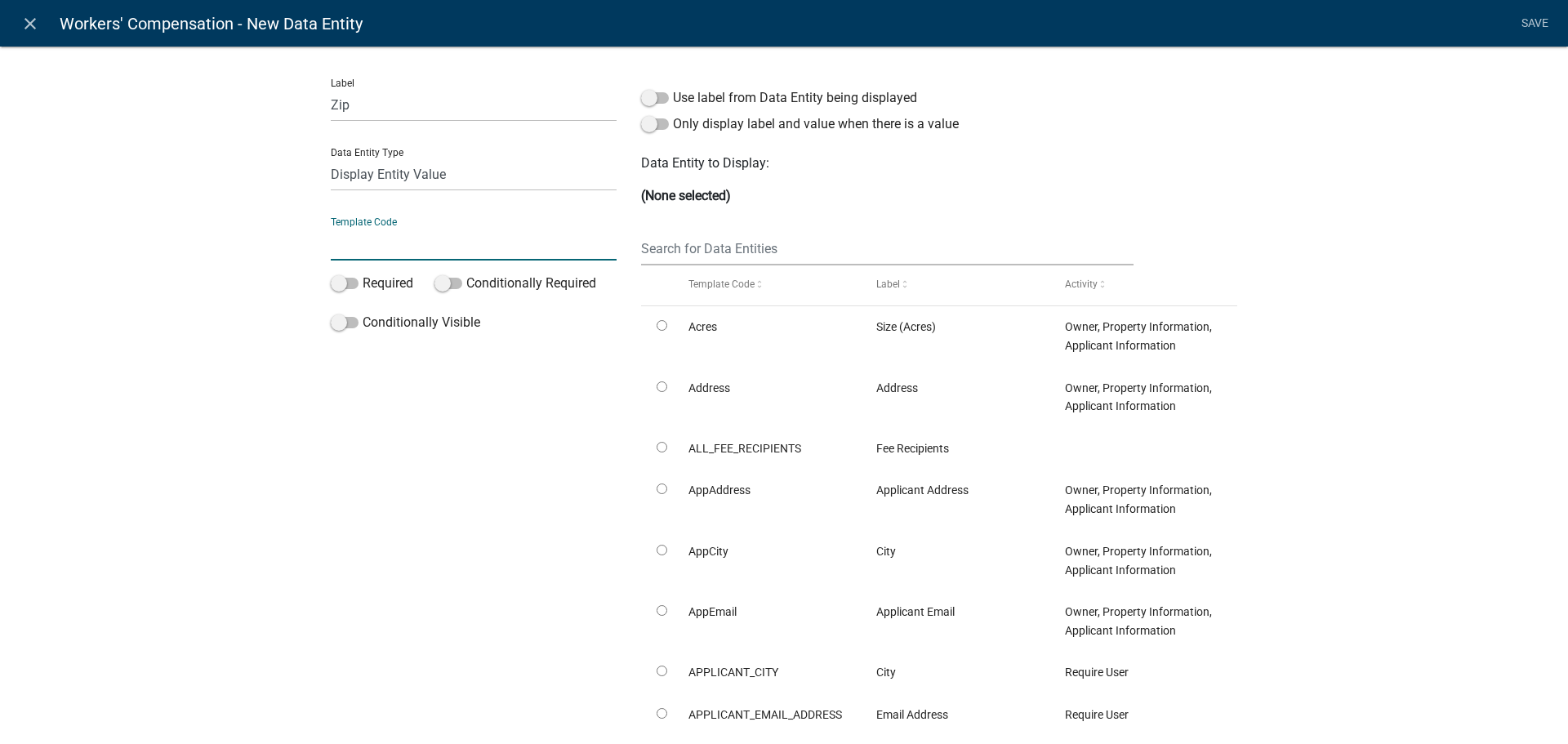
click at [405, 240] on input "text" at bounding box center [473, 244] width 286 height 34
type input "WCSiteZip"
click at [743, 226] on form "Use label from Data Entity being displayed Only display label and value when th…" at bounding box center [939, 466] width 597 height 802
click at [746, 242] on input "text" at bounding box center [887, 249] width 492 height 34
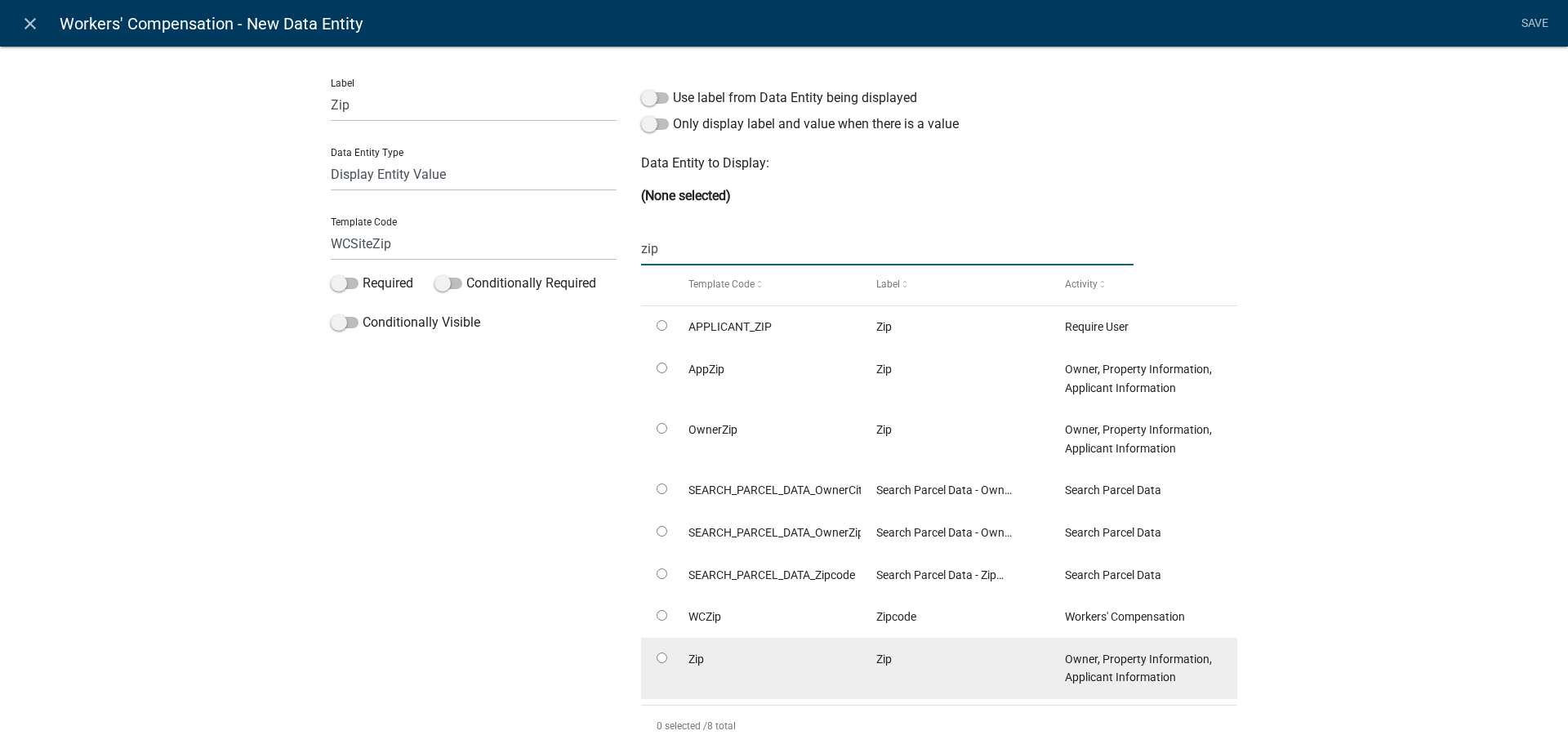
type input "zip"
click at [656, 653] on input "radio" at bounding box center [661, 657] width 11 height 11
radio input "true"
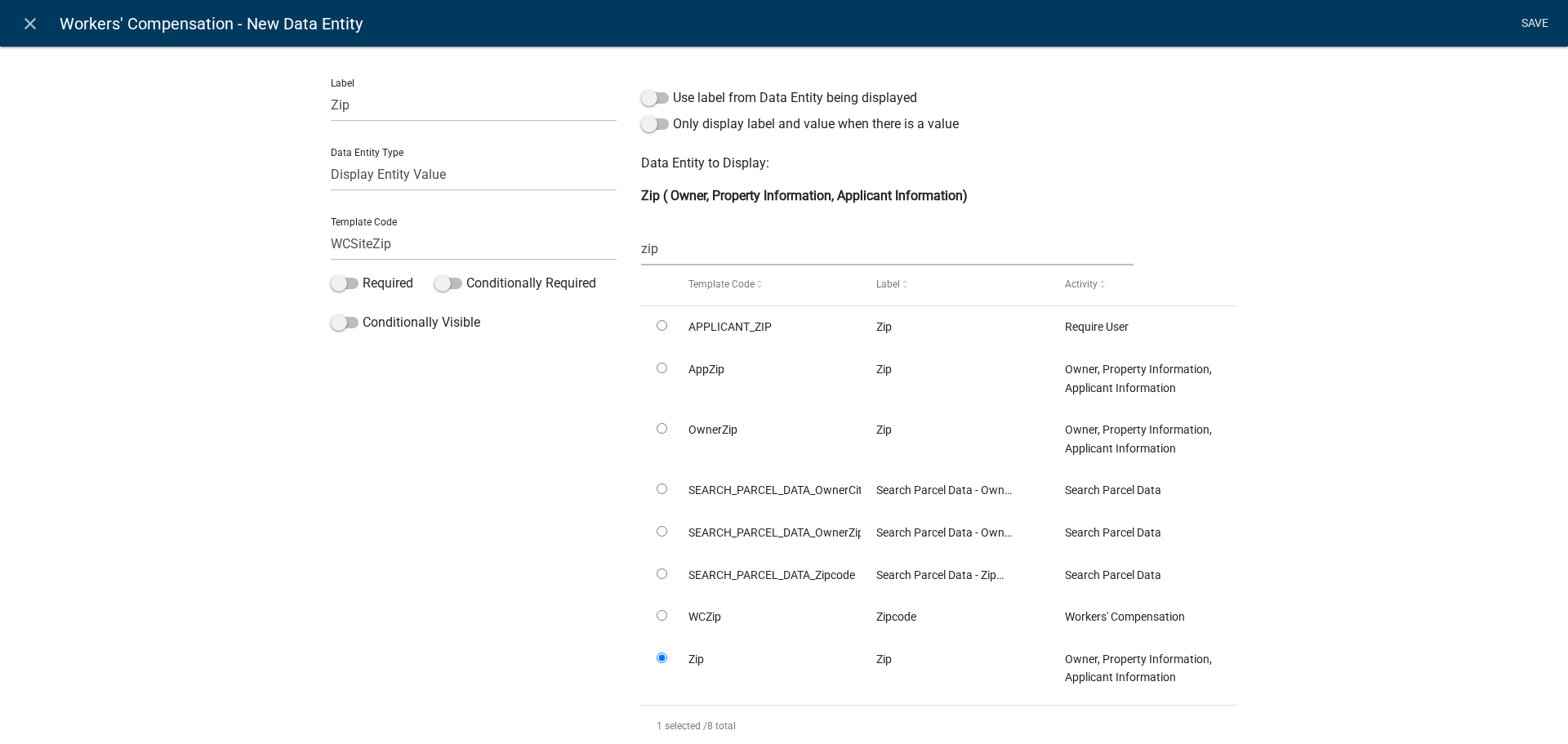
click at [1528, 20] on link "Save" at bounding box center [1534, 23] width 40 height 31
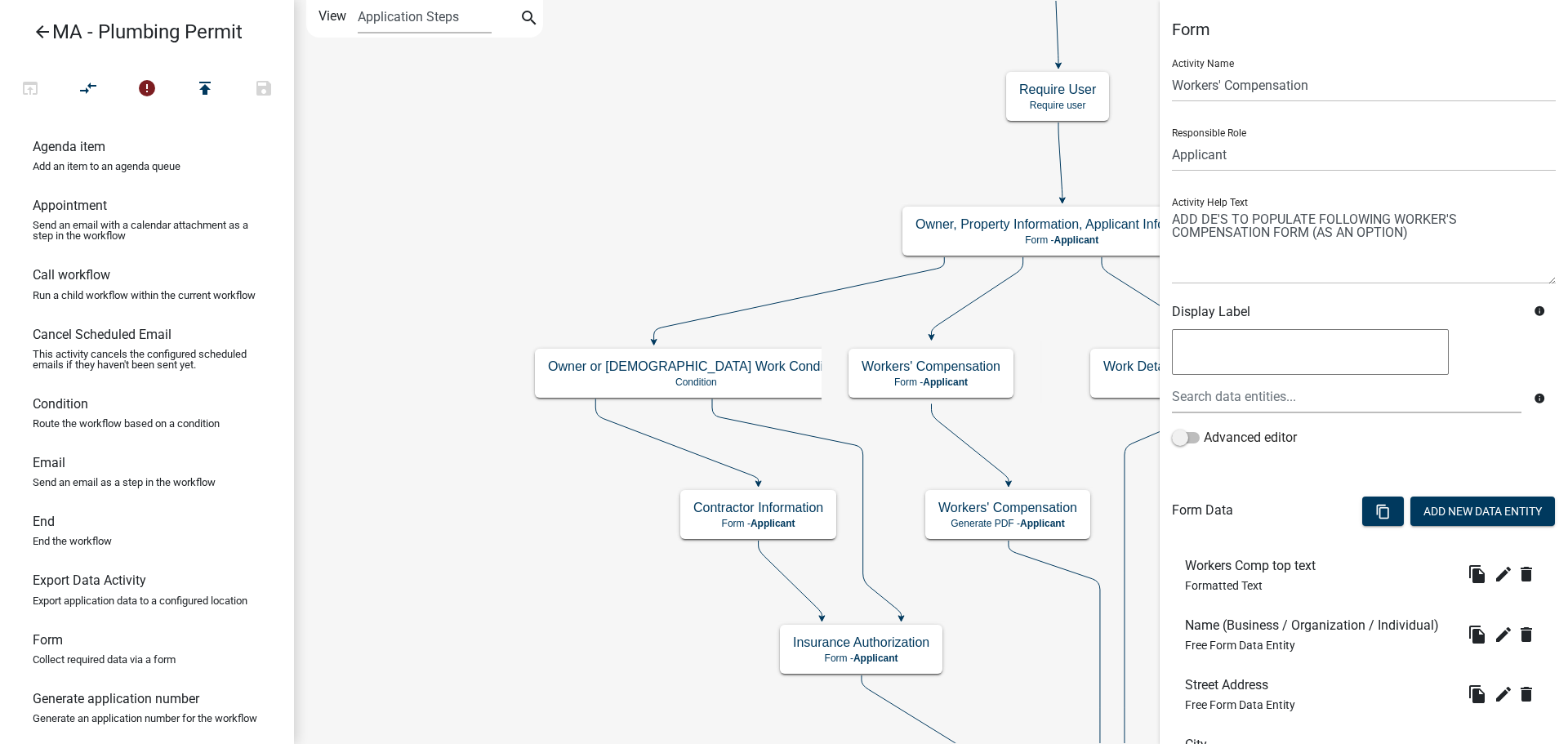
click at [1486, 490] on div "content_copy Add New Data Entity" at bounding box center [1458, 514] width 219 height 50
click at [1483, 506] on button "Add New Data Entity" at bounding box center [1482, 511] width 145 height 30
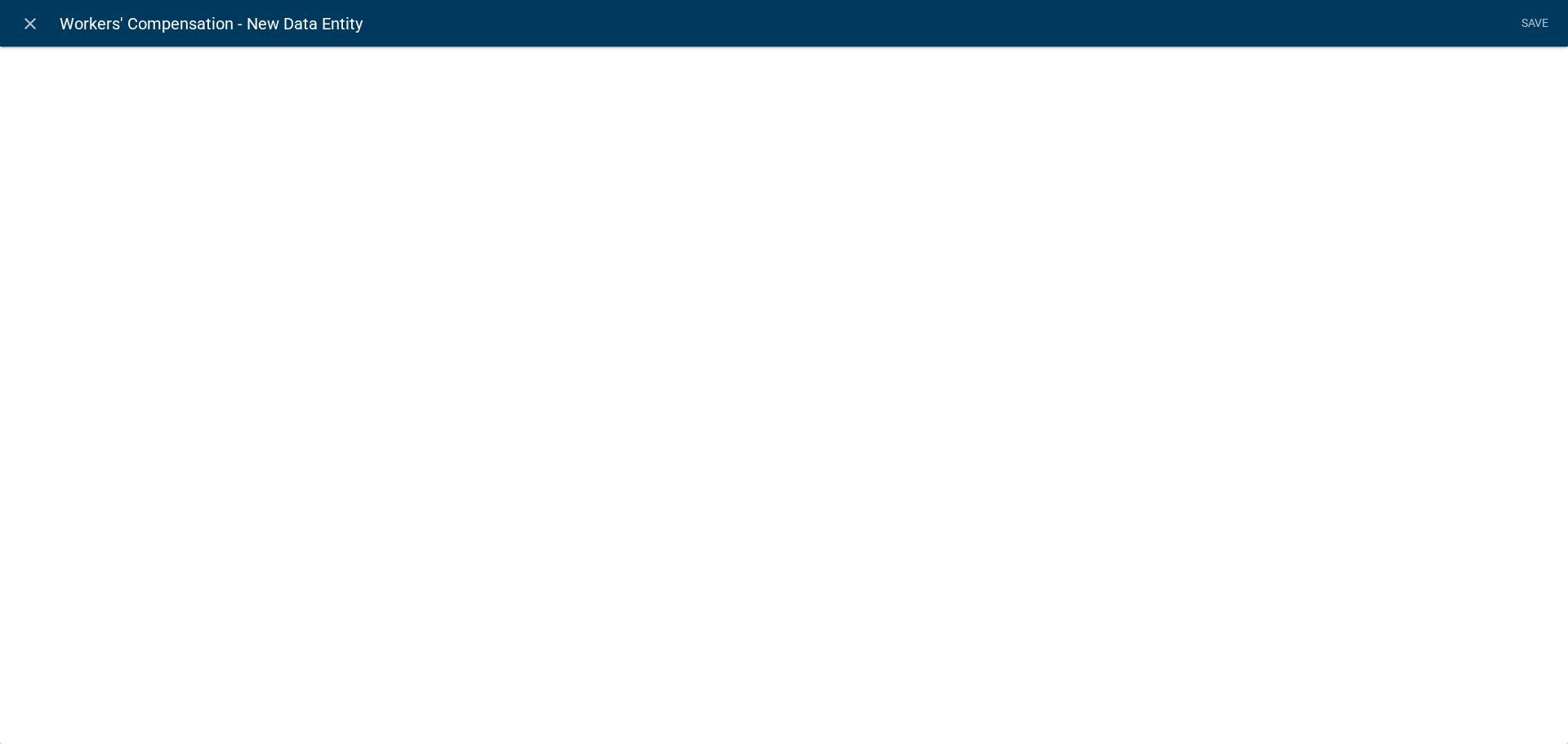
select select
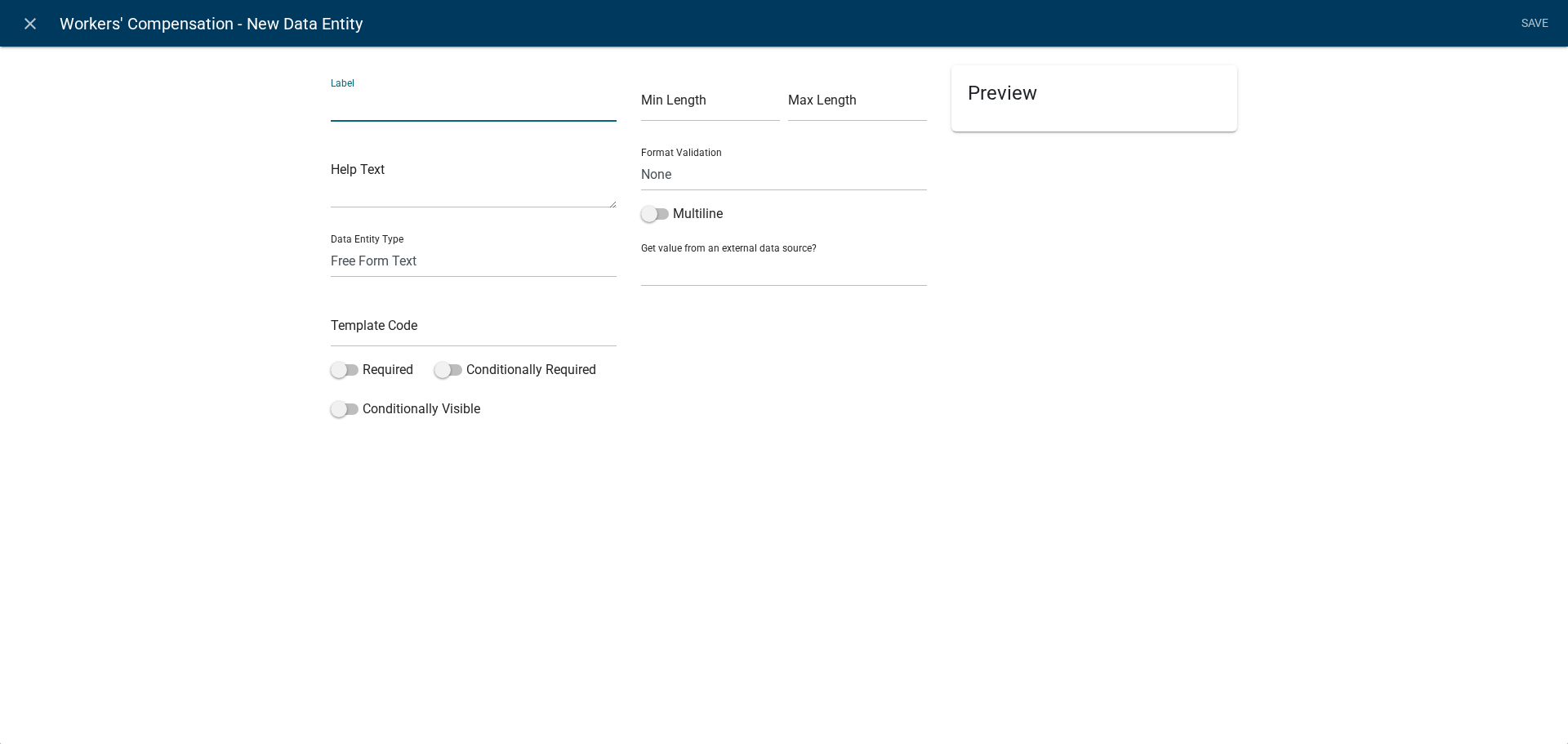
click at [393, 112] on input "text" at bounding box center [473, 105] width 286 height 34
type input "Workers comp footer text"
click at [391, 263] on select "Free Form Text Document Display Entity Value Fee Numeric Data Date Map Sketch D…" at bounding box center [473, 260] width 286 height 34
select select "rich-text"
click at [331, 244] on select "Free Form Text Document Display Entity Value Fee Numeric Data Date Map Sketch D…" at bounding box center [473, 260] width 286 height 34
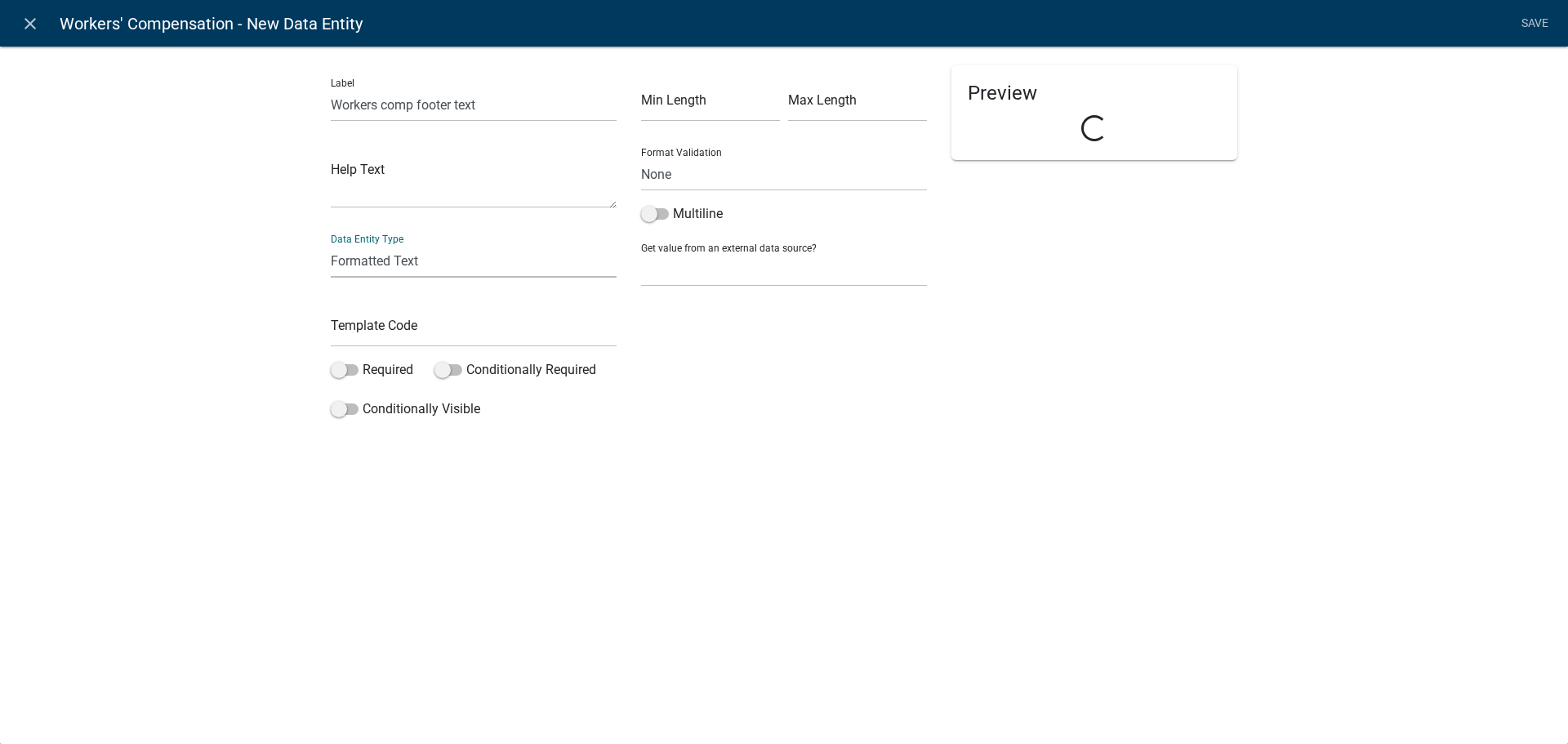
select select "rich-text"
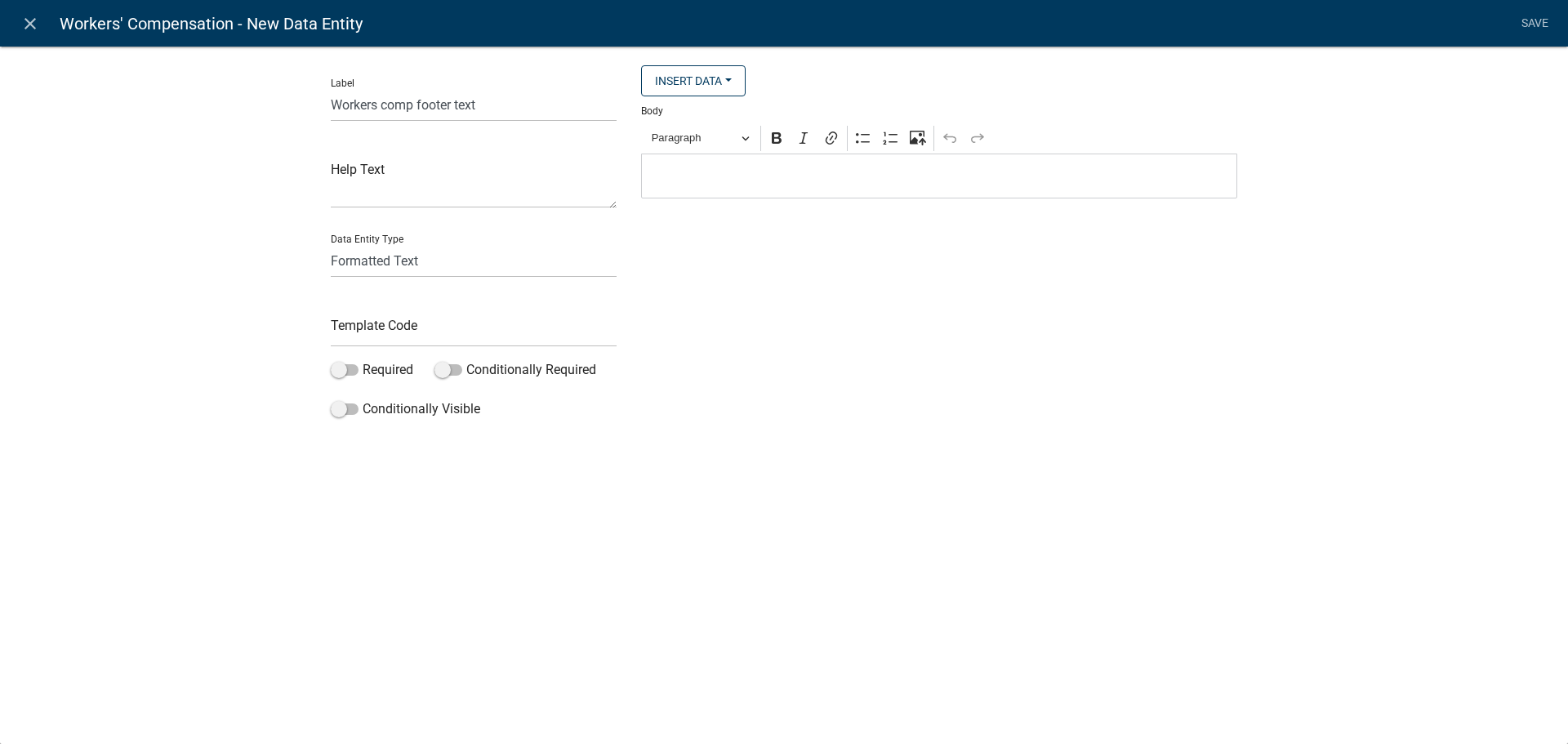
click at [771, 158] on div "Rich Text Editor Paragraph Bold Italic Link Bulleted List Numbered List Upload …" at bounding box center [939, 160] width 597 height 76
click at [767, 182] on p "Editor editing area: main. Press Alt+0 for help." at bounding box center [939, 176] width 579 height 19
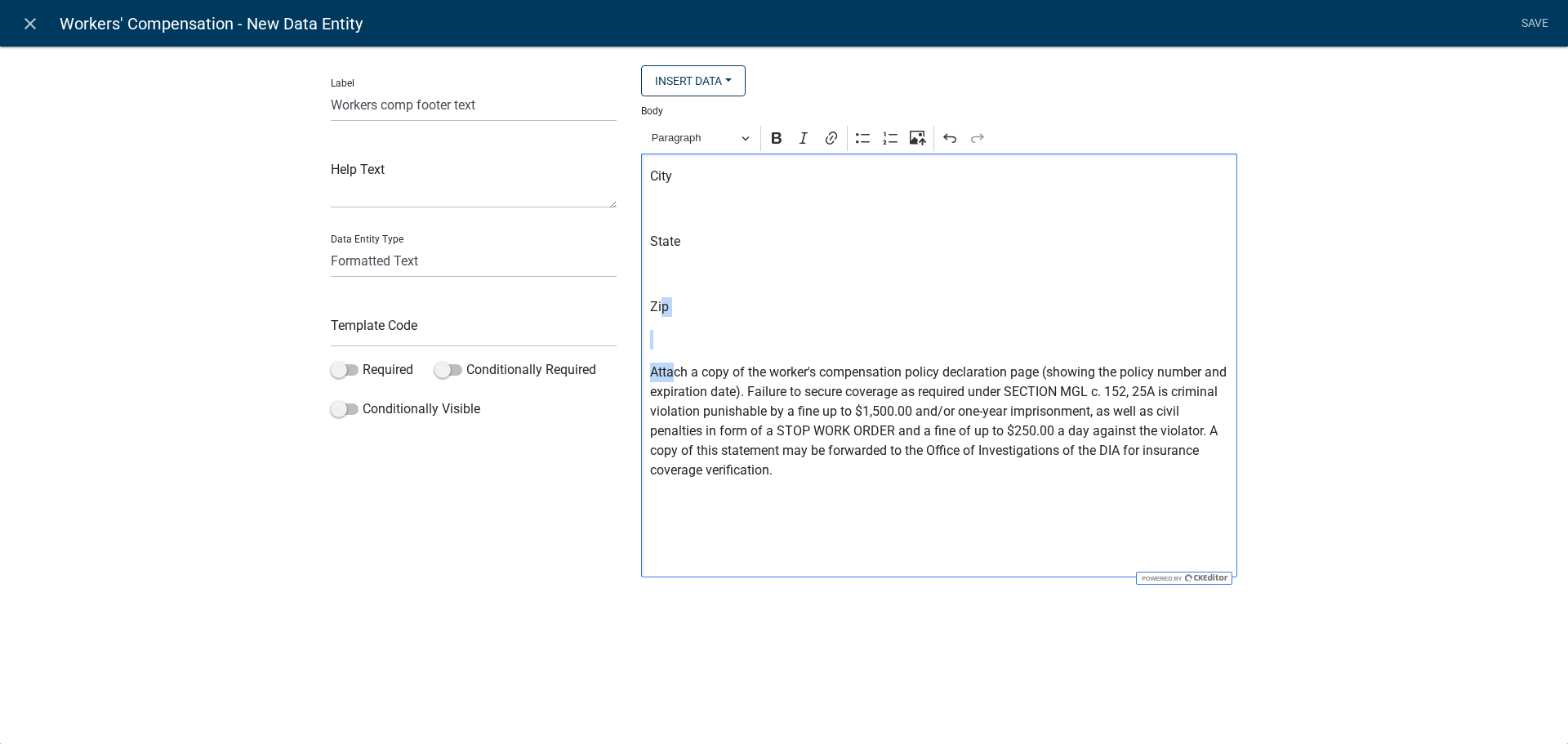
drag, startPoint x: 671, startPoint y: 361, endPoint x: 660, endPoint y: 293, distance: 68.9
click at [660, 293] on div "City State Zip Attach a copy of the worker's compensation policy declaration pa…" at bounding box center [939, 365] width 597 height 424
click at [658, 349] on p "Editor editing area: main. Press Alt+0 for help." at bounding box center [939, 339] width 579 height 19
click at [658, 332] on p "Editor editing area: main. Press Alt+0 for help." at bounding box center [939, 339] width 579 height 19
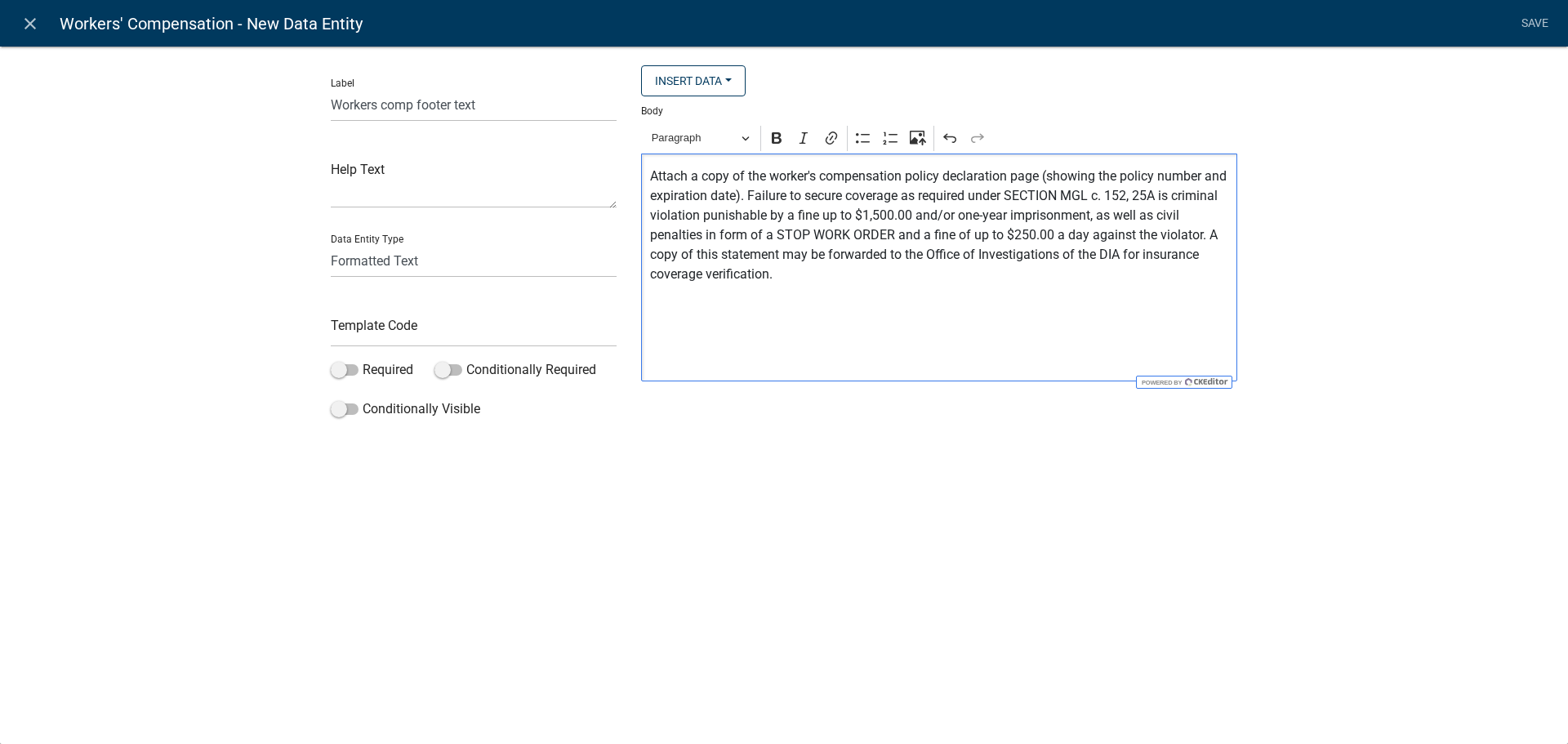
click at [919, 281] on p "Attach a copy of the worker's compensation policy declaration page (showing the…" at bounding box center [939, 226] width 579 height 118
click at [1536, 24] on li "Save" at bounding box center [1534, 23] width 40 height 31
click at [455, 329] on input "text" at bounding box center [473, 330] width 286 height 34
type input "WCFooterText"
click at [1532, 23] on li "Save" at bounding box center [1534, 23] width 40 height 31
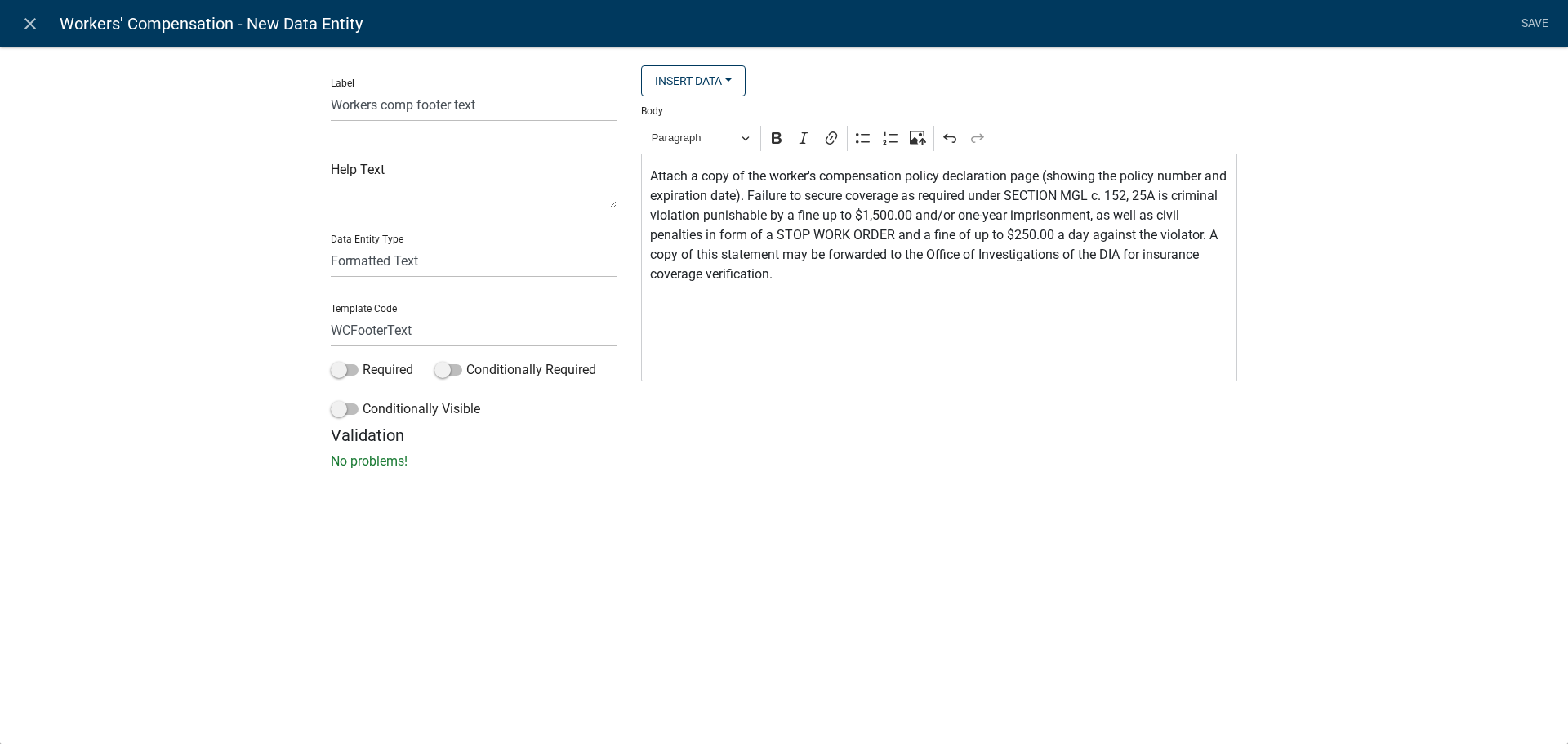
drag, startPoint x: 1367, startPoint y: 285, endPoint x: 1388, endPoint y: 251, distance: 40.0
click at [1368, 279] on div "Label Workers comp footer text Help Text Data Entity Type Free Form Text Docume…" at bounding box center [784, 262] width 1568 height 486
click at [1542, 29] on link "Save" at bounding box center [1534, 23] width 40 height 31
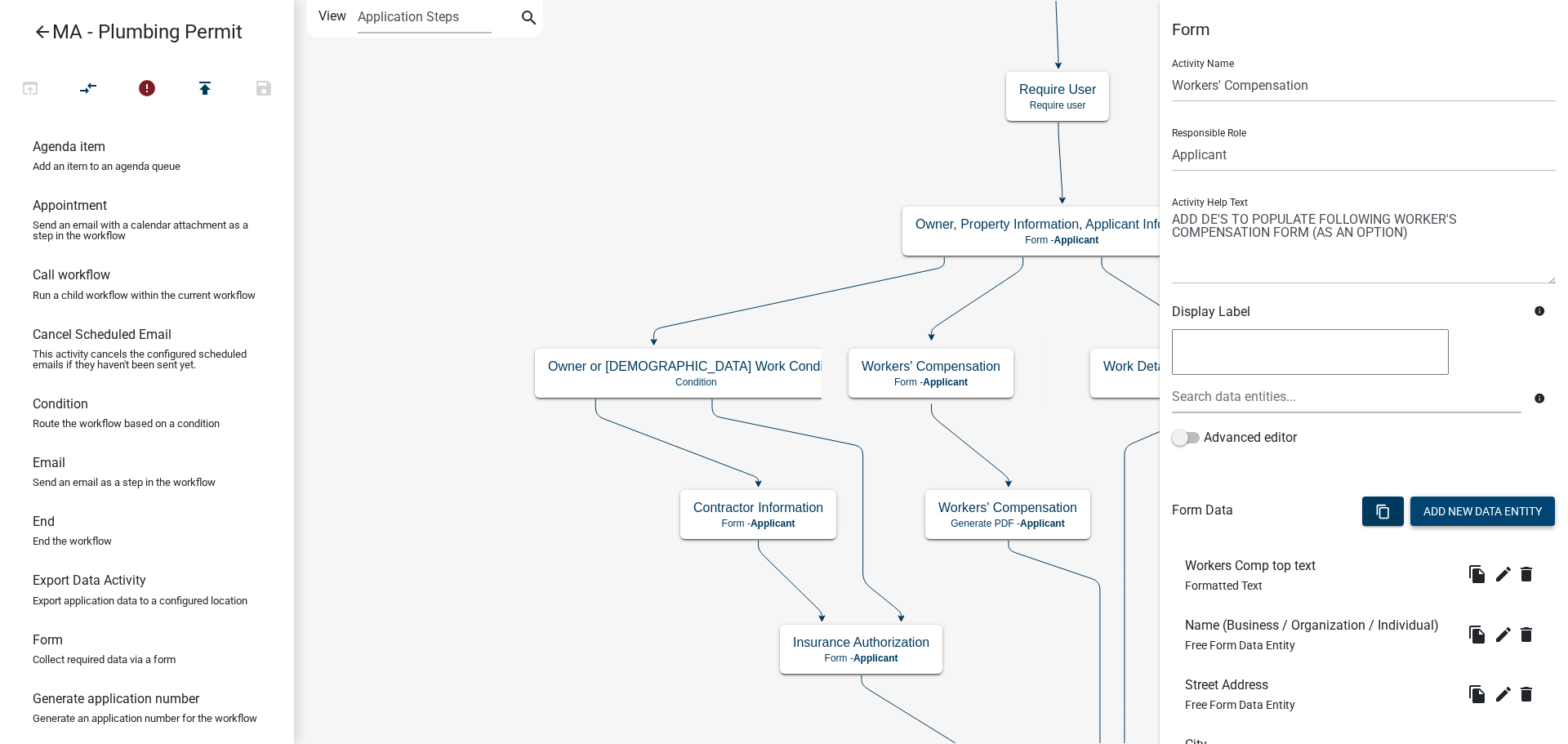
click at [1436, 509] on button "Add New Data Entity" at bounding box center [1482, 511] width 145 height 30
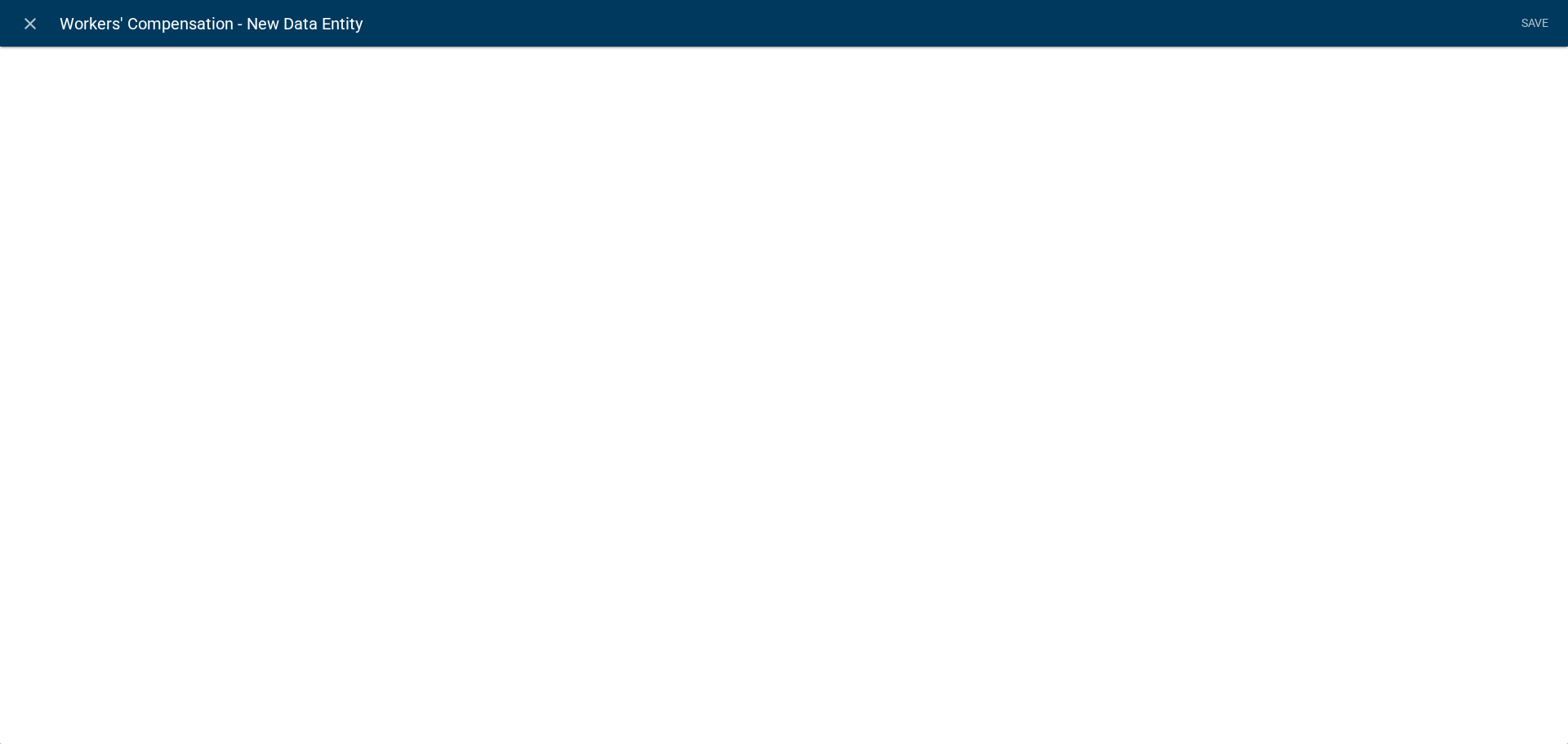
select select
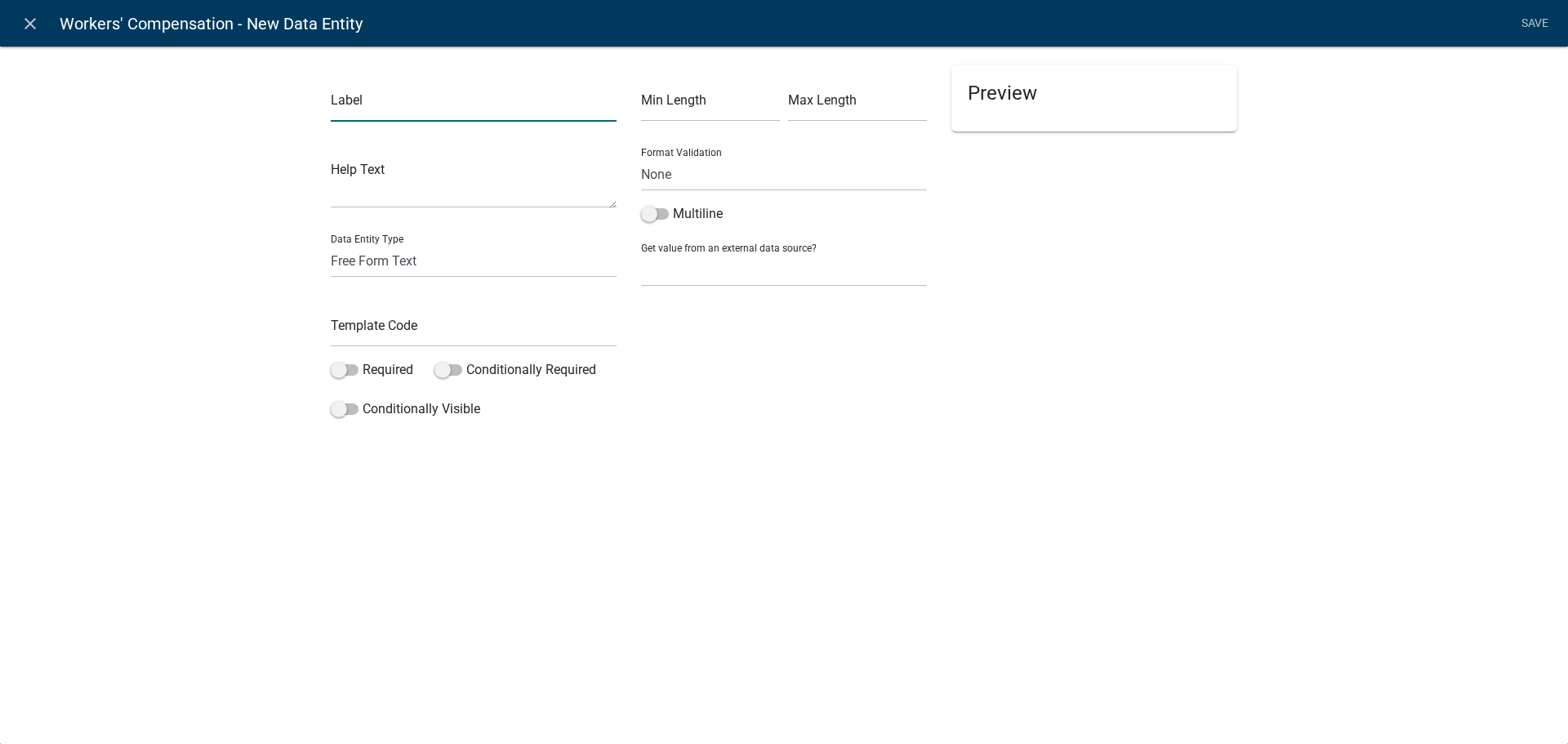
click at [418, 100] on input "text" at bounding box center [473, 105] width 286 height 34
type input "H"
type input "Instructions link"
click at [377, 321] on input "text" at bounding box center [473, 330] width 286 height 34
type input "WCInstructionsLink"
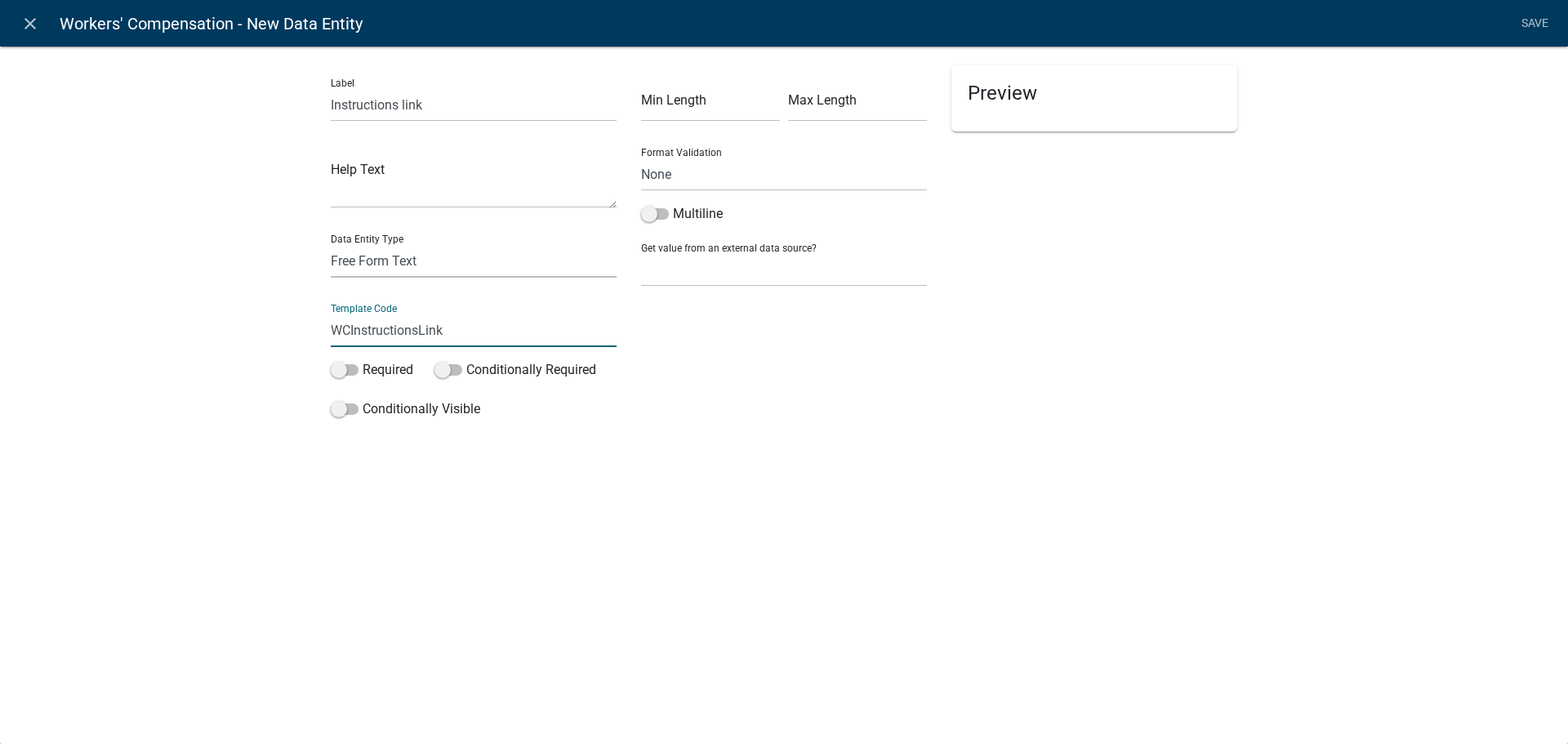
click at [404, 262] on select "Free Form Text Document Display Entity Value Fee Numeric Data Date Map Sketch D…" at bounding box center [473, 260] width 286 height 34
select select "rich-text"
click at [331, 244] on select "Free Form Text Document Display Entity Value Fee Numeric Data Date Map Sketch D…" at bounding box center [473, 260] width 286 height 34
select select "rich-text"
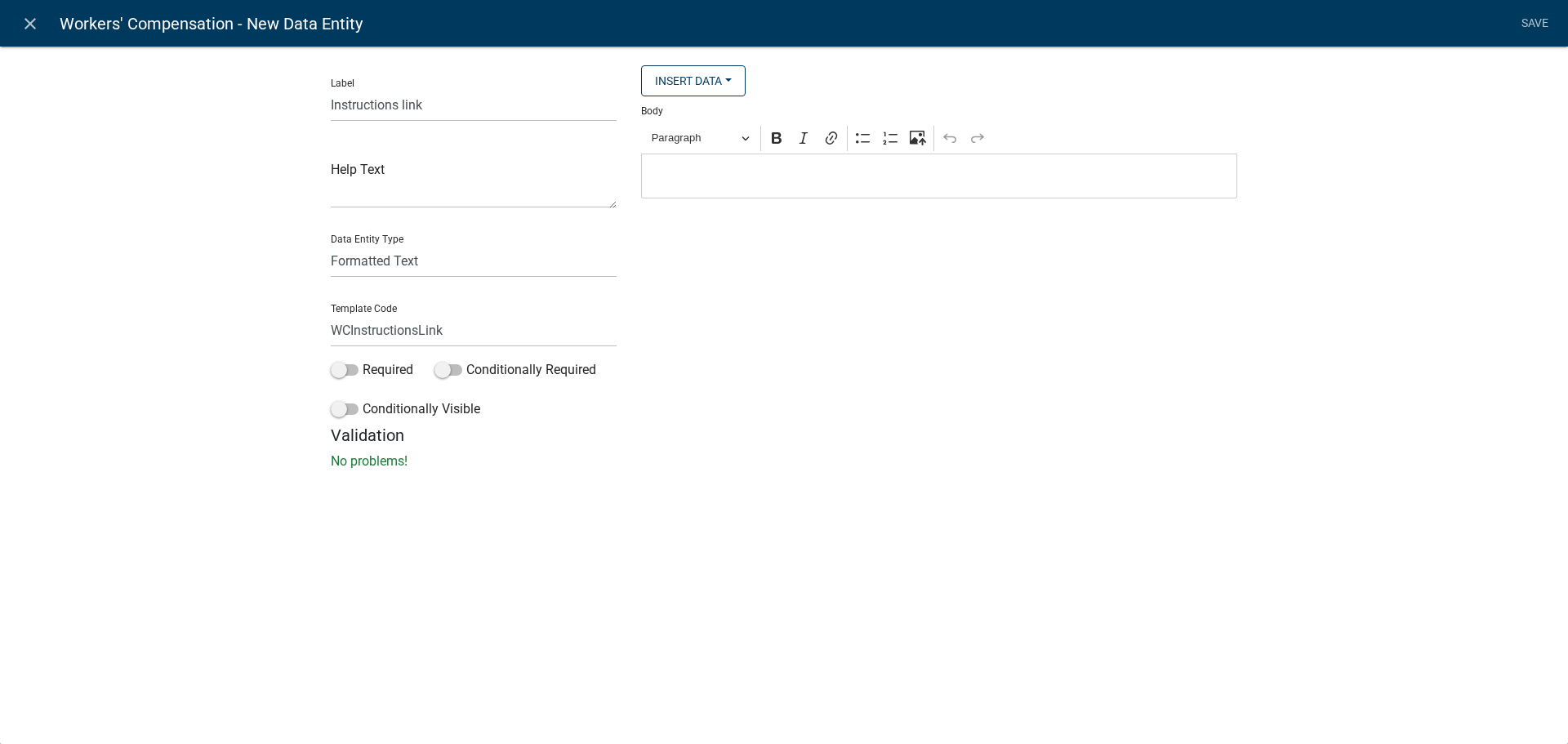
click at [934, 185] on p "Editor editing area: main. Press Alt+0 for help." at bounding box center [939, 176] width 579 height 19
click at [836, 146] on icon "Editor toolbar" at bounding box center [831, 138] width 16 height 16
click at [773, 211] on input "Link URL" at bounding box center [804, 214] width 191 height 24
paste input "[URL][DOMAIN_NAME]"
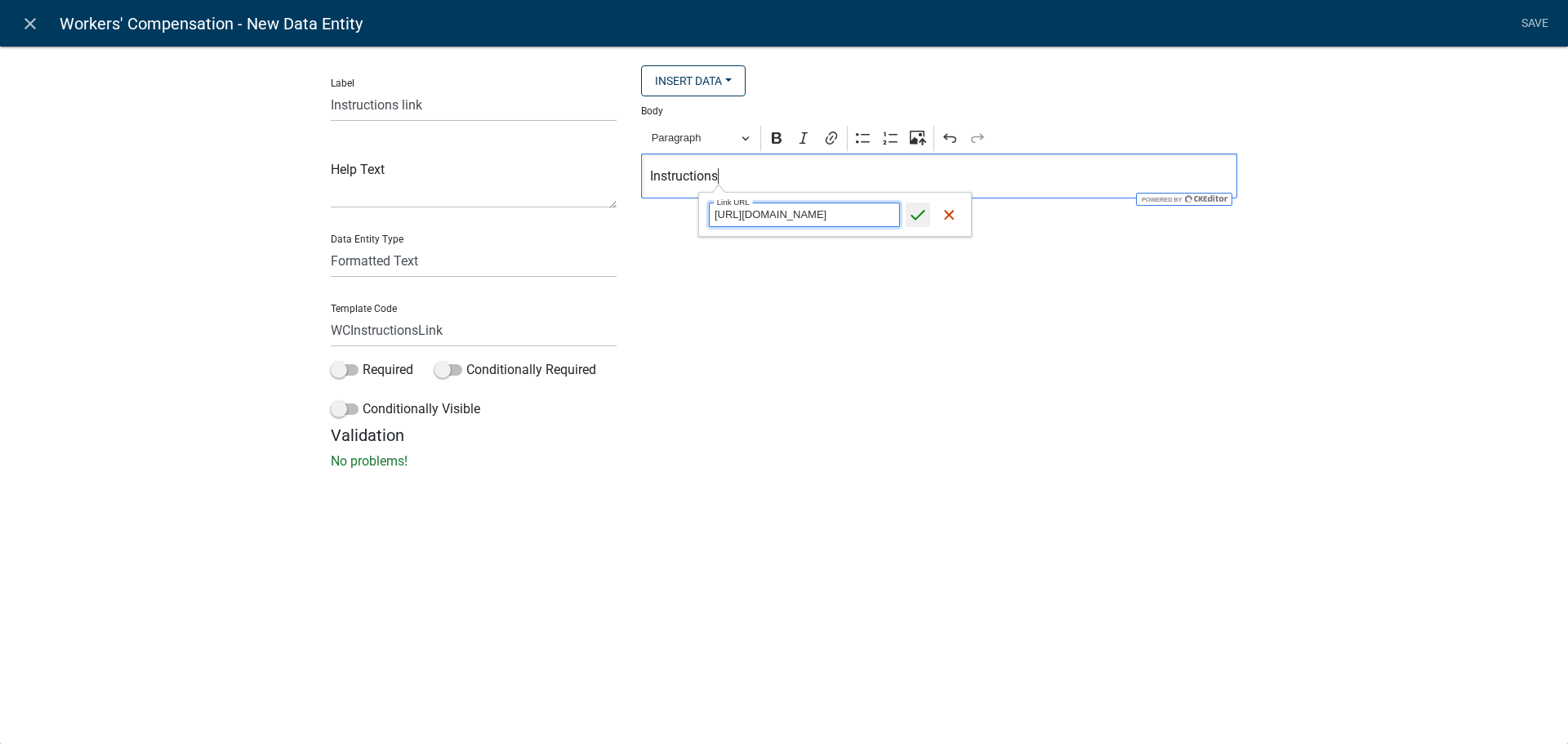
type input "[URL][DOMAIN_NAME]"
click at [917, 213] on icon "submit" at bounding box center [917, 214] width 16 height 16
click at [687, 174] on p "Instructions [URL][DOMAIN_NAME] ⁠⁠⁠⁠⁠⁠⁠" at bounding box center [939, 176] width 579 height 19
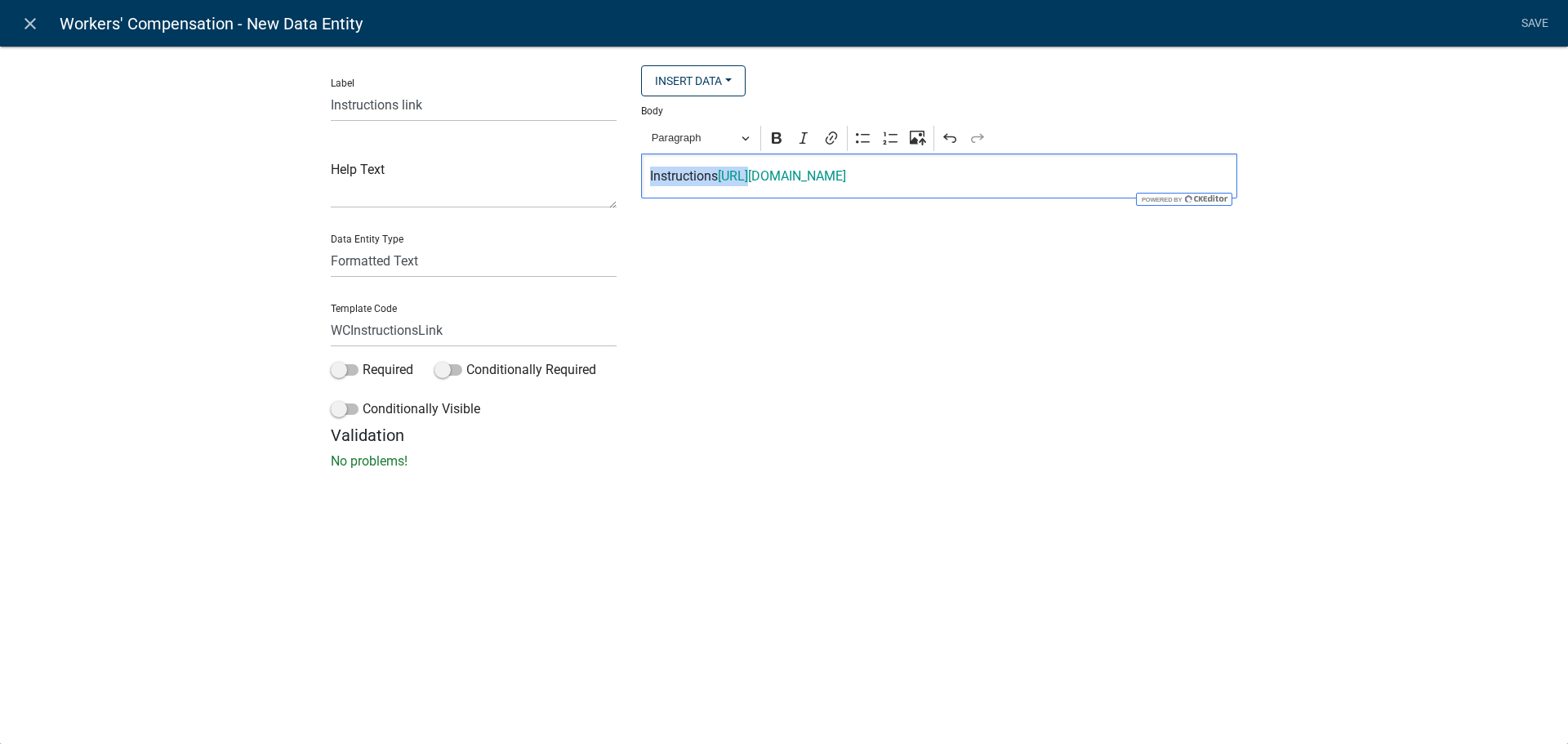
click at [687, 174] on p "Instructions [URL][DOMAIN_NAME]" at bounding box center [939, 176] width 579 height 19
click at [1158, 190] on div "Instructions [URL][DOMAIN_NAME]" at bounding box center [939, 175] width 597 height 45
click at [846, 181] on link "[URL][DOMAIN_NAME]" at bounding box center [782, 176] width 128 height 15
click at [946, 215] on icon "button" at bounding box center [938, 214] width 16 height 16
click at [1043, 221] on icon "button" at bounding box center [1037, 214] width 16 height 16
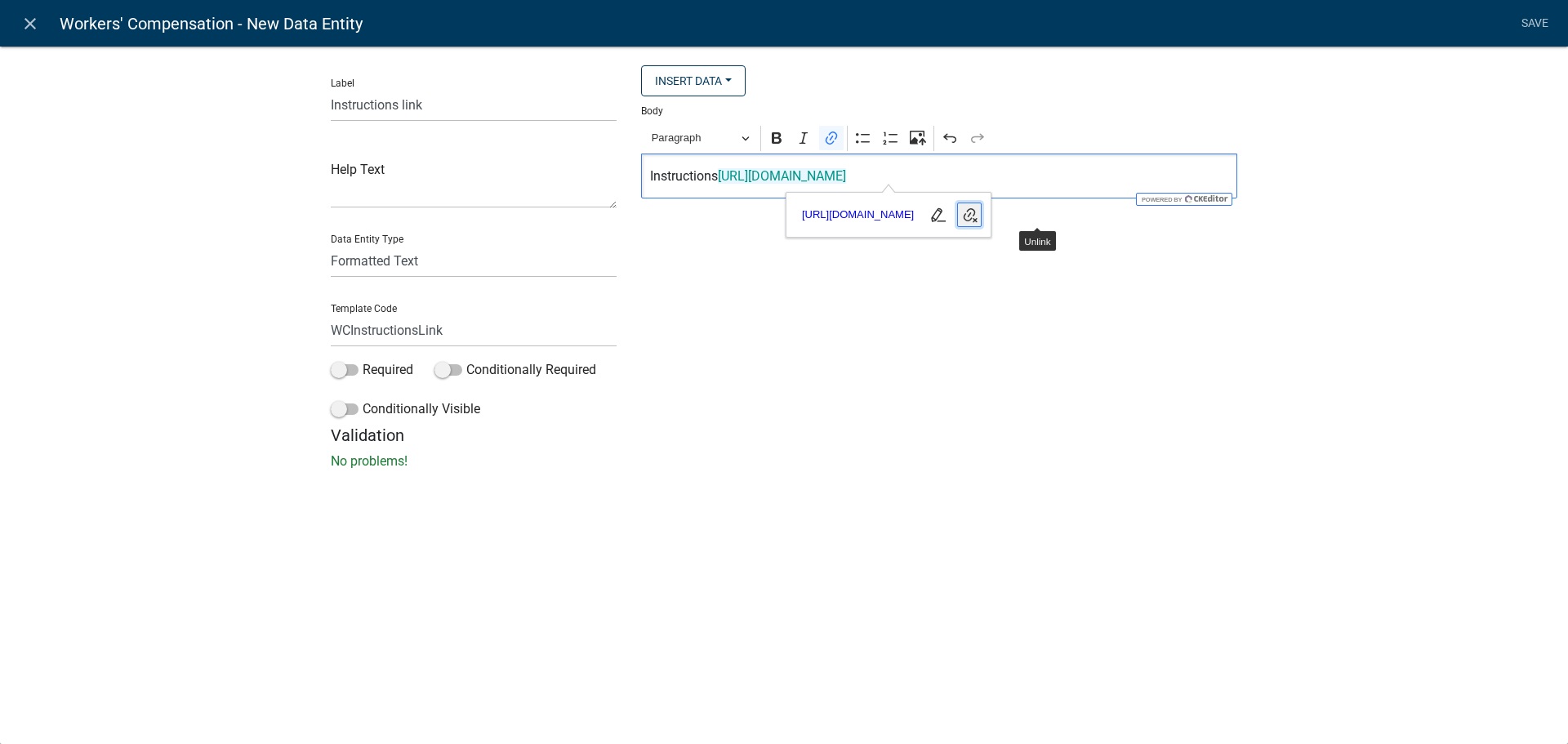
click at [977, 222] on icon "button" at bounding box center [969, 214] width 16 height 16
drag, startPoint x: 1187, startPoint y: 178, endPoint x: 634, endPoint y: 150, distance: 553.7
click at [634, 150] on div "Insert Data Size (Acres) Address Fee Recipients Applicant Address City Applican…" at bounding box center [939, 246] width 621 height 360
click at [770, 211] on div "Insert Data Size (Acres) Address Fee Recipients Applicant Address City Applican…" at bounding box center [939, 246] width 621 height 360
drag, startPoint x: 1130, startPoint y: 184, endPoint x: 719, endPoint y: 190, distance: 411.0
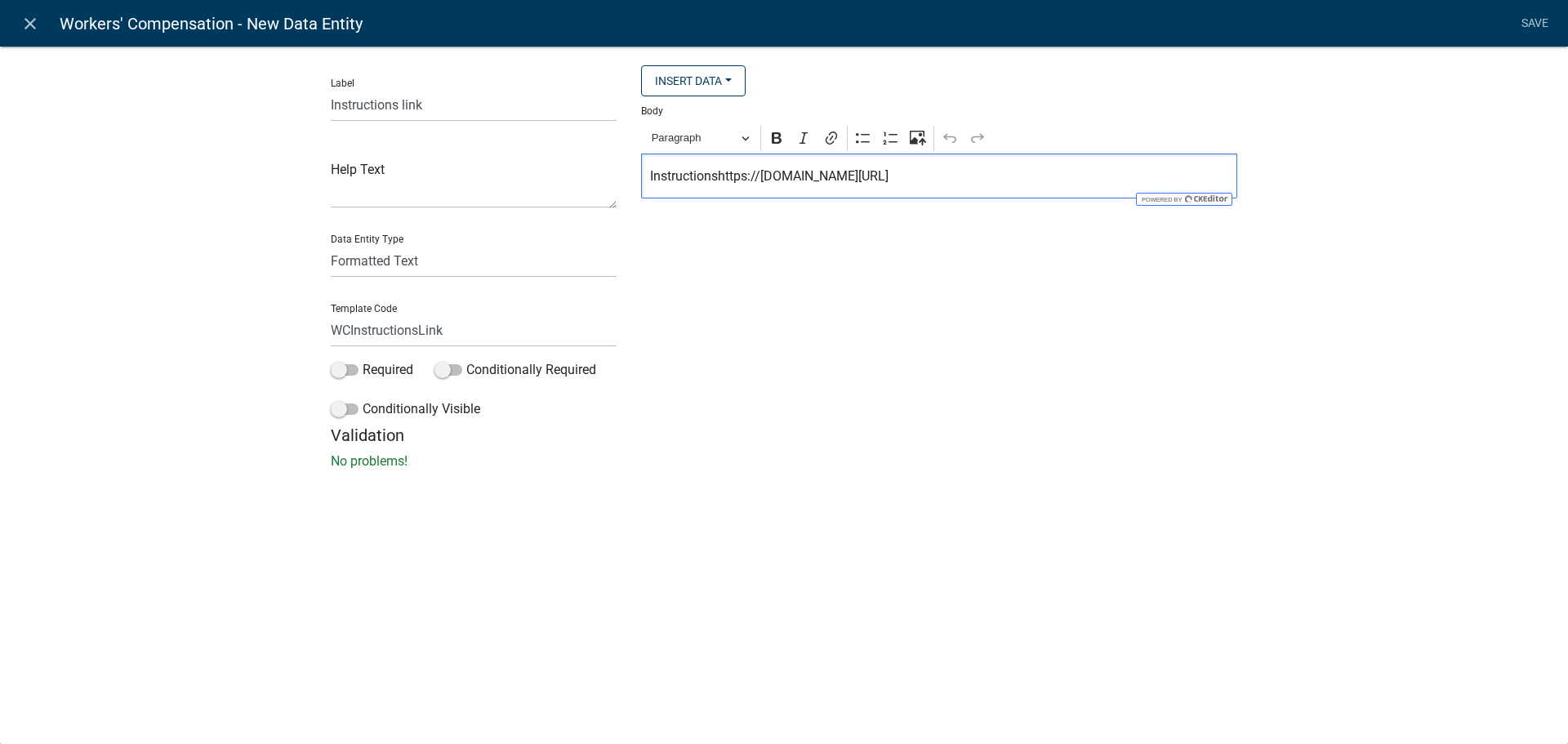
click at [719, 190] on div "Instructionshttps://[DOMAIN_NAME][URL]" at bounding box center [939, 175] width 597 height 45
click at [670, 167] on p "Instructions" at bounding box center [939, 176] width 579 height 19
click at [831, 143] on icon "Editor toolbar" at bounding box center [831, 138] width 16 height 16
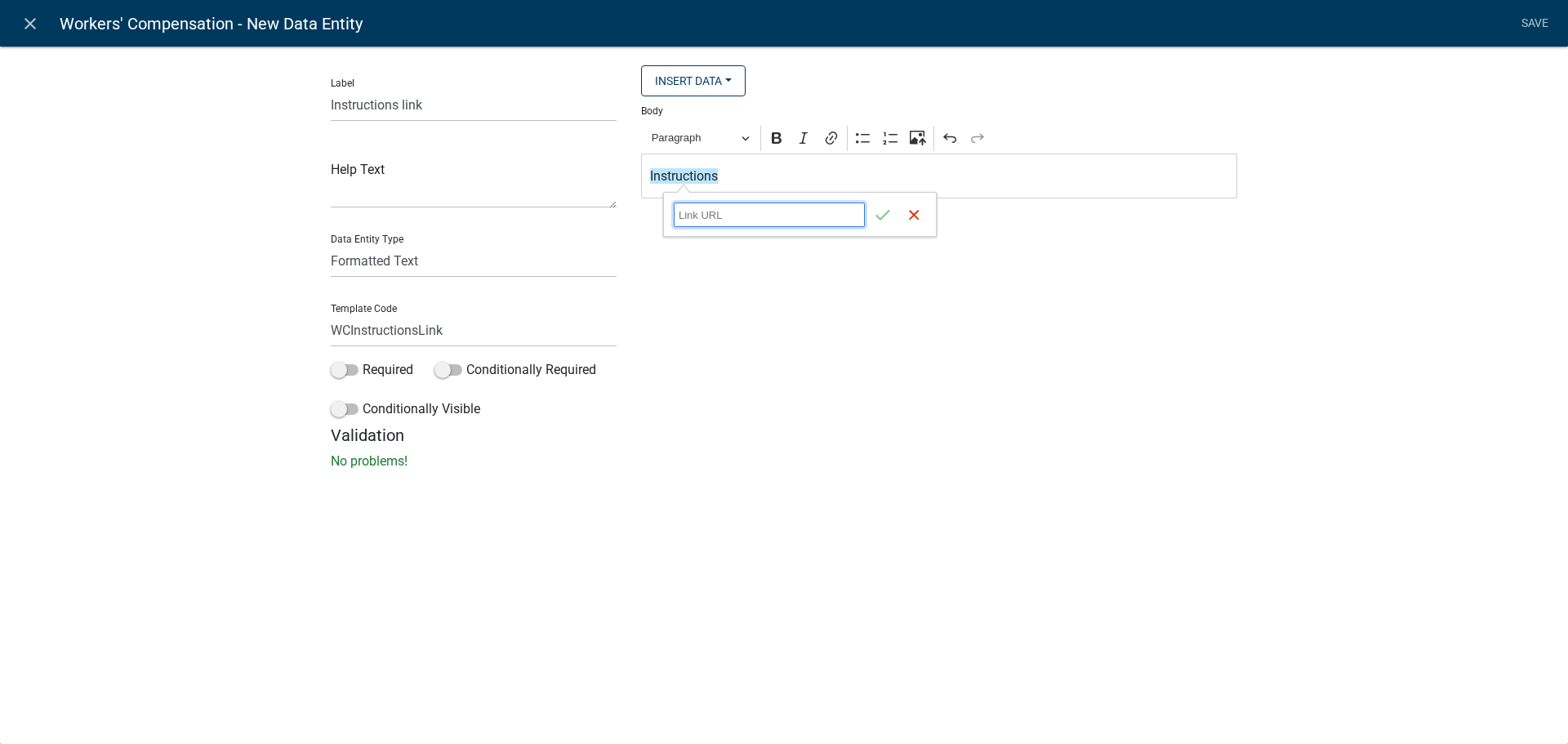
click at [757, 209] on input "Link URL" at bounding box center [769, 214] width 191 height 24
paste input "[URL][DOMAIN_NAME]"
type input "[URL][DOMAIN_NAME]"
click button "Save" at bounding box center [882, 214] width 24 height 24
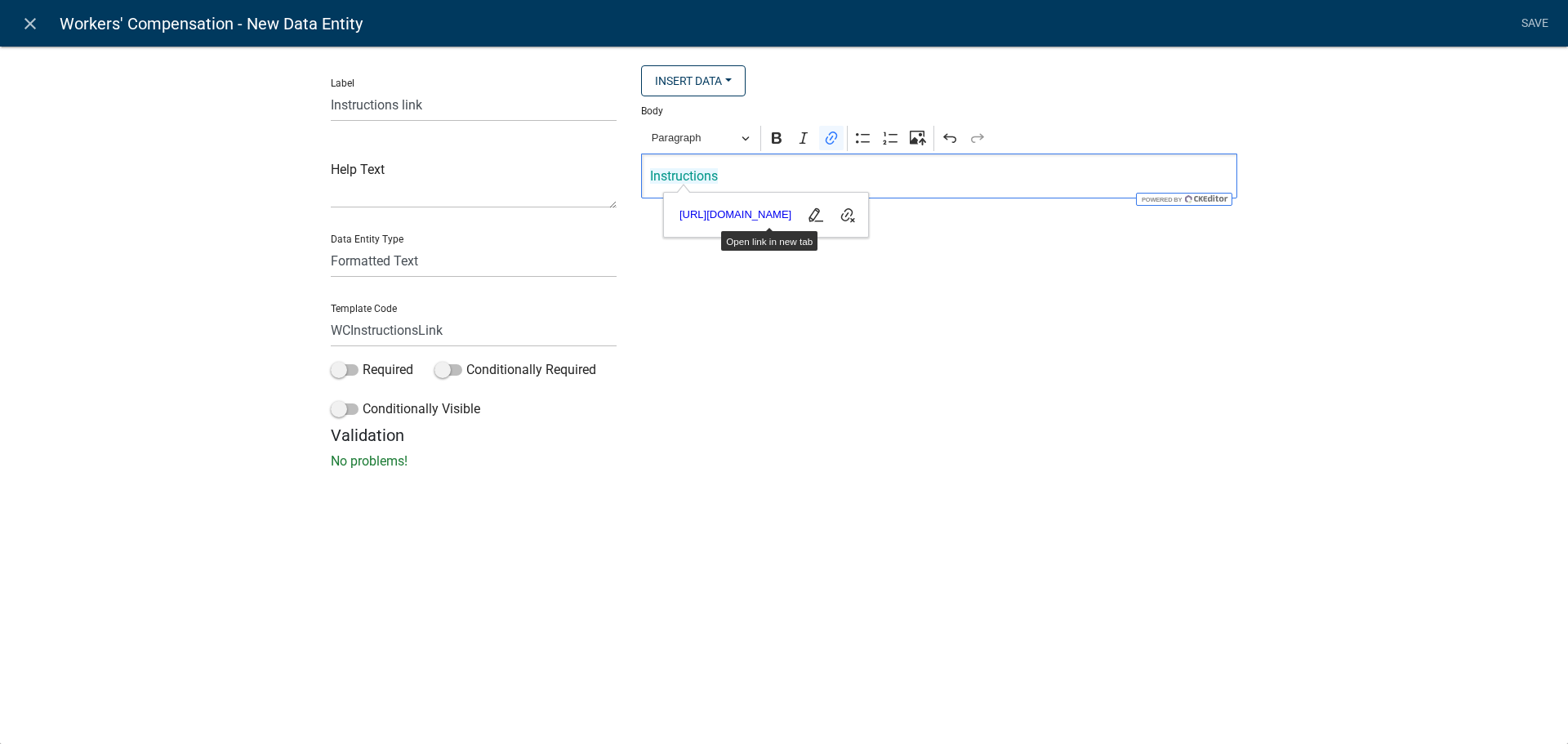
click at [967, 304] on div "Insert Data Size (Acres) Address Fee Recipients Applicant Address City Applican…" at bounding box center [939, 246] width 621 height 360
click at [386, 330] on input "WCInstructionsLink" at bounding box center [473, 330] width 286 height 34
click at [577, 419] on div "Conditionally Visible" at bounding box center [473, 412] width 286 height 26
click at [733, 391] on div "Insert Data Size (Acres) Address Fee Recipients Applicant Address City Applican…" at bounding box center [939, 246] width 621 height 360
click at [1529, 24] on link "Save" at bounding box center [1534, 23] width 40 height 31
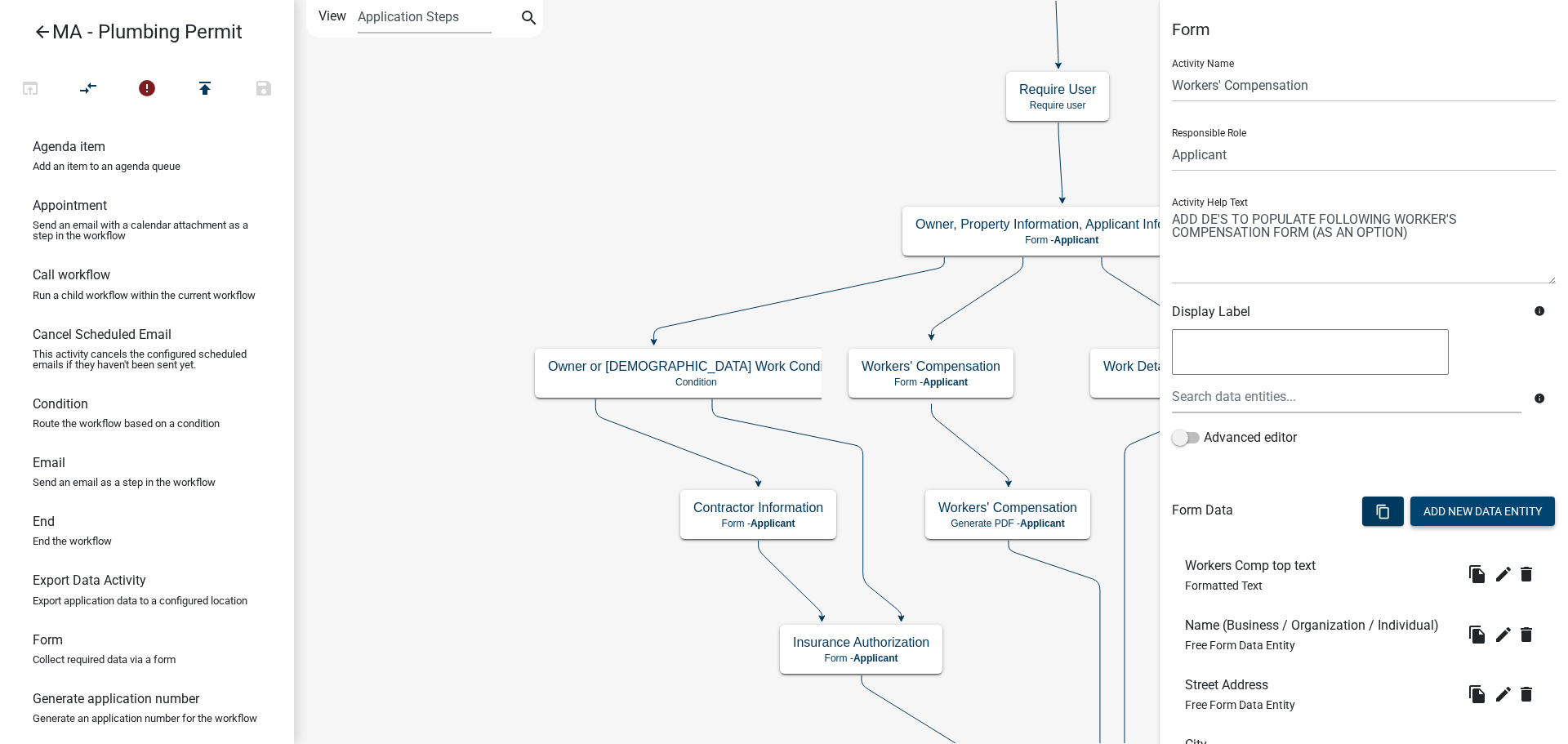
click at [1471, 507] on button "Add New Data Entity" at bounding box center [1482, 511] width 145 height 30
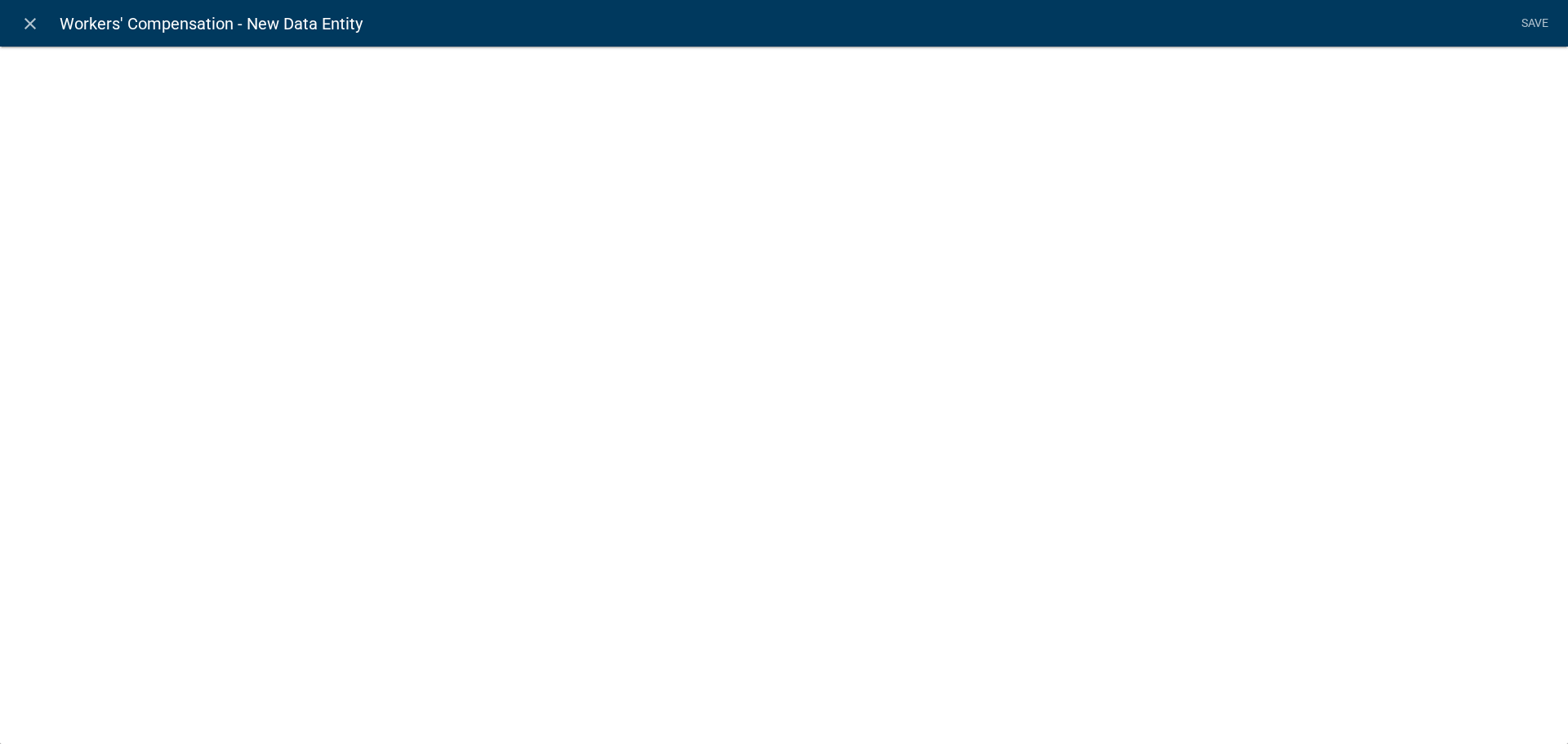
select select
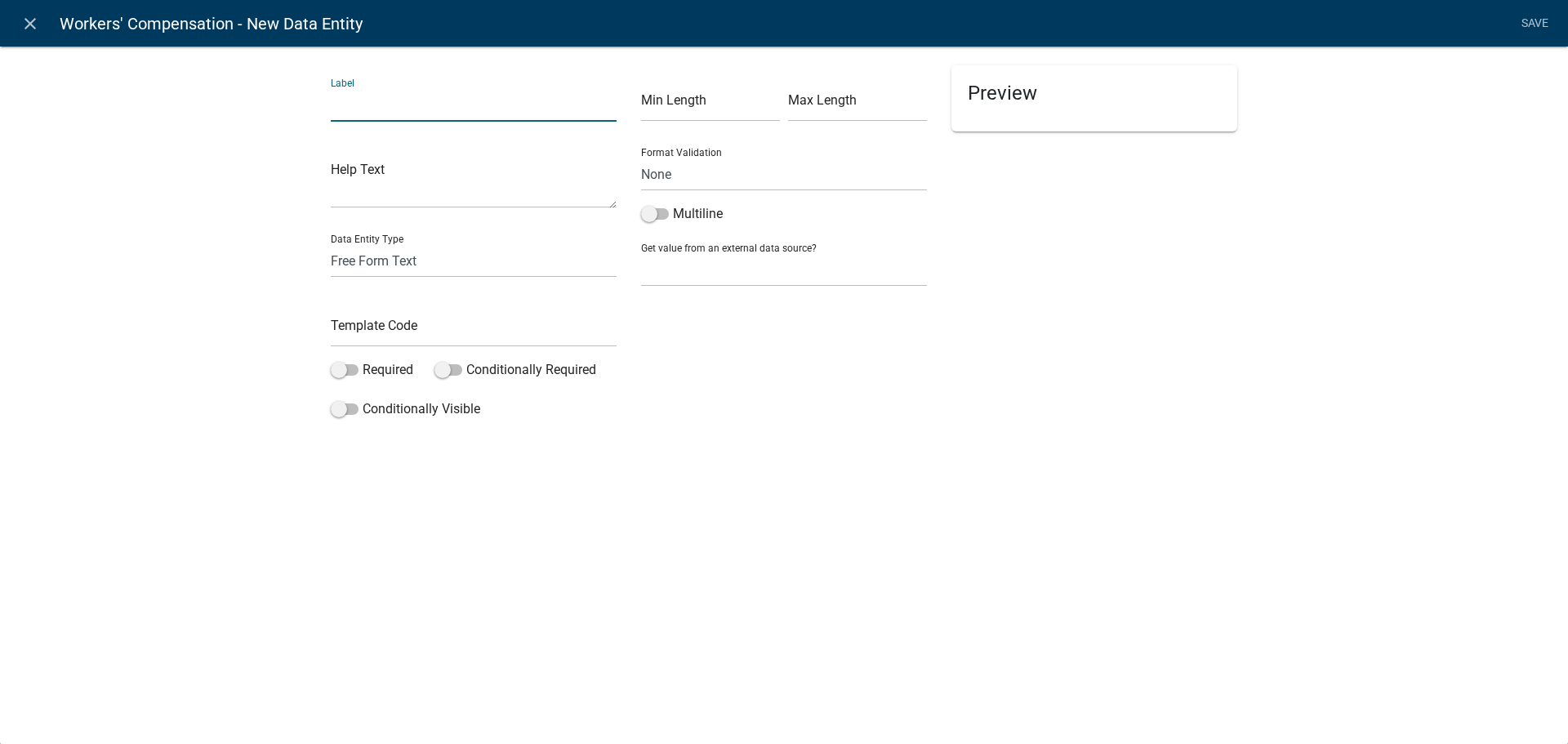
click at [521, 104] on input "text" at bounding box center [473, 105] width 286 height 34
click at [428, 106] on input "I hereby certify t" at bounding box center [473, 105] width 286 height 34
paste input "under the pains and penalties of perjury that the information provided above is…"
type input "I hereby certify under the pains and penalties of perjury that the information …"
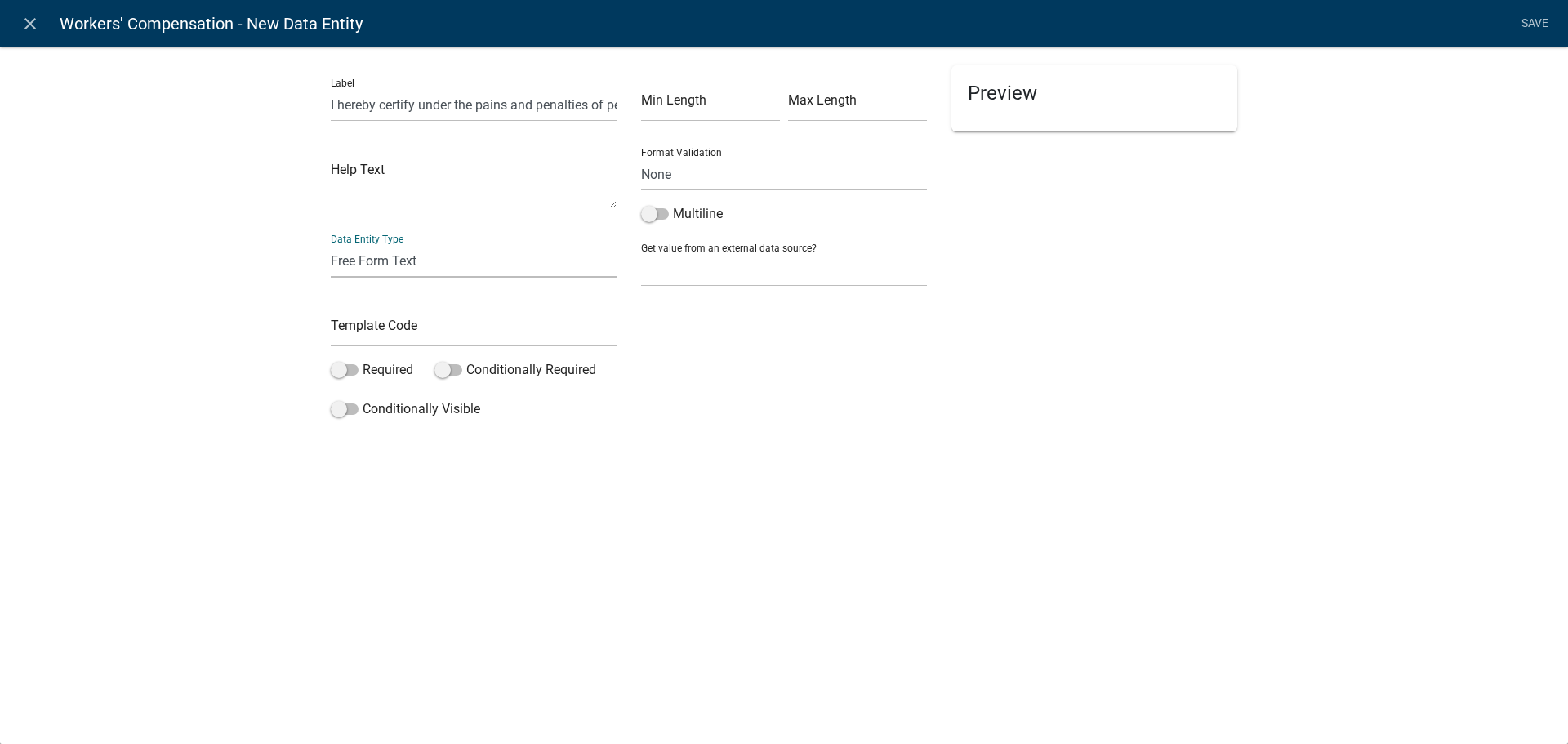
click at [437, 264] on select "Free Form Text Document Display Entity Value Fee Numeric Data Date Map Sketch D…" at bounding box center [473, 260] width 286 height 34
select select "signature"
click at [331, 244] on select "Free Form Text Document Display Entity Value Fee Numeric Data Date Map Sketch D…" at bounding box center [473, 260] width 286 height 34
select select "signature"
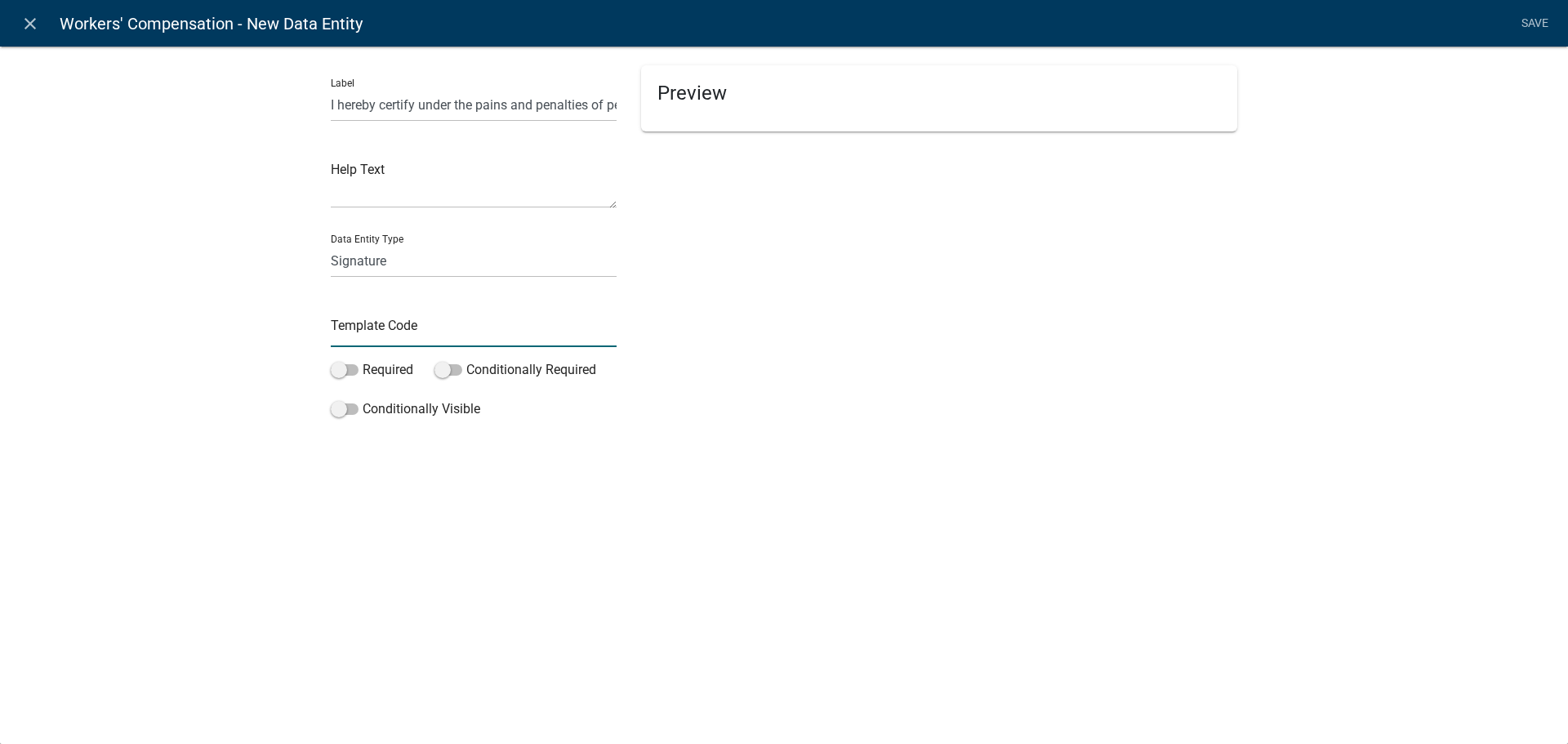
click at [438, 324] on input "text" at bounding box center [473, 330] width 286 height 34
type input "WCSignature"
click at [1067, 266] on div "Preview" at bounding box center [939, 246] width 621 height 360
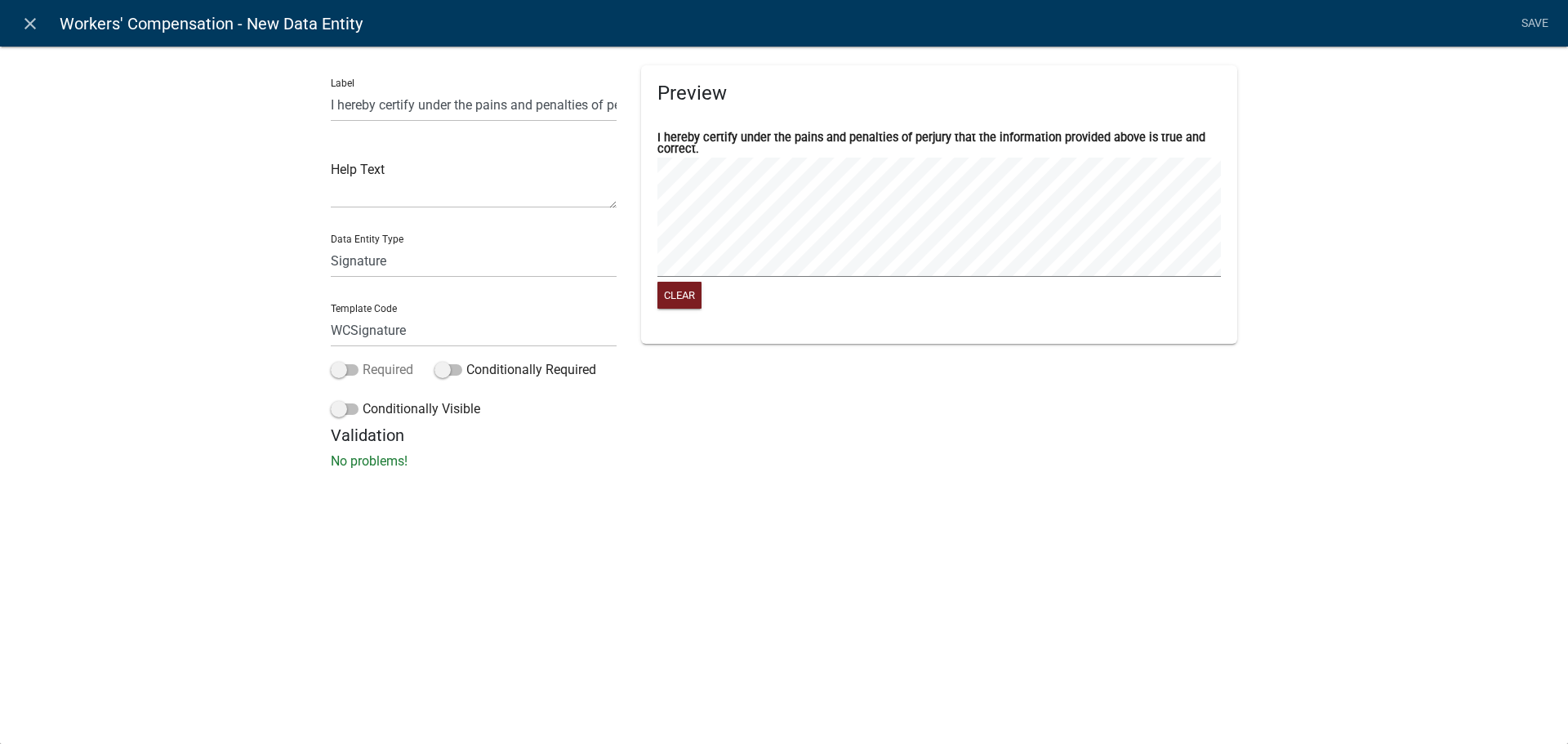
click at [372, 374] on label "Required" at bounding box center [372, 370] width 83 height 19
click at [362, 360] on input "Required" at bounding box center [362, 360] width 0 height 0
click at [1527, 22] on link "Save" at bounding box center [1534, 23] width 40 height 31
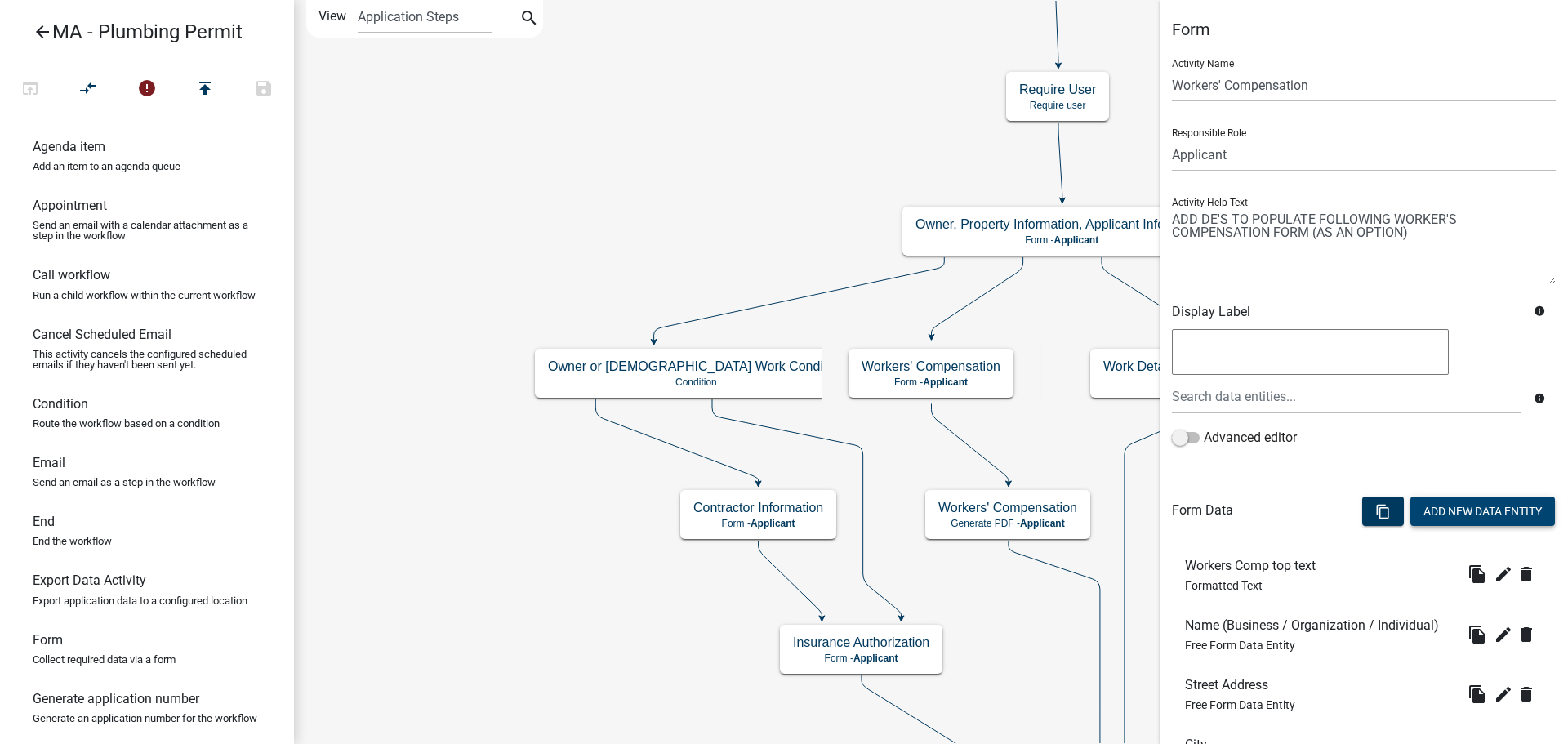
click at [1496, 508] on button "Add New Data Entity" at bounding box center [1482, 511] width 145 height 30
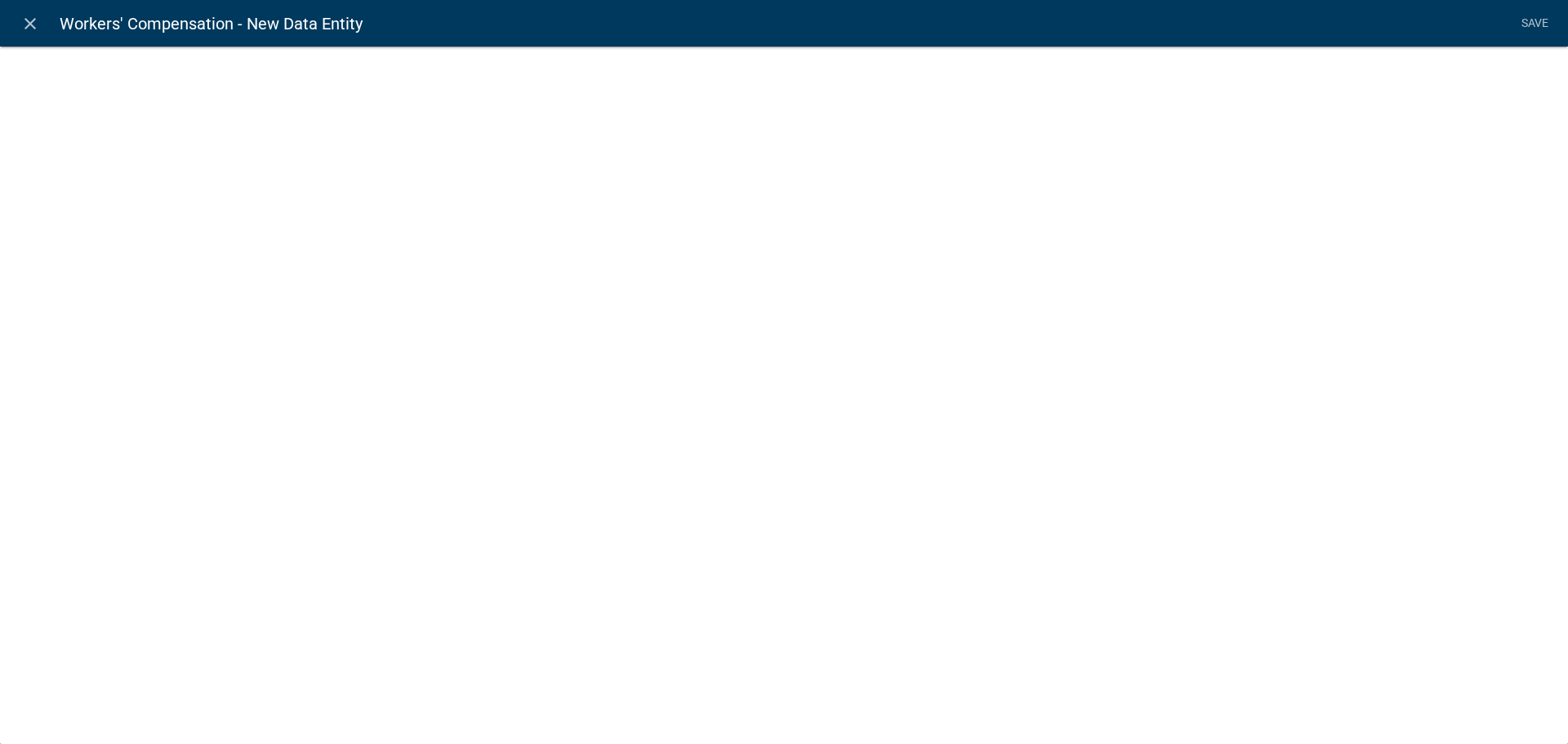
select select
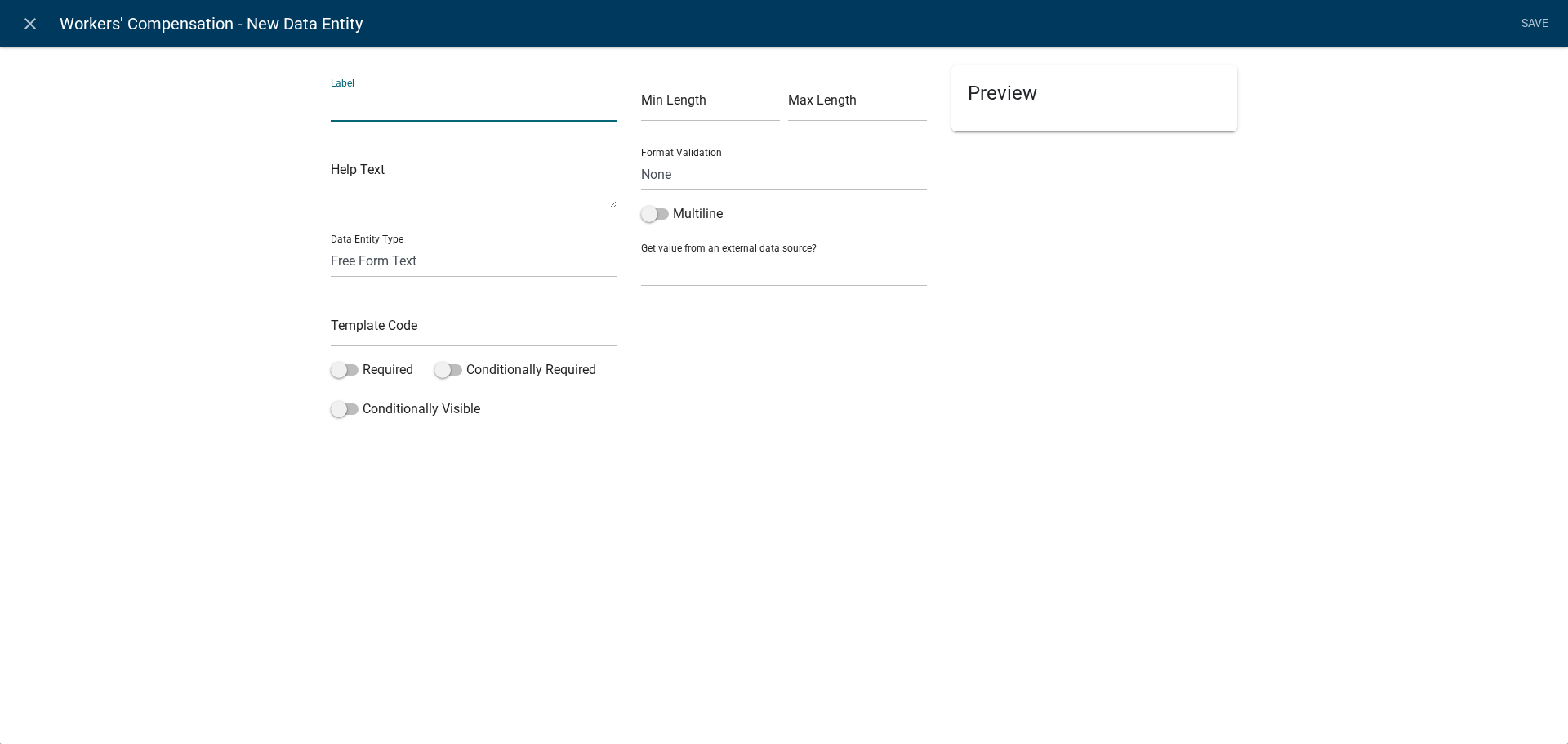
click at [477, 104] on input "text" at bounding box center [473, 105] width 286 height 34
type input "I have read the instructions and agreed"
click at [489, 255] on select "Free Form Text Document Display Entity Value Fee Numeric Data Date Map Sketch D…" at bounding box center [473, 260] width 286 height 34
select select "list-data"
click at [331, 244] on select "Free Form Text Document Display Entity Value Fee Numeric Data Date Map Sketch D…" at bounding box center [473, 260] width 286 height 34
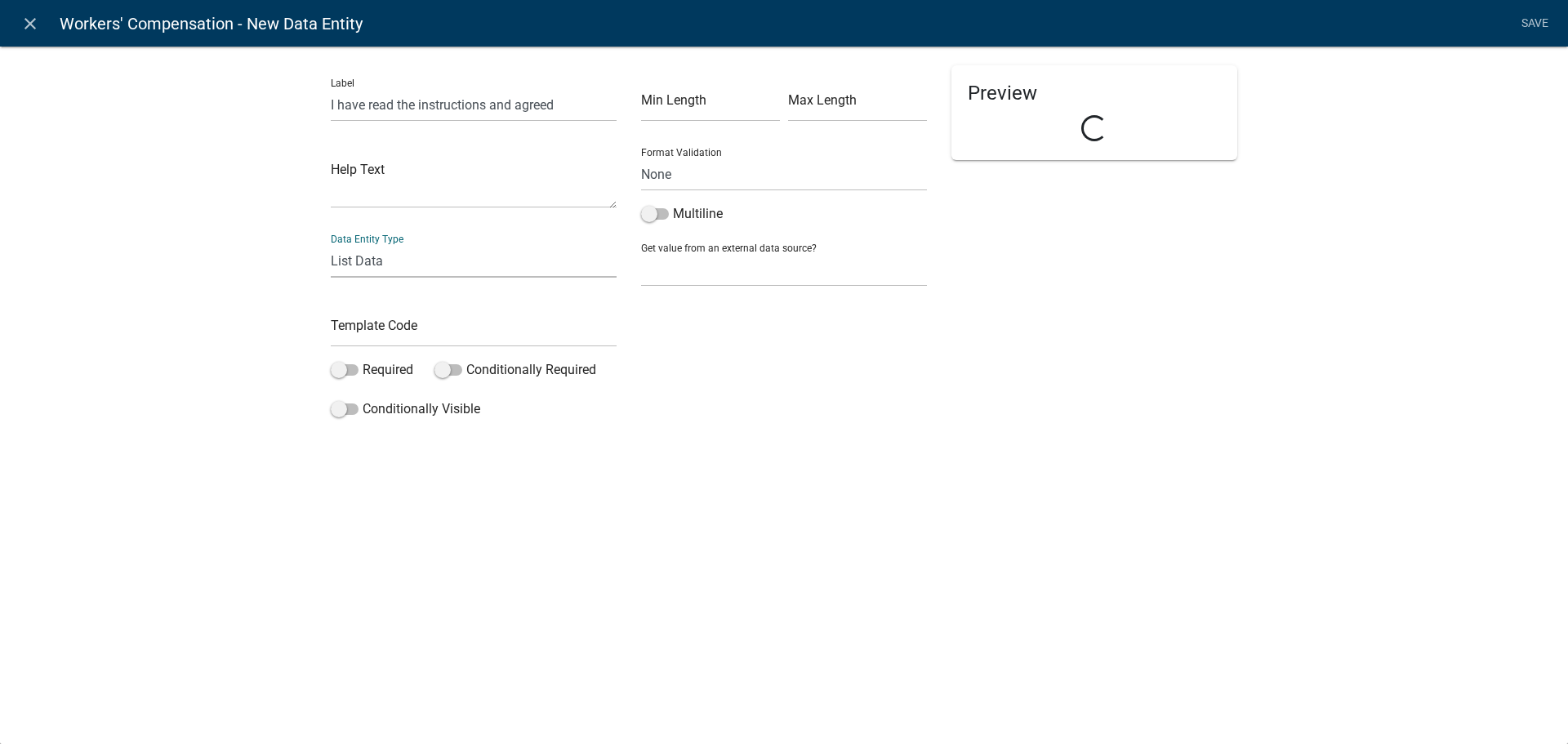
select select "list-data"
select select
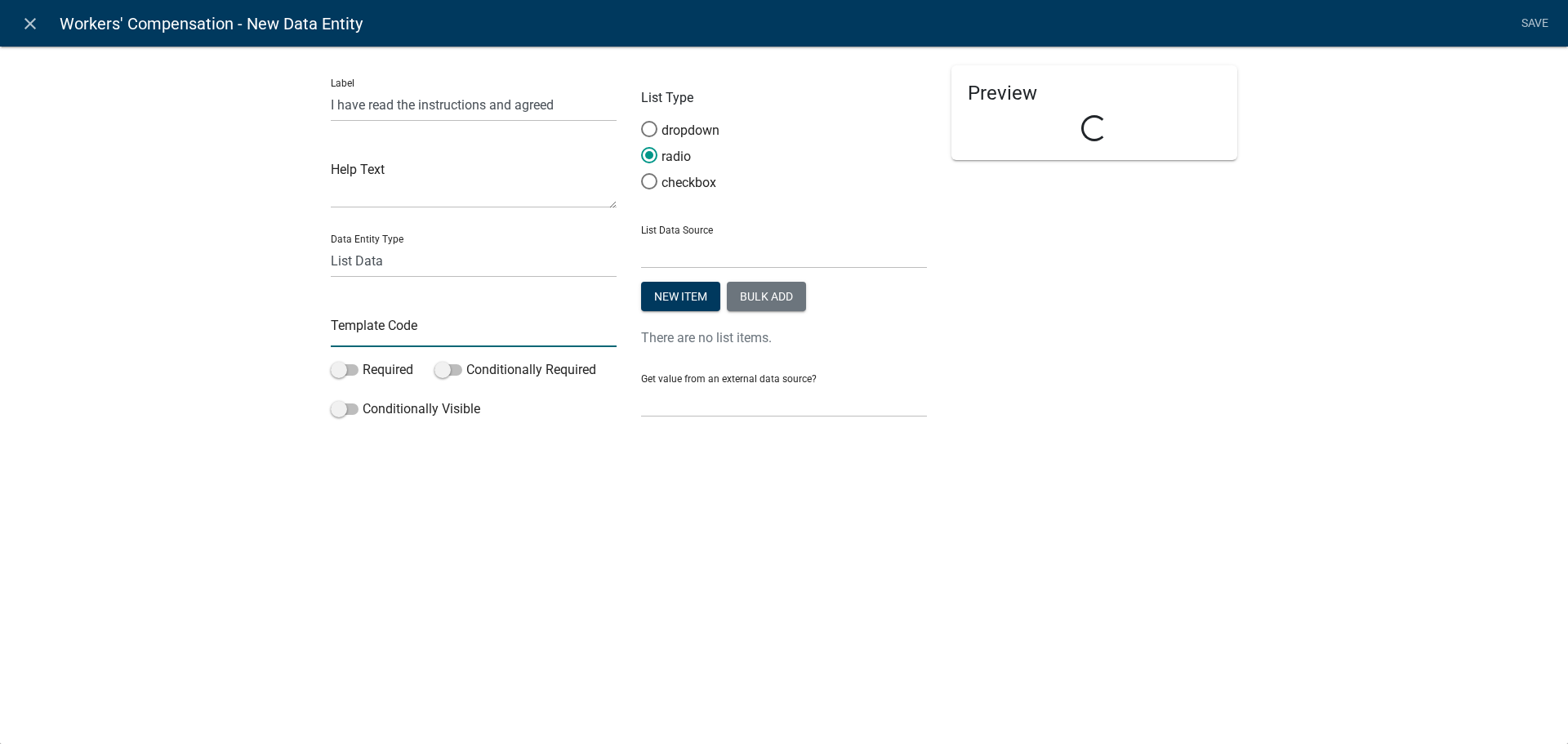
click at [446, 344] on input "text" at bounding box center [473, 330] width 286 height 34
type input "WCInstructionsAgreement"
click at [687, 180] on label "checkbox" at bounding box center [678, 183] width 75 height 19
click at [641, 173] on input "checkbox" at bounding box center [641, 173] width 0 height 0
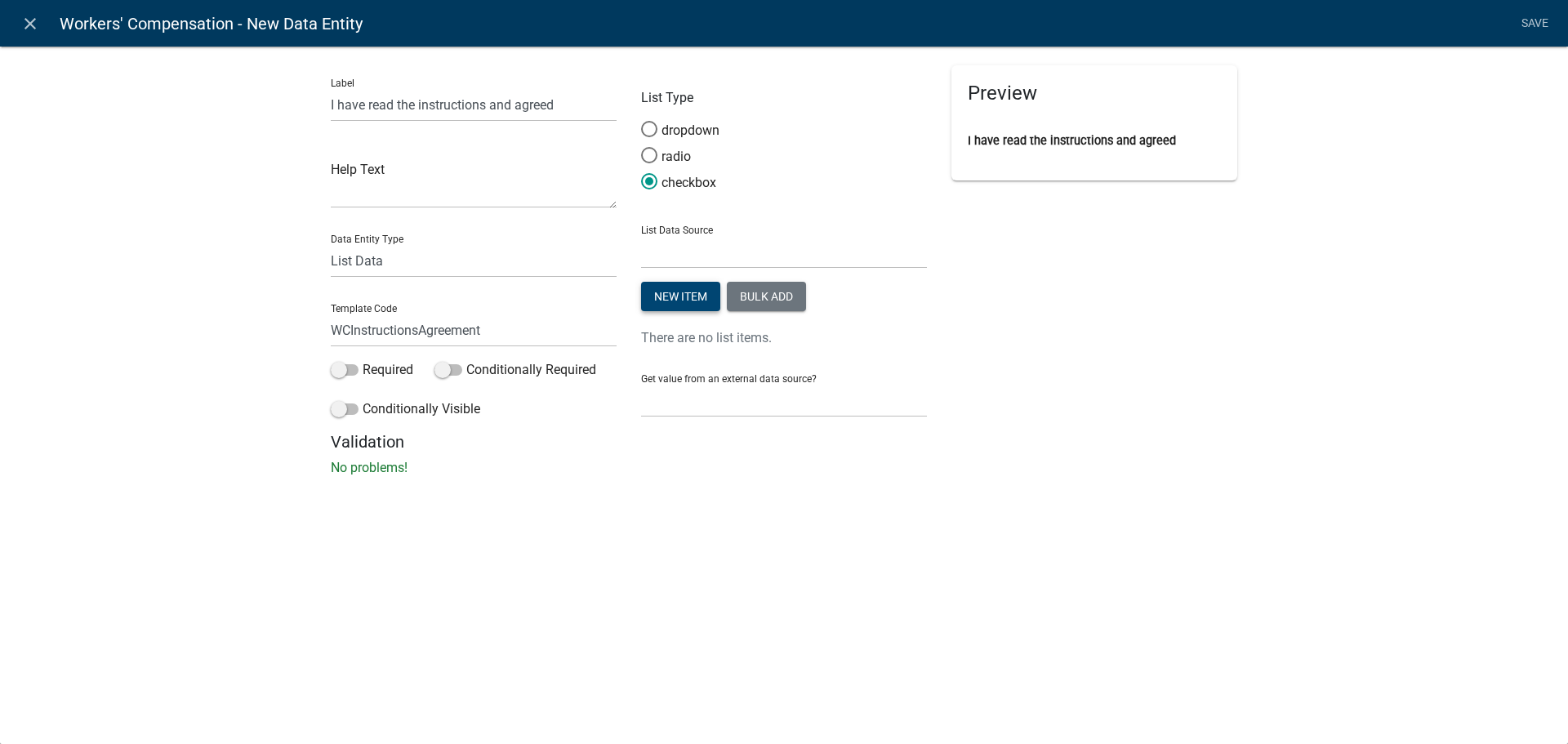
click at [709, 298] on button "New item" at bounding box center [680, 296] width 79 height 30
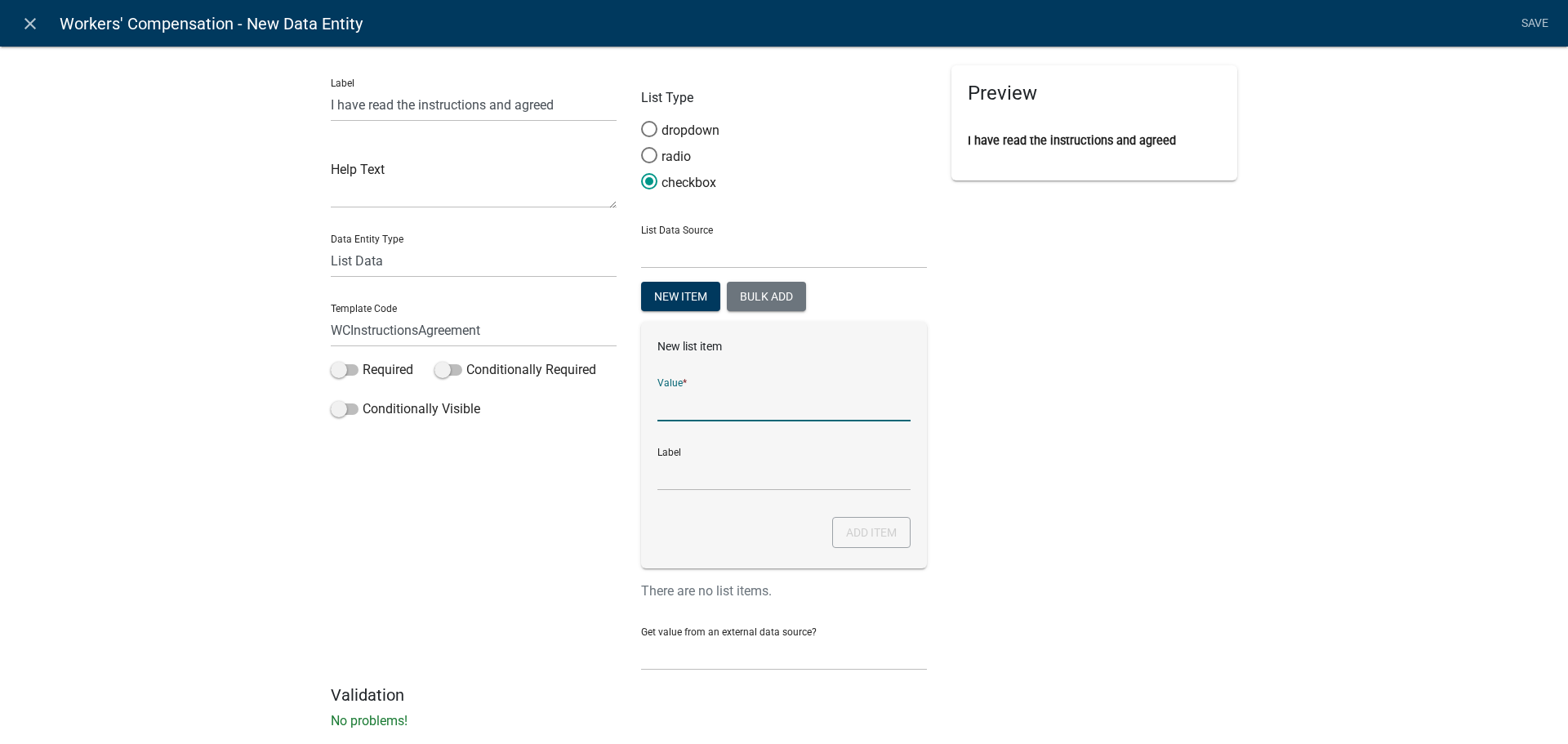
click at [704, 395] on input "List Data Source" at bounding box center [784, 404] width 253 height 34
type input "Yes"
click at [1099, 494] on div "Preview I have read the instructions and agreed" at bounding box center [1094, 375] width 310 height 620
click at [337, 365] on span at bounding box center [344, 370] width 28 height 12
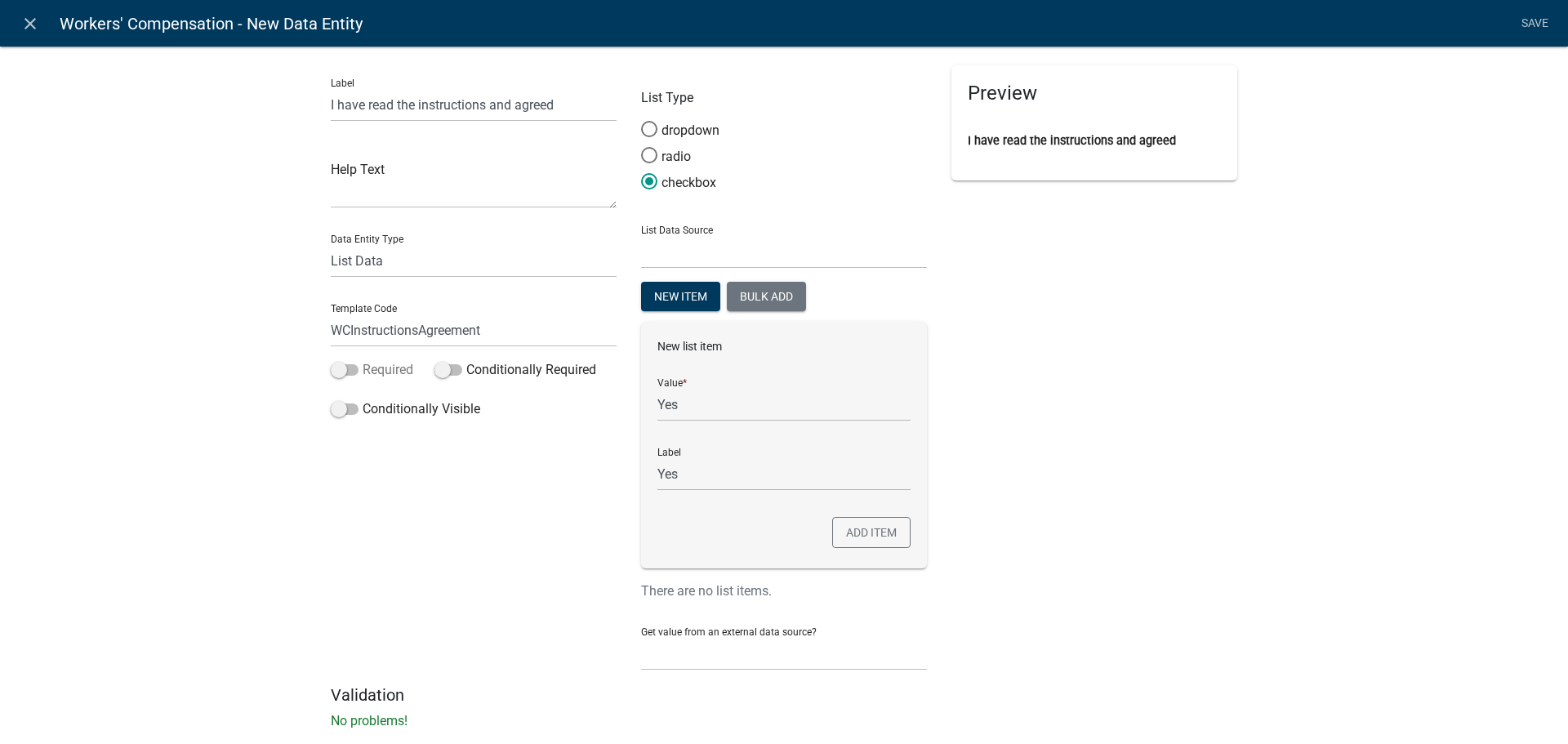
click at [362, 360] on input "Required" at bounding box center [362, 360] width 0 height 0
click at [1539, 20] on link "Save" at bounding box center [1534, 23] width 40 height 31
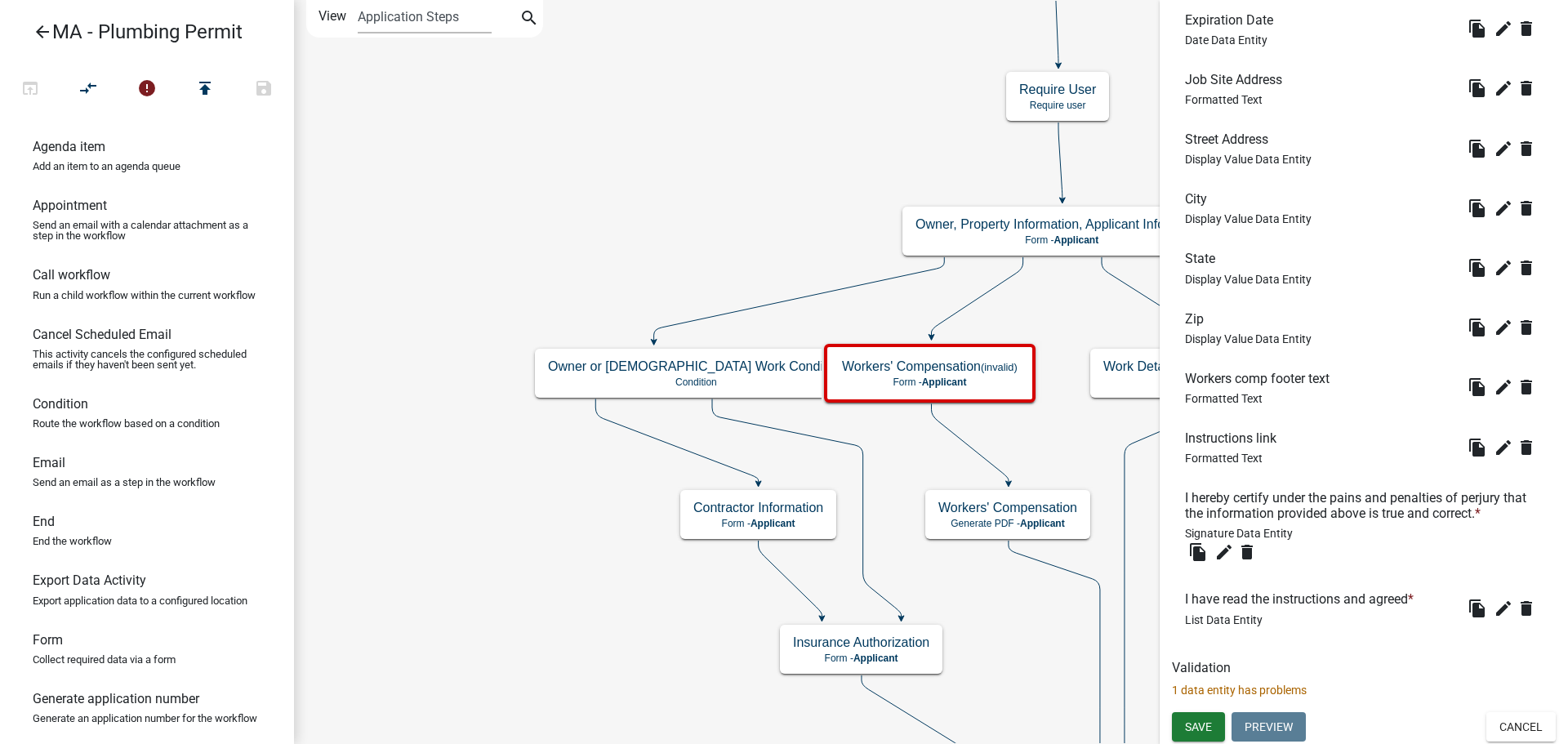
scroll to position [1470, 0]
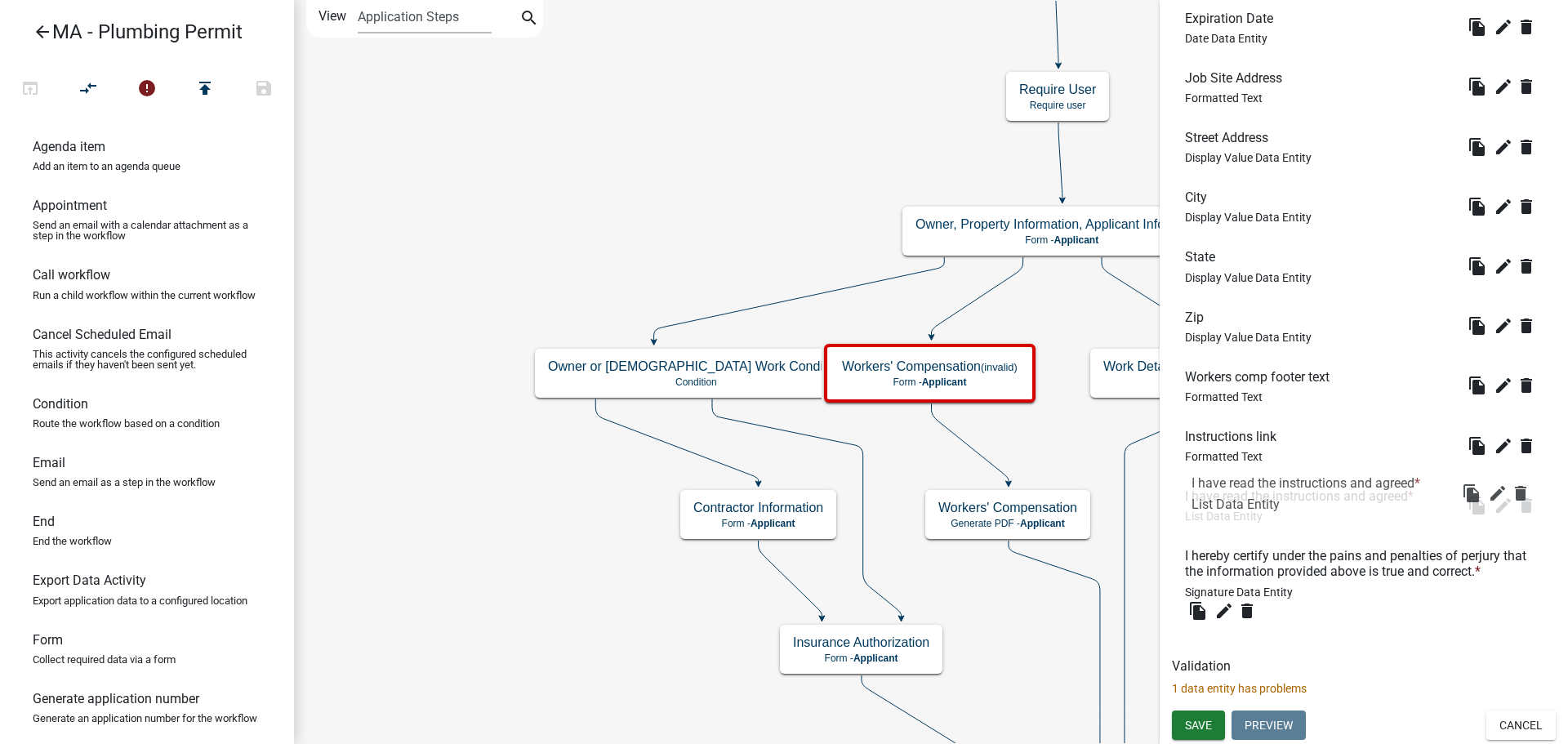
drag, startPoint x: 1367, startPoint y: 597, endPoint x: 1372, endPoint y: 482, distance: 115.1
click at [1209, 730] on span "Save" at bounding box center [1198, 725] width 27 height 13
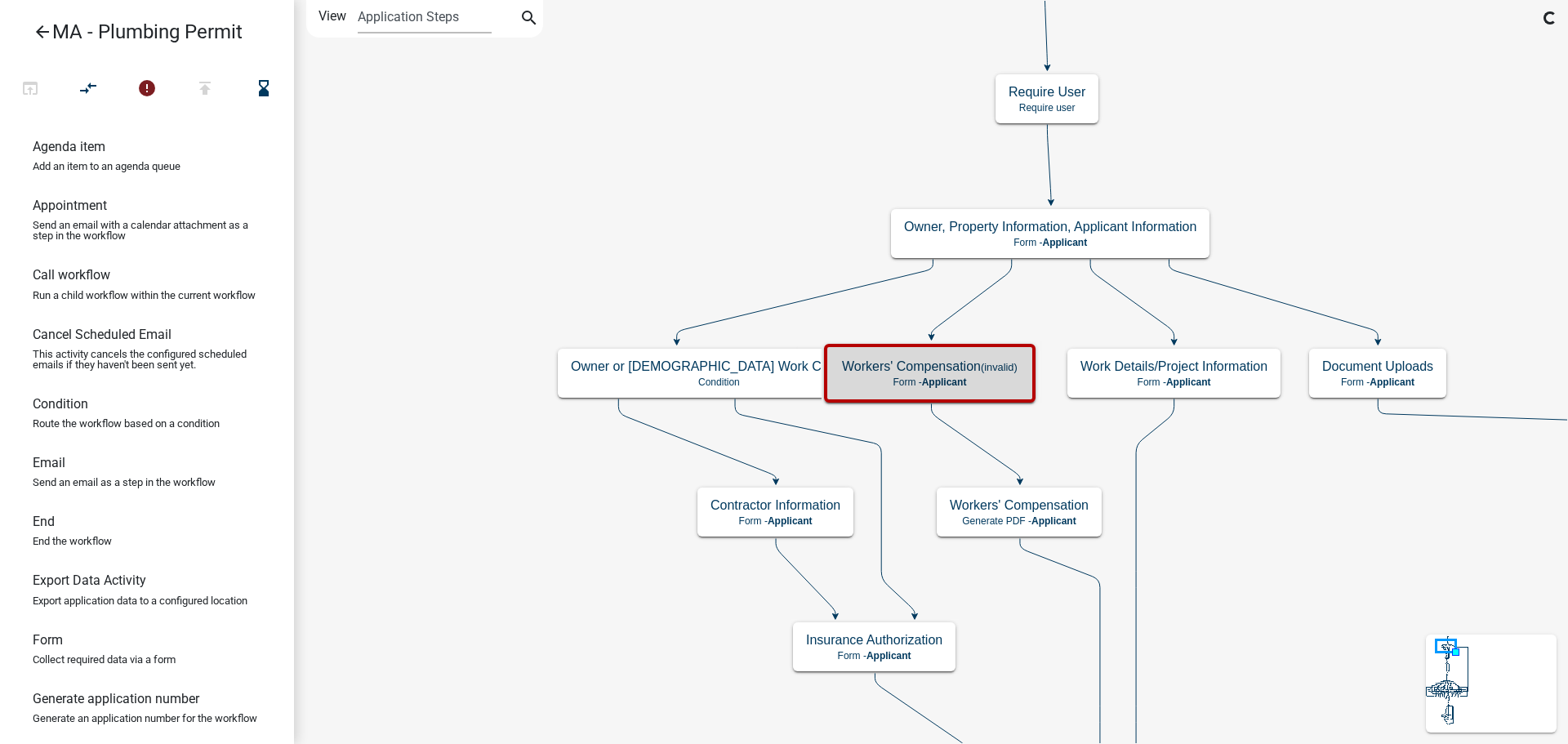
scroll to position [0, 0]
click at [1025, 377] on div "Workers' Compensation (invalid) Form - Applicant" at bounding box center [929, 373] width 201 height 49
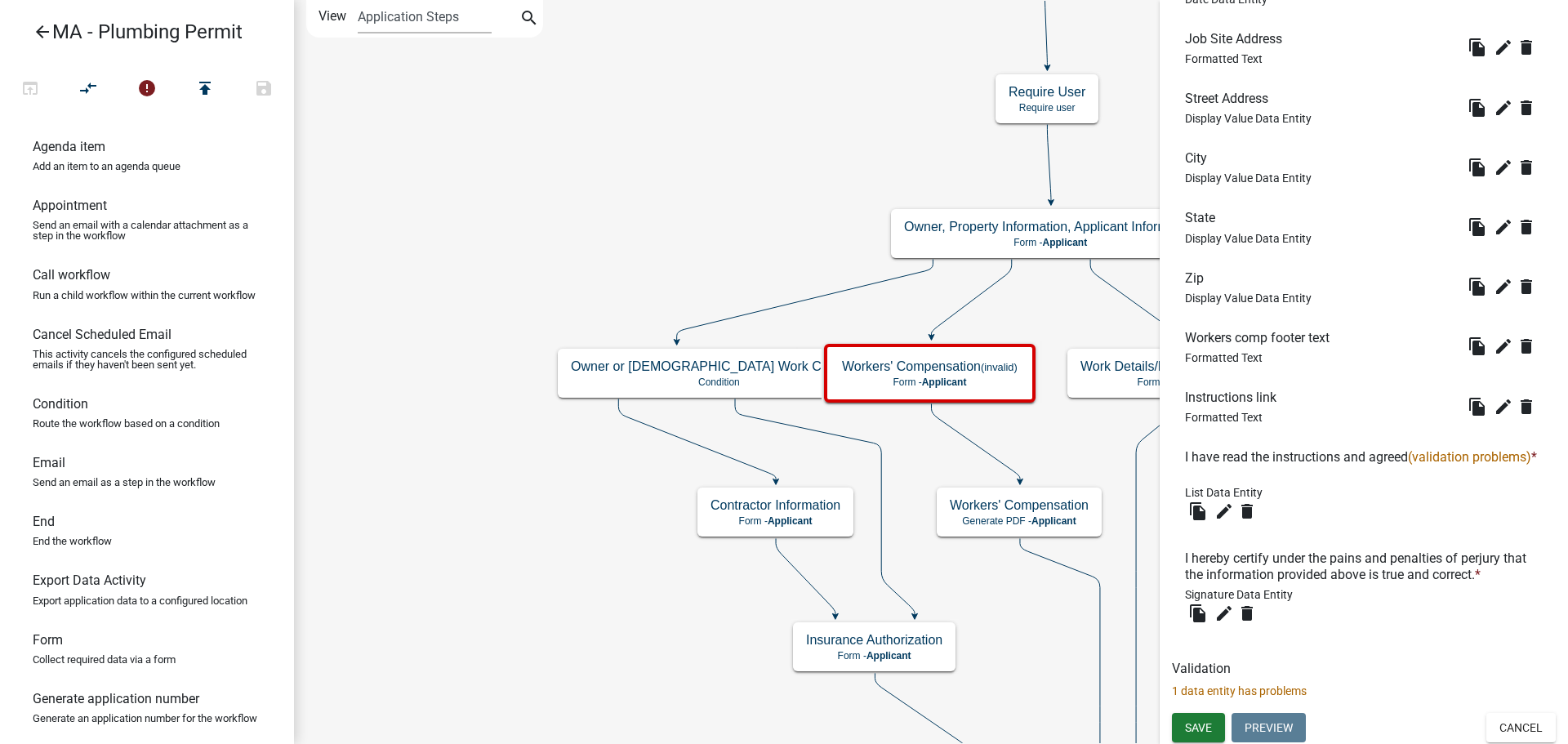
scroll to position [1511, 0]
click at [1223, 508] on icon "edit" at bounding box center [1224, 509] width 19 height 19
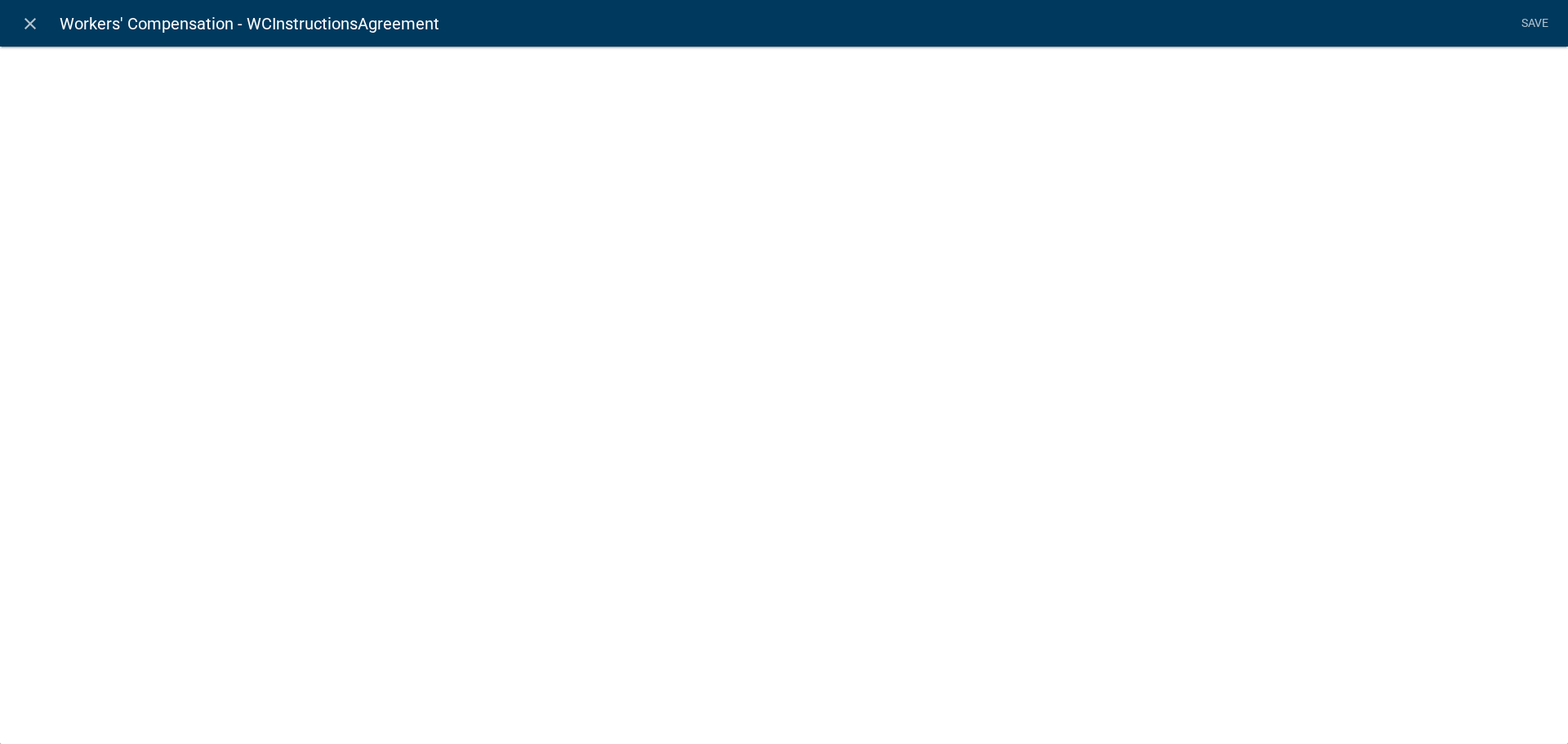
select select "list-data"
select select
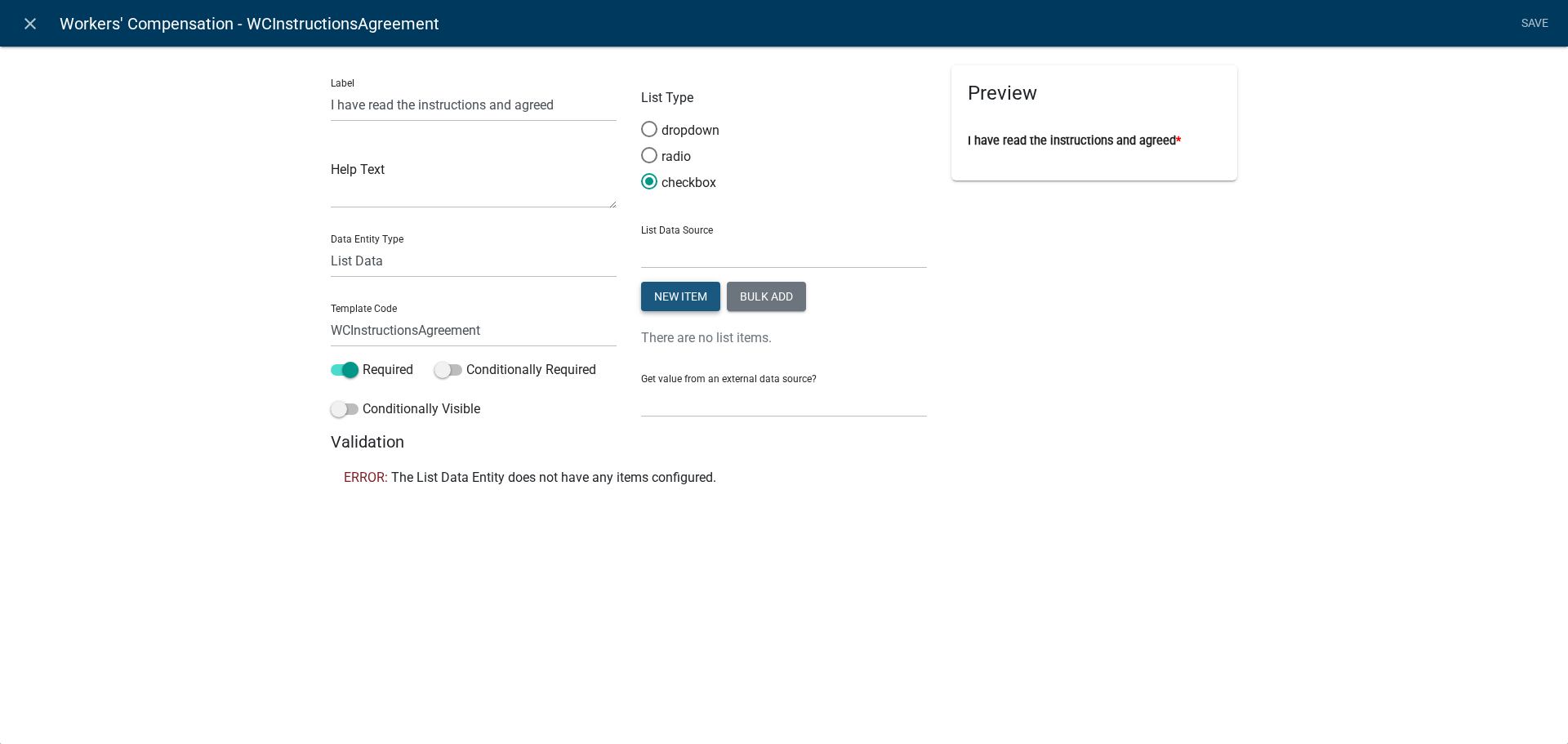
click at [693, 292] on button "New item" at bounding box center [680, 296] width 79 height 30
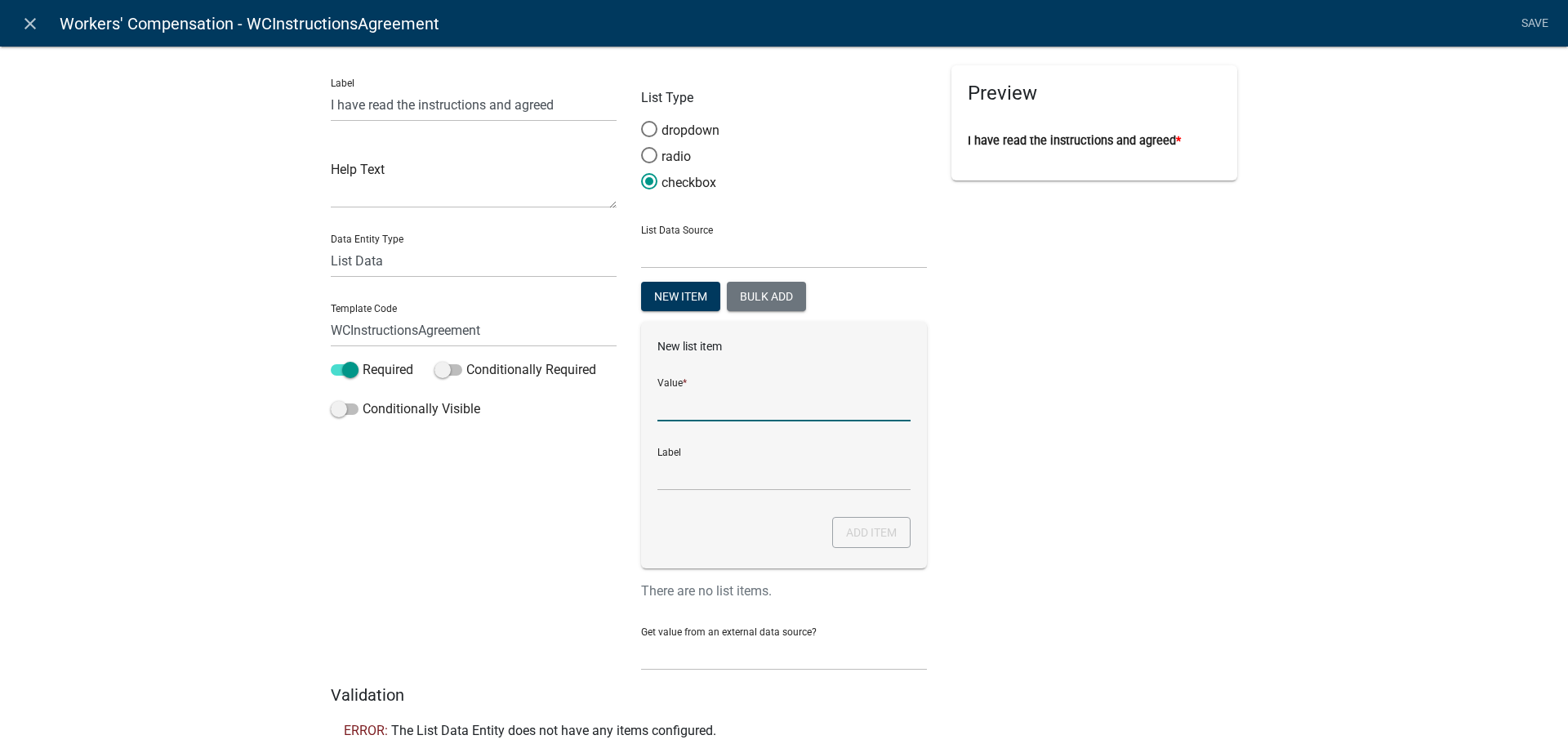
click at [738, 405] on input "List Data Source" at bounding box center [784, 404] width 253 height 34
type input "Yes"
drag, startPoint x: 714, startPoint y: 485, endPoint x: 800, endPoint y: 521, distance: 93.2
click at [714, 485] on input "Yes" at bounding box center [784, 473] width 253 height 34
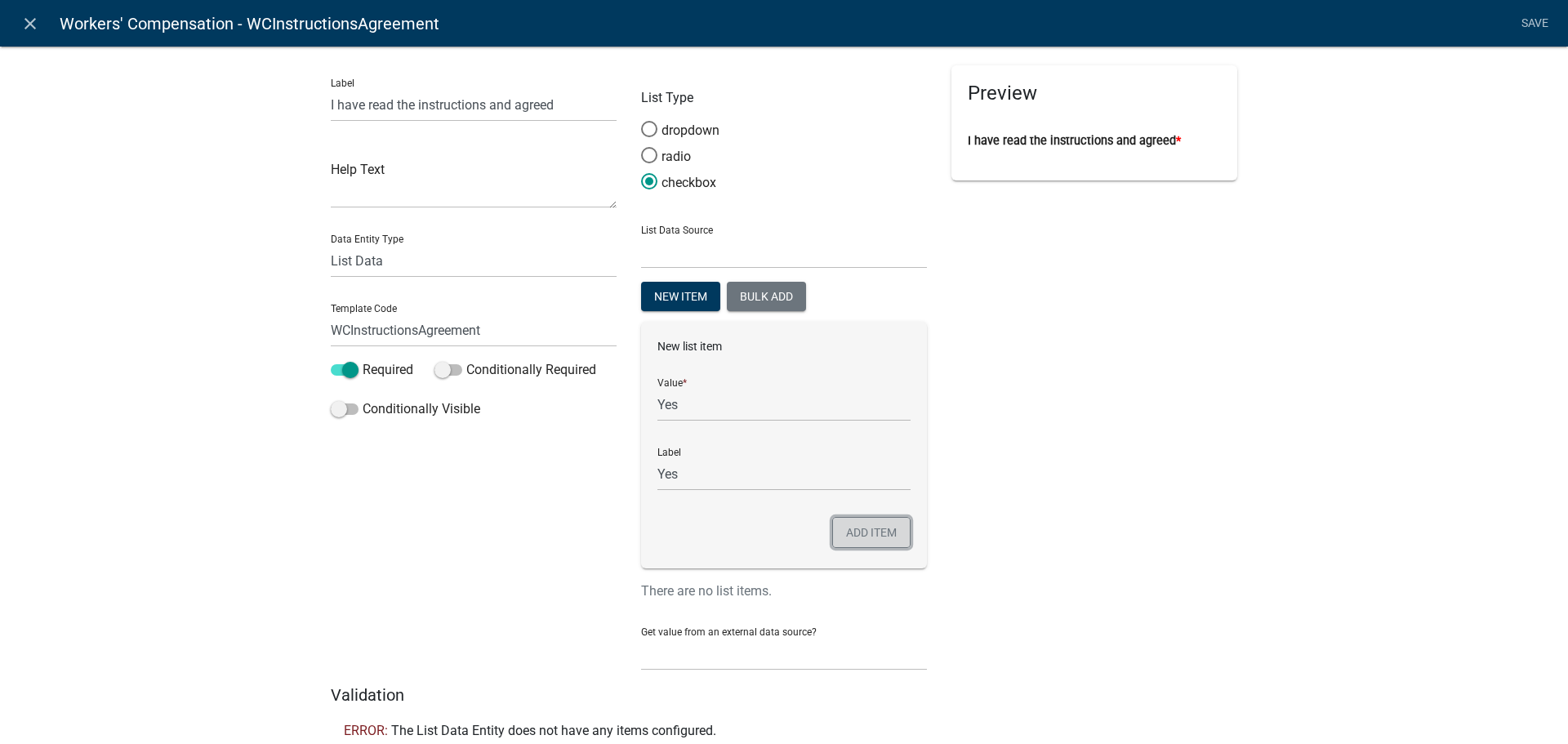
click at [864, 543] on button "Add item" at bounding box center [870, 532] width 78 height 31
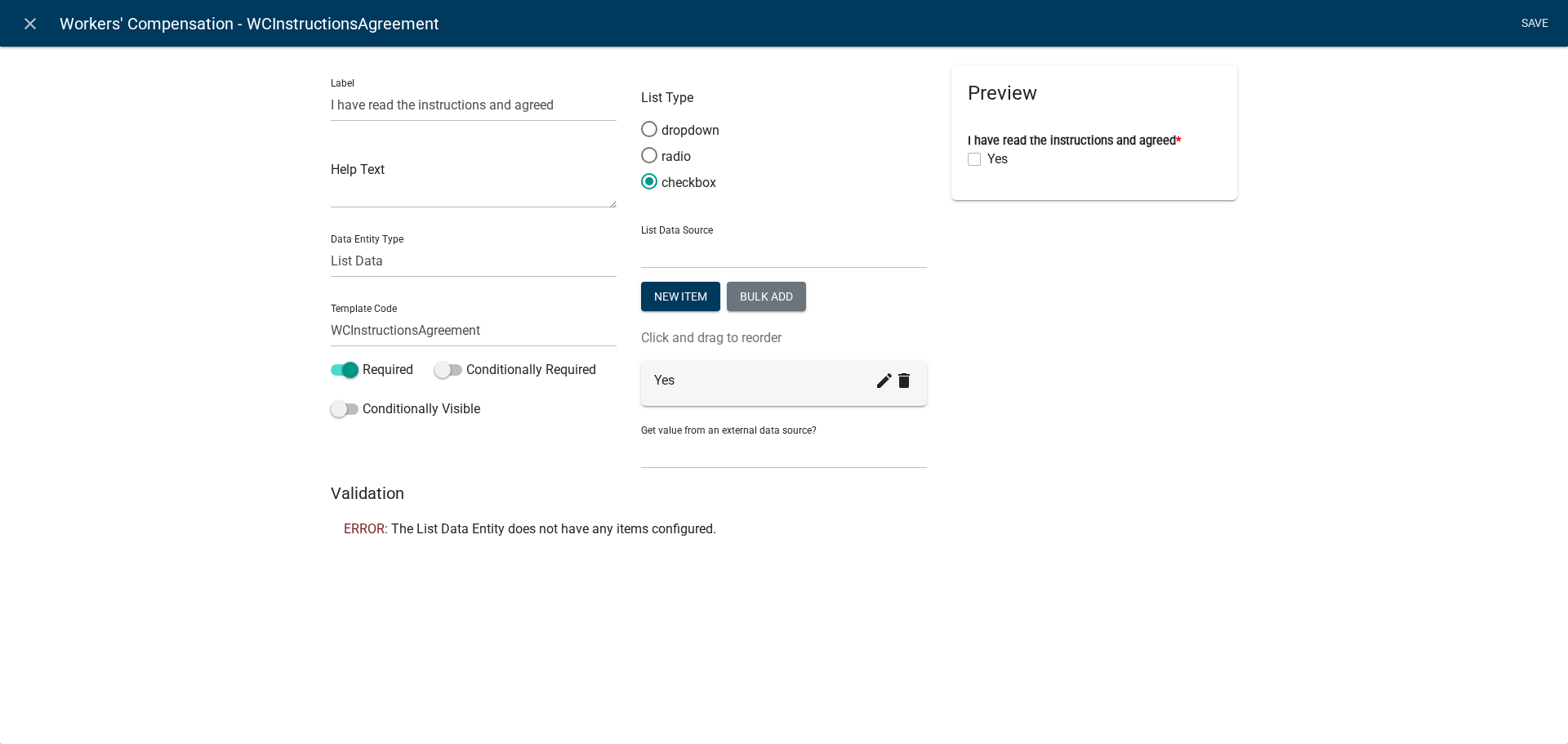
click at [1527, 20] on link "Save" at bounding box center [1534, 23] width 40 height 31
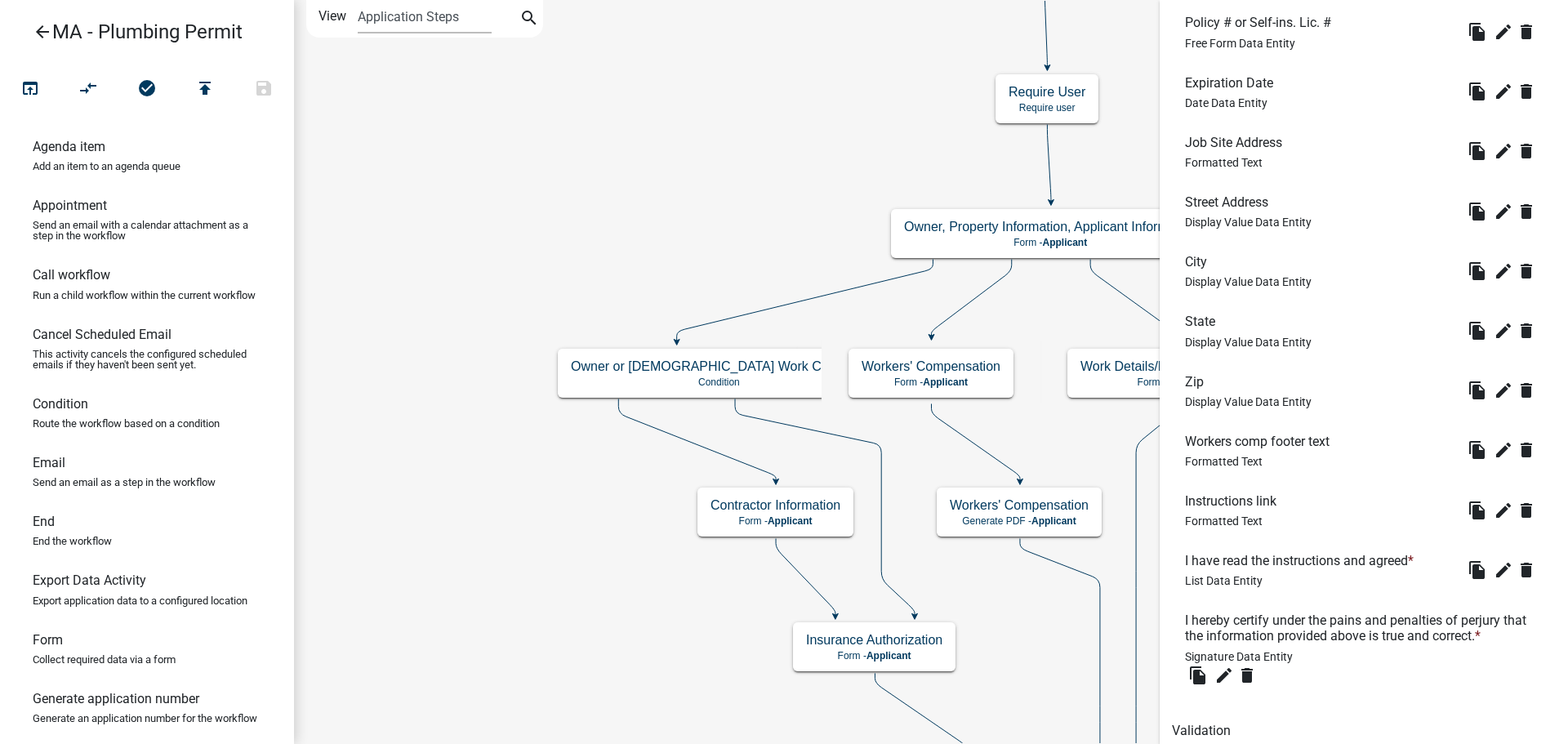
scroll to position [1470, 0]
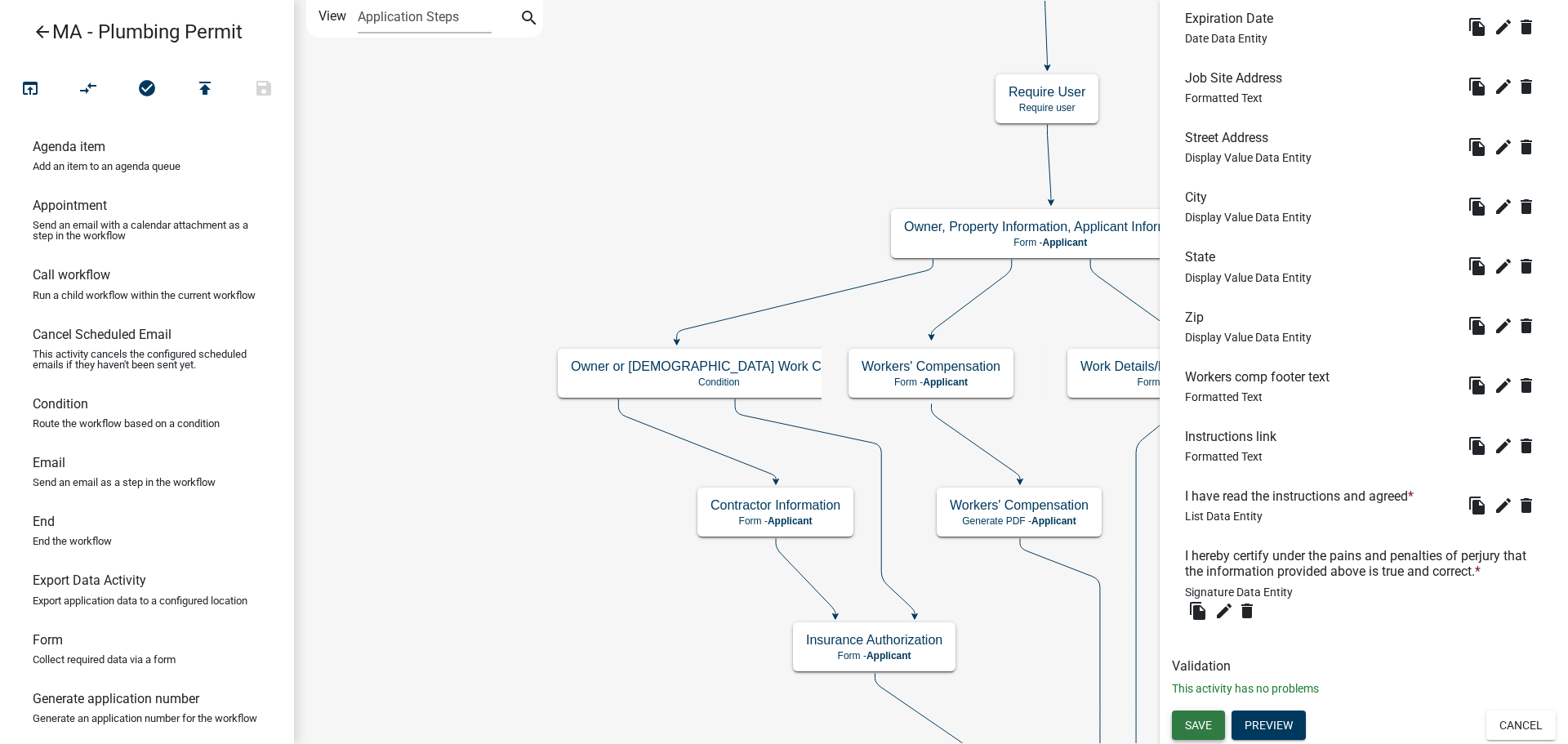
click at [1206, 728] on span "Save" at bounding box center [1198, 725] width 27 height 13
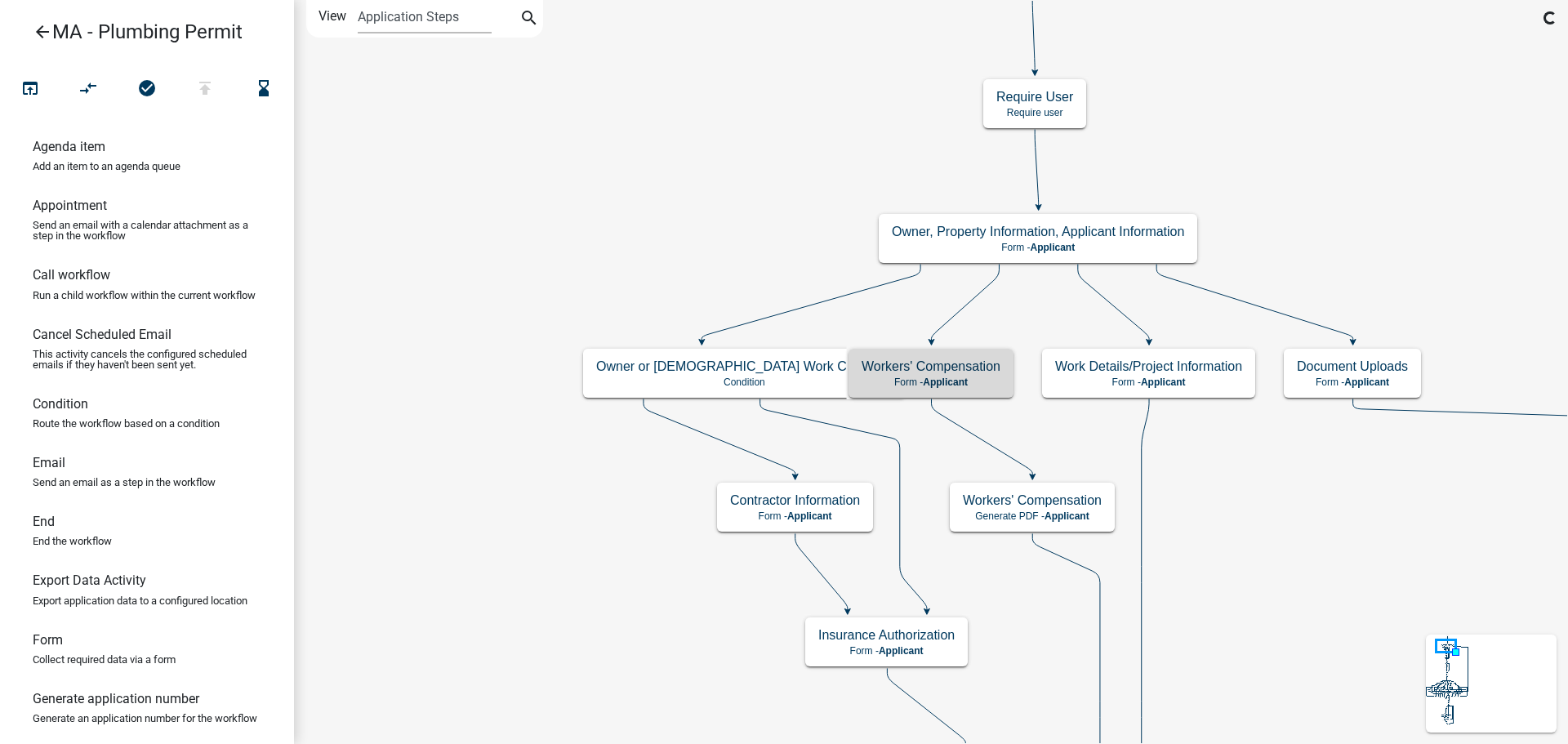
scroll to position [0, 0]
click at [983, 371] on h5 "Workers' Compensation" at bounding box center [931, 366] width 139 height 15
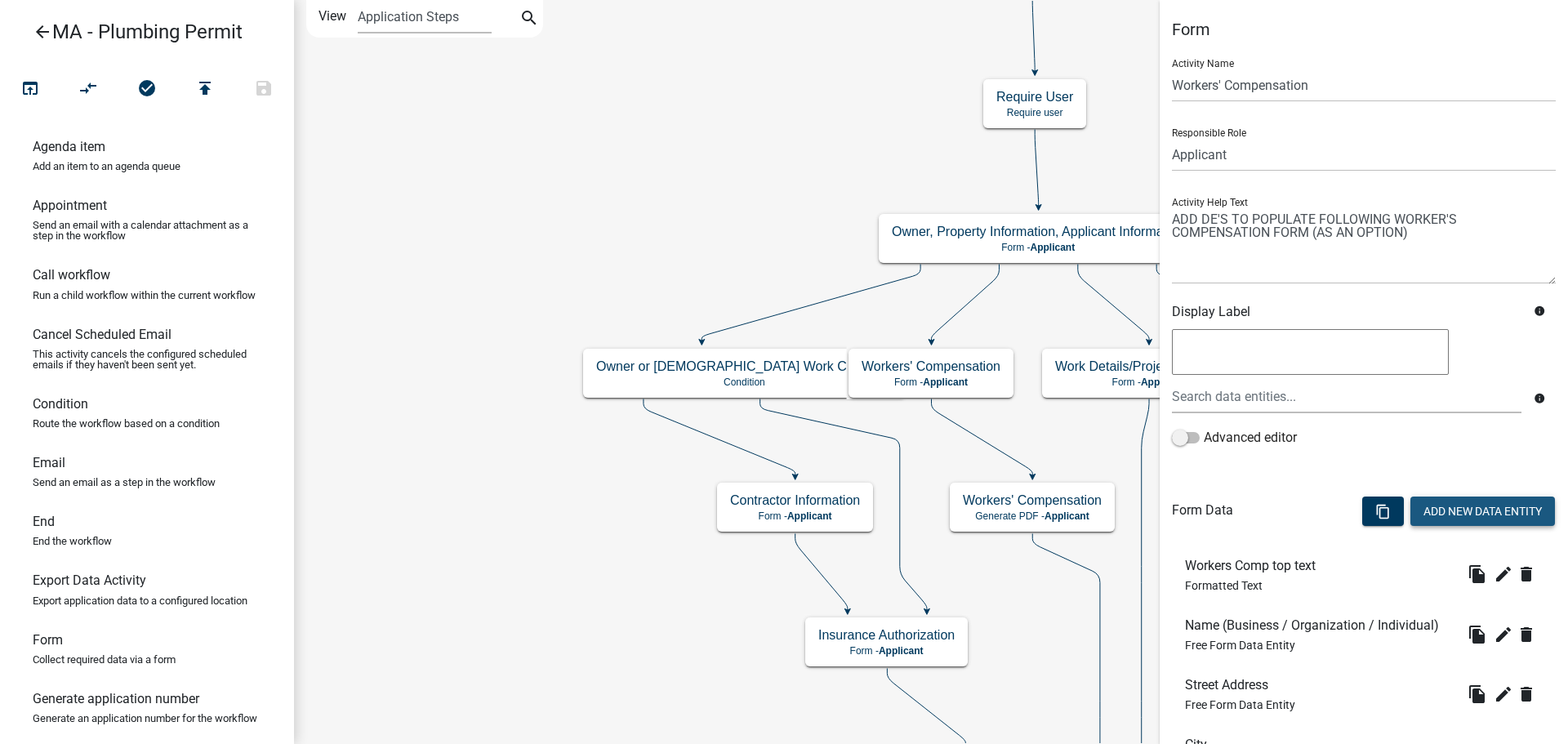
click at [1497, 517] on button "Add New Data Entity" at bounding box center [1482, 511] width 145 height 30
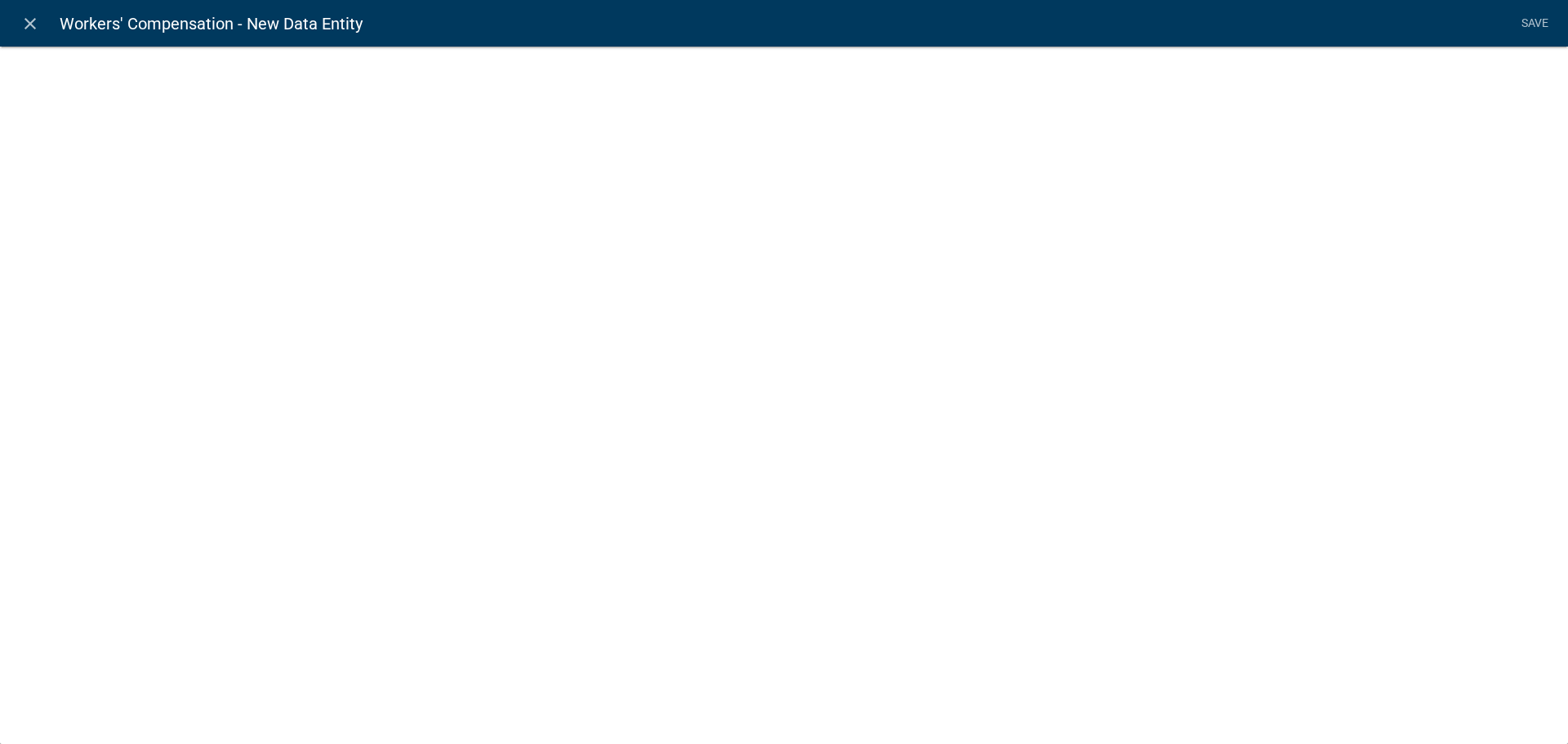
select select
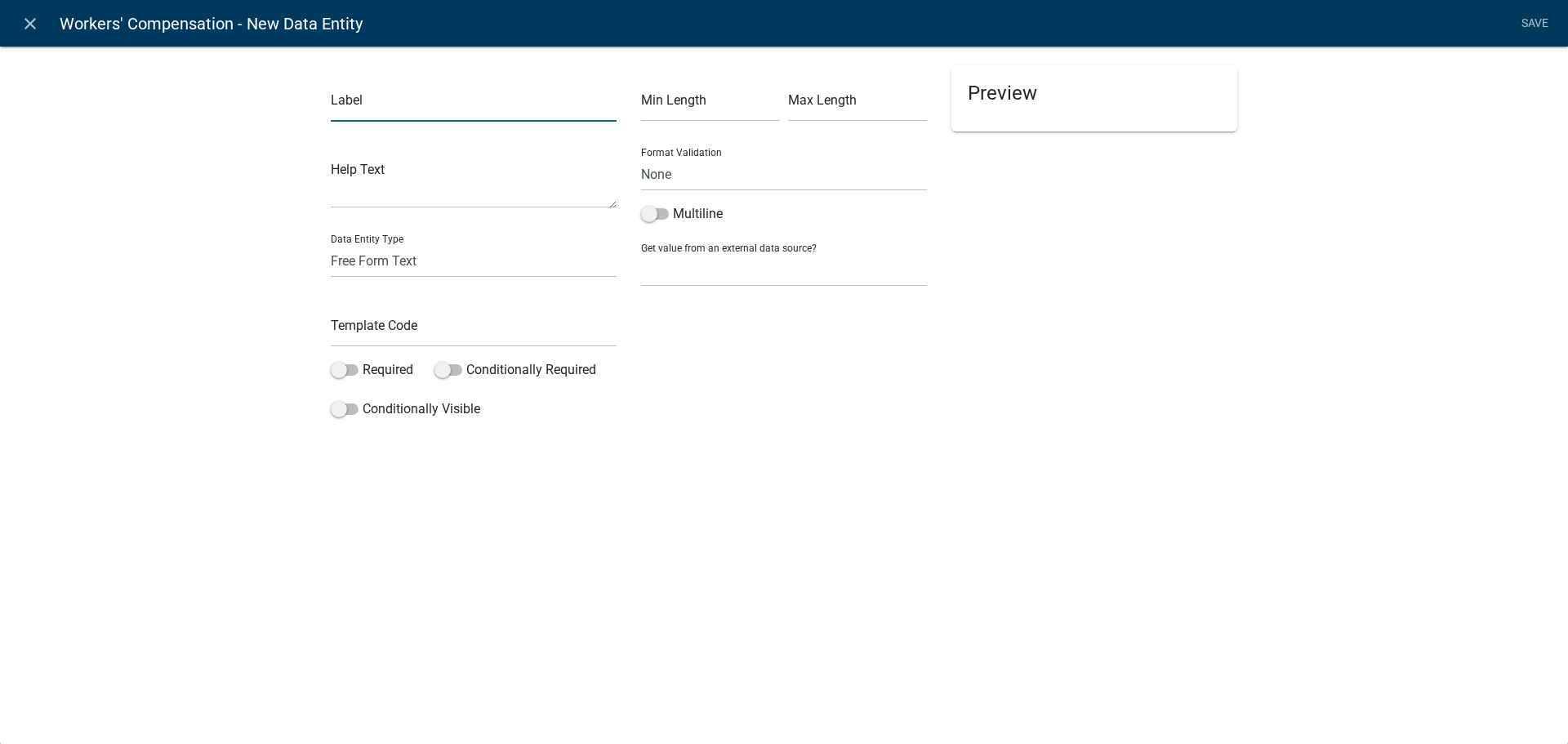
click at [385, 102] on input "text" at bounding box center [473, 105] width 286 height 34
type input "Date"
click at [387, 326] on input "text" at bounding box center [473, 330] width 286 height 34
type input "WCSigDate"
click at [385, 259] on select "Free Form Text Document Display Entity Value Fee Numeric Data Date Map Sketch D…" at bounding box center [473, 260] width 286 height 34
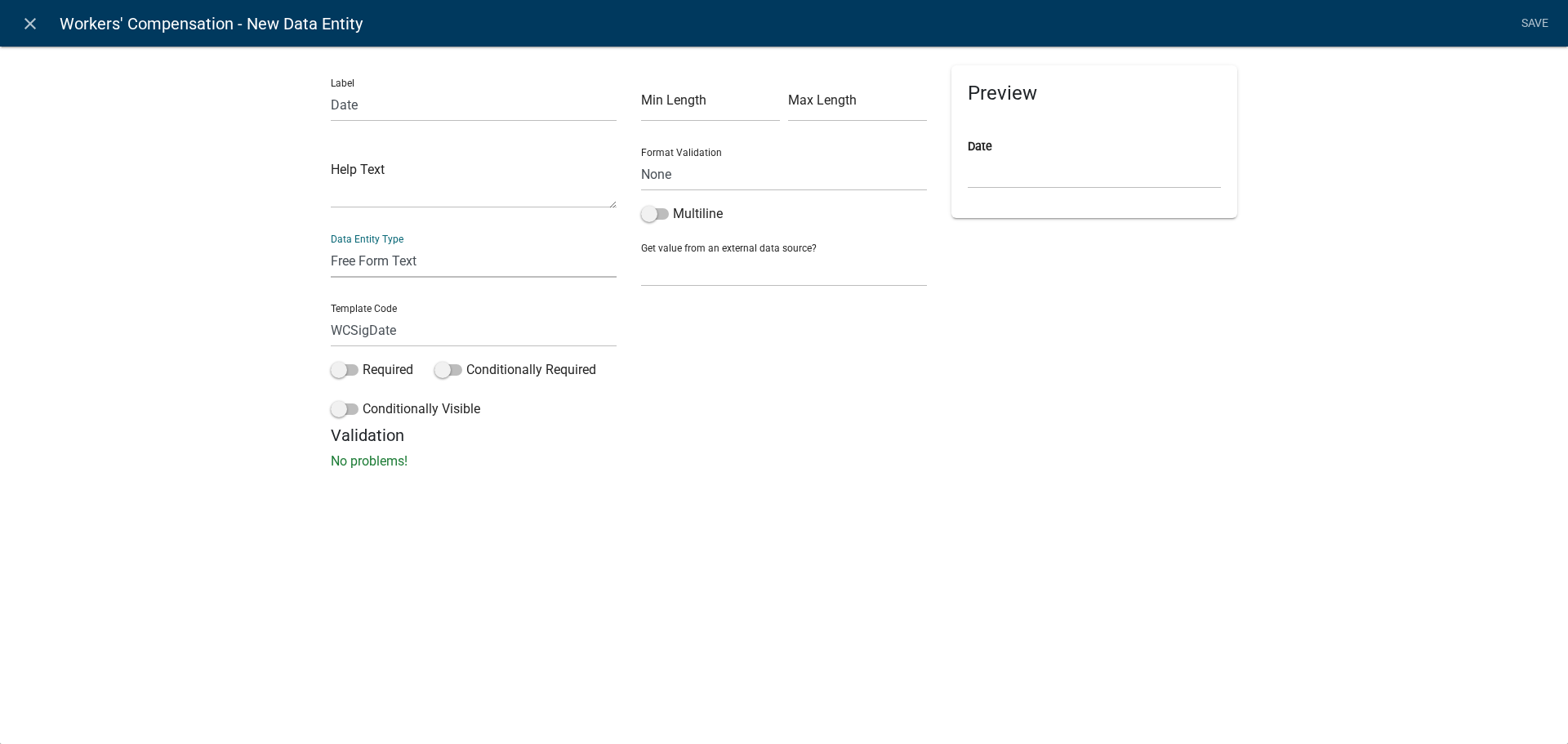
select select "[DATE]"
click at [331, 244] on select "Free Form Text Document Display Entity Value Fee Numeric Data Date Map Sketch D…" at bounding box center [473, 260] width 286 height 34
select select "[DATE]"
click at [966, 445] on div "Validation No problems!" at bounding box center [784, 447] width 906 height 45
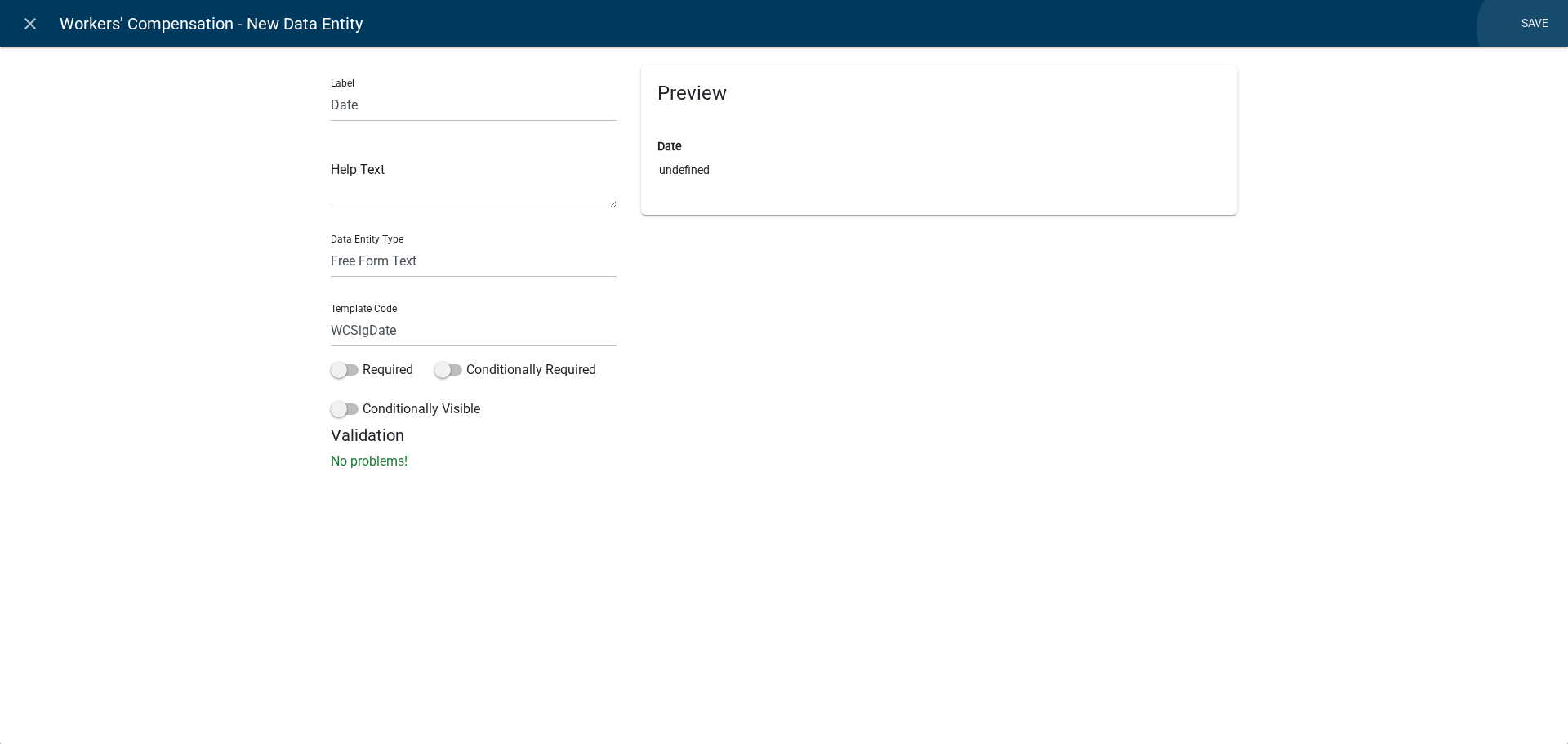
click at [1528, 28] on link "Save" at bounding box center [1534, 23] width 40 height 31
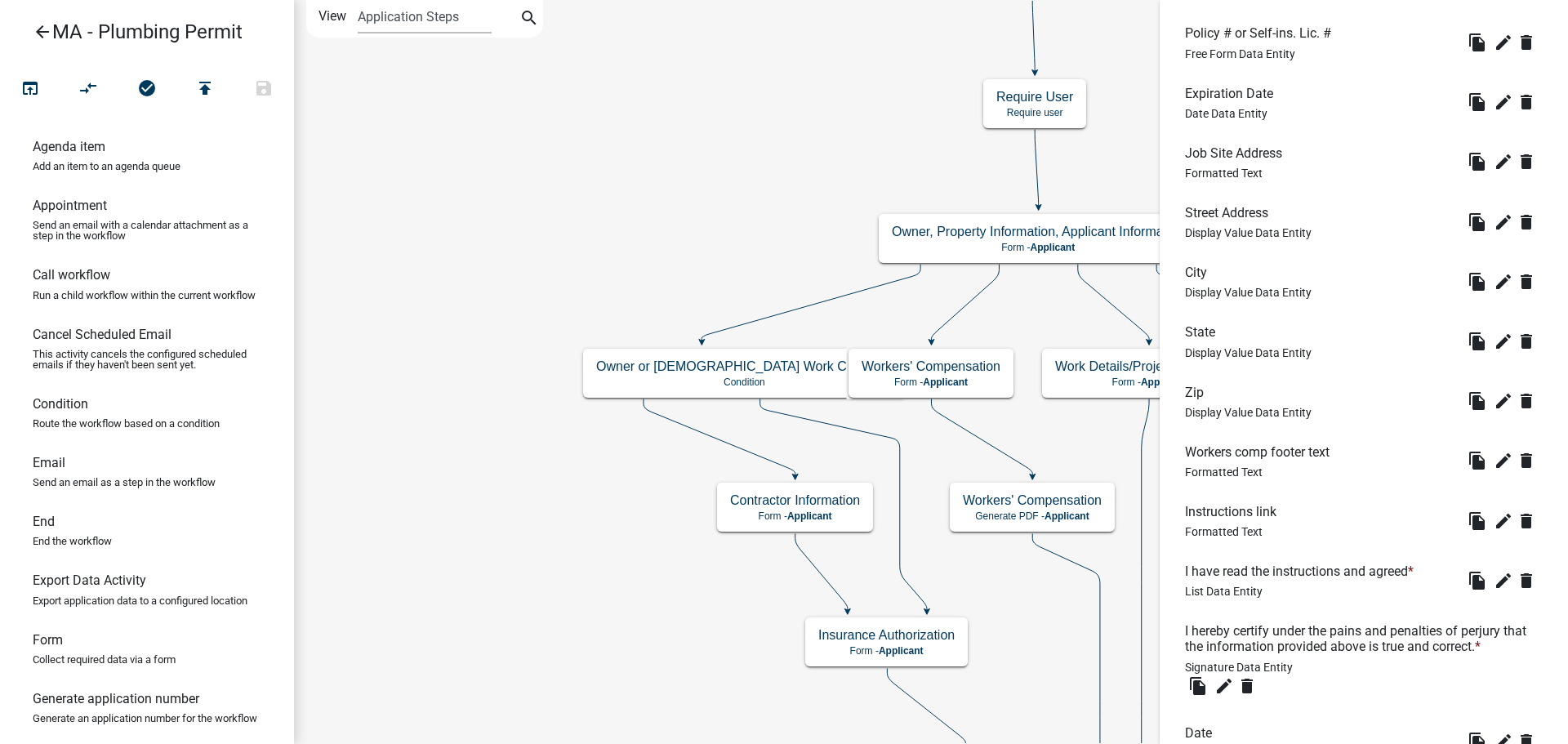
scroll to position [1529, 0]
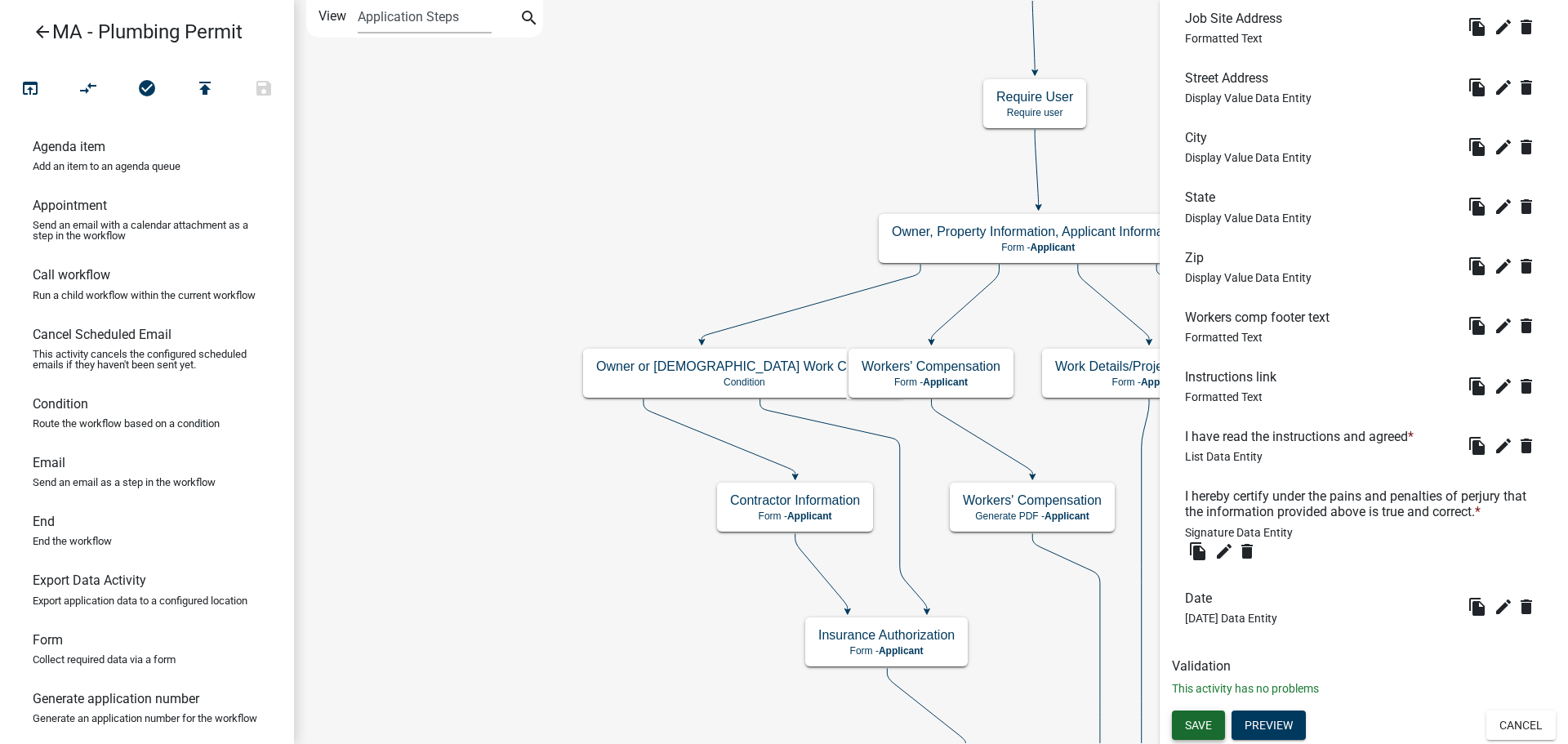
click at [1192, 720] on span "Save" at bounding box center [1198, 726] width 27 height 13
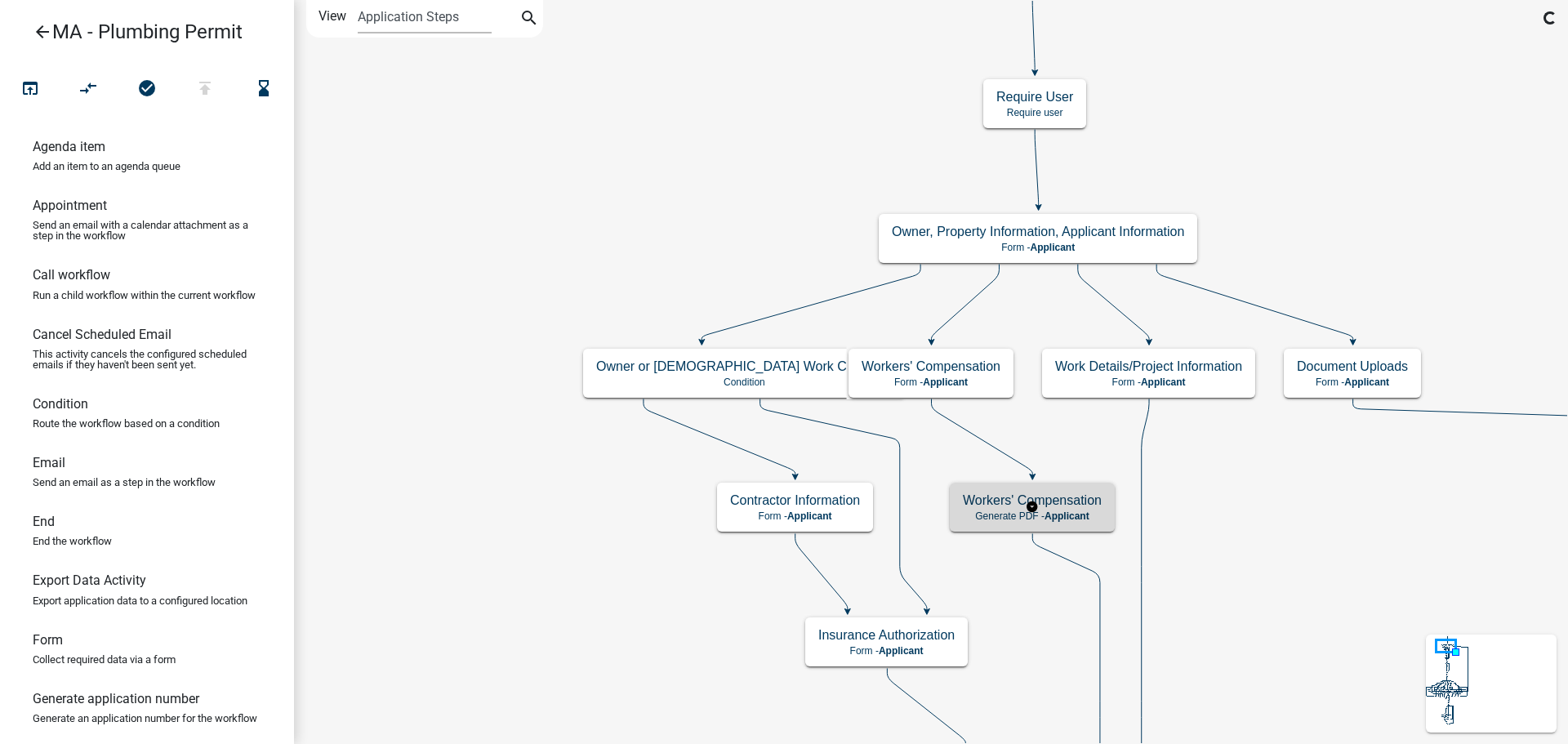
click at [1029, 516] on p "Generate PDF - Applicant" at bounding box center [1032, 517] width 139 height 12
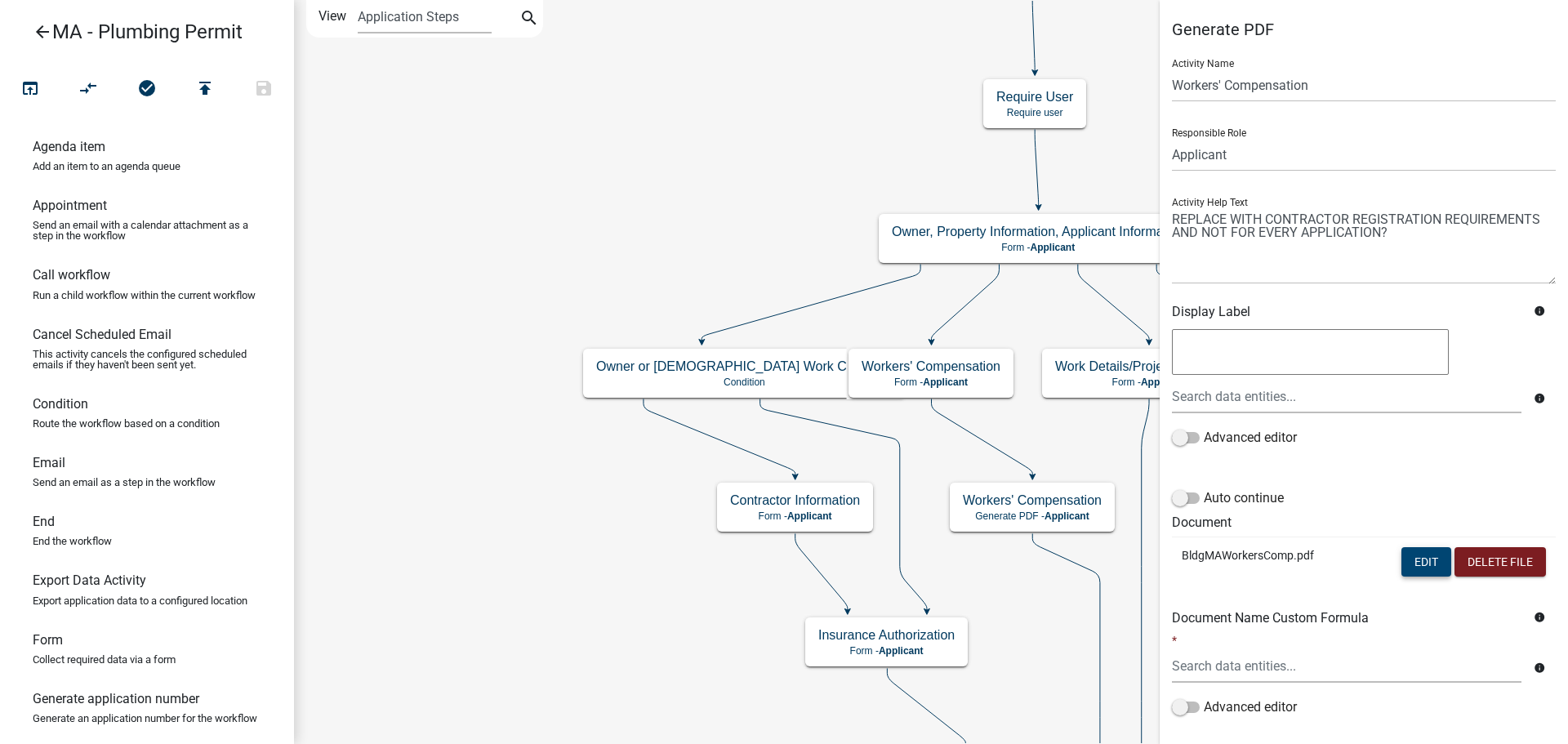
click at [1401, 558] on button "Edit" at bounding box center [1426, 562] width 50 height 30
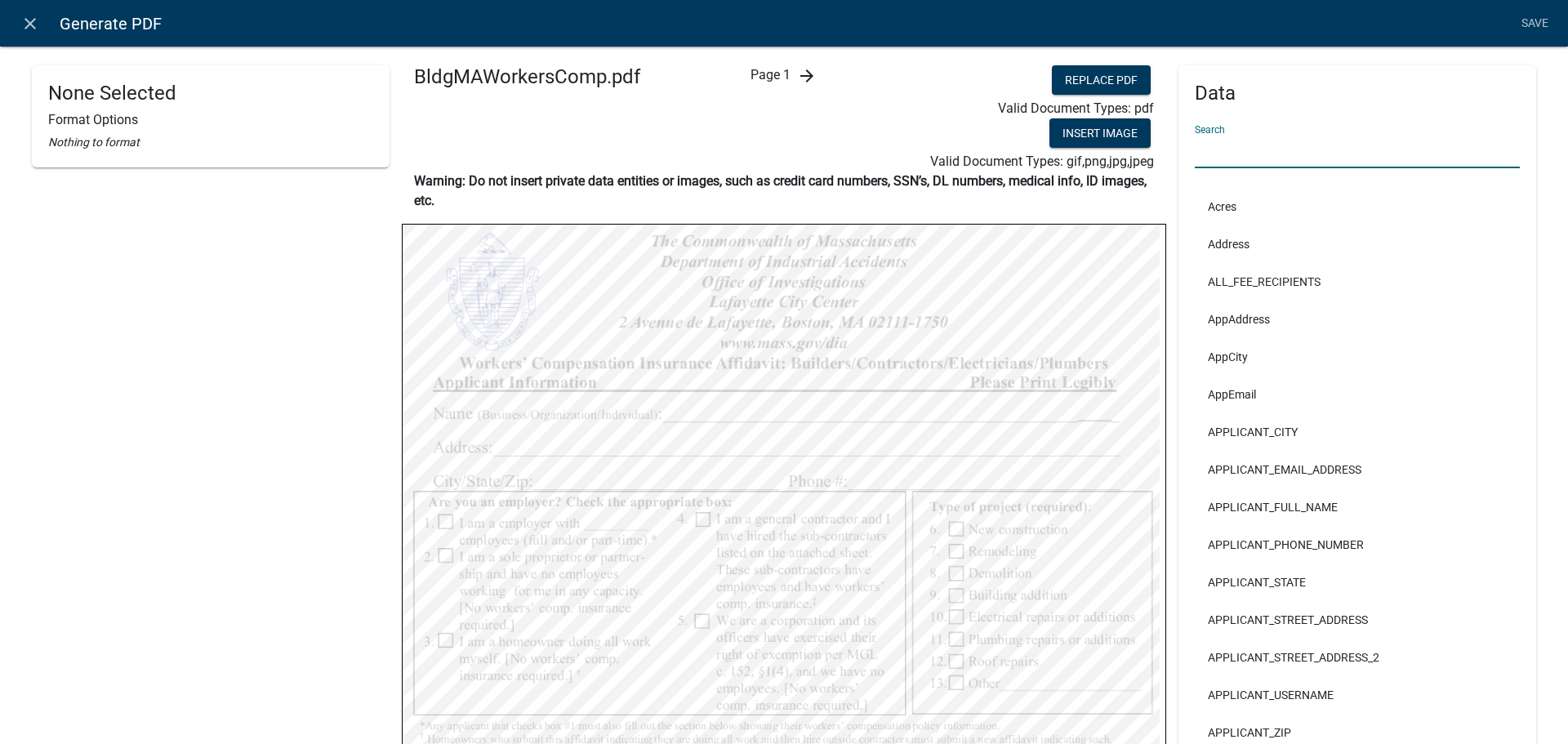
click at [1252, 146] on input "text" at bounding box center [1357, 151] width 325 height 34
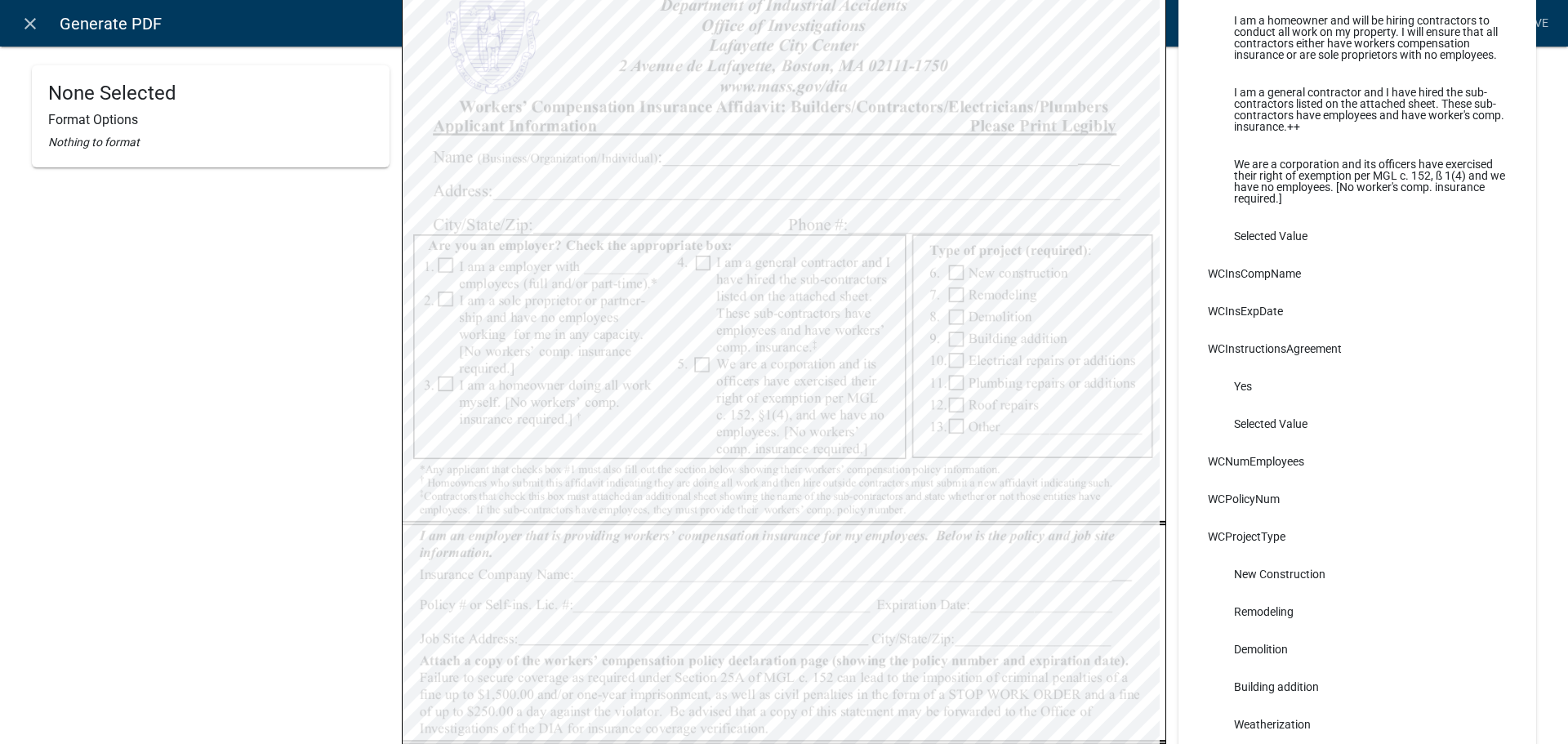
scroll to position [409, 0]
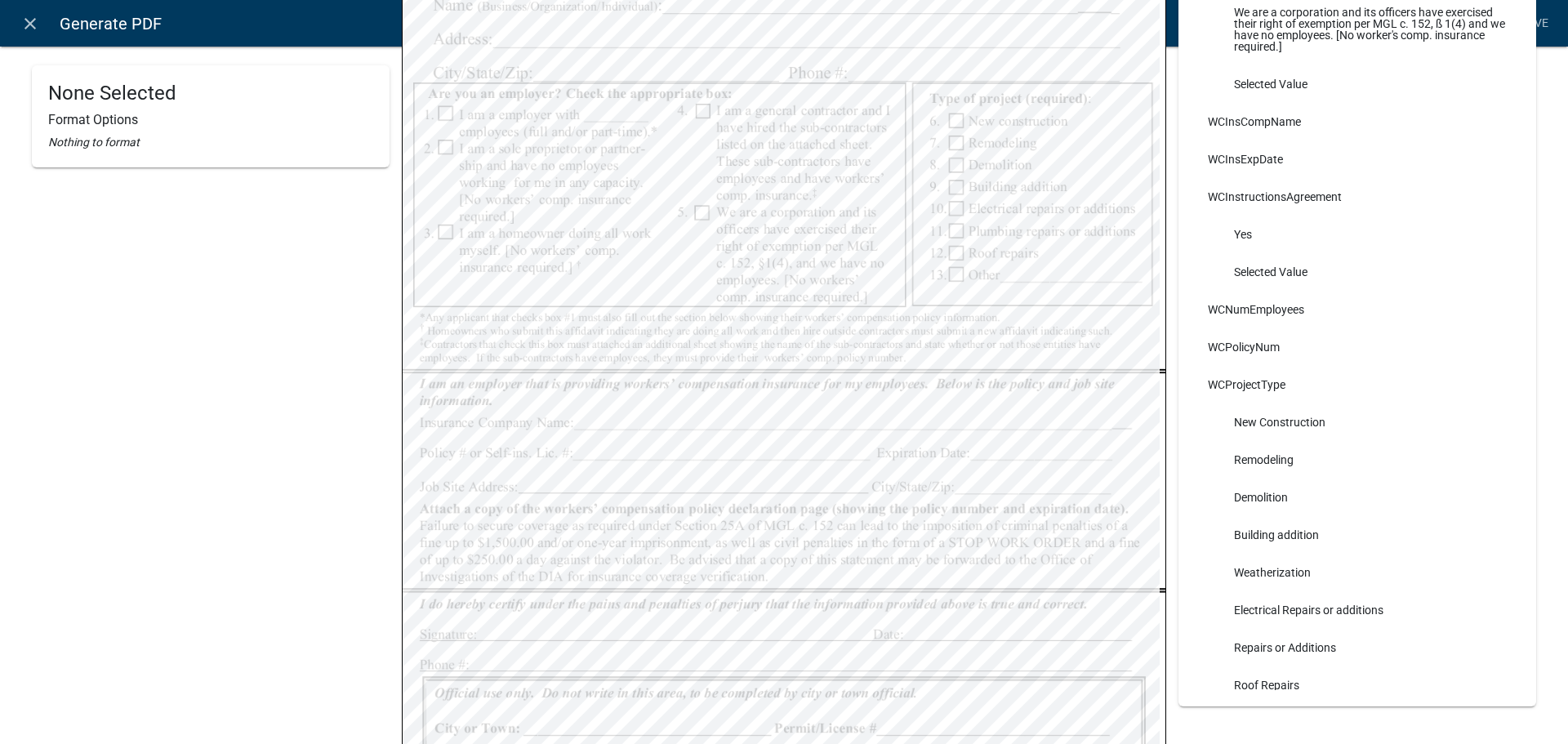
type input "wc"
select select
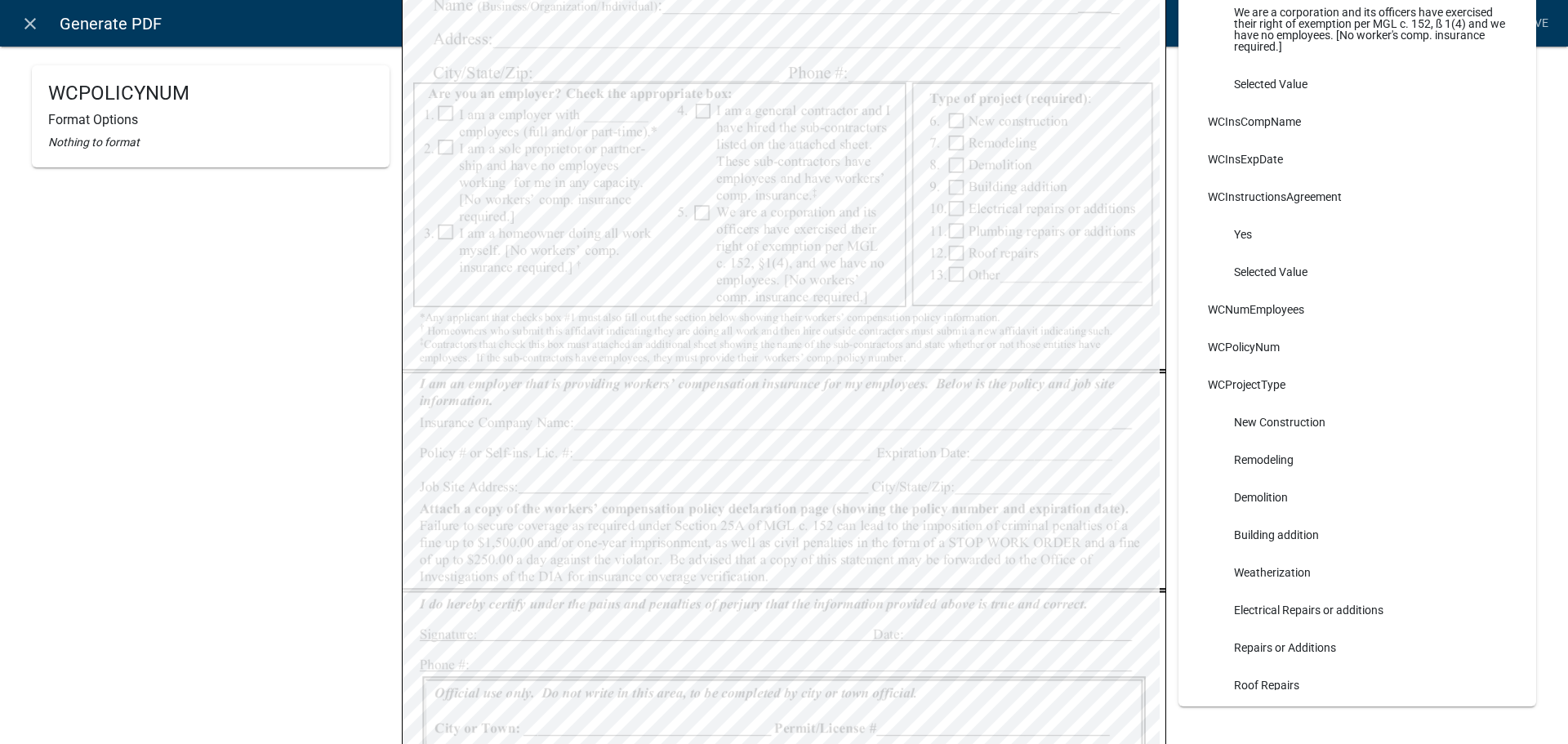
select select
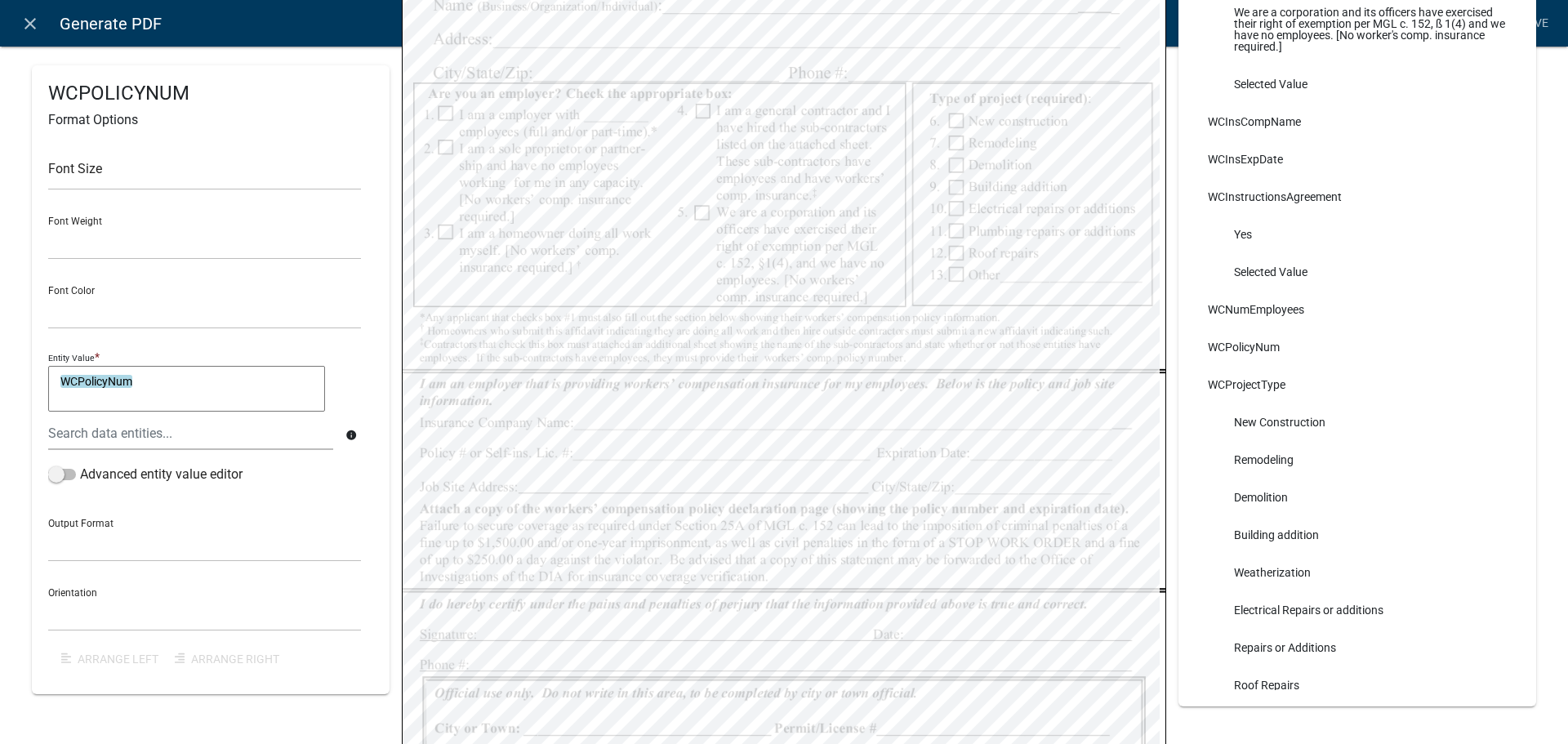
select select
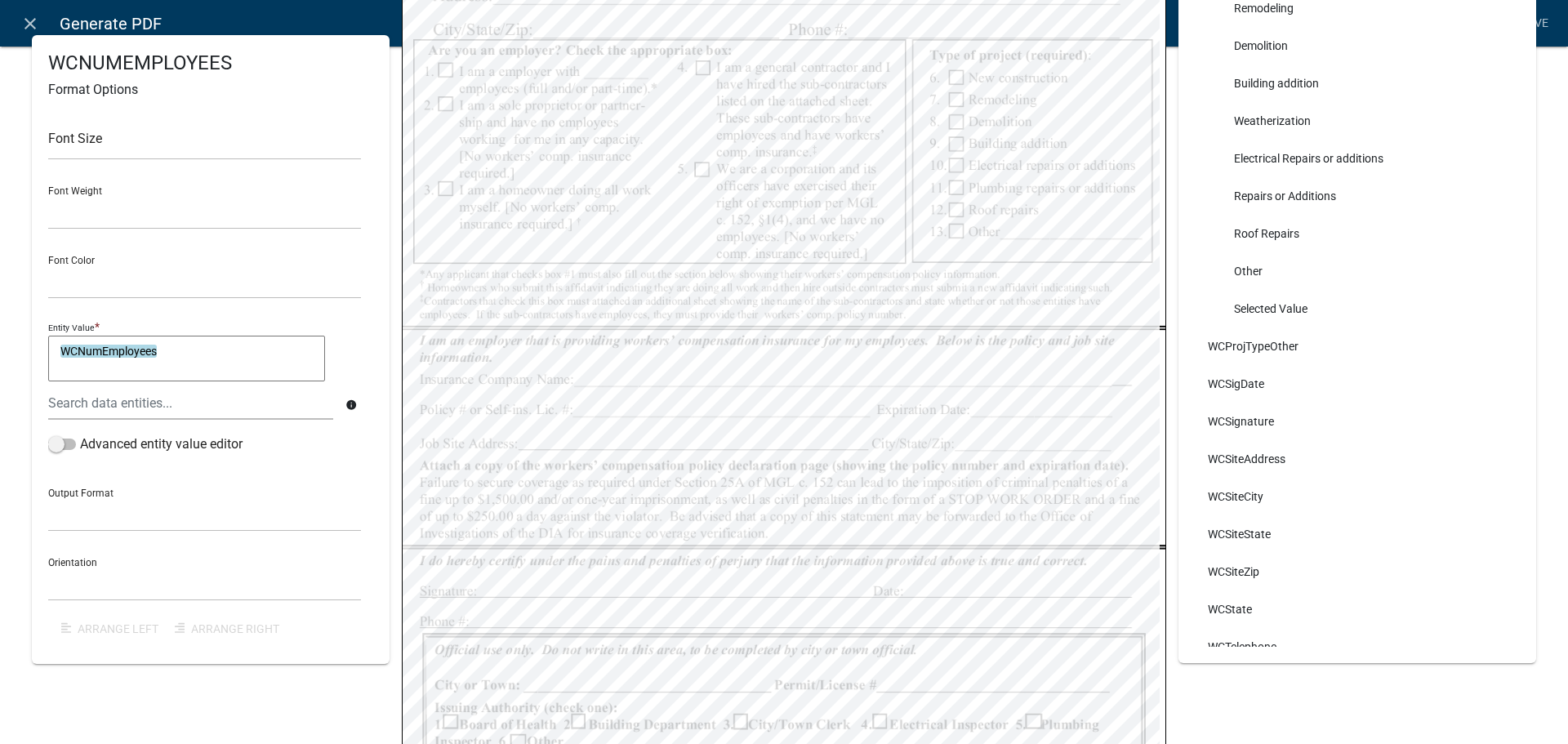
scroll to position [490, 0]
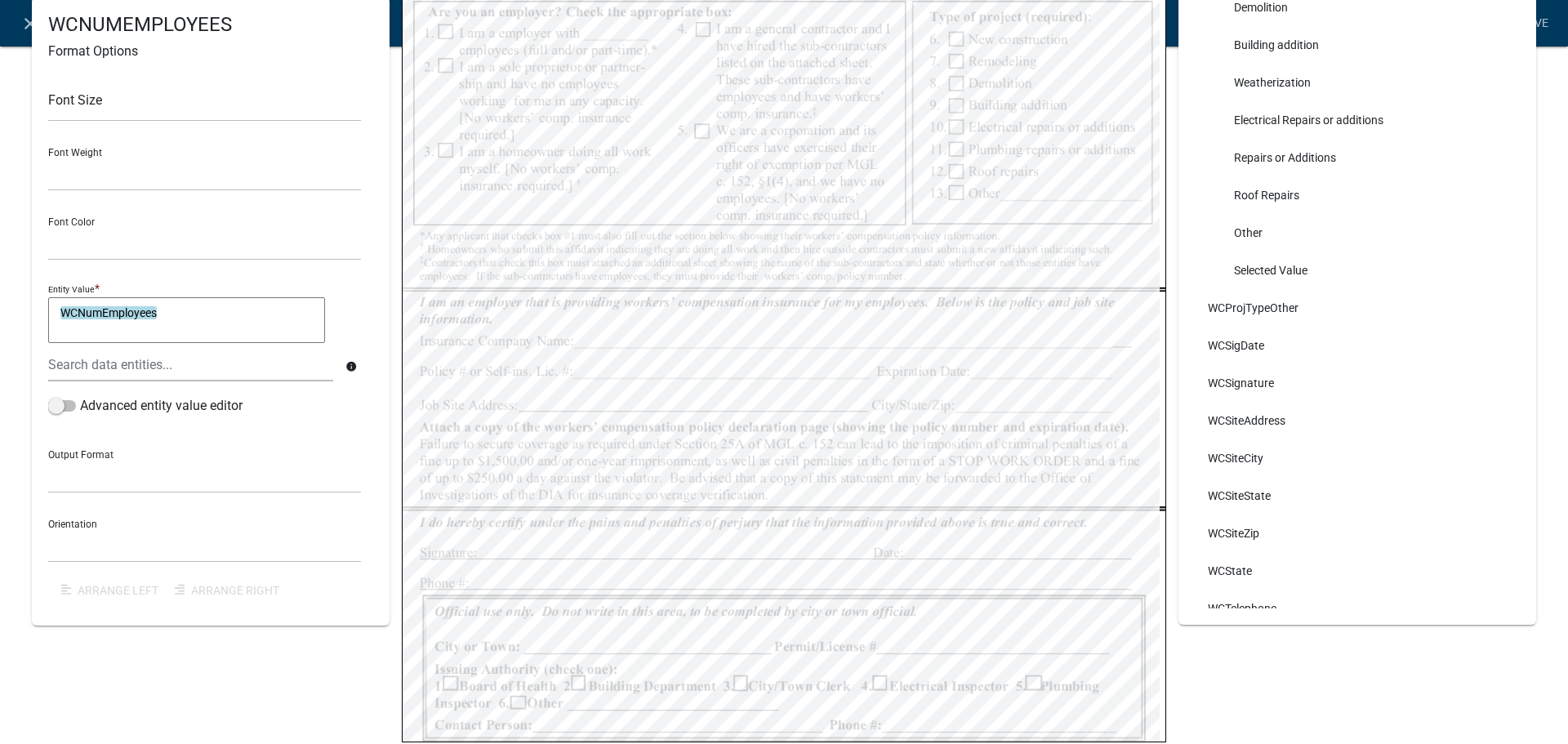
select select
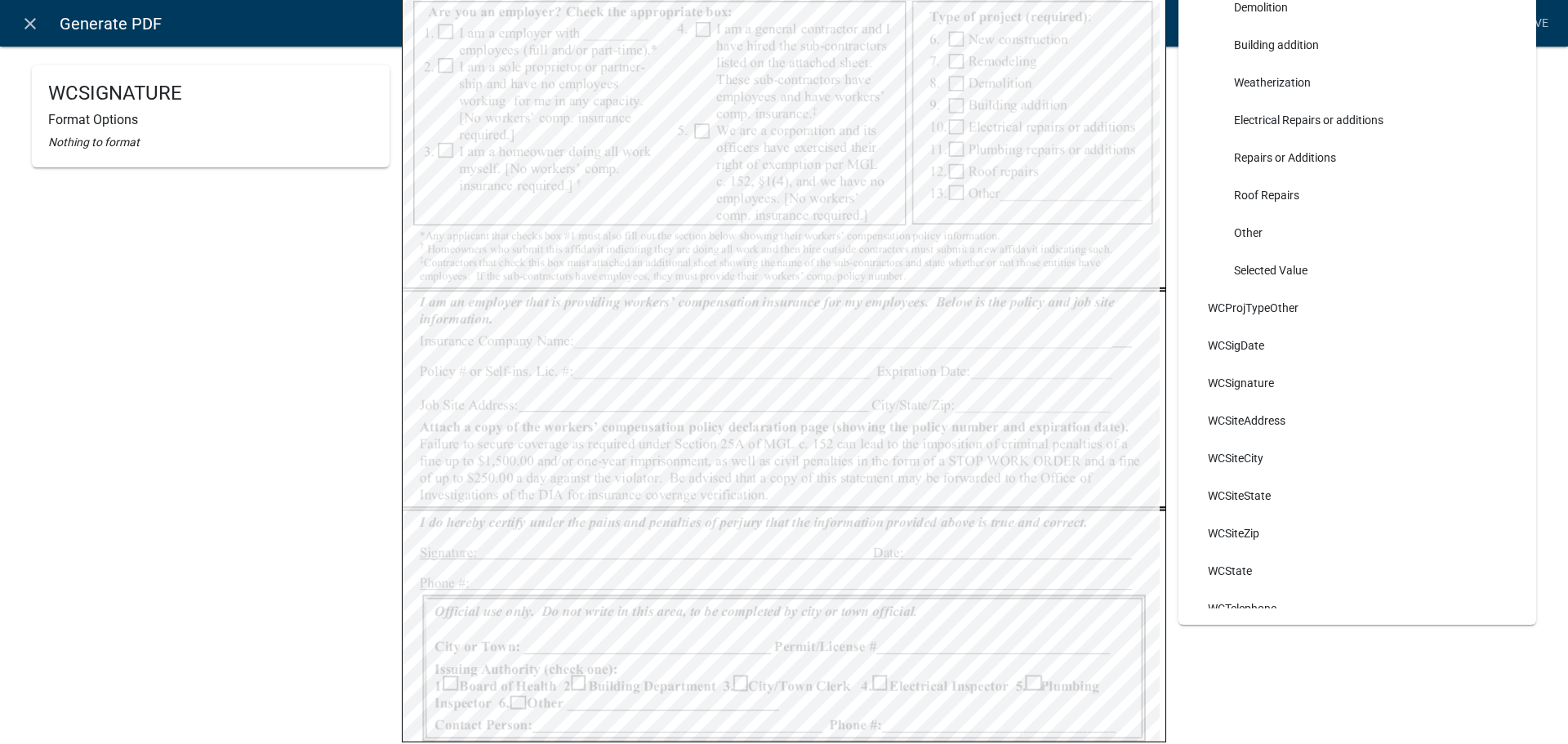
select select
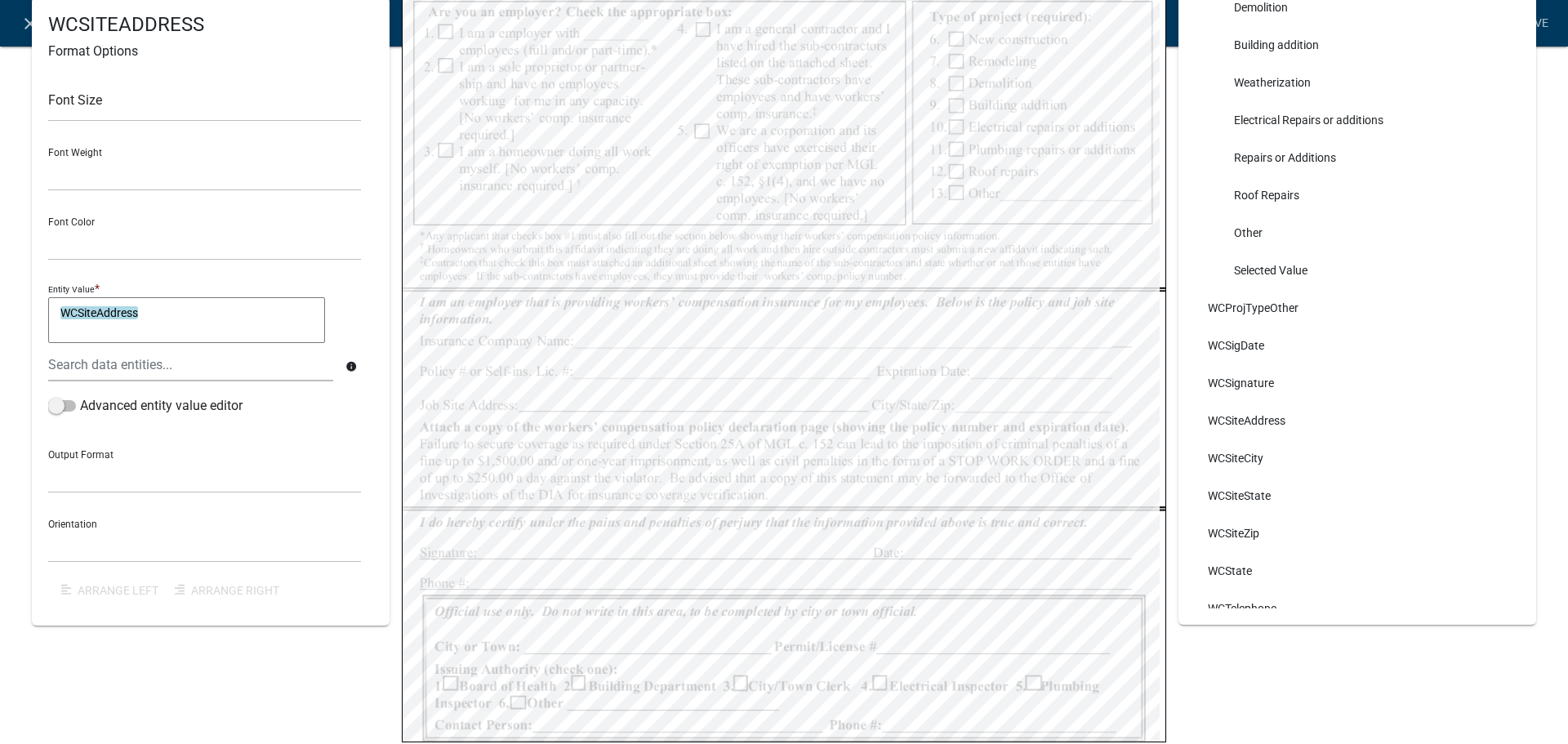
select select
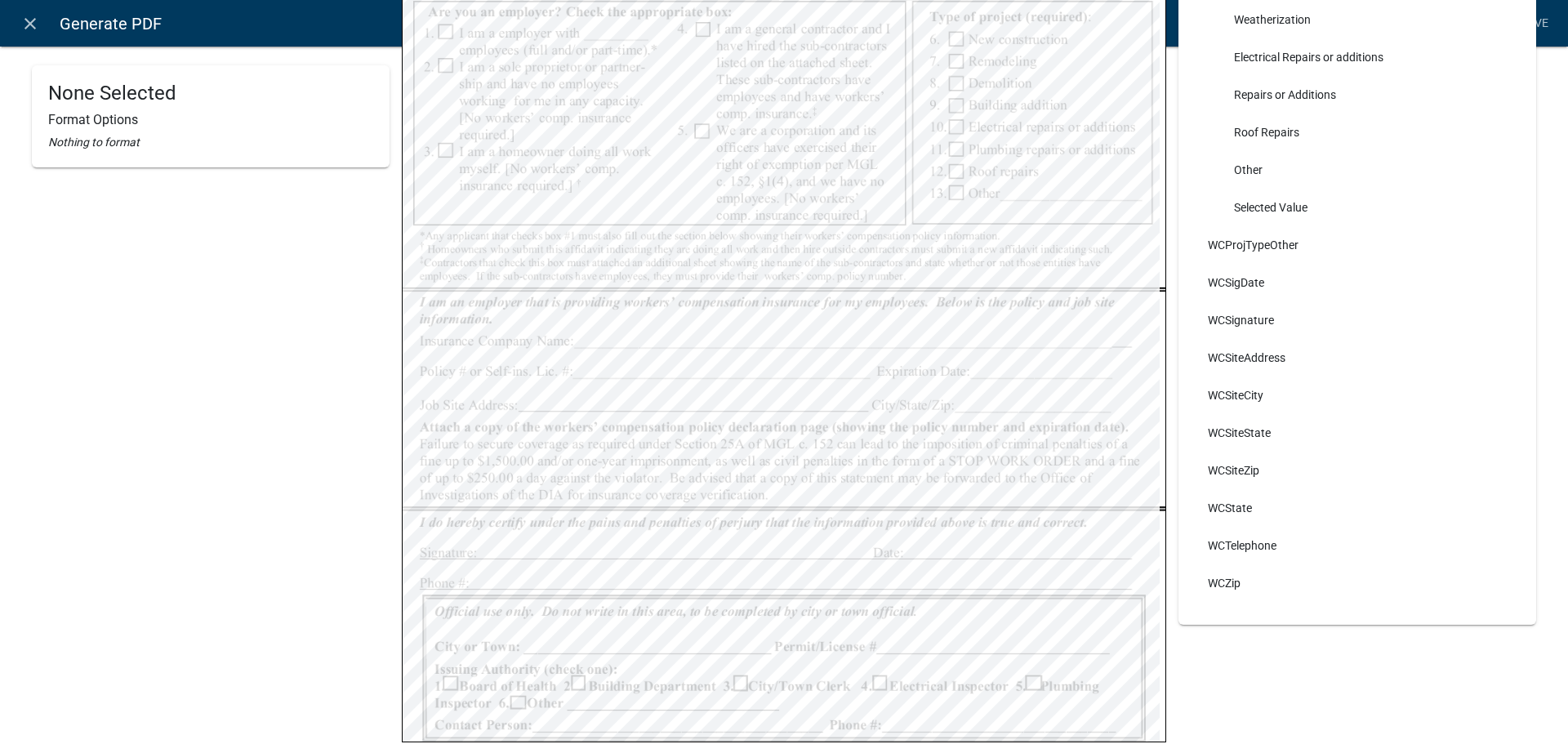
select select
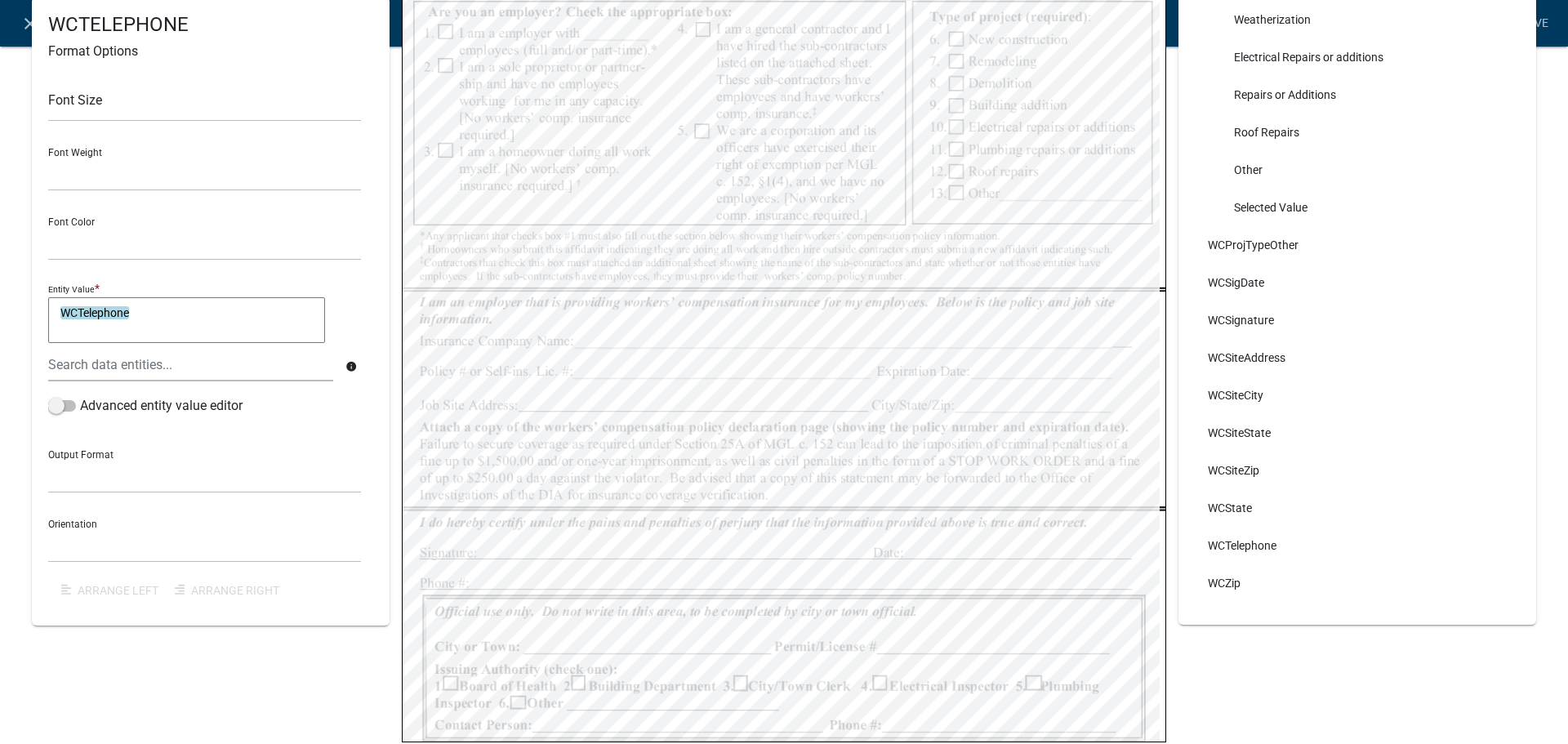
scroll to position [569, 0]
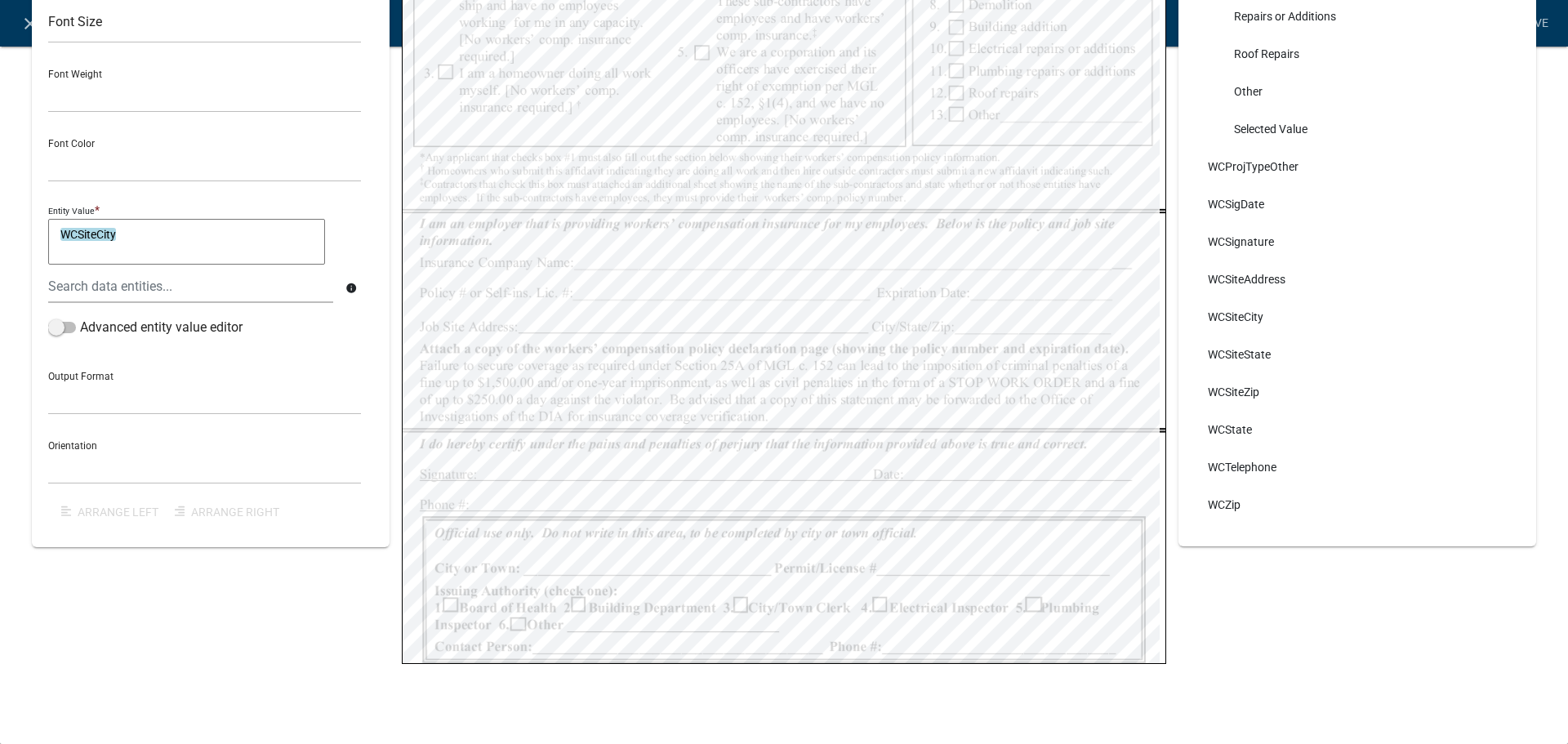
click at [131, 240] on textarea "WCSiteCity" at bounding box center [186, 241] width 277 height 45
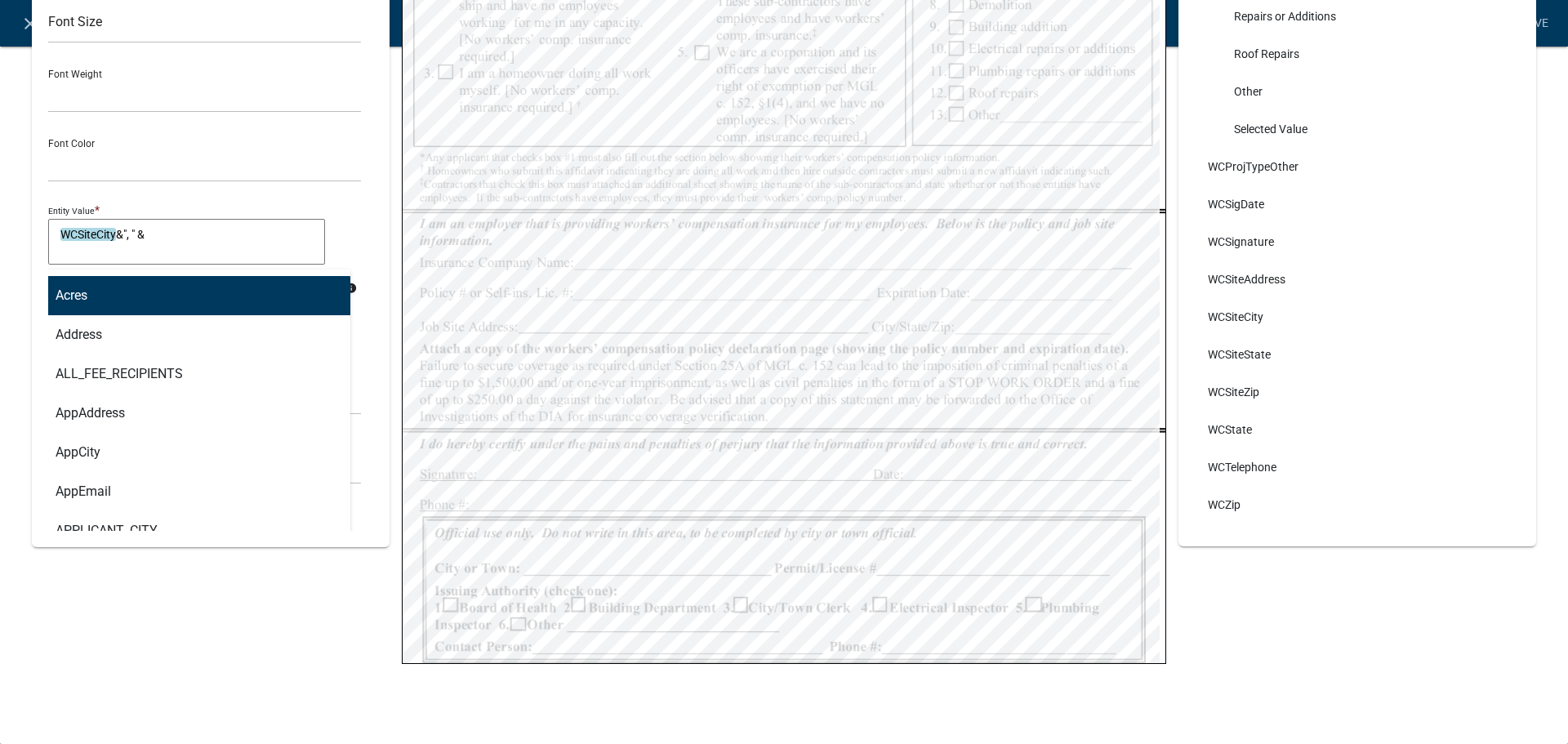
click at [194, 286] on div "Acres Address ALL_FEE_RECIPIENTS AppAddress AppCity AppEmail APPLICANT_CITY APP…" at bounding box center [190, 285] width 309 height 34
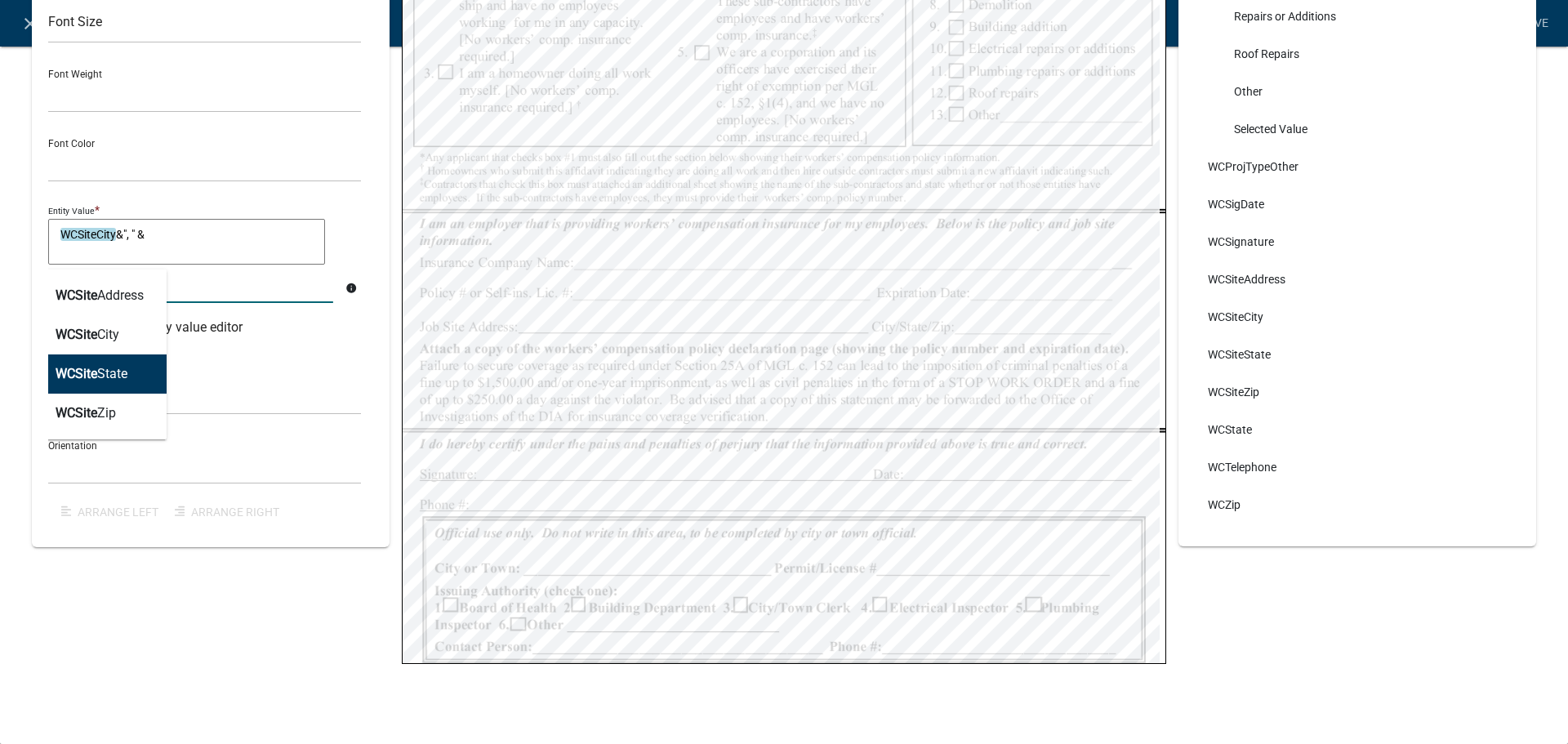
click at [104, 366] on ngb-highlight "WCSite State" at bounding box center [92, 373] width 72 height 13
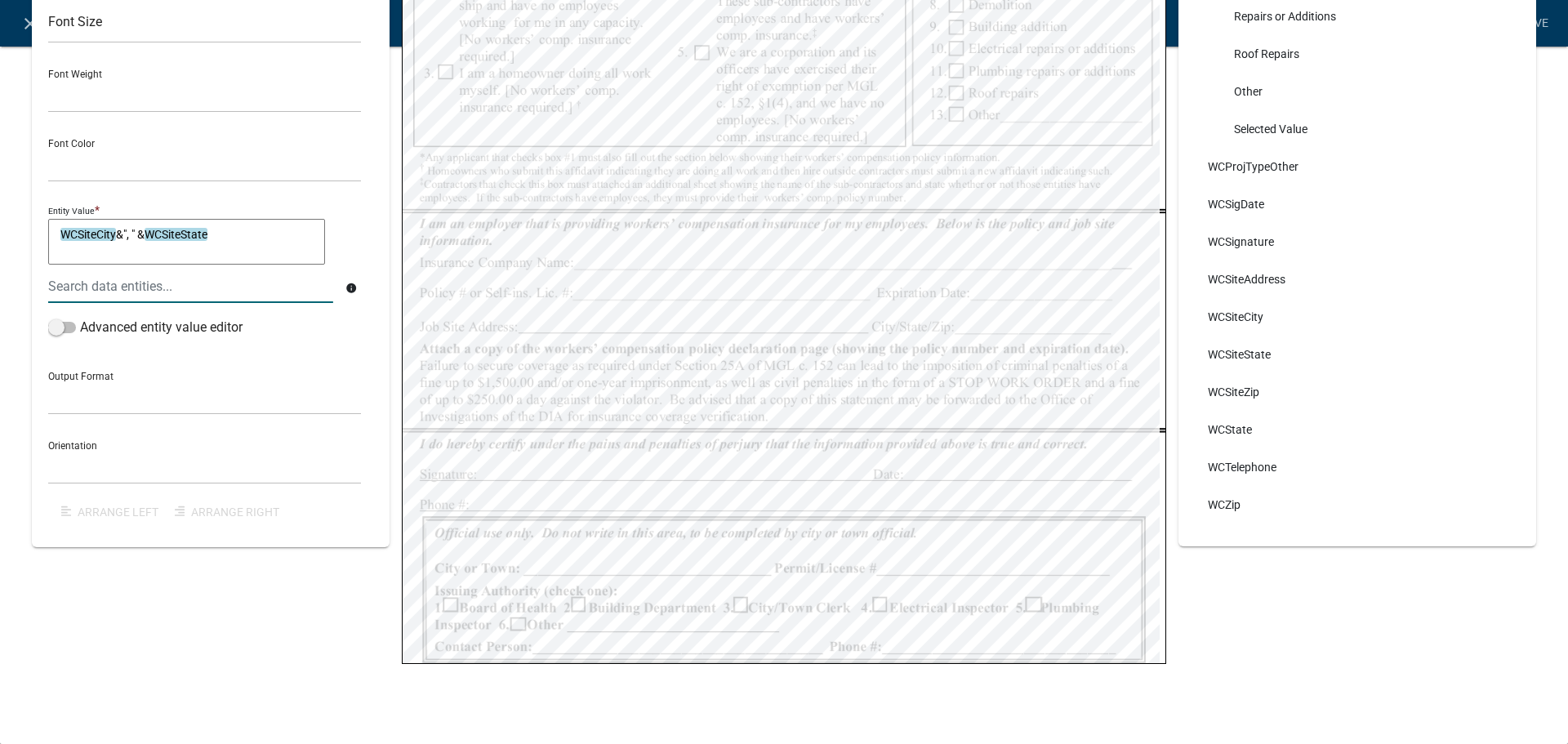
click at [216, 243] on textarea "WCSiteCity&", " &WCSiteState" at bounding box center [186, 241] width 277 height 45
click at [223, 295] on div at bounding box center [190, 285] width 309 height 34
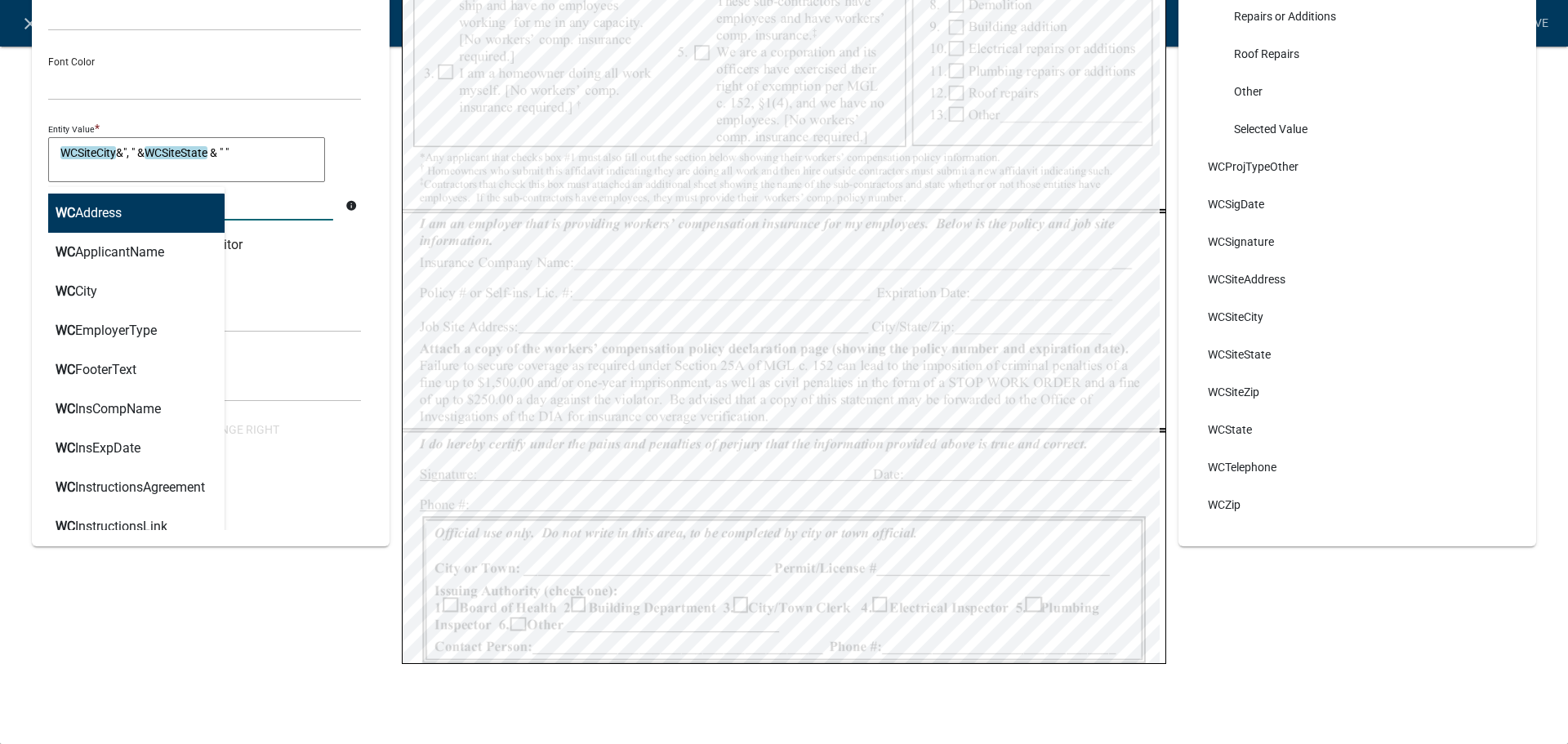
scroll to position [0, 0]
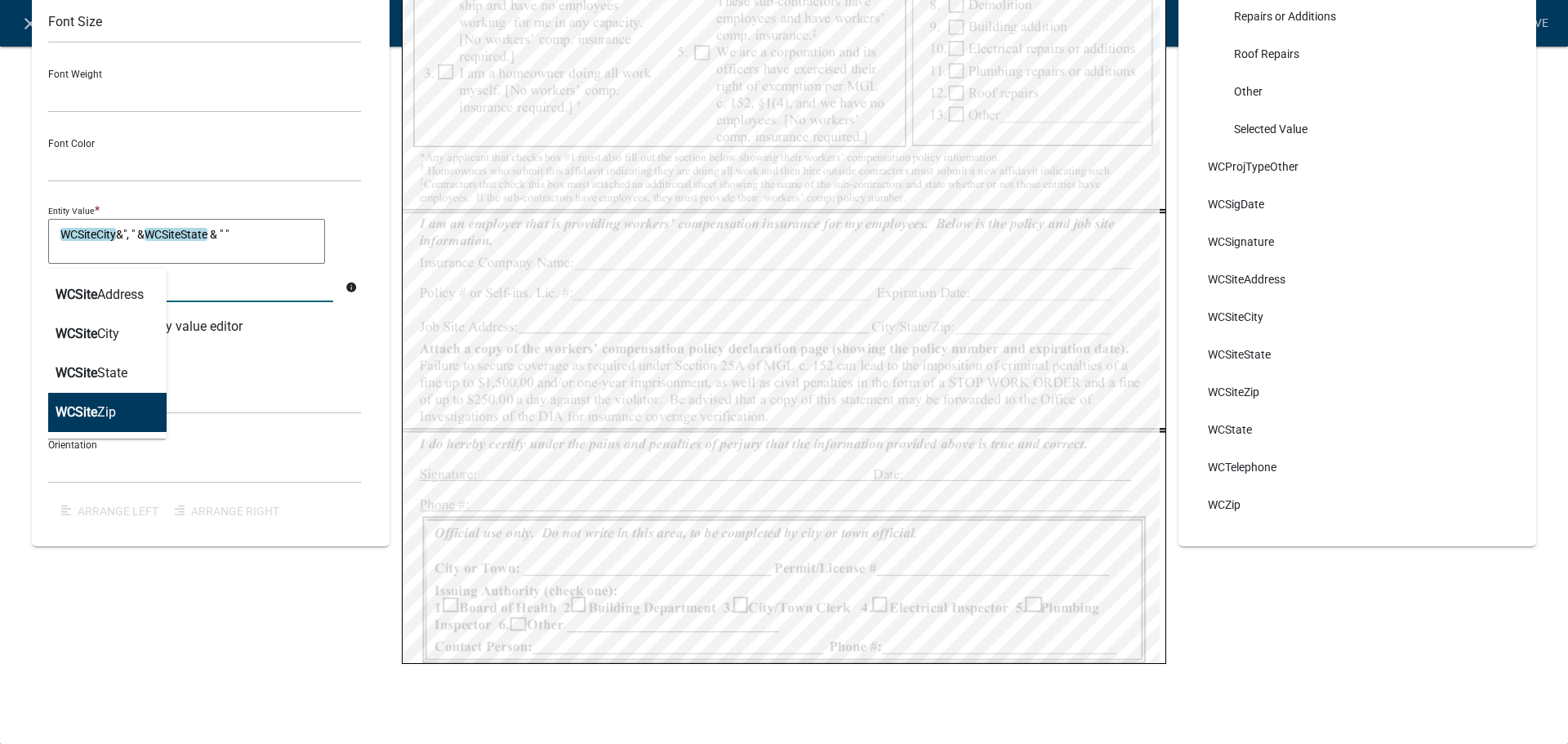
click at [110, 415] on ngb-highlight "WCSite Zip" at bounding box center [86, 412] width 61 height 13
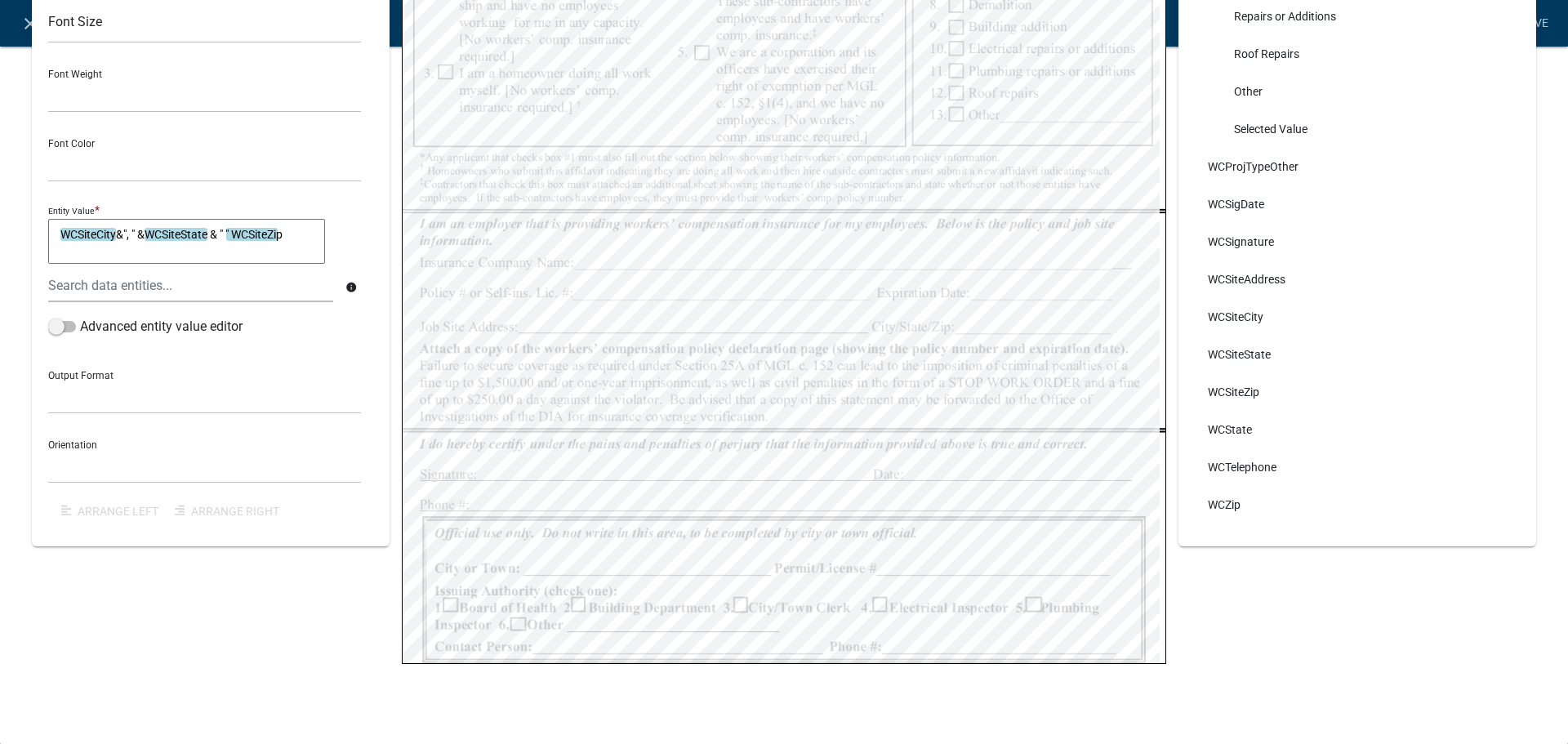
click at [350, 238] on div "WCSiteCity &", " & WCSiteState & " " WCSiteZip WCSiteCity&", " &WCSiteState & "…" at bounding box center [204, 244] width 313 height 51
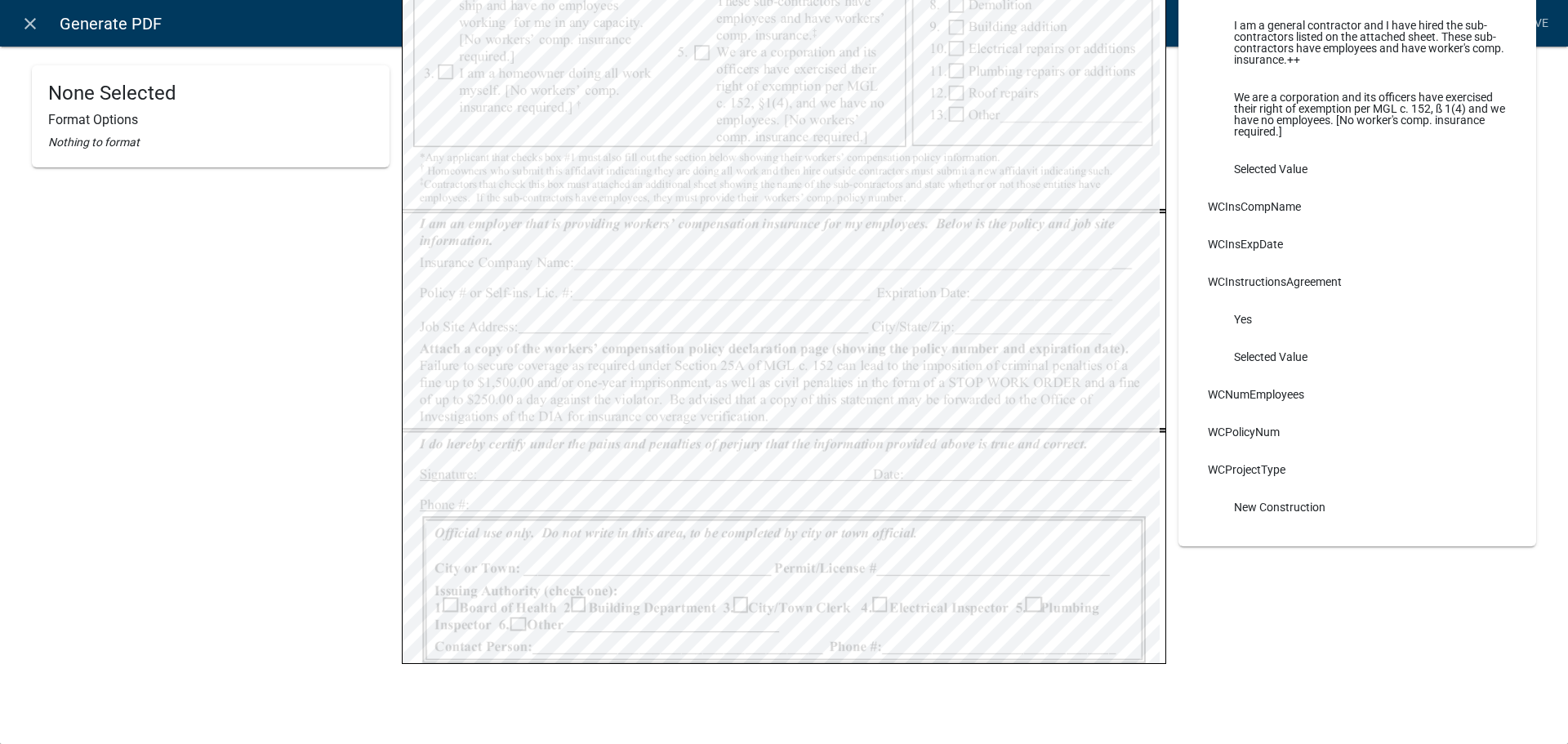
scroll to position [78, 0]
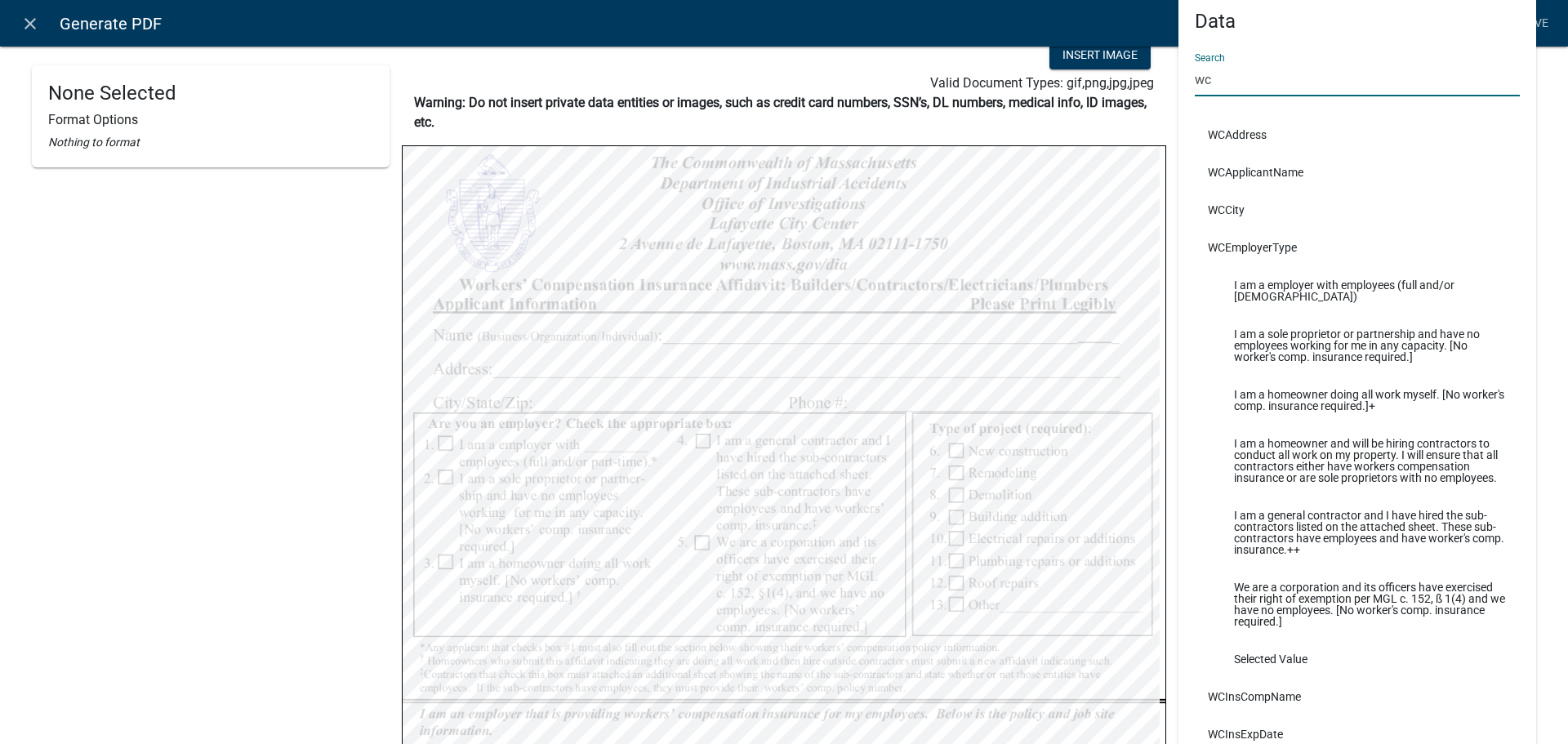
click at [1263, 83] on input "wc" at bounding box center [1357, 79] width 325 height 34
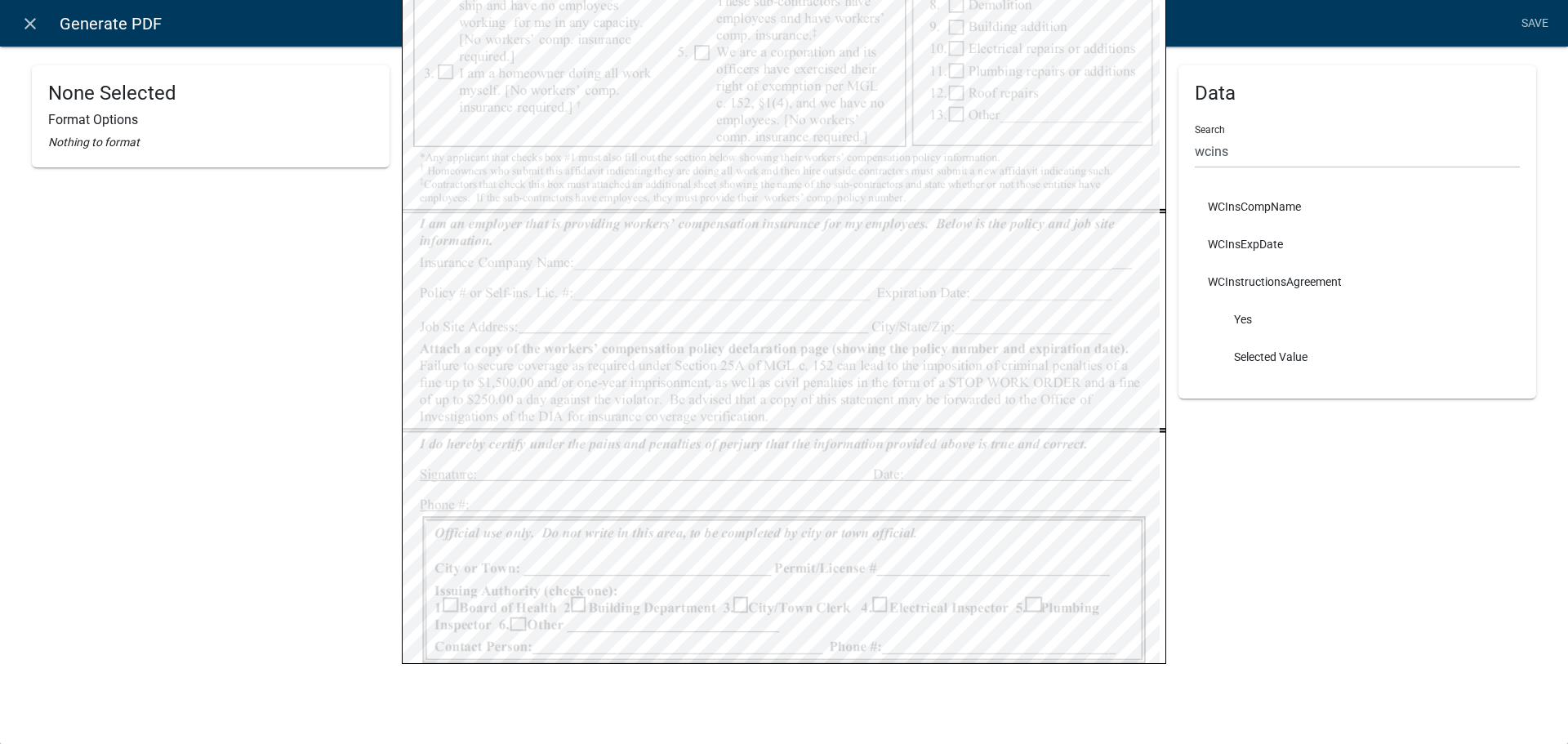
scroll to position [242, 0]
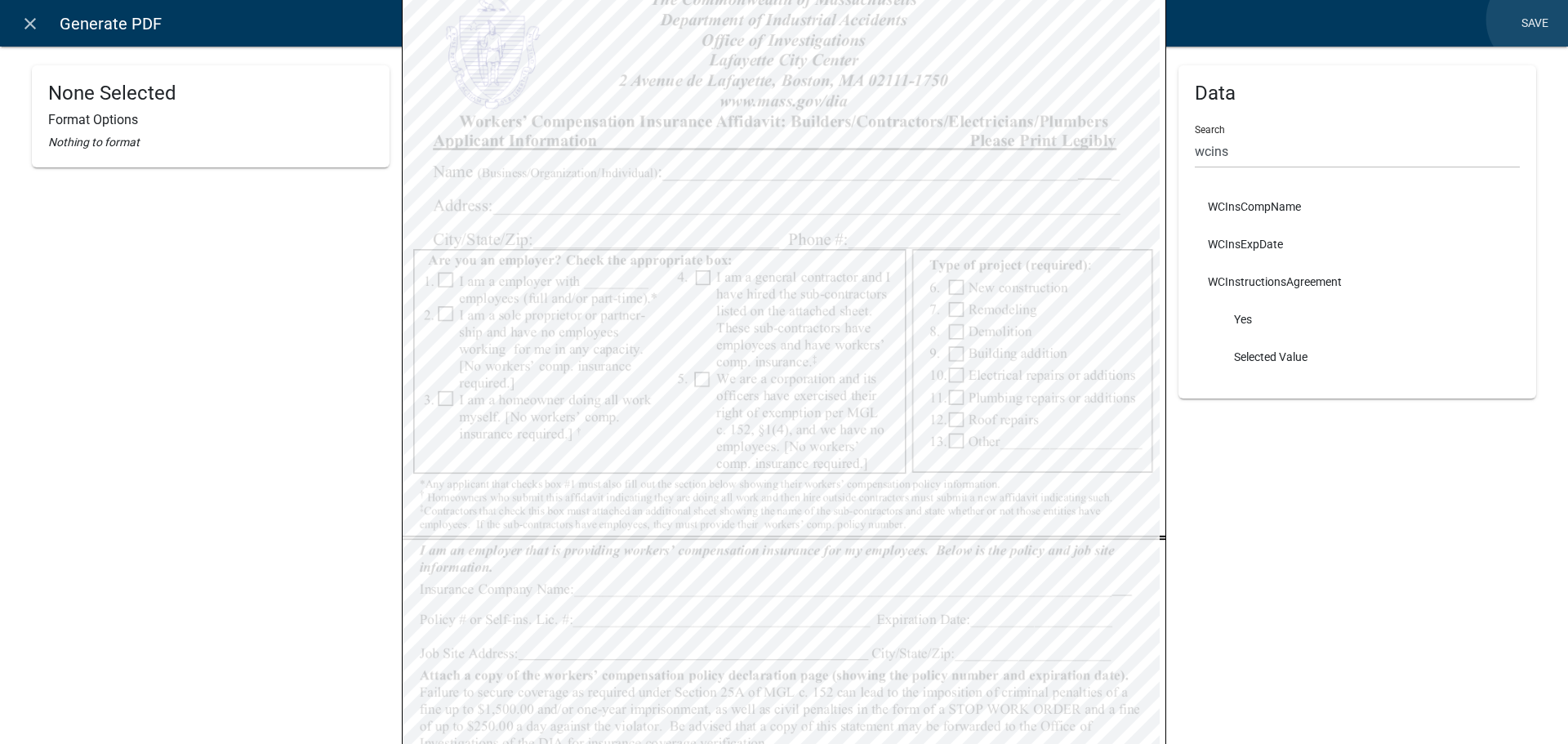
click at [1537, 19] on link "Save" at bounding box center [1534, 23] width 40 height 31
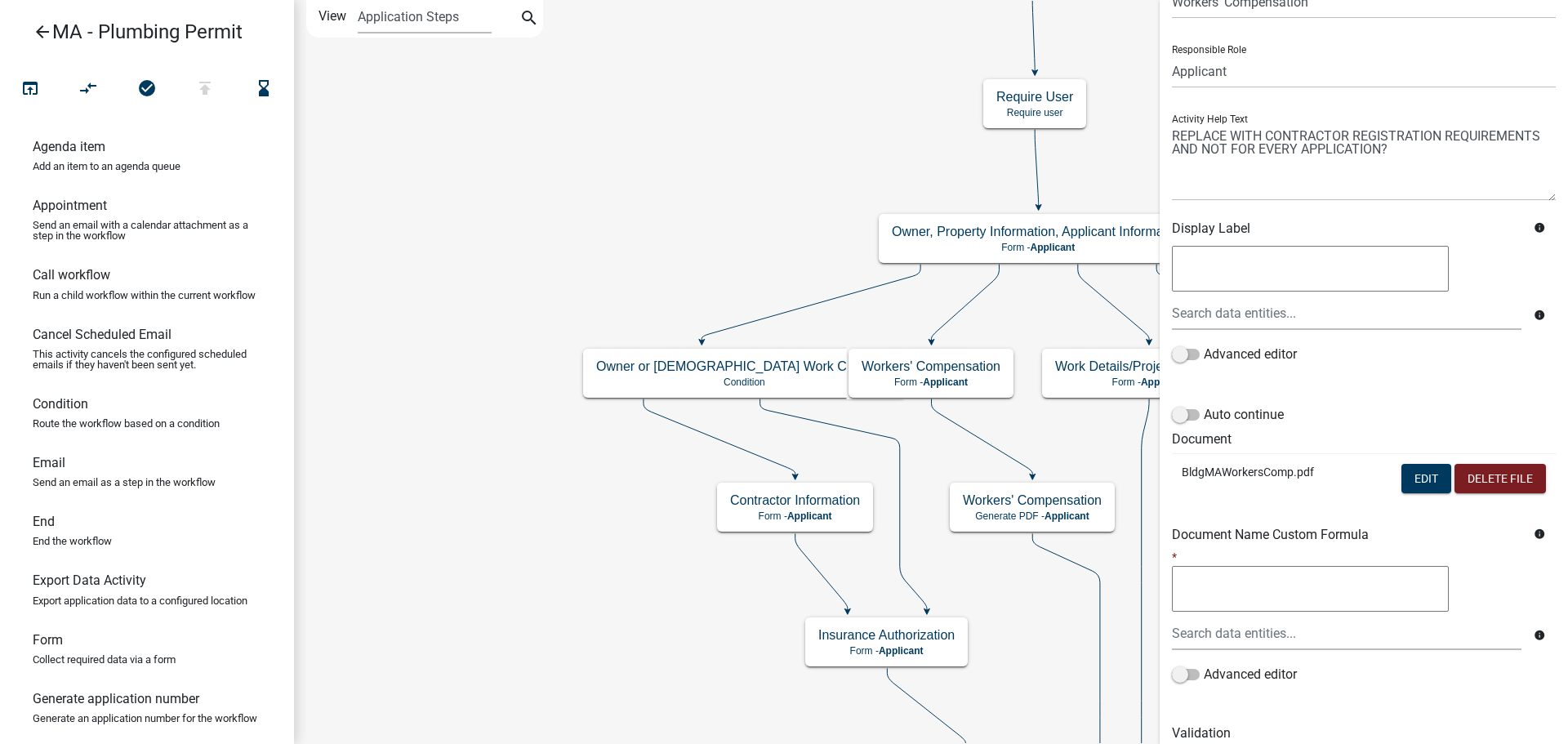
scroll to position [0, 0]
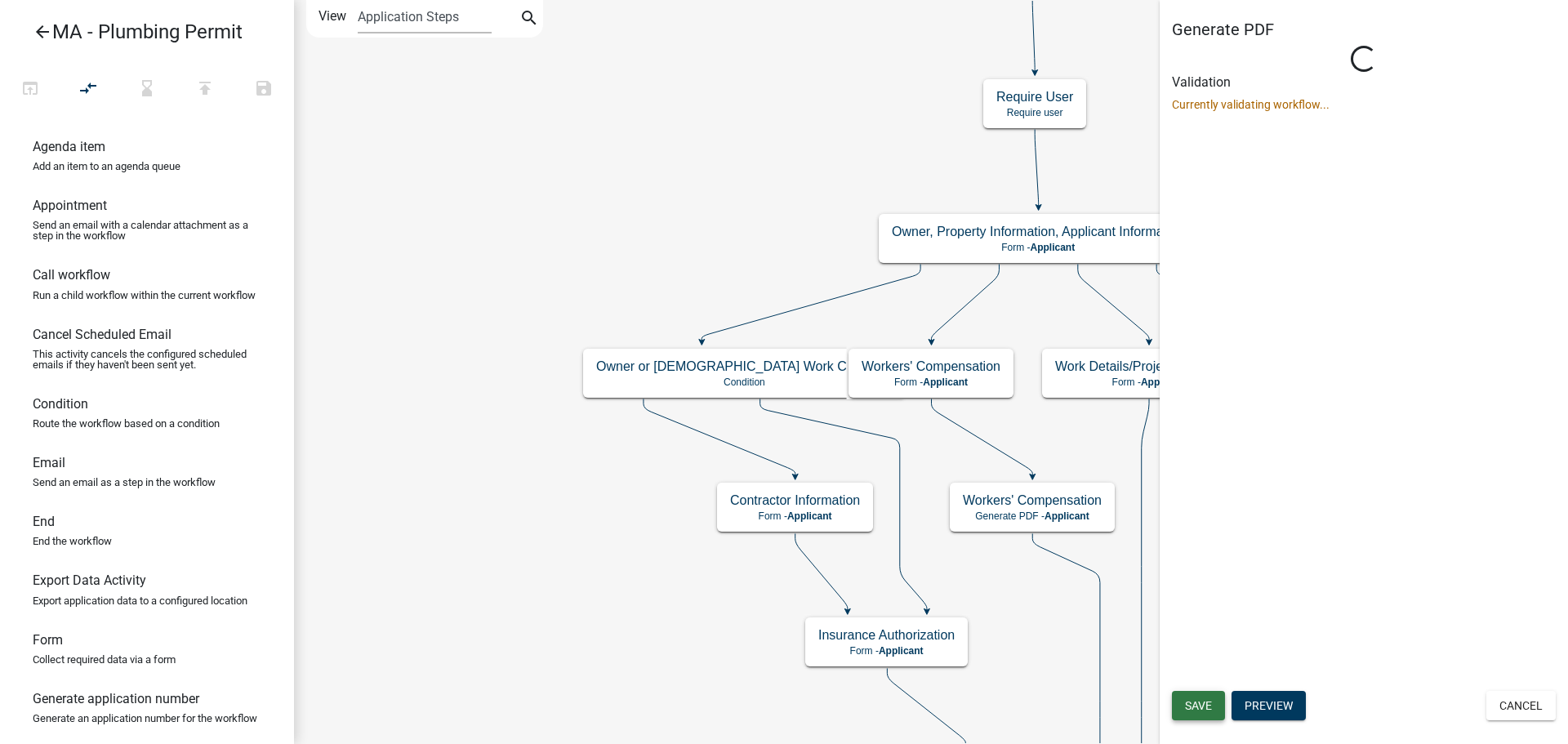
click at [1209, 701] on span "Save" at bounding box center [1198, 705] width 27 height 13
